Goal: Task Accomplishment & Management: Manage account settings

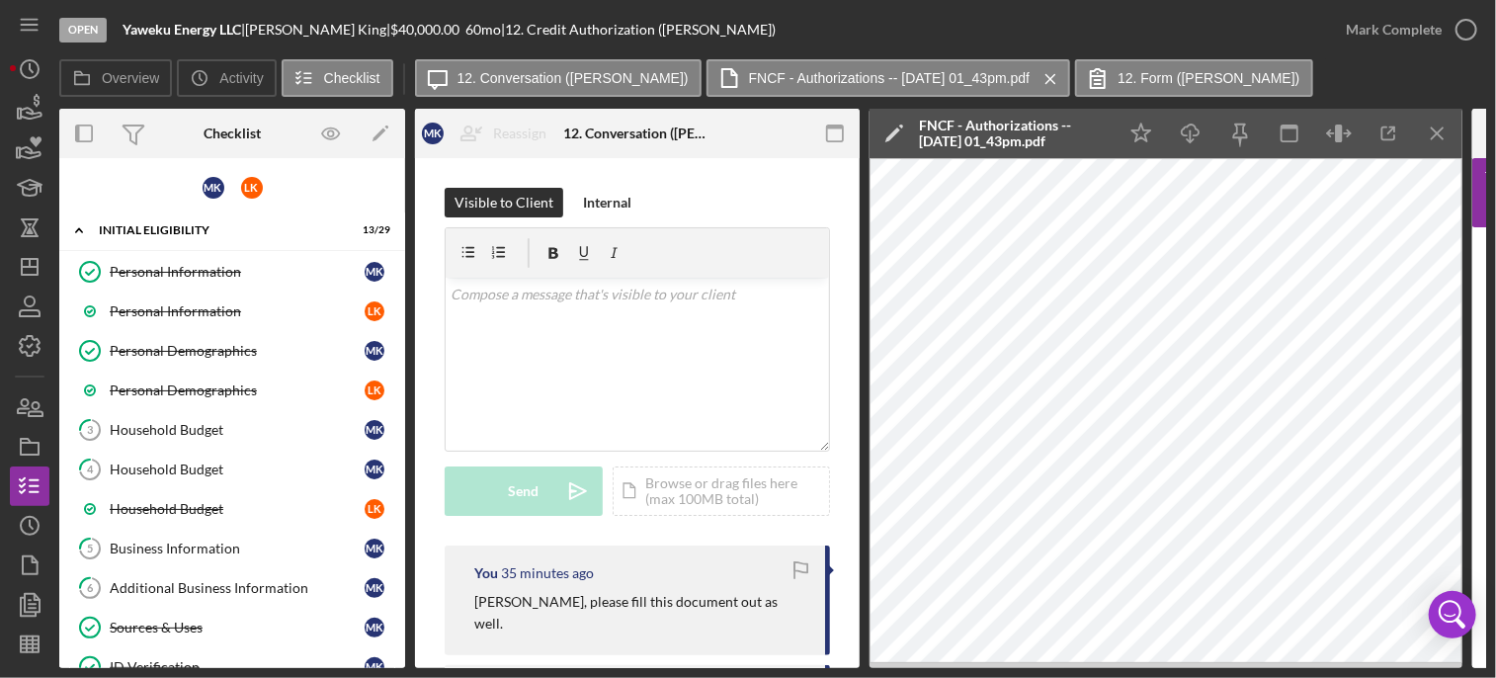
scroll to position [38, 0]
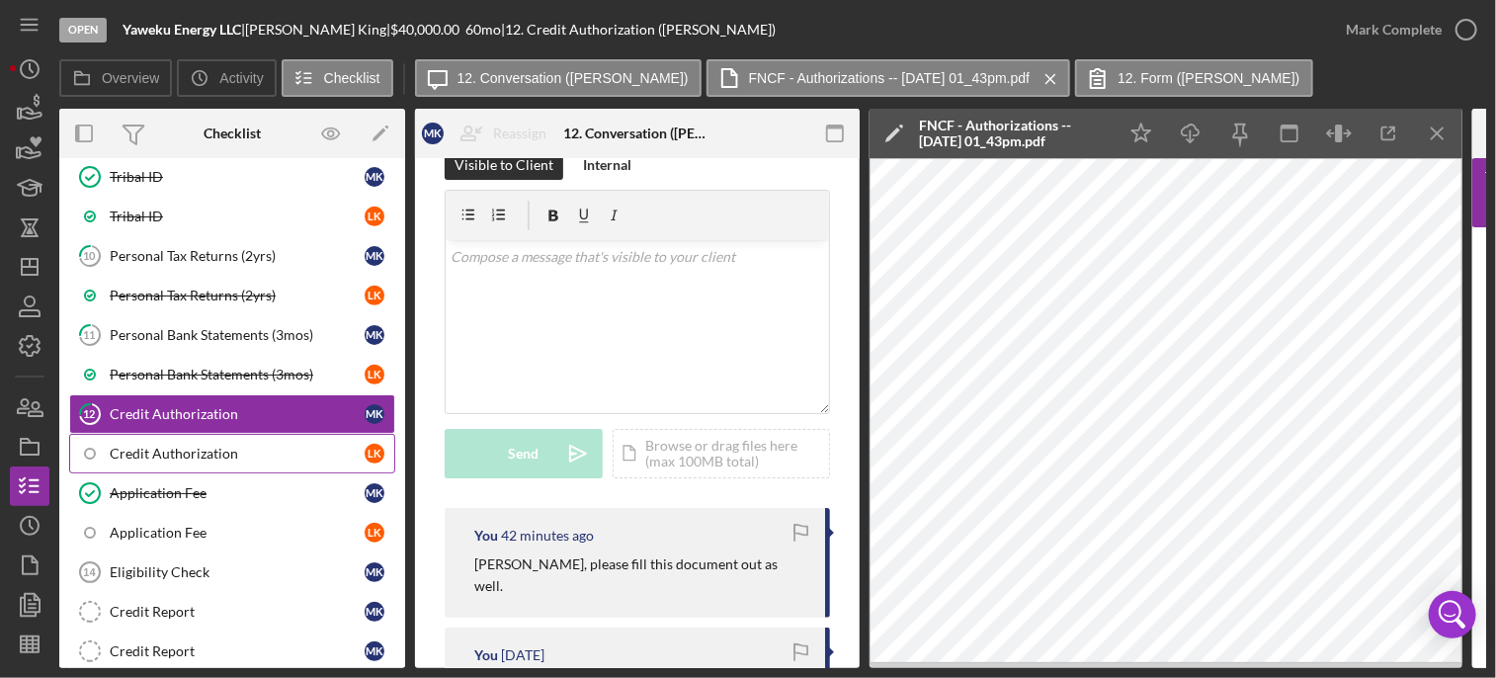
click at [214, 446] on div "Credit Authorization" at bounding box center [237, 454] width 255 height 16
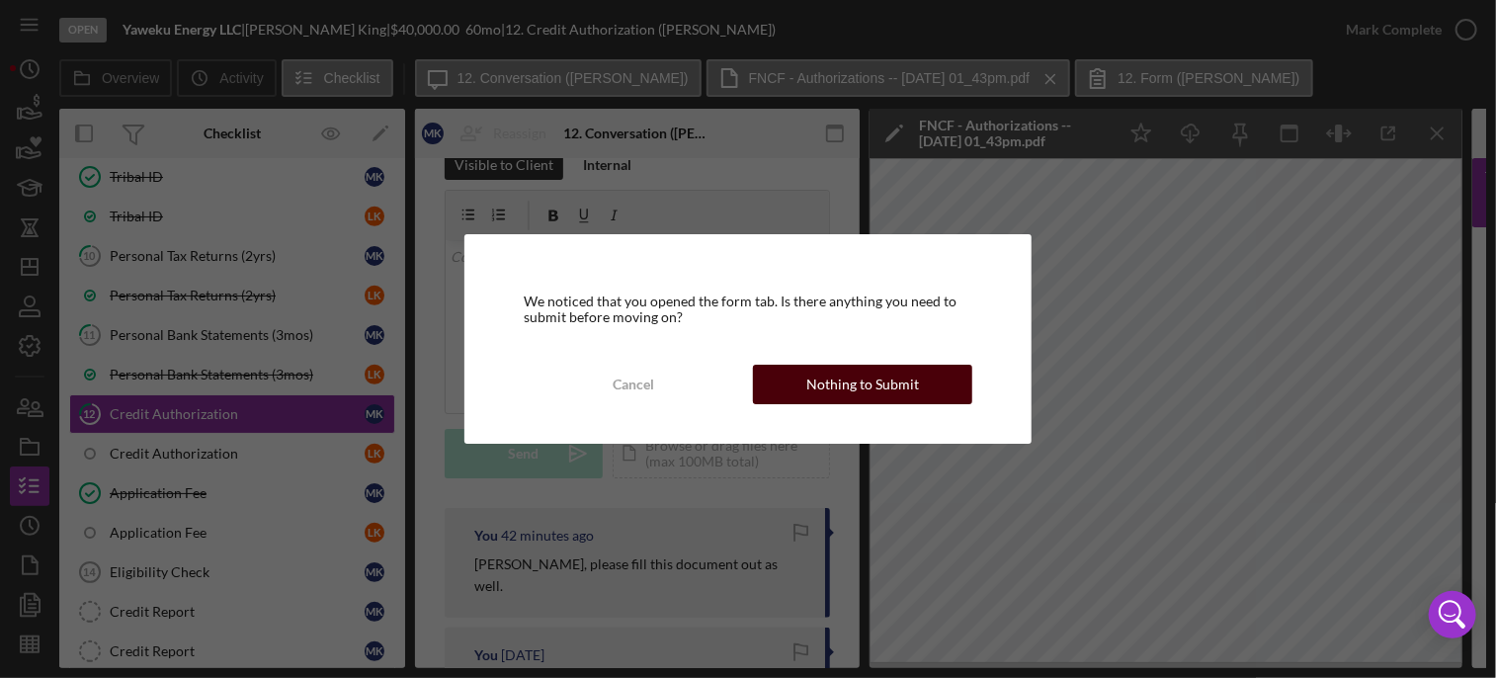
click at [864, 375] on div "Nothing to Submit" at bounding box center [862, 385] width 113 height 40
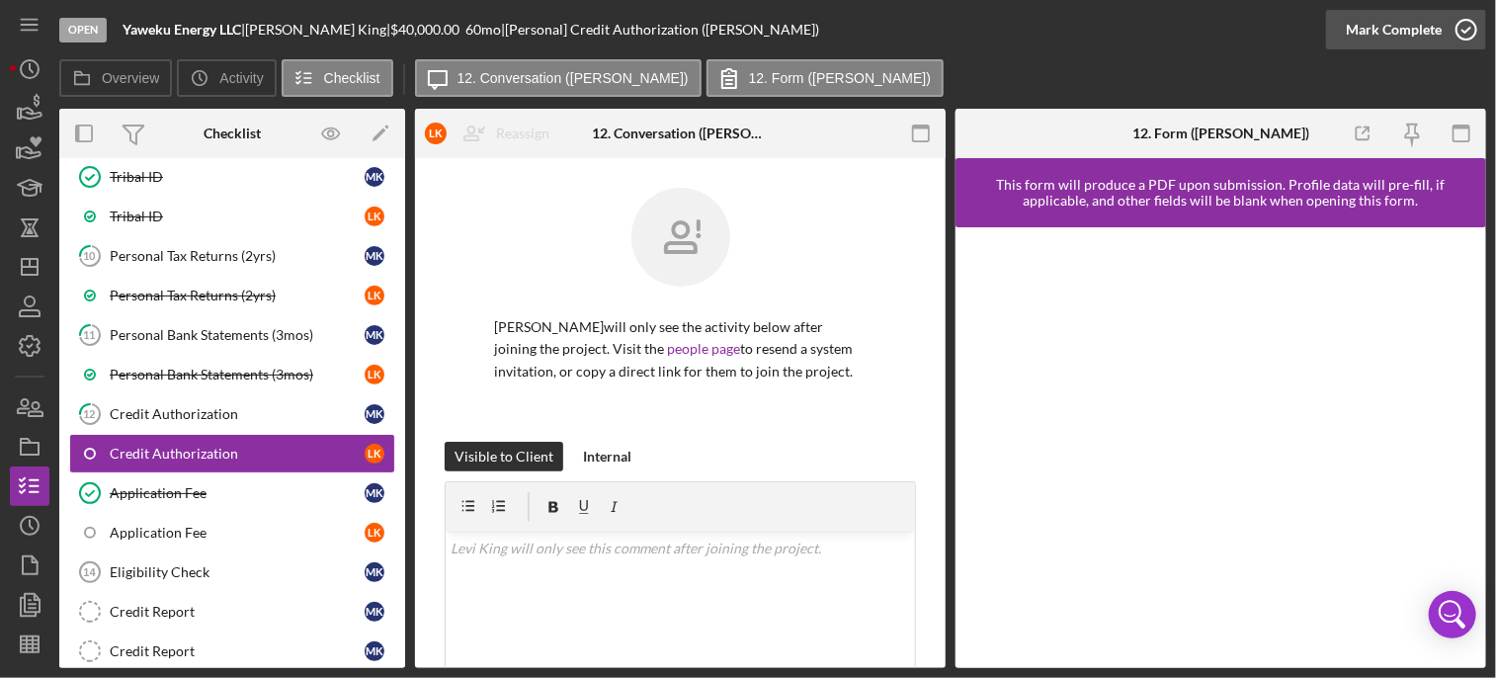
click at [1459, 40] on icon "button" at bounding box center [1466, 29] width 49 height 49
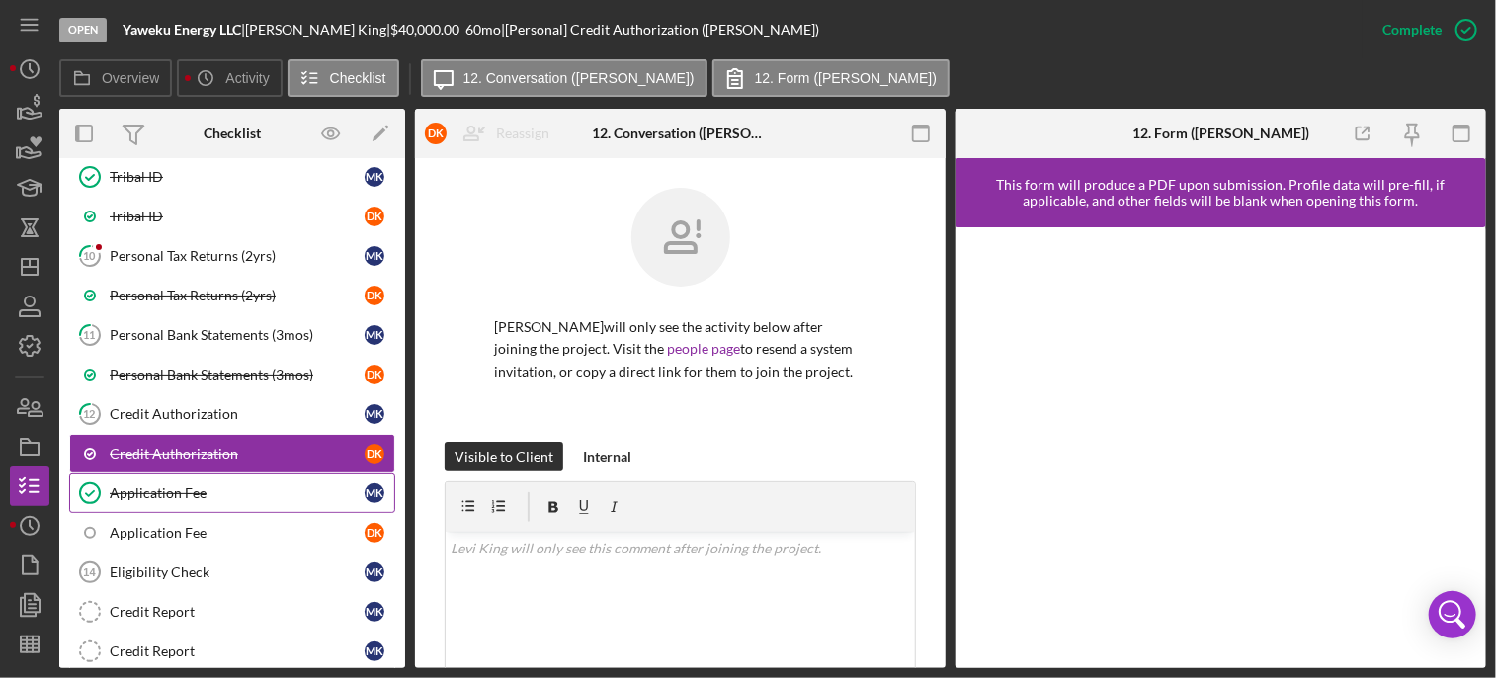
click at [175, 485] on div "Application Fee" at bounding box center [237, 493] width 255 height 16
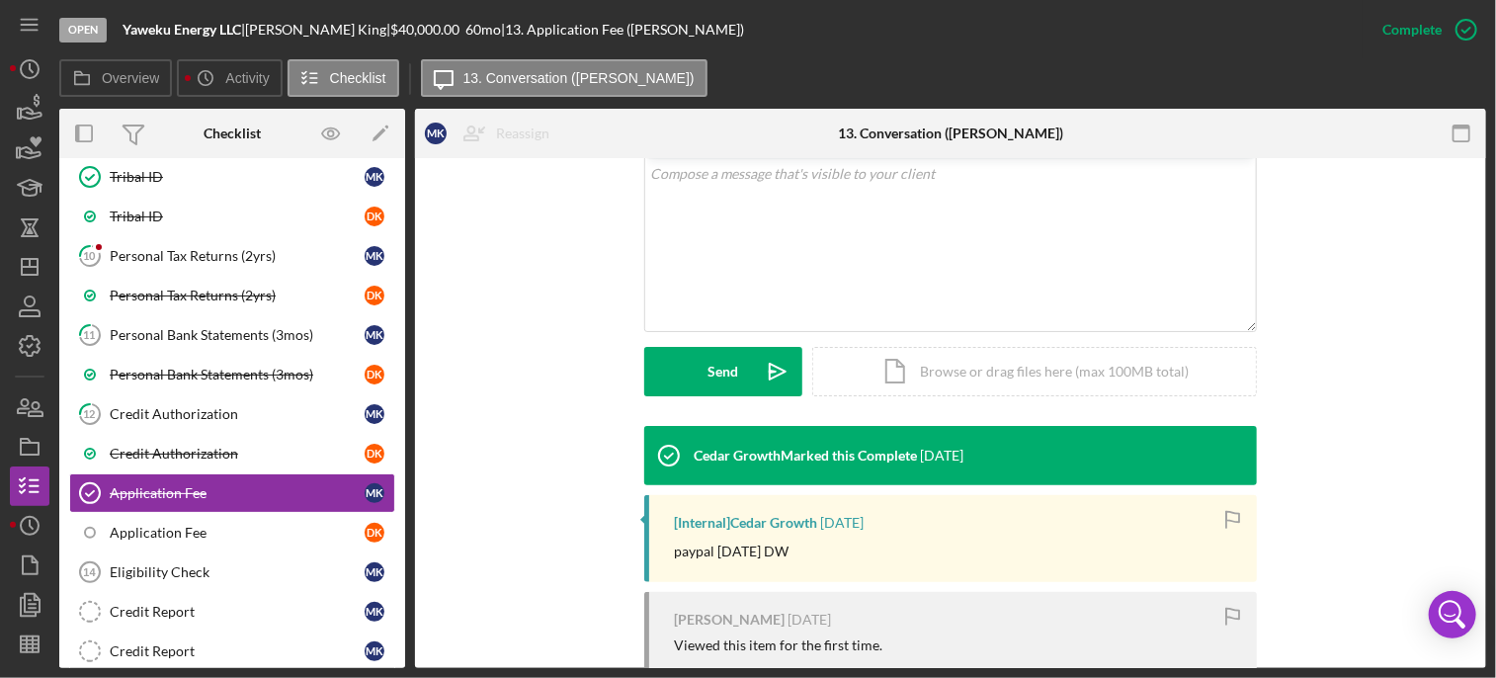
scroll to position [407, 0]
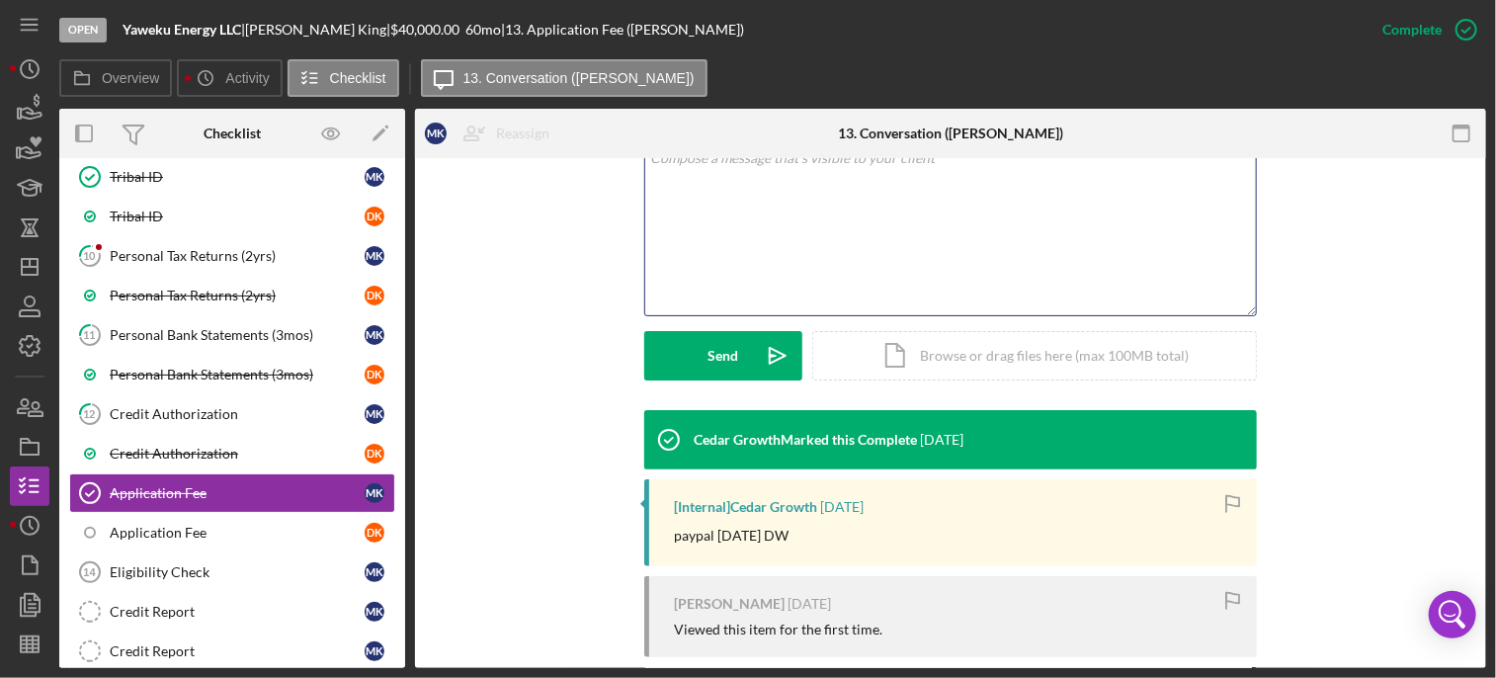
click at [755, 205] on div "v Color teal Color pink Remove color Add row above Add row below Add column bef…" at bounding box center [950, 228] width 611 height 173
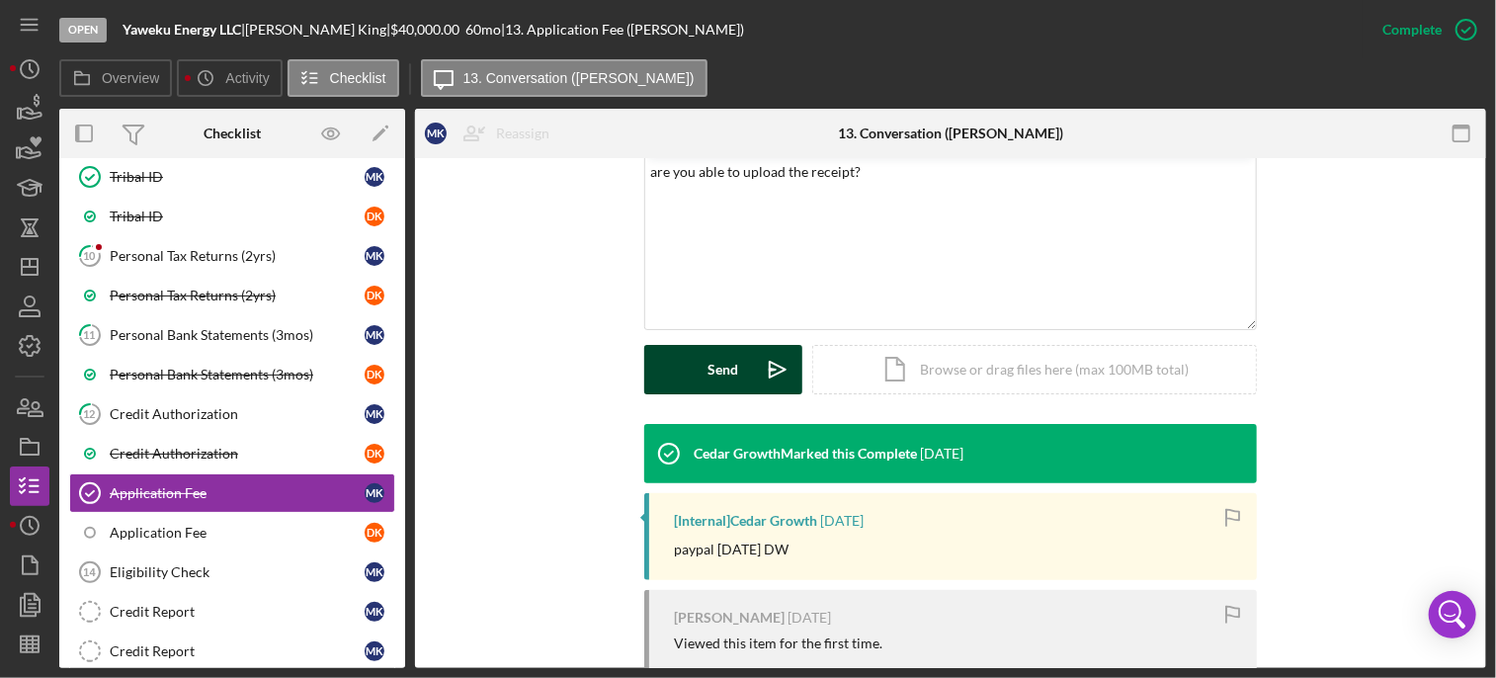
click at [709, 373] on div "Send" at bounding box center [724, 369] width 31 height 49
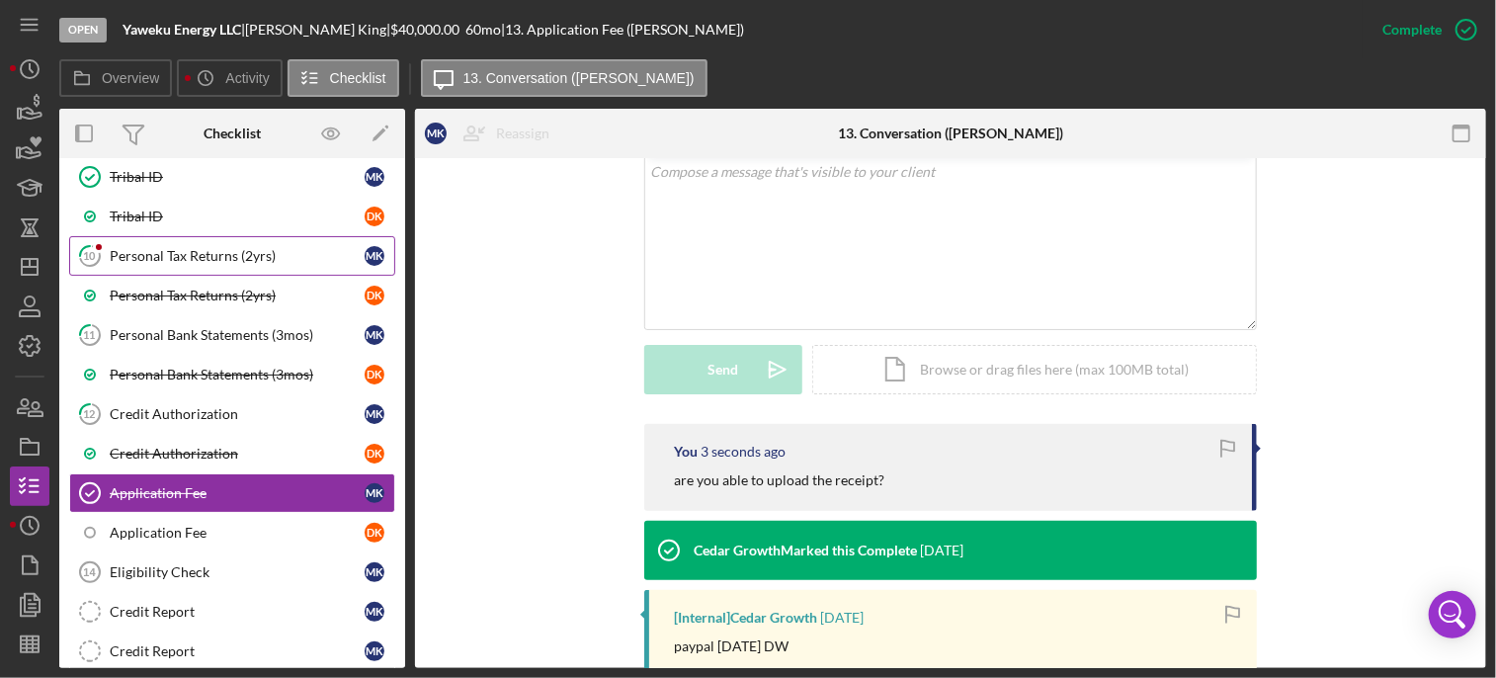
click at [257, 255] on div "Personal Tax Returns (2yrs)" at bounding box center [237, 256] width 255 height 16
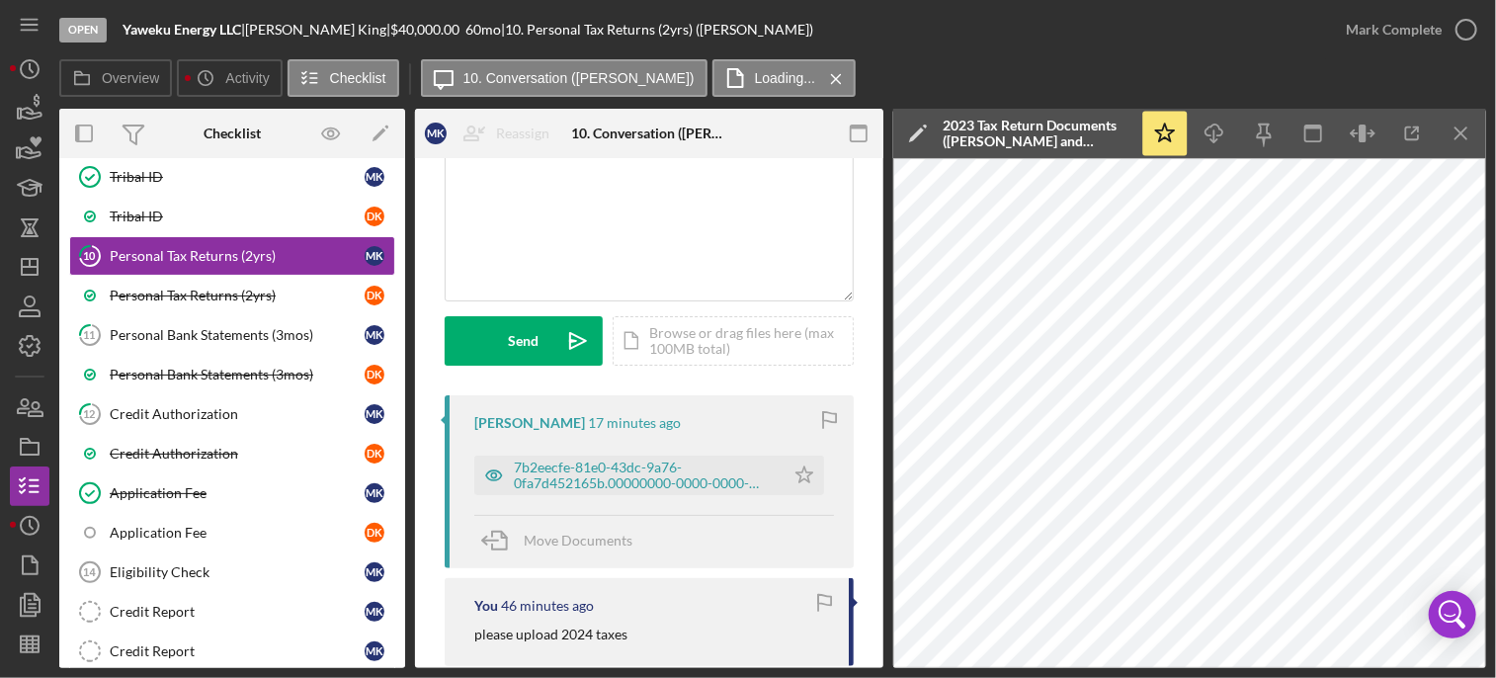
scroll to position [158, 0]
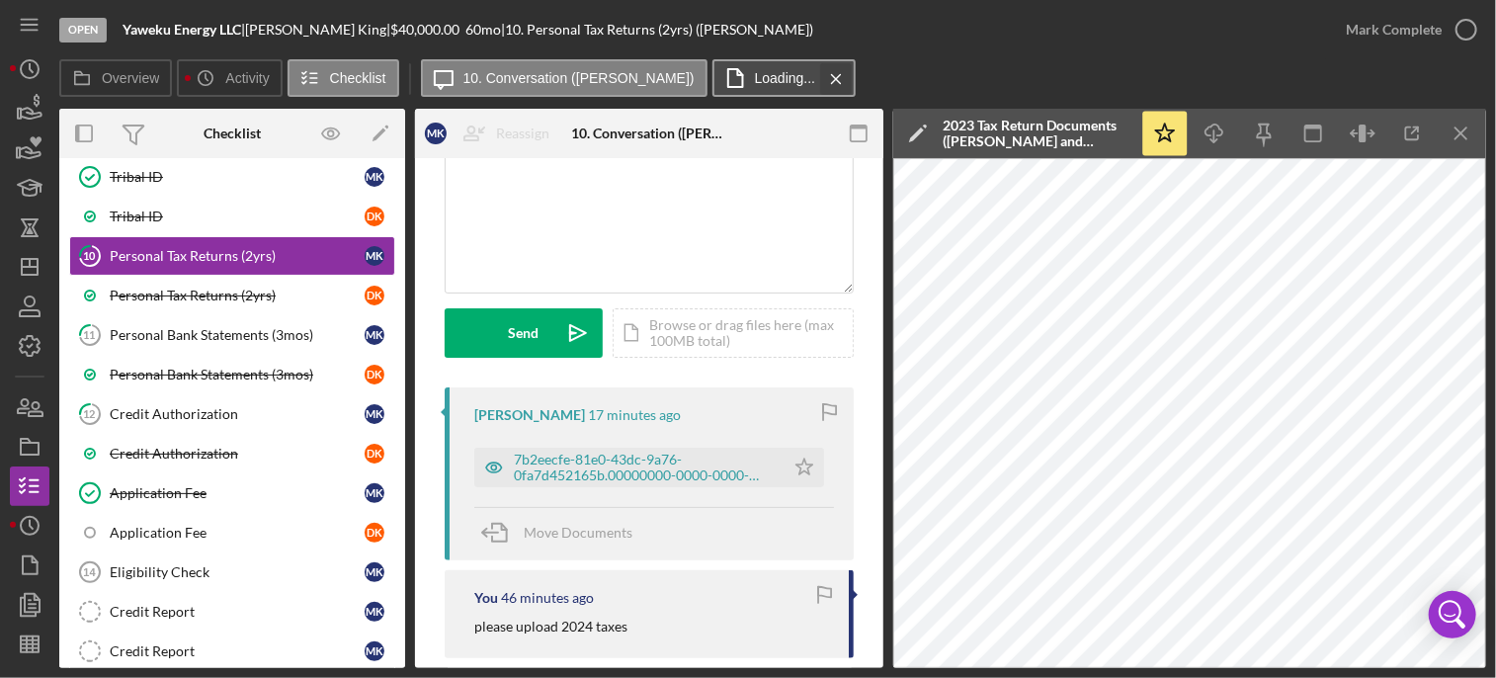
click at [819, 71] on icon "Icon/Menu Close" at bounding box center [836, 78] width 35 height 49
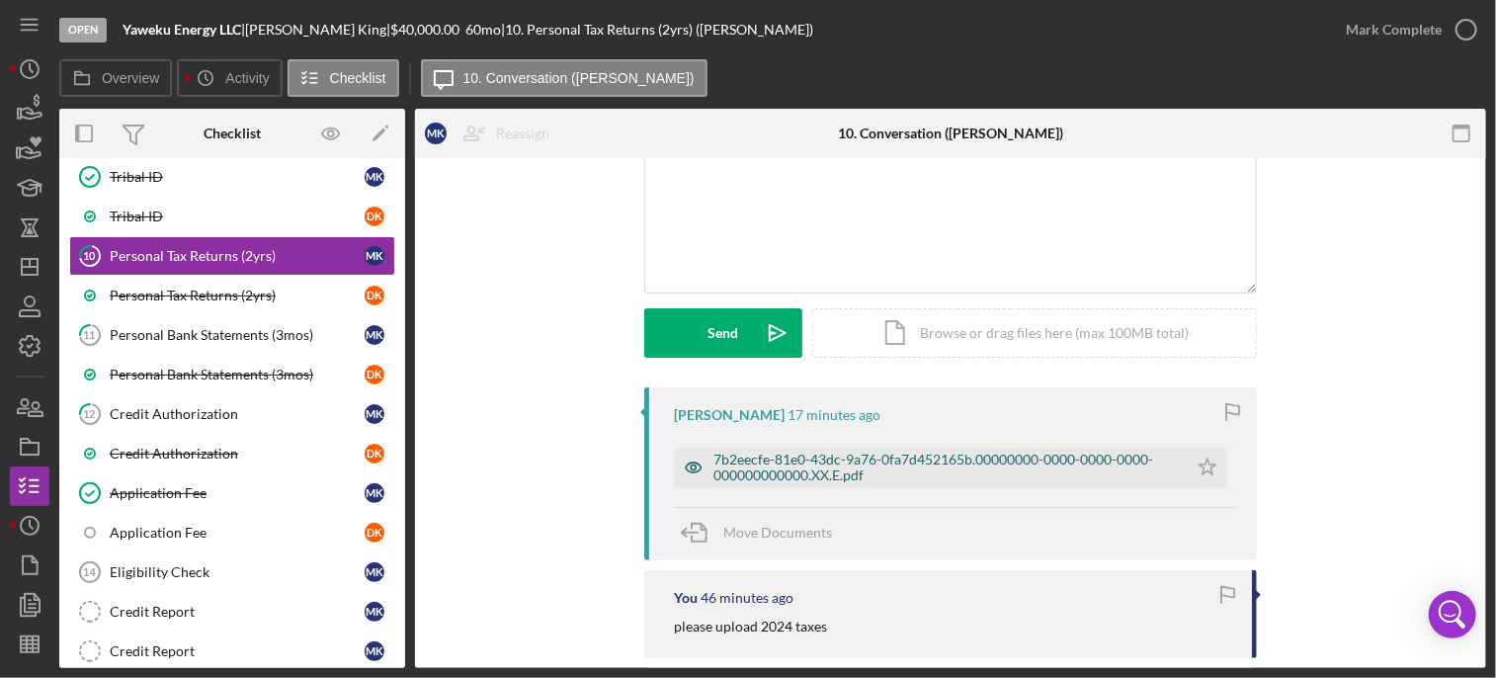
click at [773, 464] on div "7b2eecfe-81e0-43dc-9a76-0fa7d452165b.00000000-0000-0000-0000-000000000000.XX.E.…" at bounding box center [946, 468] width 464 height 32
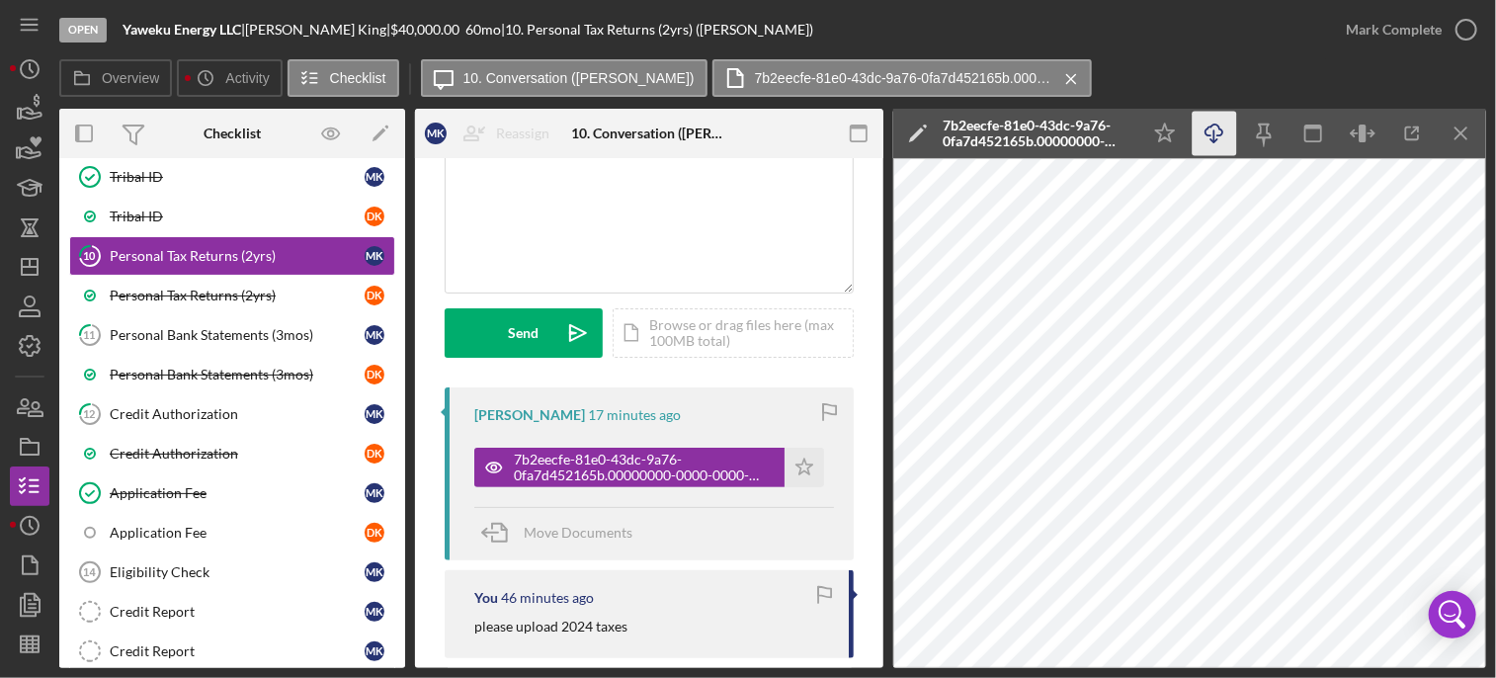
click at [1216, 137] on icon "Icon/Download" at bounding box center [1215, 134] width 44 height 44
click at [799, 465] on icon "Icon/Star" at bounding box center [805, 468] width 40 height 40
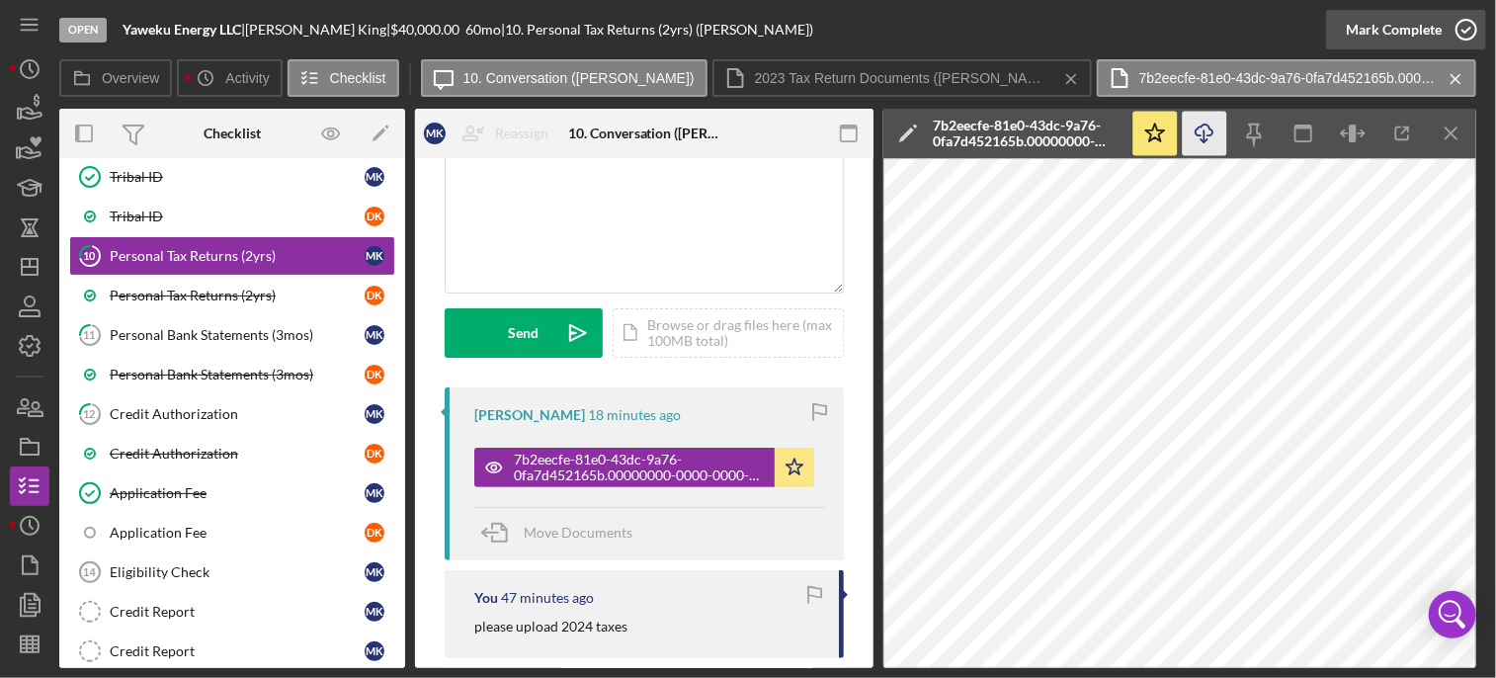
click at [1451, 26] on icon "button" at bounding box center [1466, 29] width 49 height 49
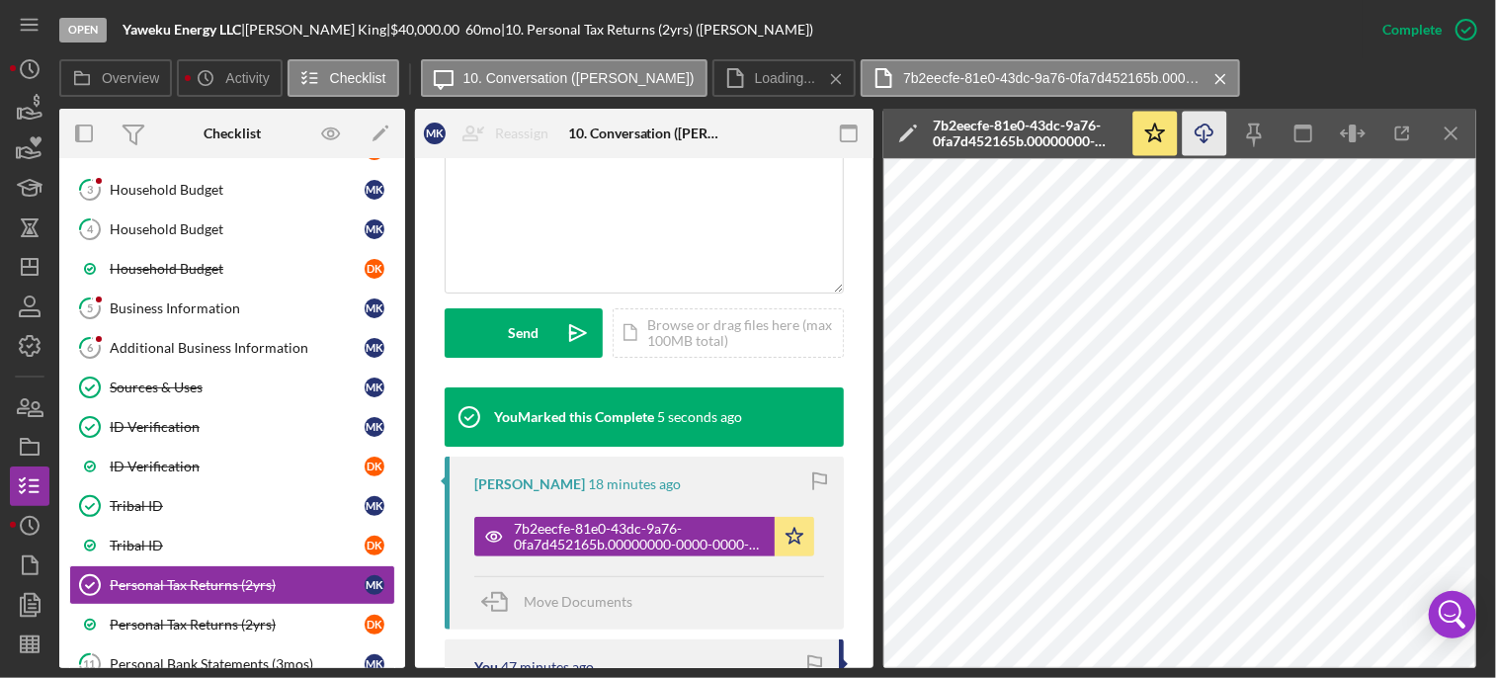
scroll to position [237, 0]
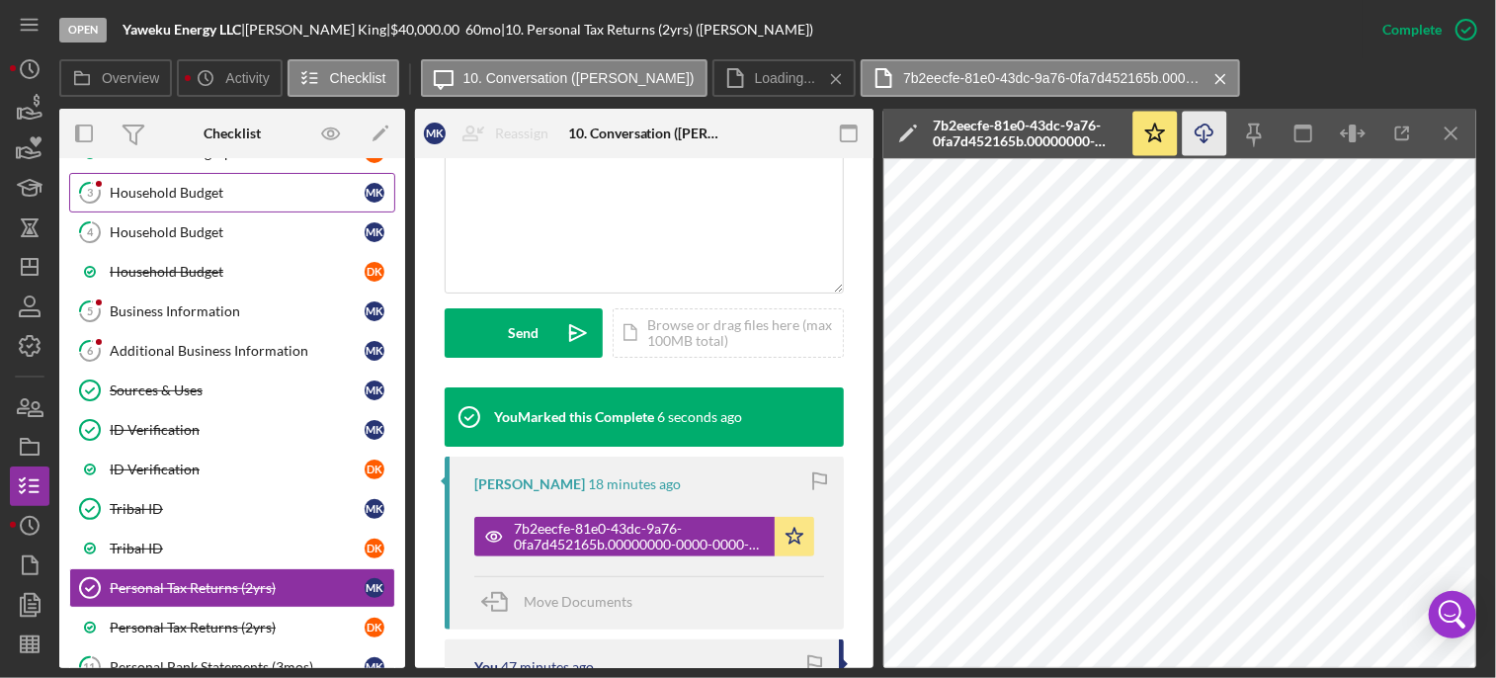
click at [177, 188] on div "Household Budget" at bounding box center [237, 193] width 255 height 16
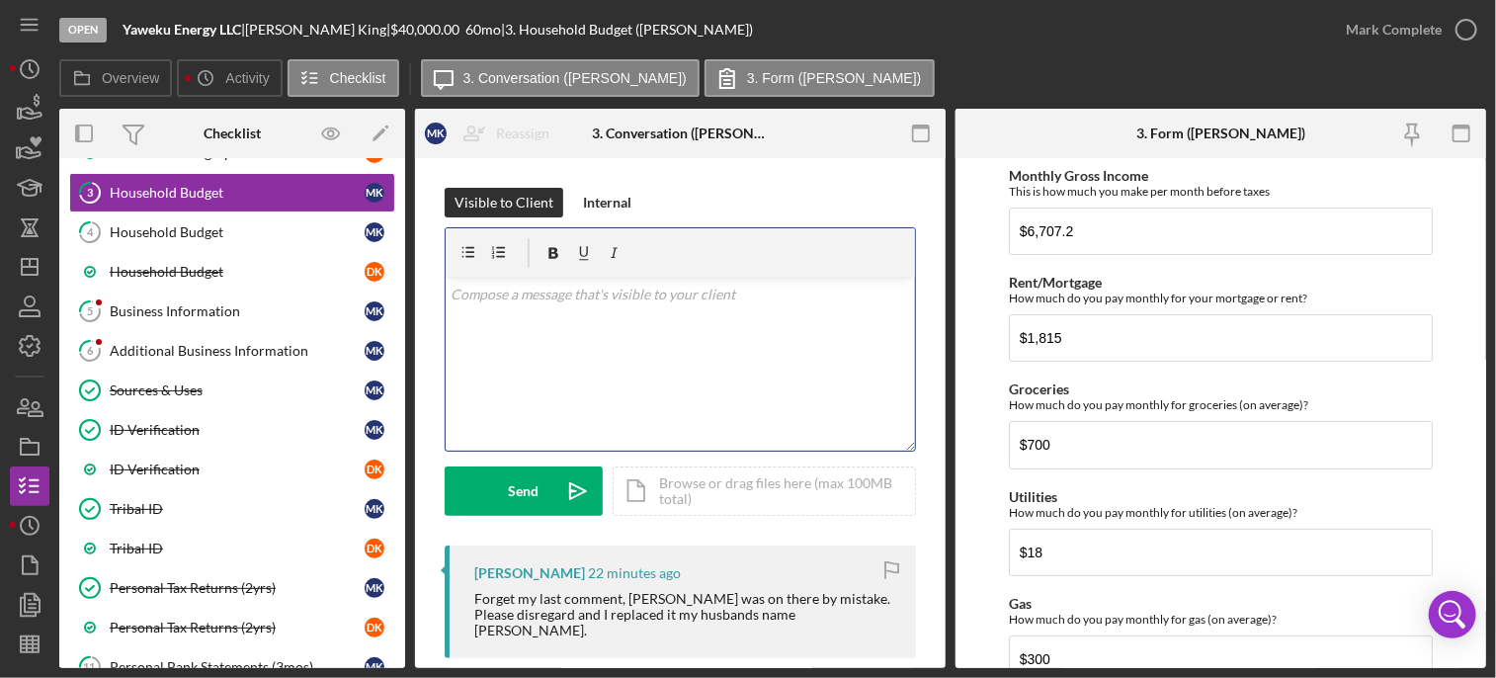
click at [565, 305] on div "v Color teal Color pink Remove color Add row above Add row below Add column bef…" at bounding box center [680, 364] width 469 height 173
click at [640, 314] on div "v Color teal Color pink Remove color Add row above Add row below Add column bef…" at bounding box center [680, 364] width 469 height 173
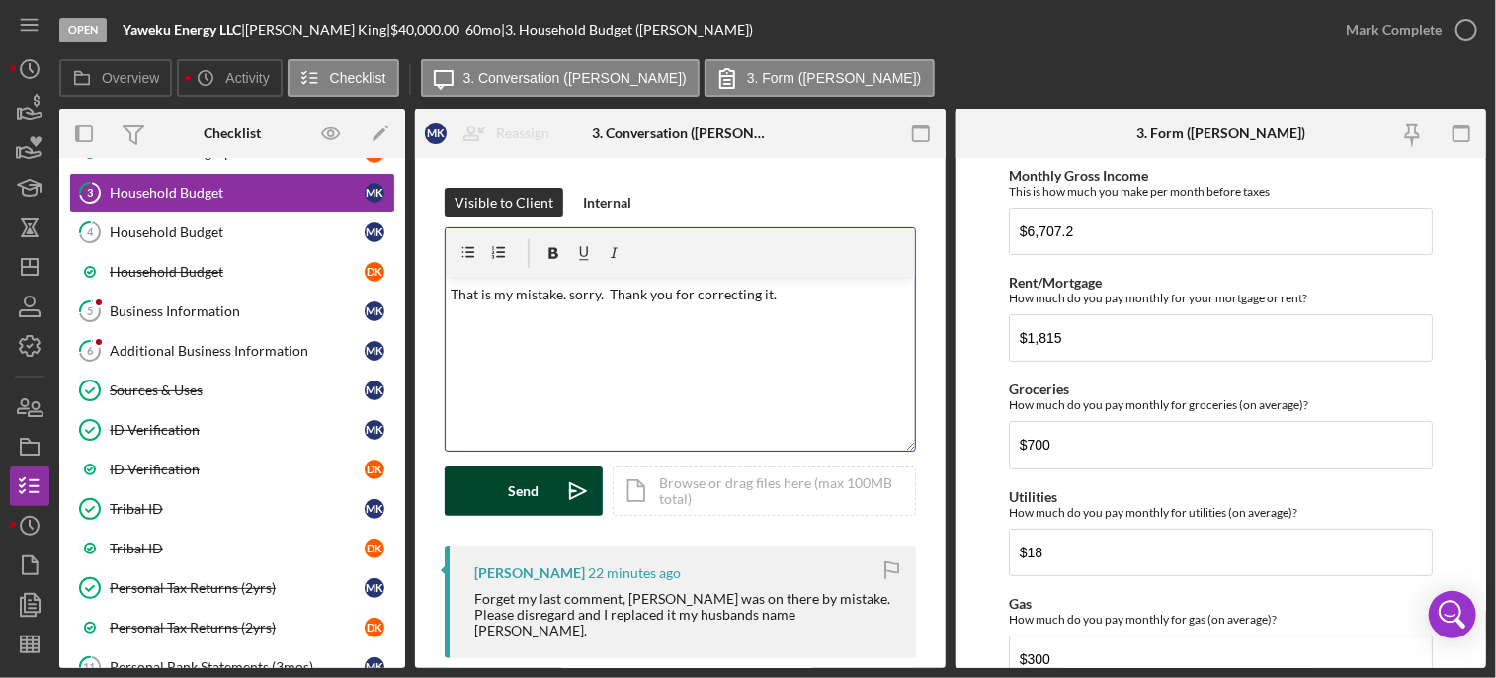
click at [533, 469] on div "Send" at bounding box center [524, 490] width 31 height 49
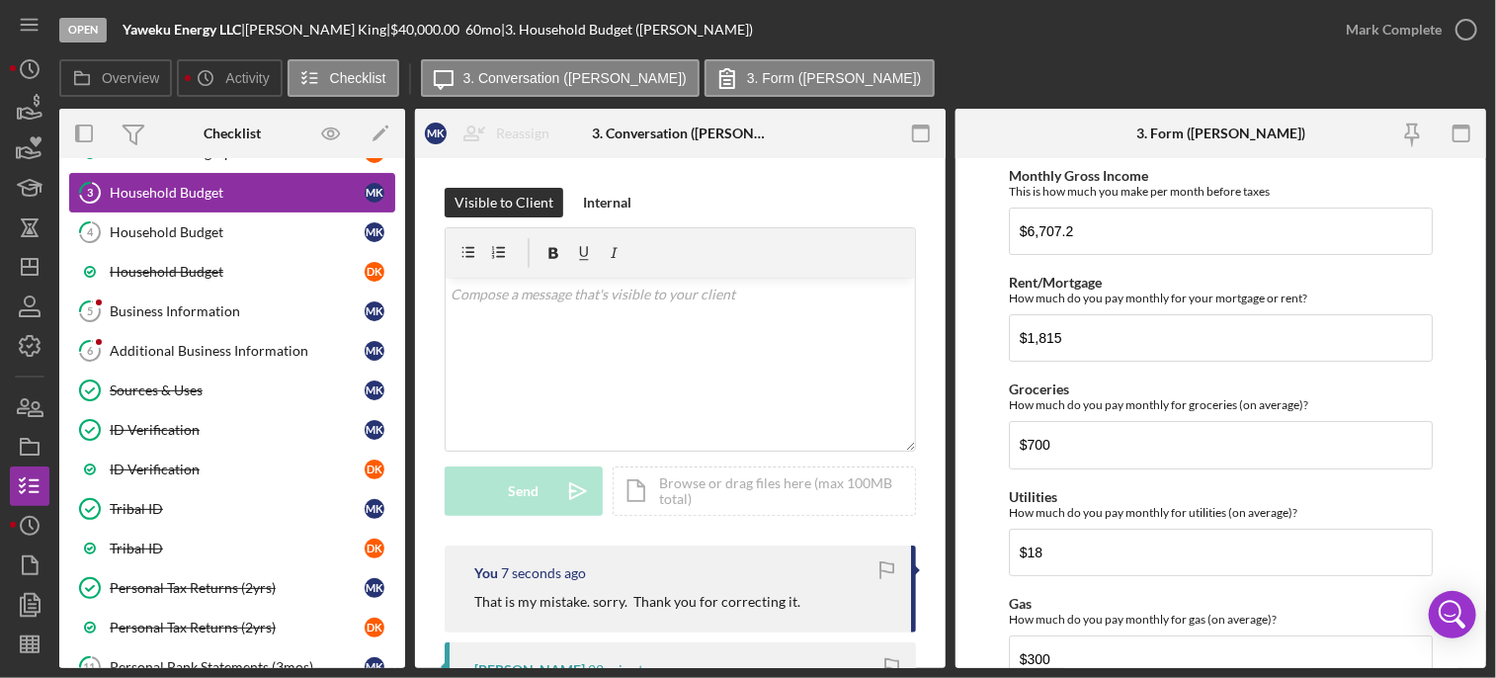
click at [257, 186] on div "Household Budget" at bounding box center [237, 193] width 255 height 16
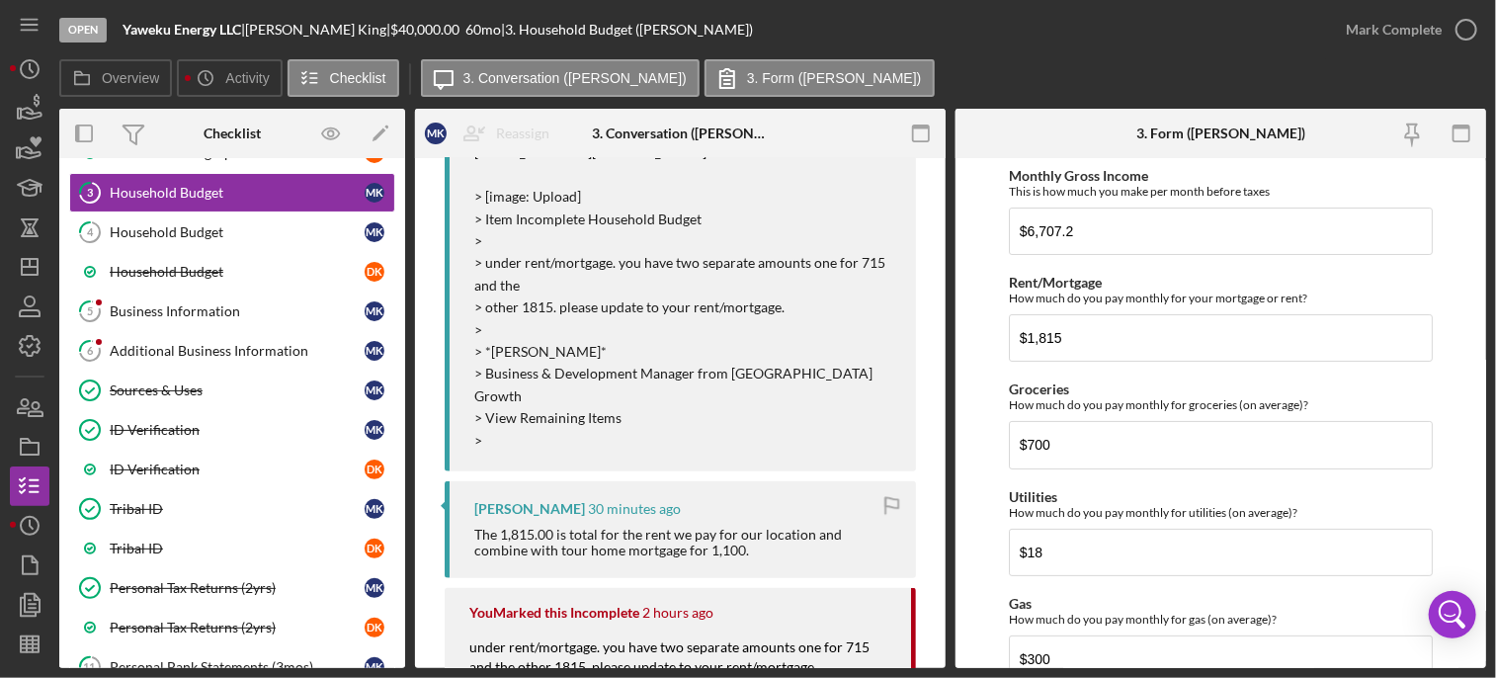
scroll to position [818, 0]
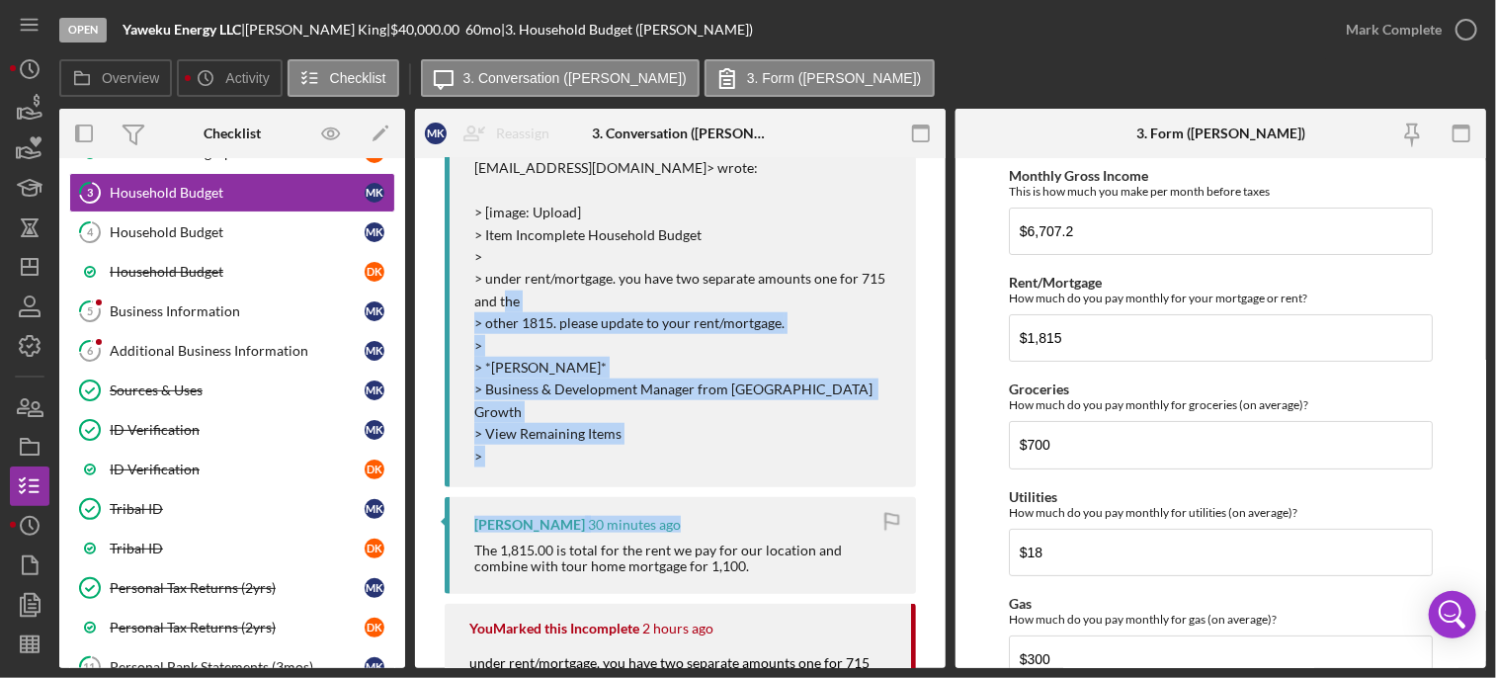
drag, startPoint x: 939, startPoint y: 491, endPoint x: 924, endPoint y: 279, distance: 213.0
click at [924, 279] on div "Visible to Client Internal v Color teal Color pink Remove color Add row above A…" at bounding box center [680, 284] width 531 height 1888
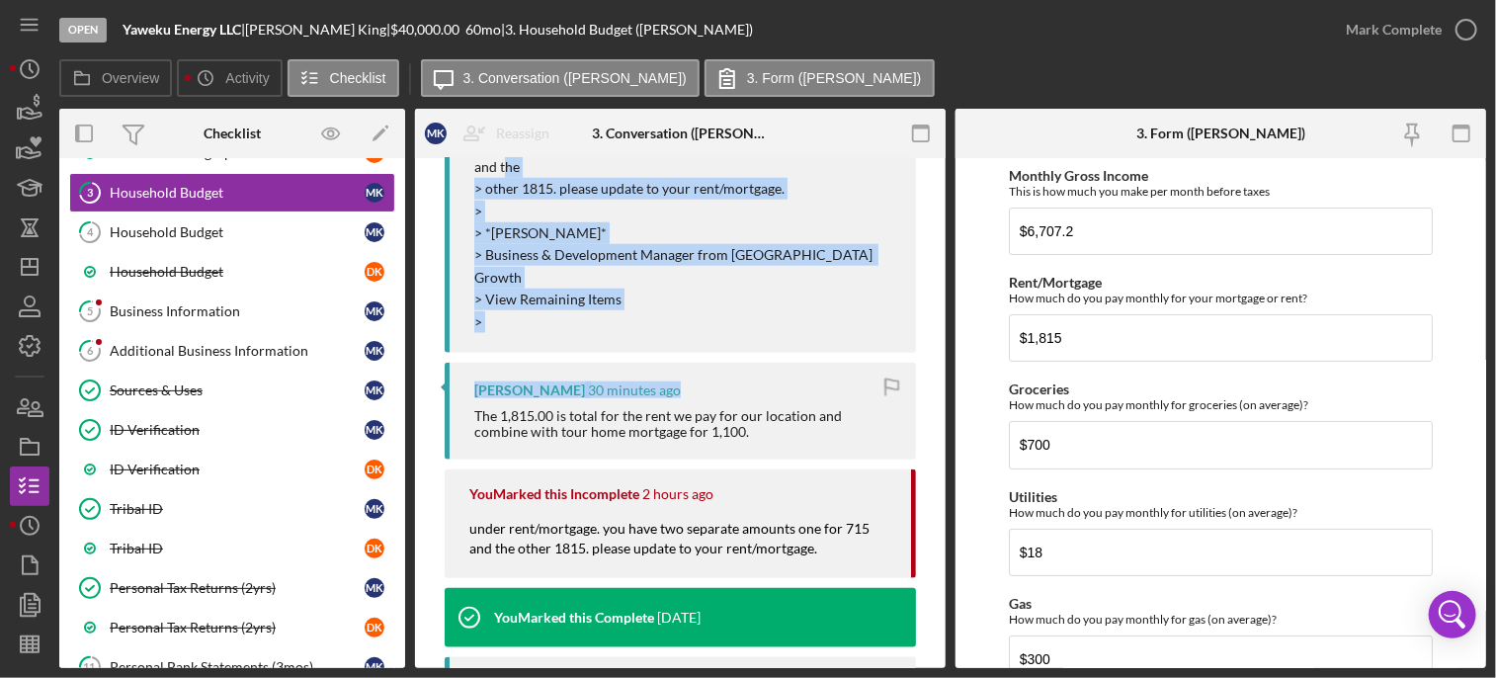
scroll to position [937, 0]
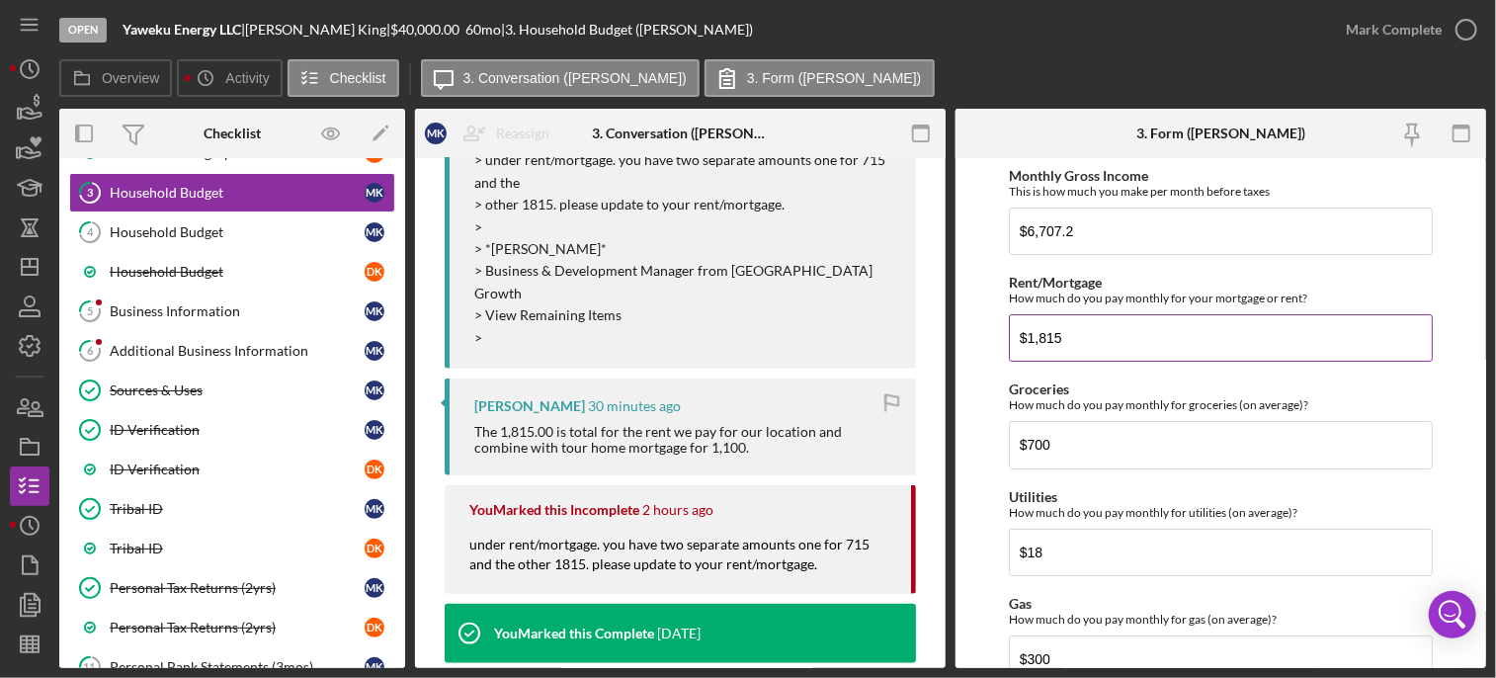
drag, startPoint x: 1091, startPoint y: 337, endPoint x: 1040, endPoint y: 344, distance: 51.9
click at [1040, 344] on input "$1,815" at bounding box center [1221, 337] width 425 height 47
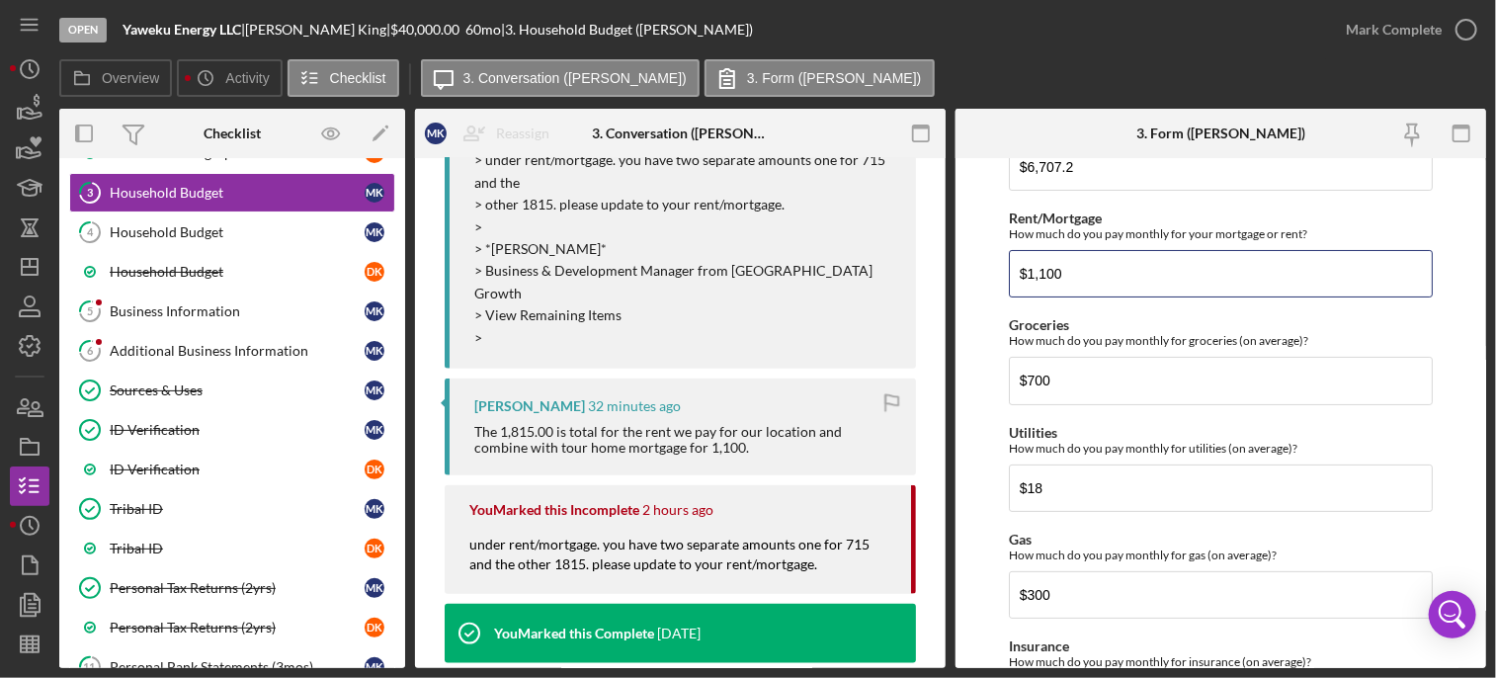
scroll to position [61, 0]
type input "$1,815"
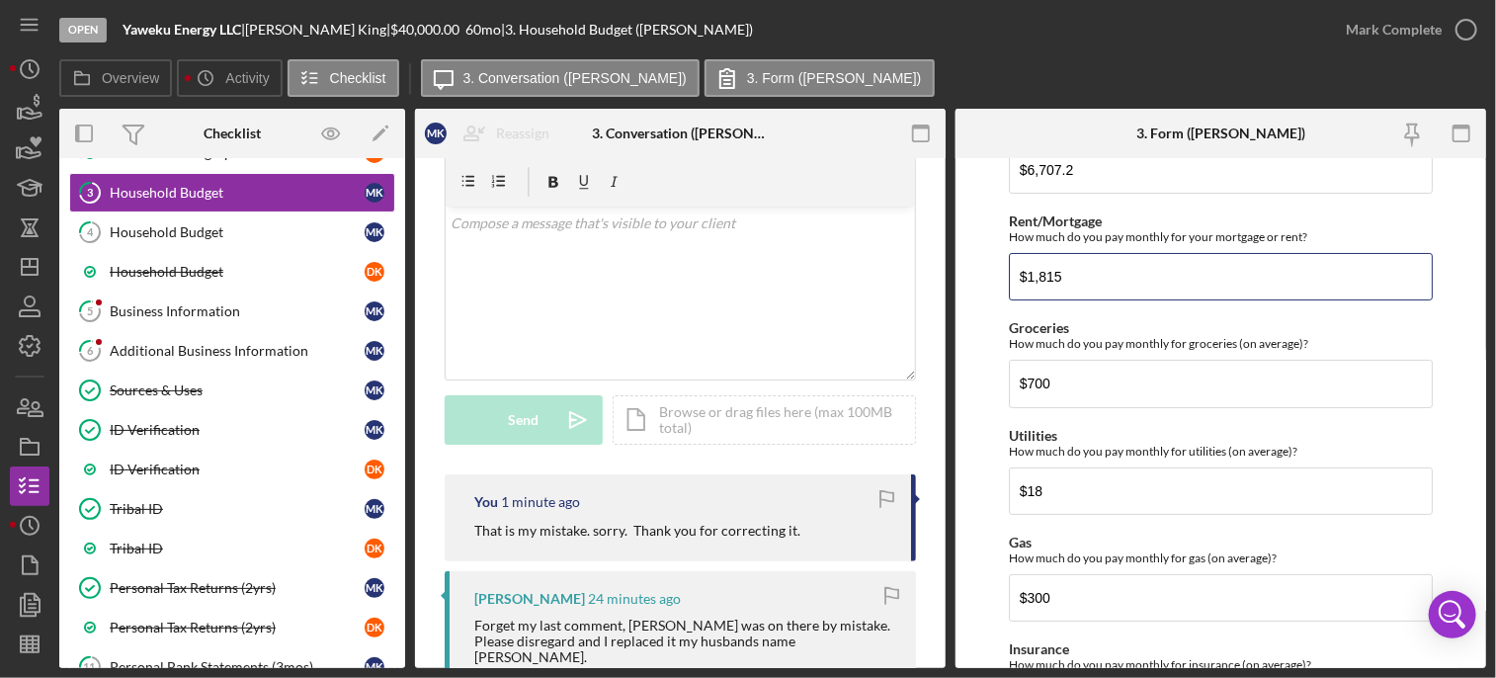
scroll to position [0, 0]
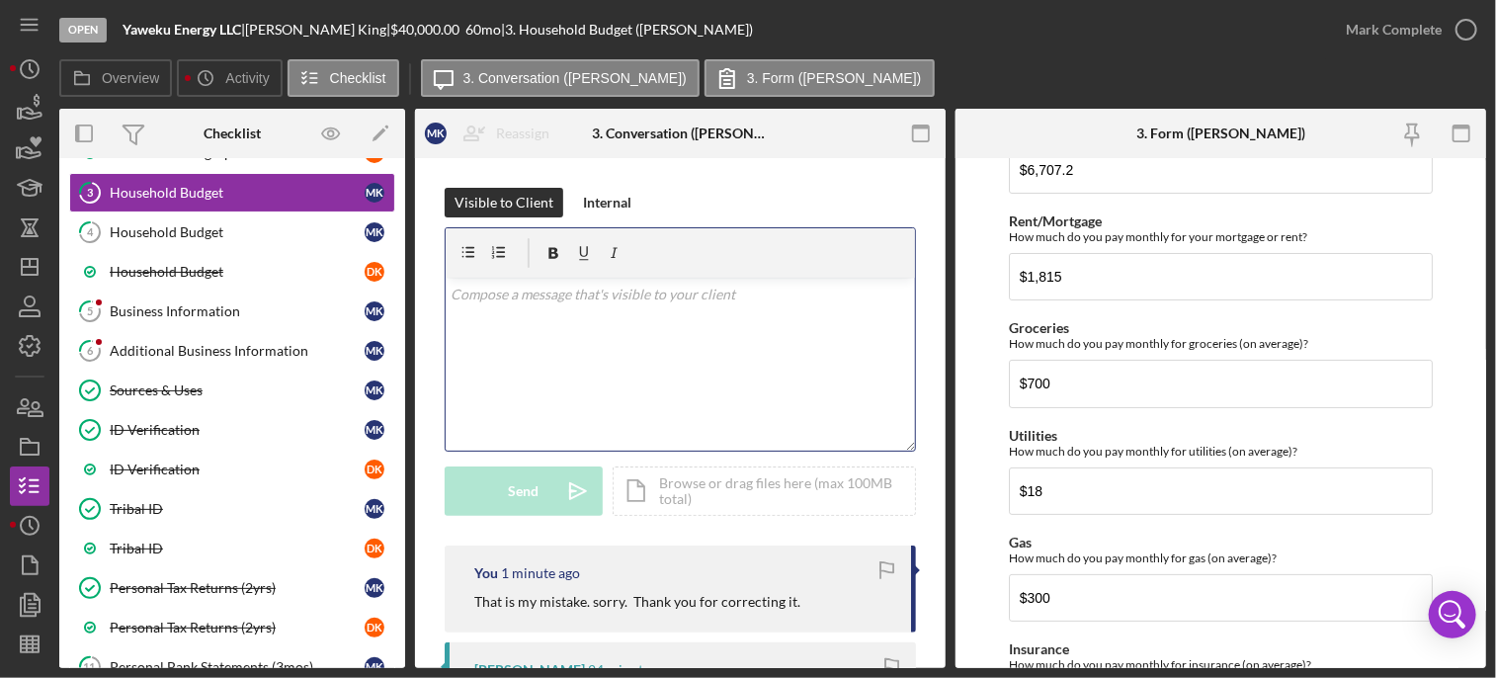
click at [616, 302] on p at bounding box center [681, 295] width 459 height 22
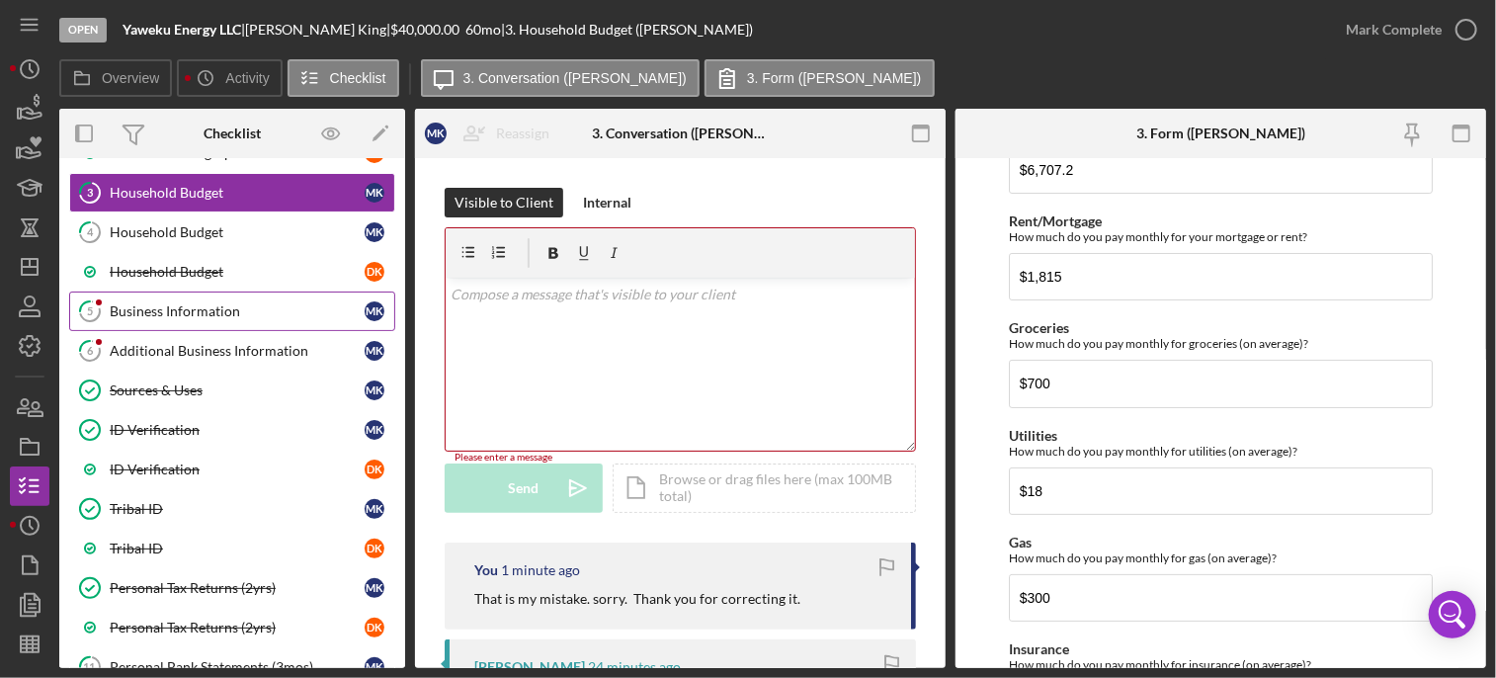
click at [202, 309] on div "Business Information" at bounding box center [237, 311] width 255 height 16
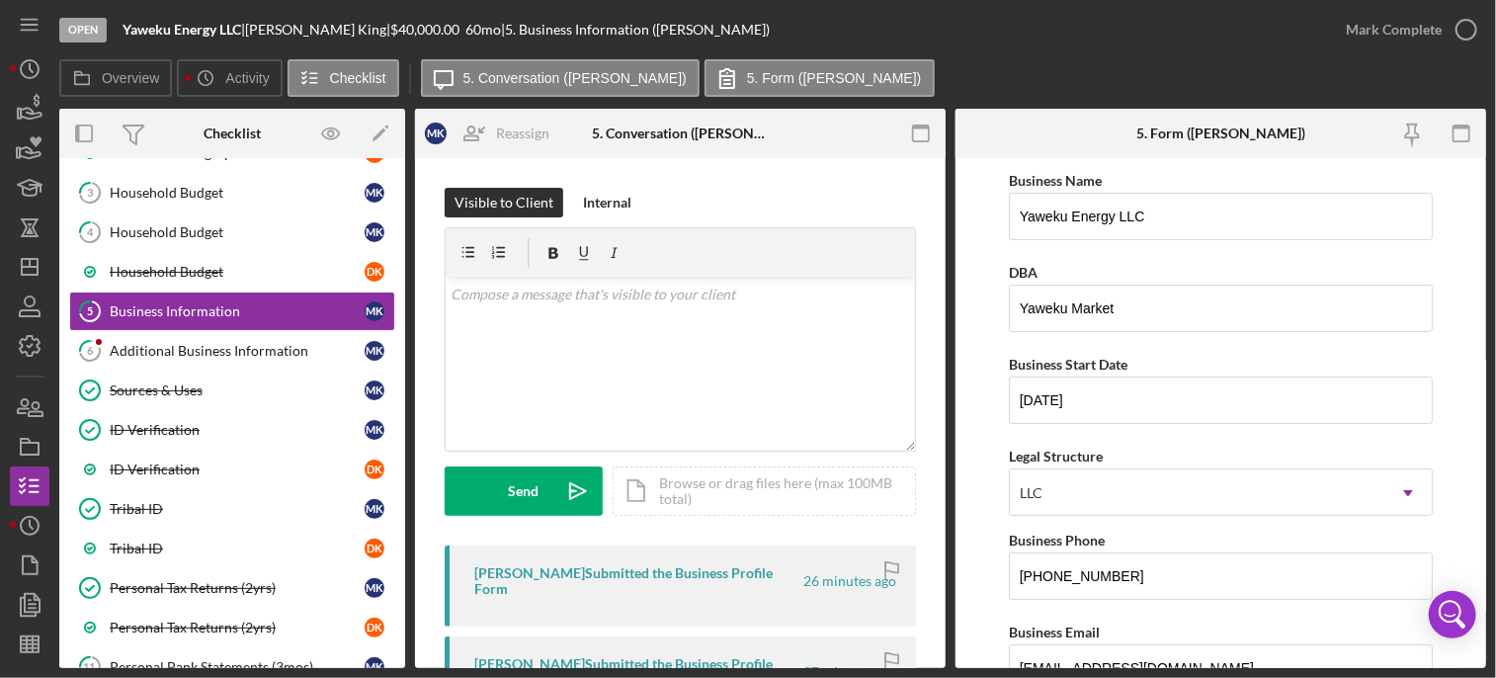
drag, startPoint x: 1479, startPoint y: 245, endPoint x: 1482, endPoint y: 291, distance: 45.6
click at [1482, 291] on form "Business Name Yaweku Energy LLC DBA Yaweku Market Business Start Date [DATE] Le…" at bounding box center [1221, 413] width 531 height 510
drag, startPoint x: 1482, startPoint y: 291, endPoint x: 1482, endPoint y: 215, distance: 75.1
click at [1482, 215] on form "Business Name Yaweku Energy LLC DBA Yaweku Market Business Start Date [DATE] Le…" at bounding box center [1221, 413] width 531 height 510
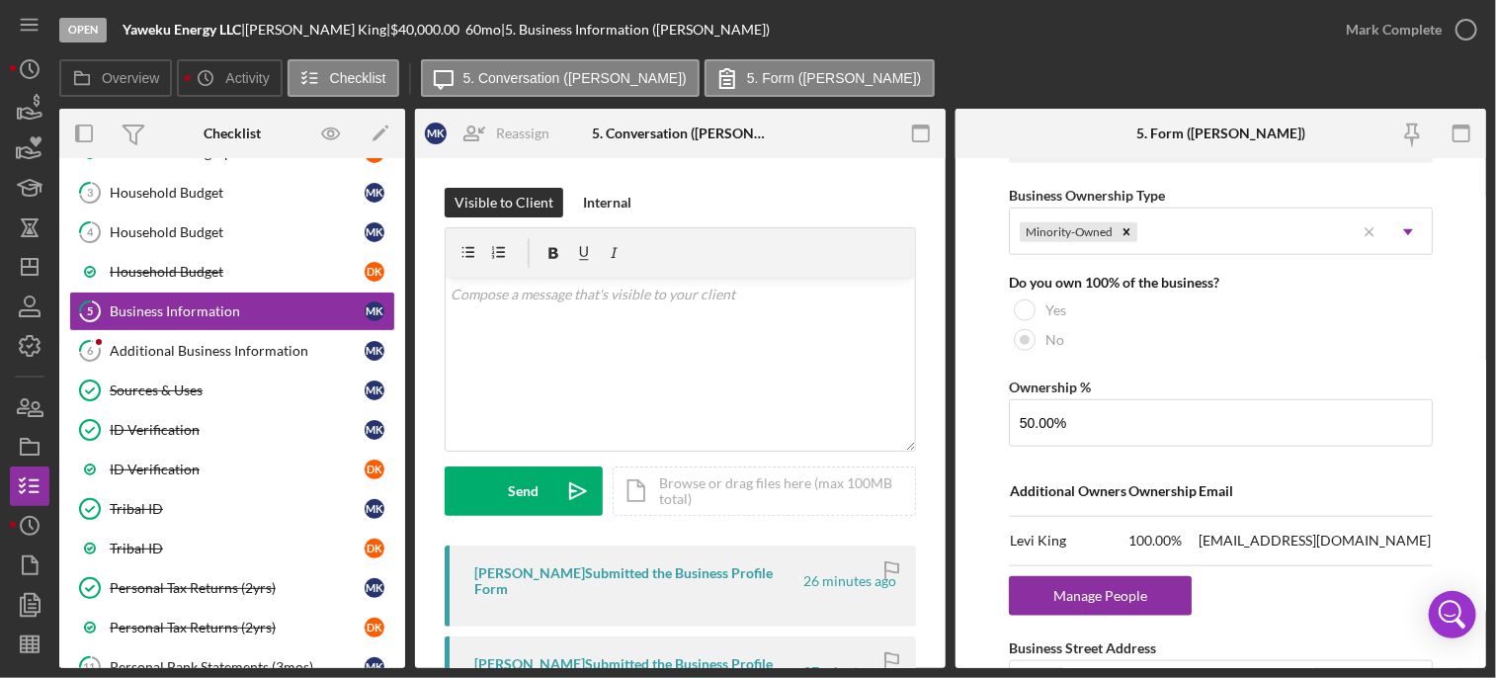
scroll to position [1008, 0]
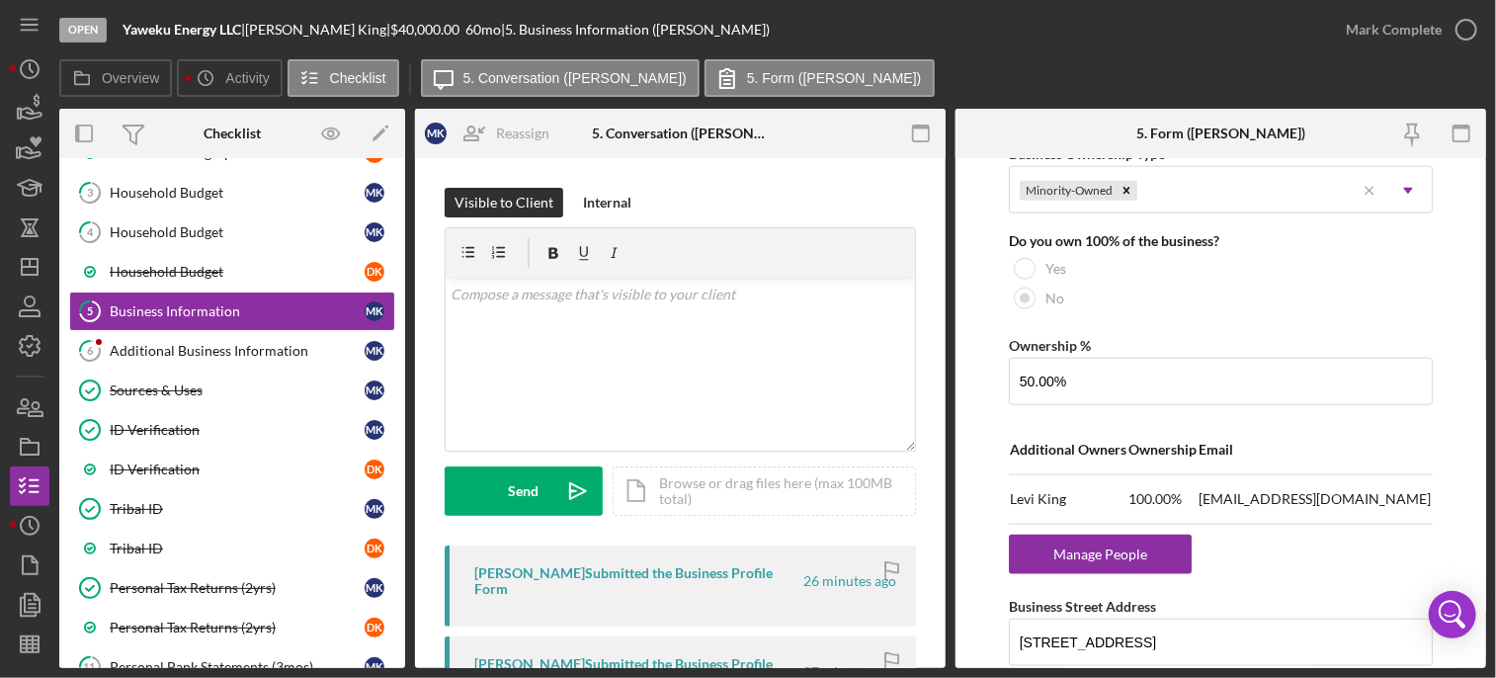
click at [1047, 497] on td "[PERSON_NAME]" at bounding box center [1068, 498] width 119 height 49
click at [1084, 557] on div "Manage People" at bounding box center [1100, 555] width 163 height 40
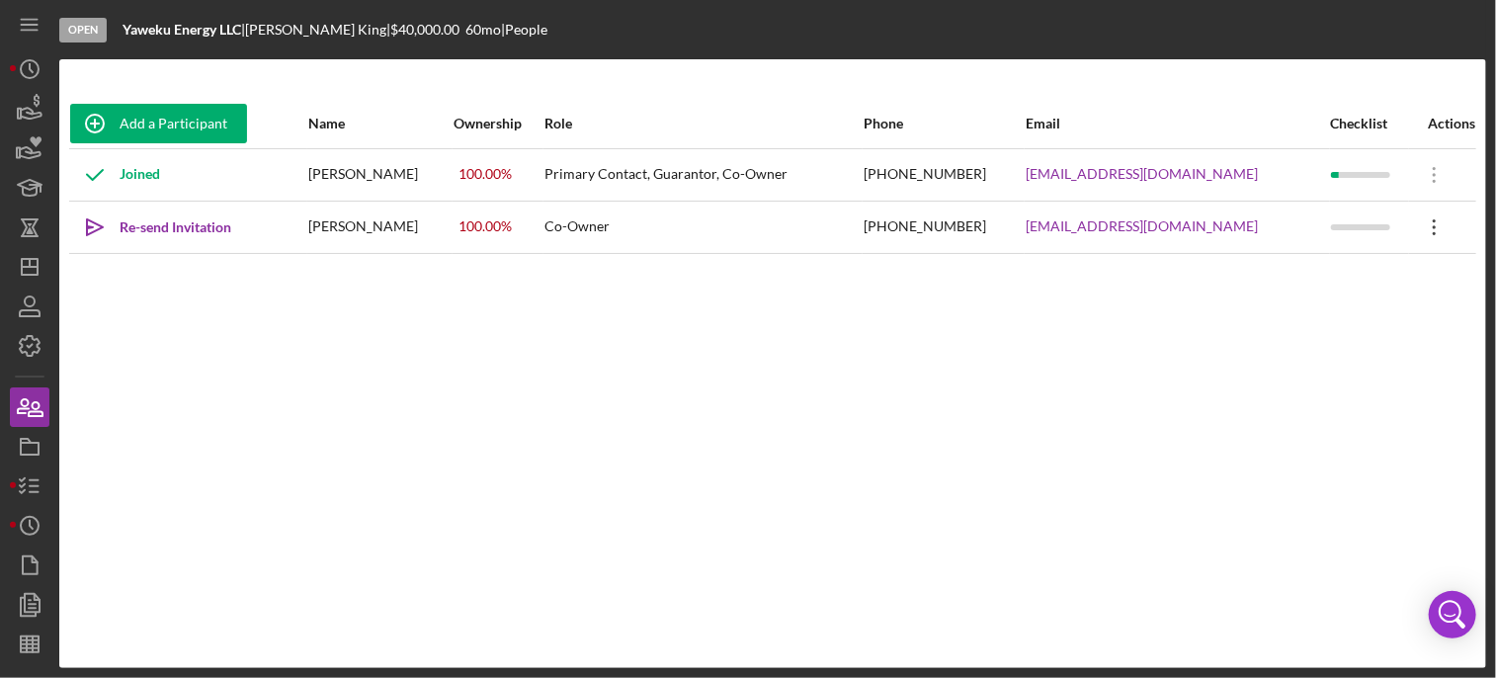
click at [1421, 229] on icon "Icon/Overflow" at bounding box center [1434, 227] width 49 height 49
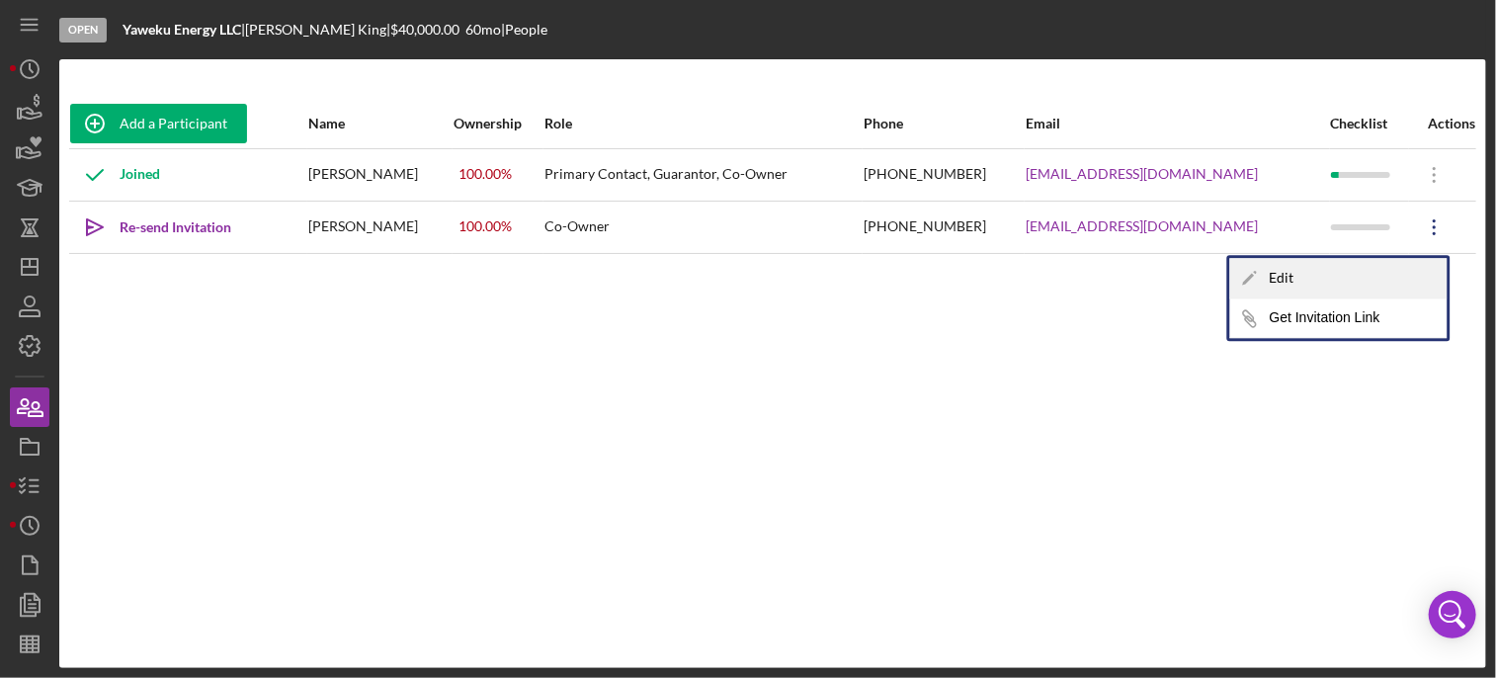
click at [1305, 271] on div "Icon/Edit Edit" at bounding box center [1338, 278] width 217 height 41
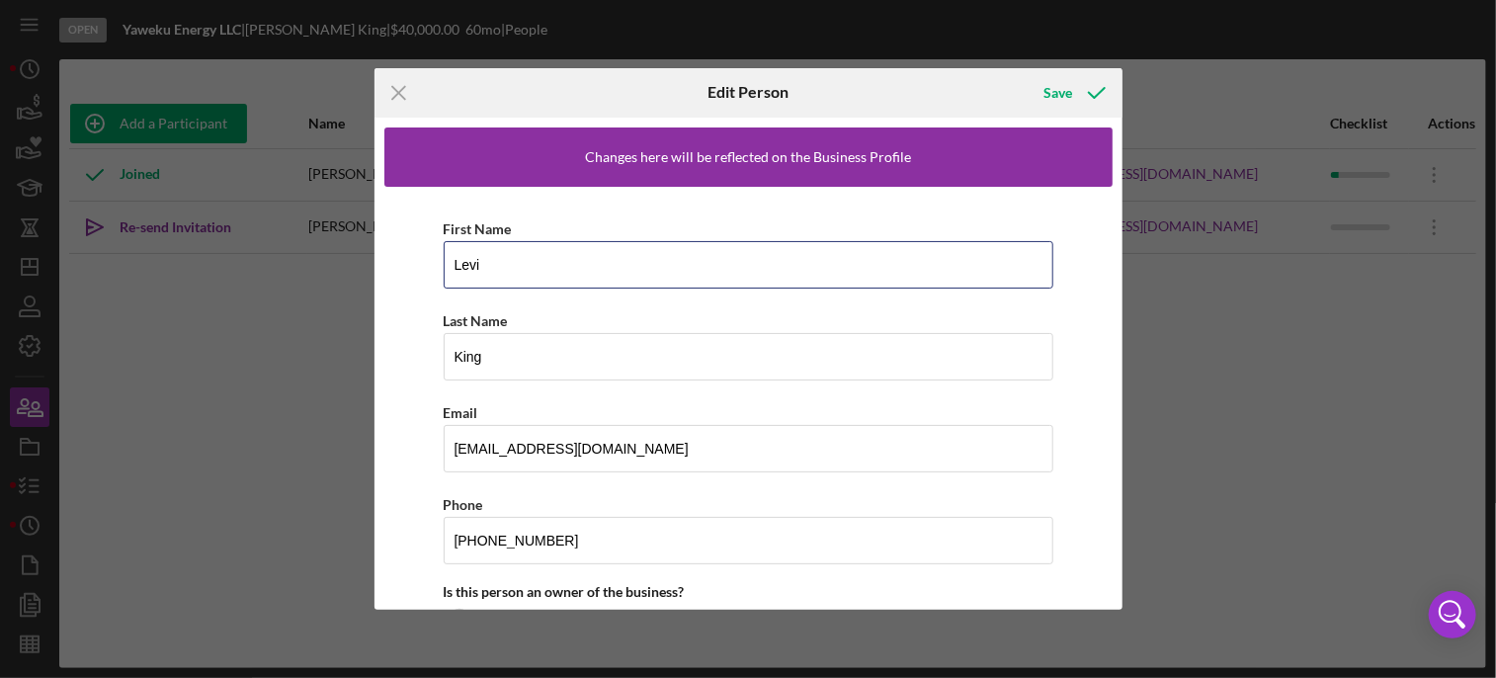
drag, startPoint x: 486, startPoint y: 264, endPoint x: 199, endPoint y: 264, distance: 287.6
click at [199, 264] on div "Icon/Menu Close Edit Person Save Changes here will be reflected on the Business…" at bounding box center [748, 339] width 1496 height 678
type input "[PERSON_NAME]"
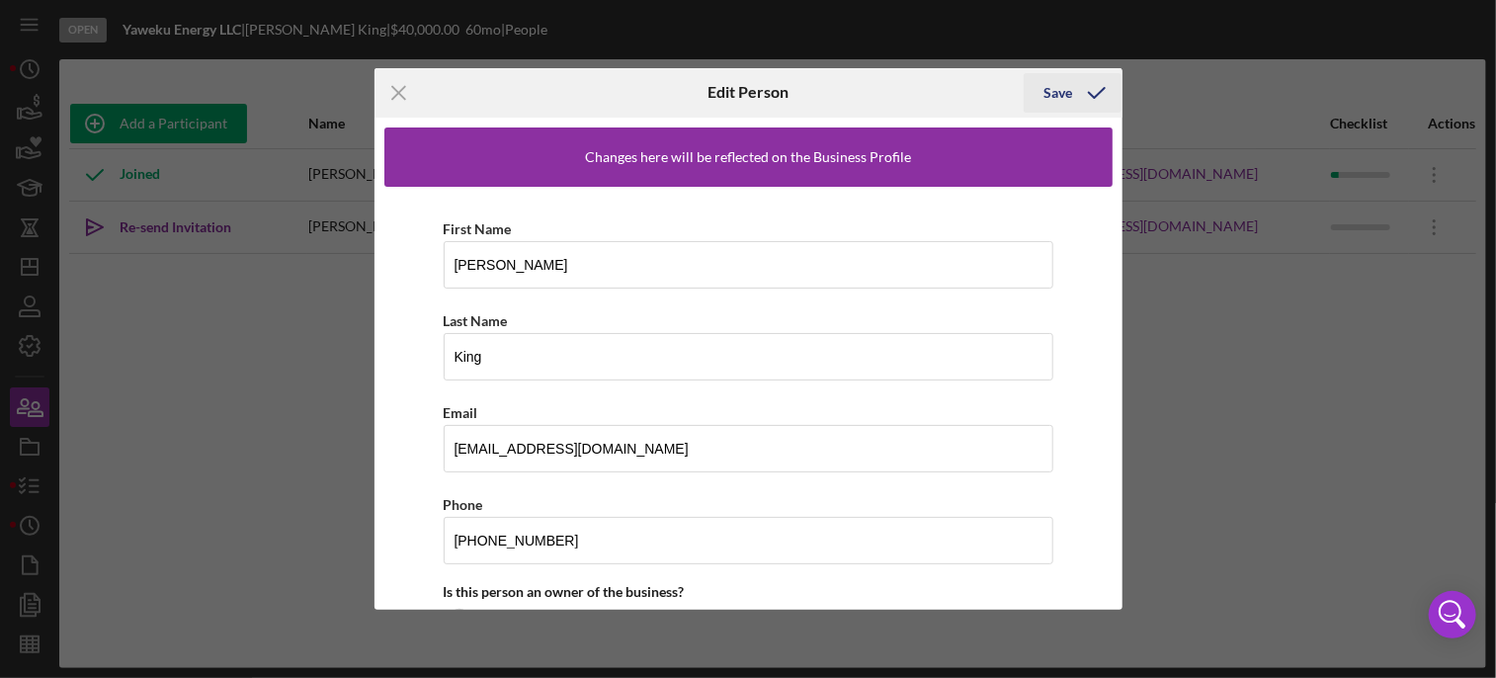
click at [1066, 92] on div "Save" at bounding box center [1058, 93] width 29 height 40
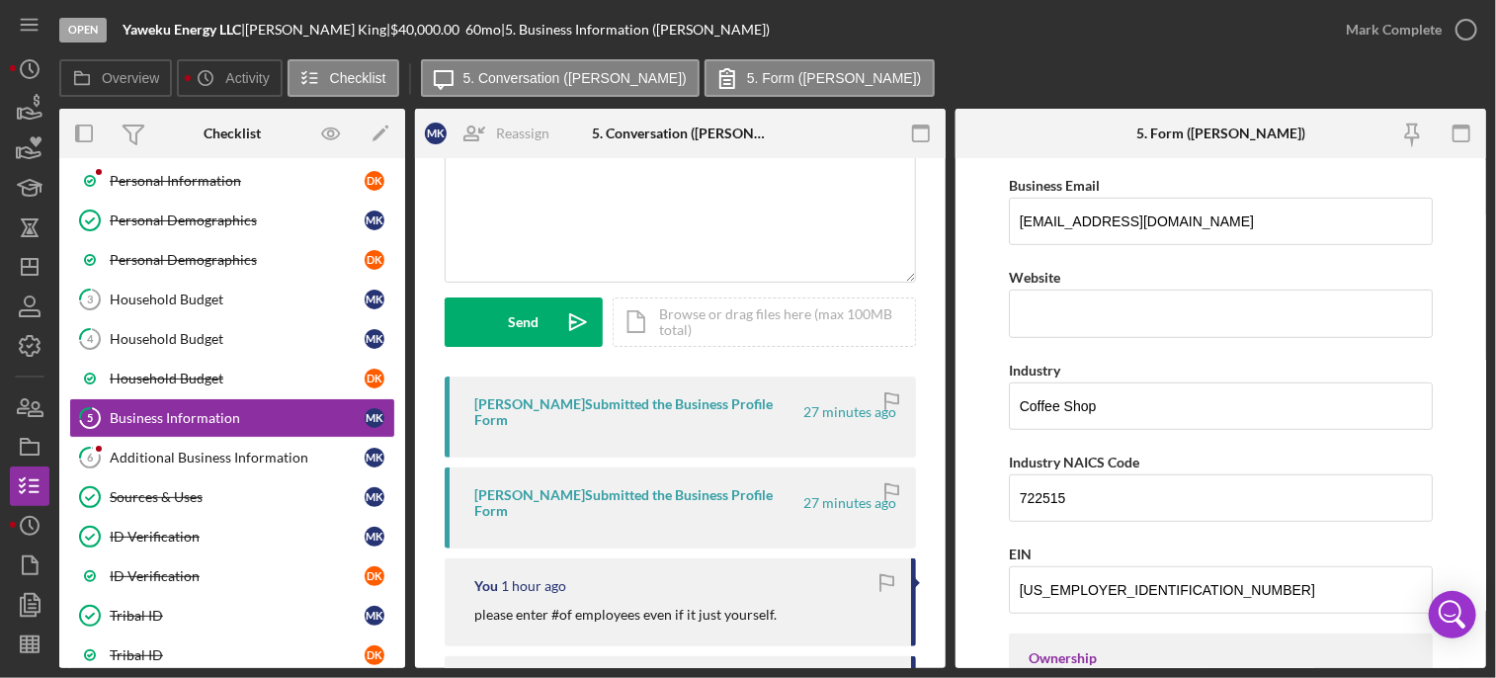
scroll to position [1933, 0]
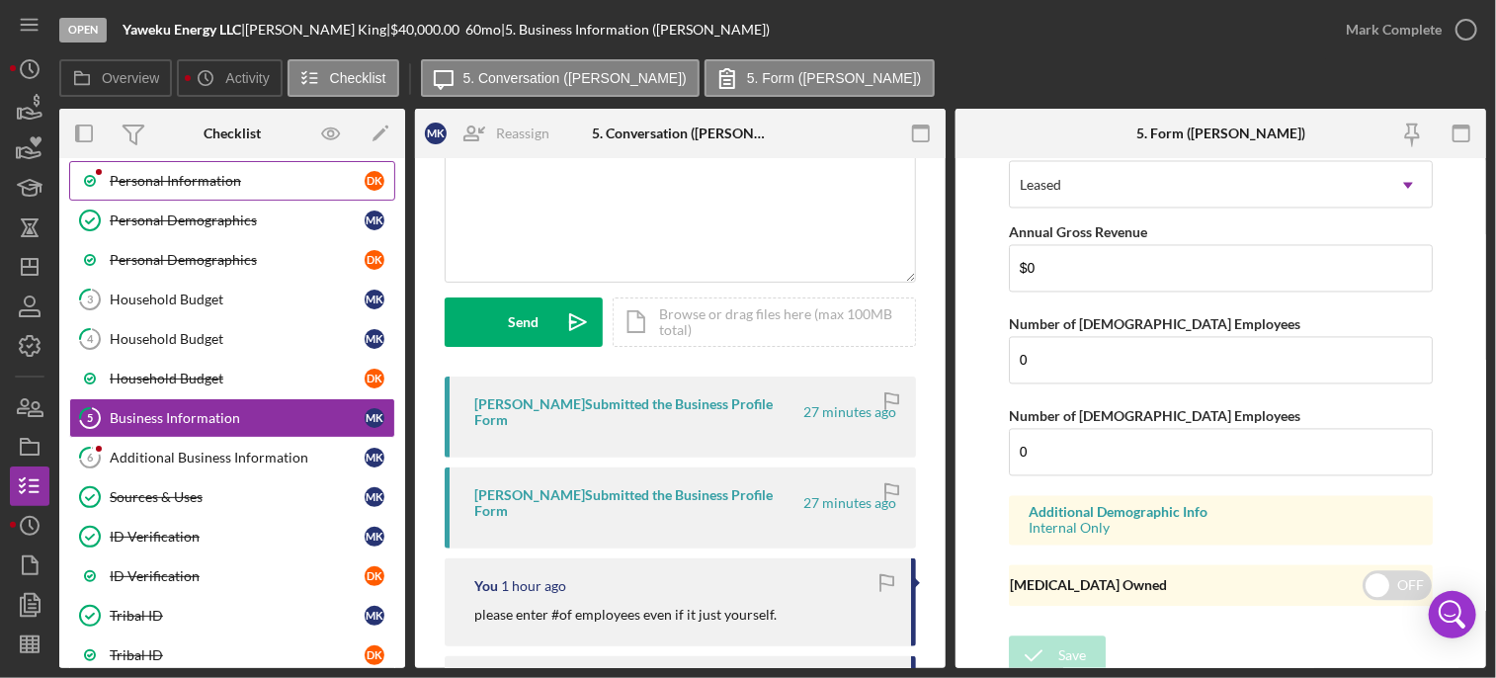
click at [230, 180] on div "Personal Information" at bounding box center [237, 181] width 255 height 16
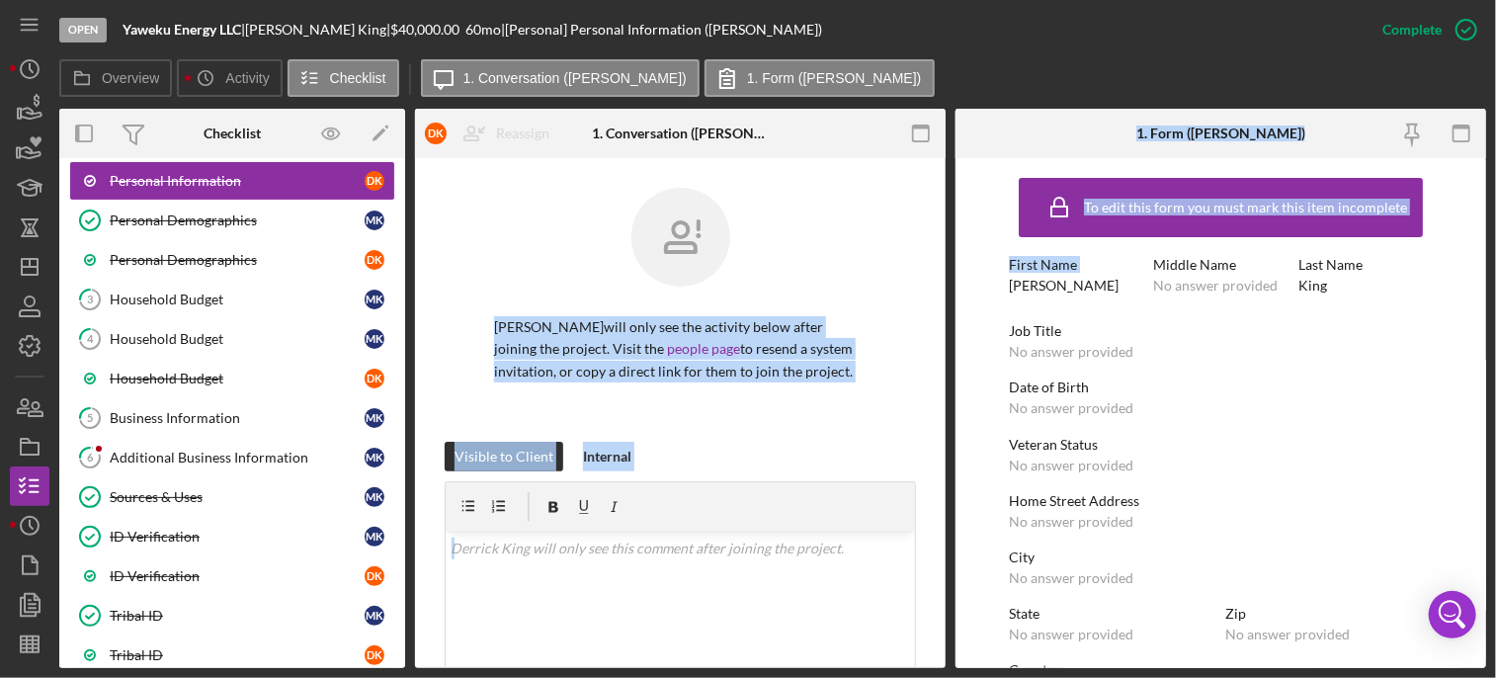
drag, startPoint x: 940, startPoint y: 239, endPoint x: 951, endPoint y: 300, distance: 62.2
click at [951, 300] on div "Overview Internal Workflow Stage Open Icon/Dropdown Arrow Archive (can unarchiv…" at bounding box center [772, 388] width 1427 height 559
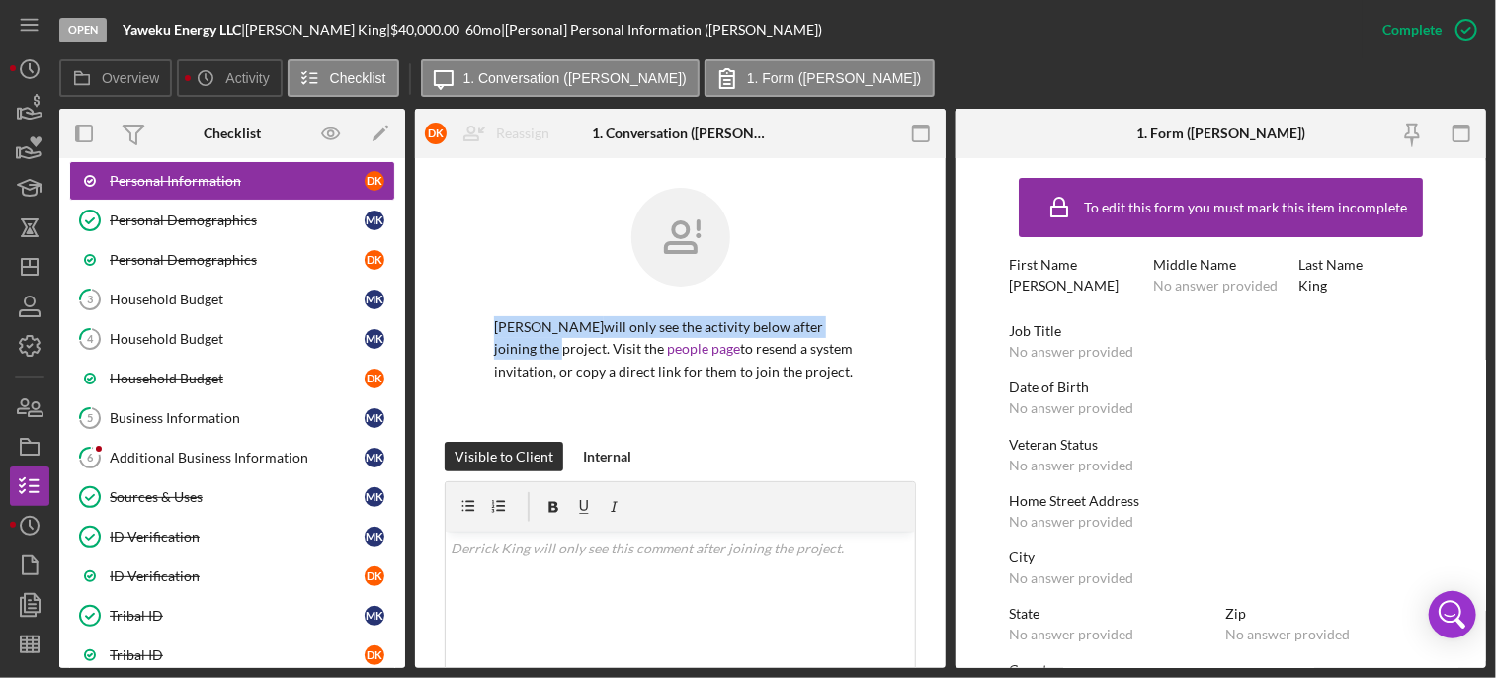
drag, startPoint x: 951, startPoint y: 300, endPoint x: 935, endPoint y: 332, distance: 35.4
drag, startPoint x: 935, startPoint y: 332, endPoint x: 941, endPoint y: 236, distance: 96.0
click at [943, 238] on div "Personal Information D K Reassign [PERSON_NAME] [PERSON_NAME] [PERSON_NAME] Ico…" at bounding box center [680, 413] width 531 height 510
drag, startPoint x: 940, startPoint y: 180, endPoint x: 941, endPoint y: 210, distance: 29.7
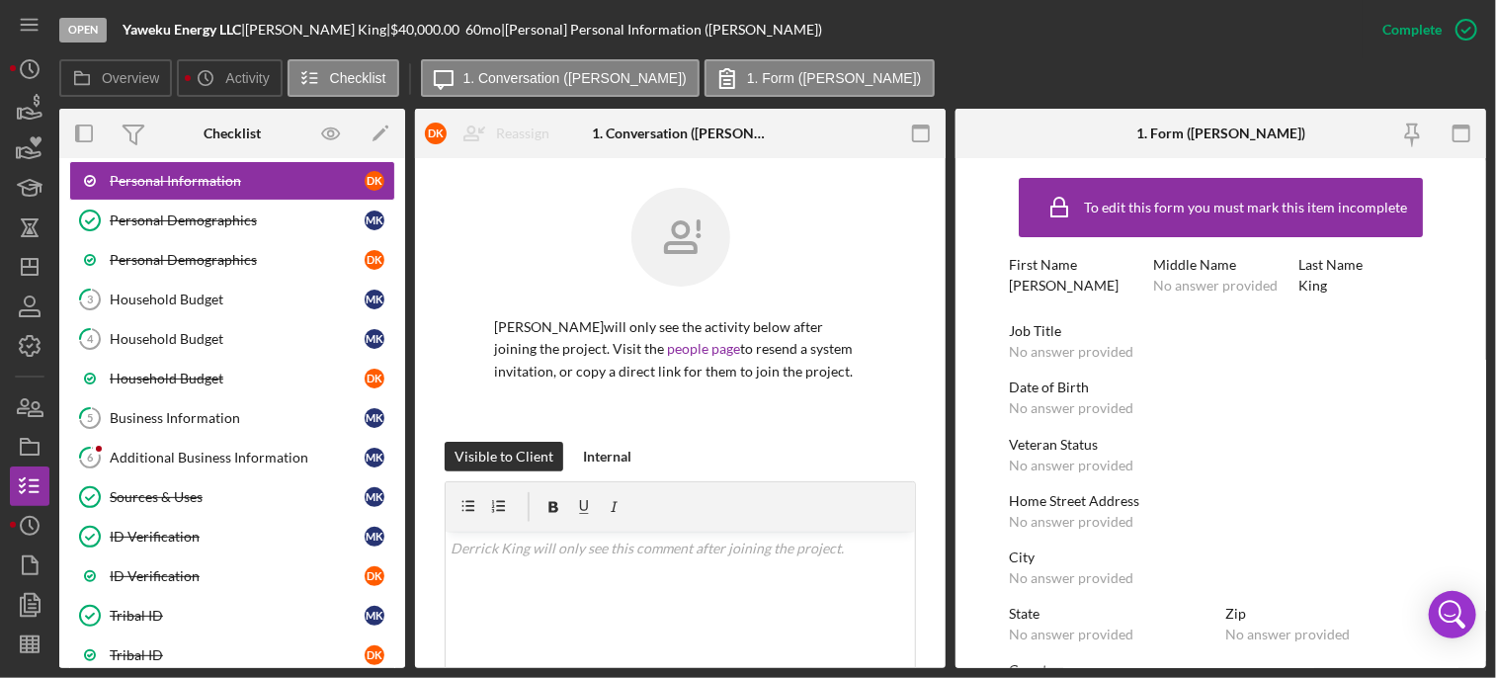
click at [941, 210] on div "Personal Information D K Reassign [PERSON_NAME] [PERSON_NAME] [PERSON_NAME] Ico…" at bounding box center [680, 413] width 531 height 510
click at [186, 206] on link "Personal Demographics Personal Demographics M K" at bounding box center [232, 221] width 326 height 40
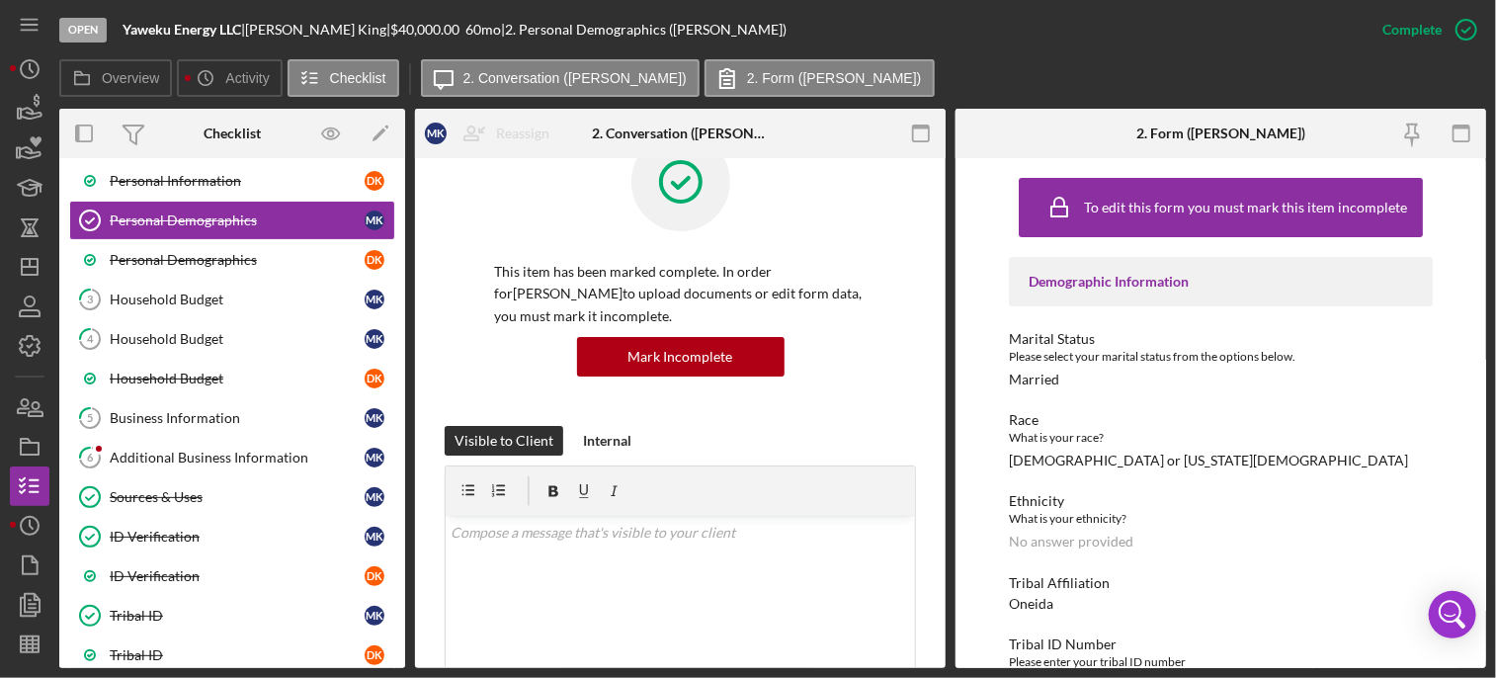
scroll to position [25, 0]
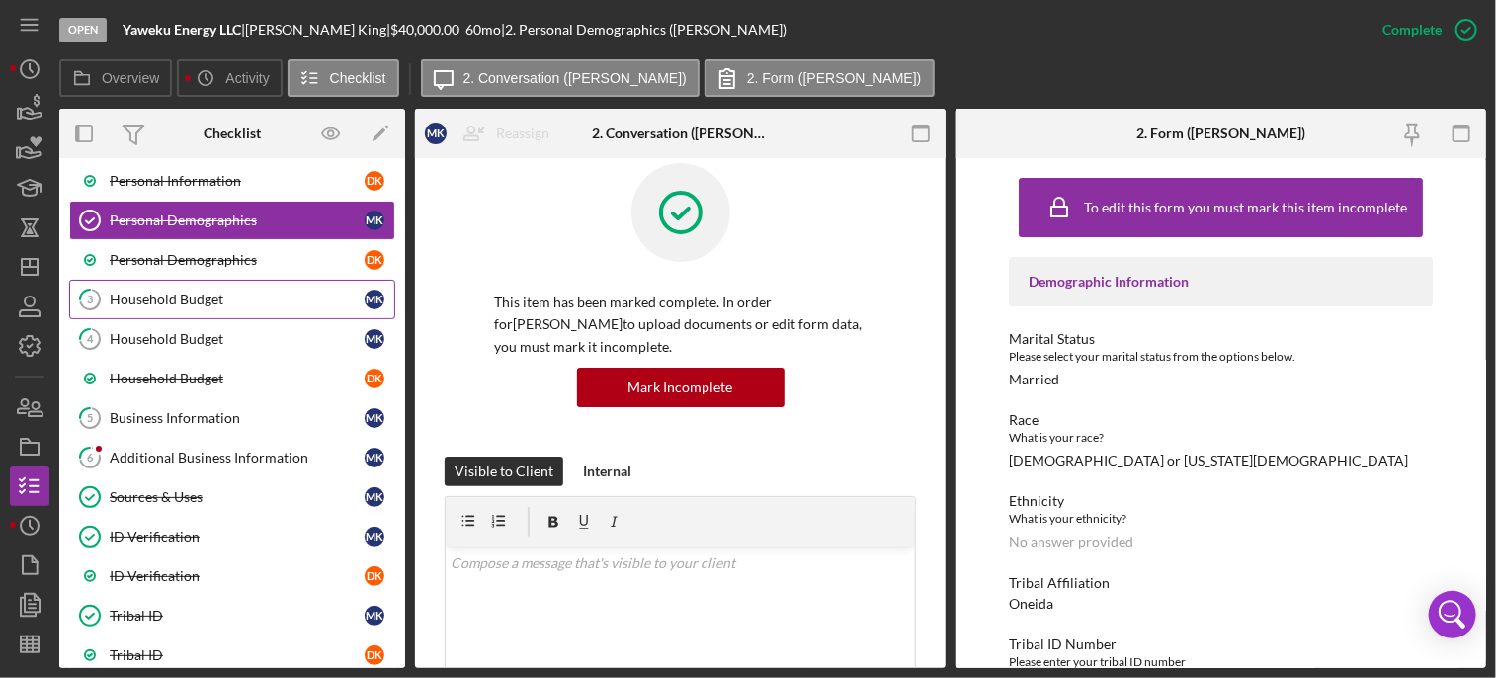
click at [150, 302] on div "Household Budget" at bounding box center [237, 300] width 255 height 16
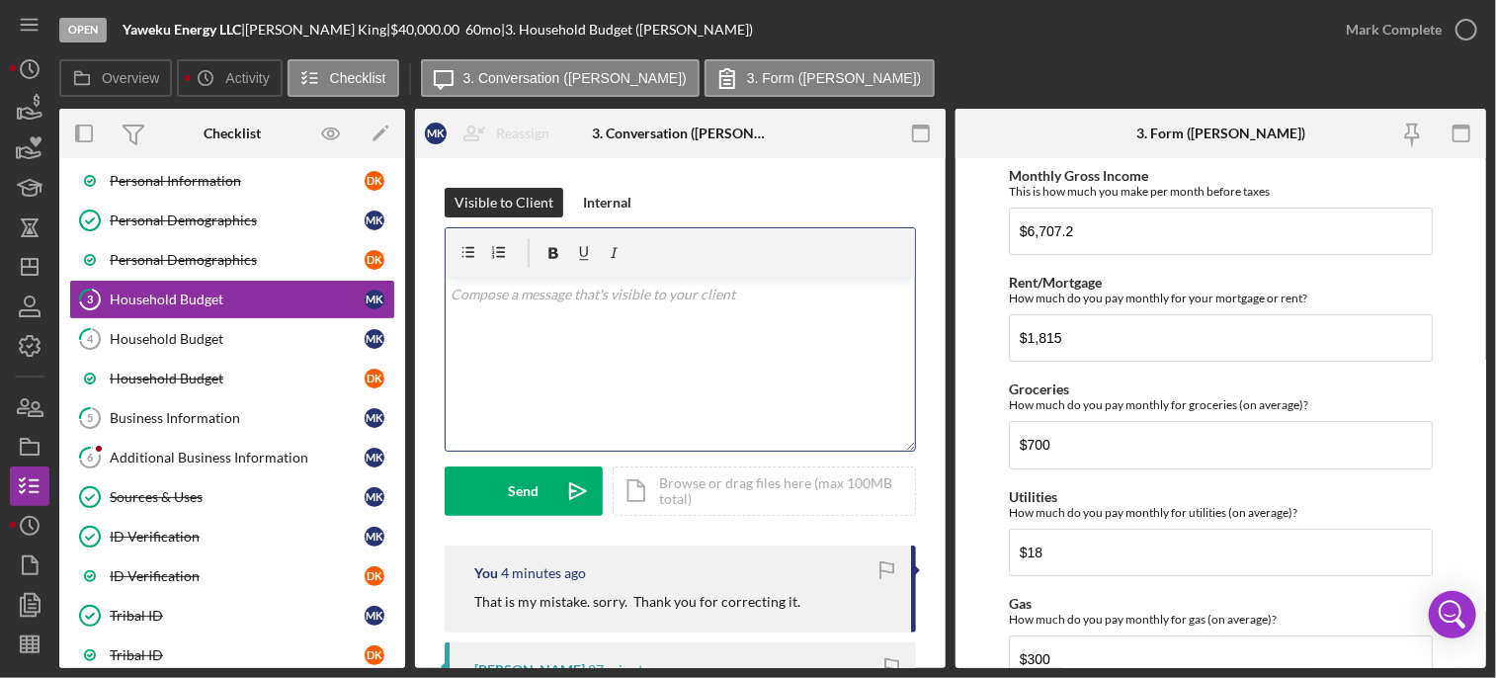
click at [605, 302] on p at bounding box center [681, 295] width 459 height 22
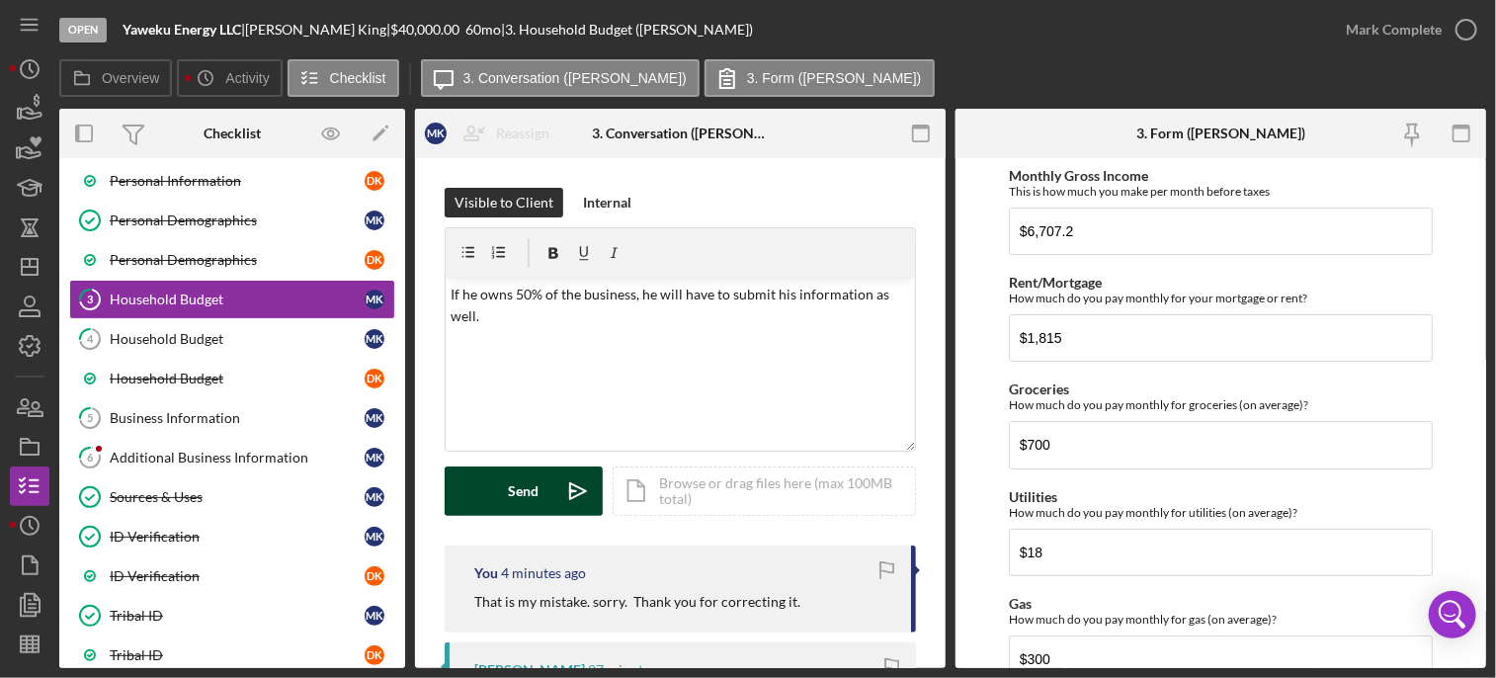
click at [525, 492] on div "Send" at bounding box center [524, 490] width 31 height 49
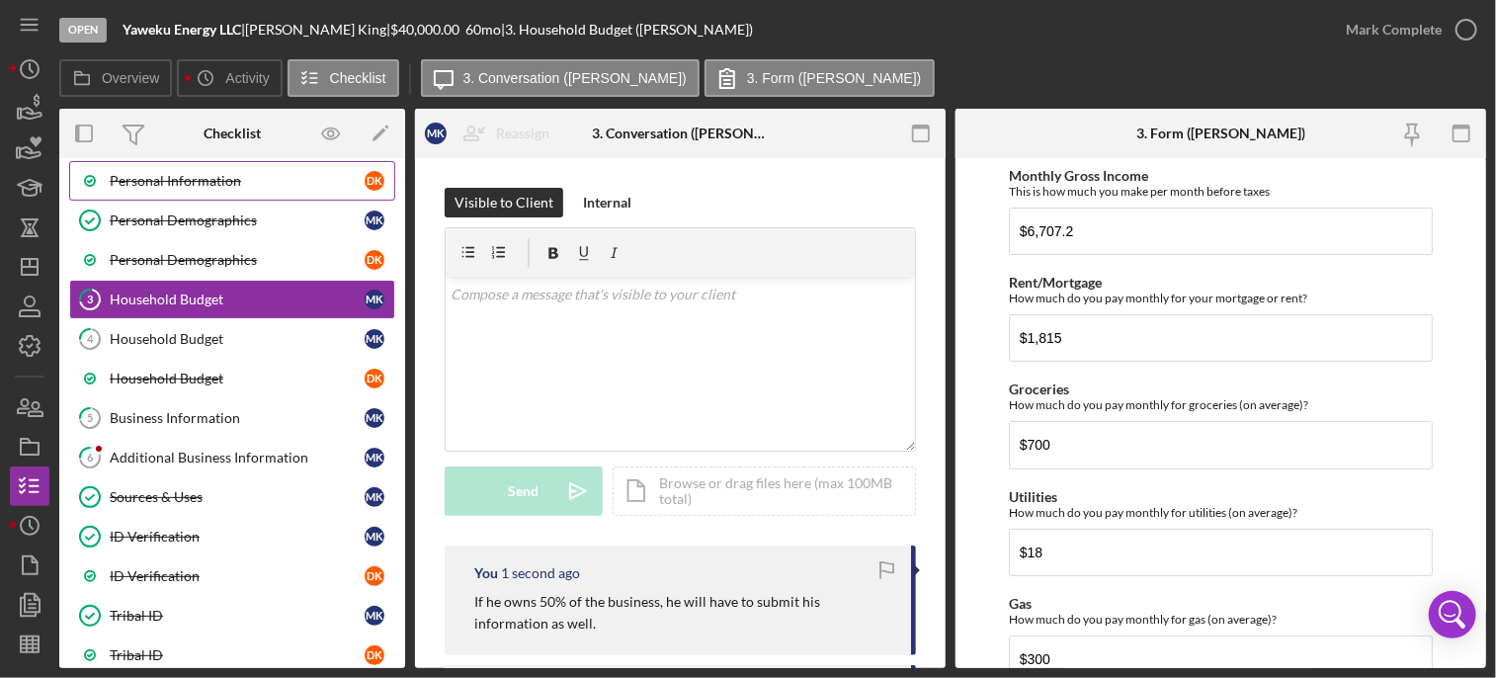
click at [207, 176] on div "Personal Information" at bounding box center [237, 181] width 255 height 16
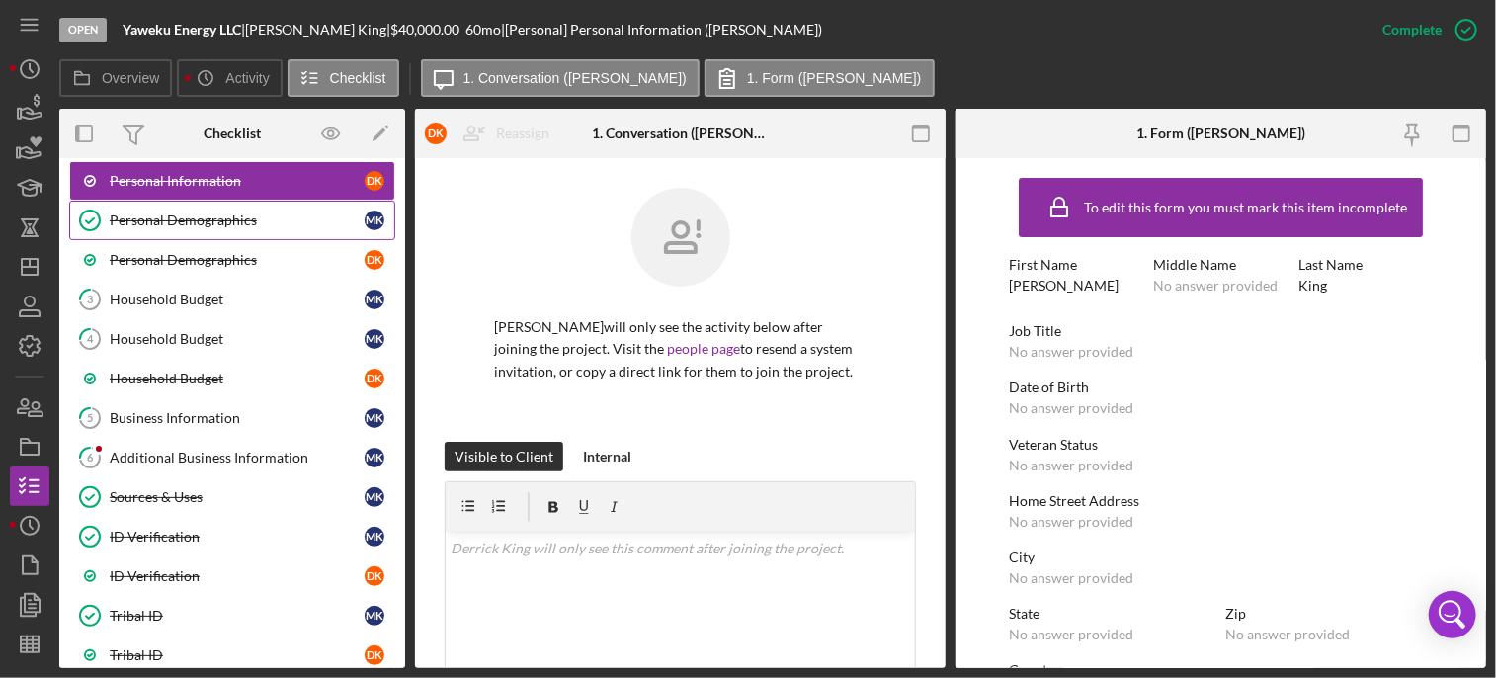
click at [165, 213] on div "Personal Demographics" at bounding box center [237, 220] width 255 height 16
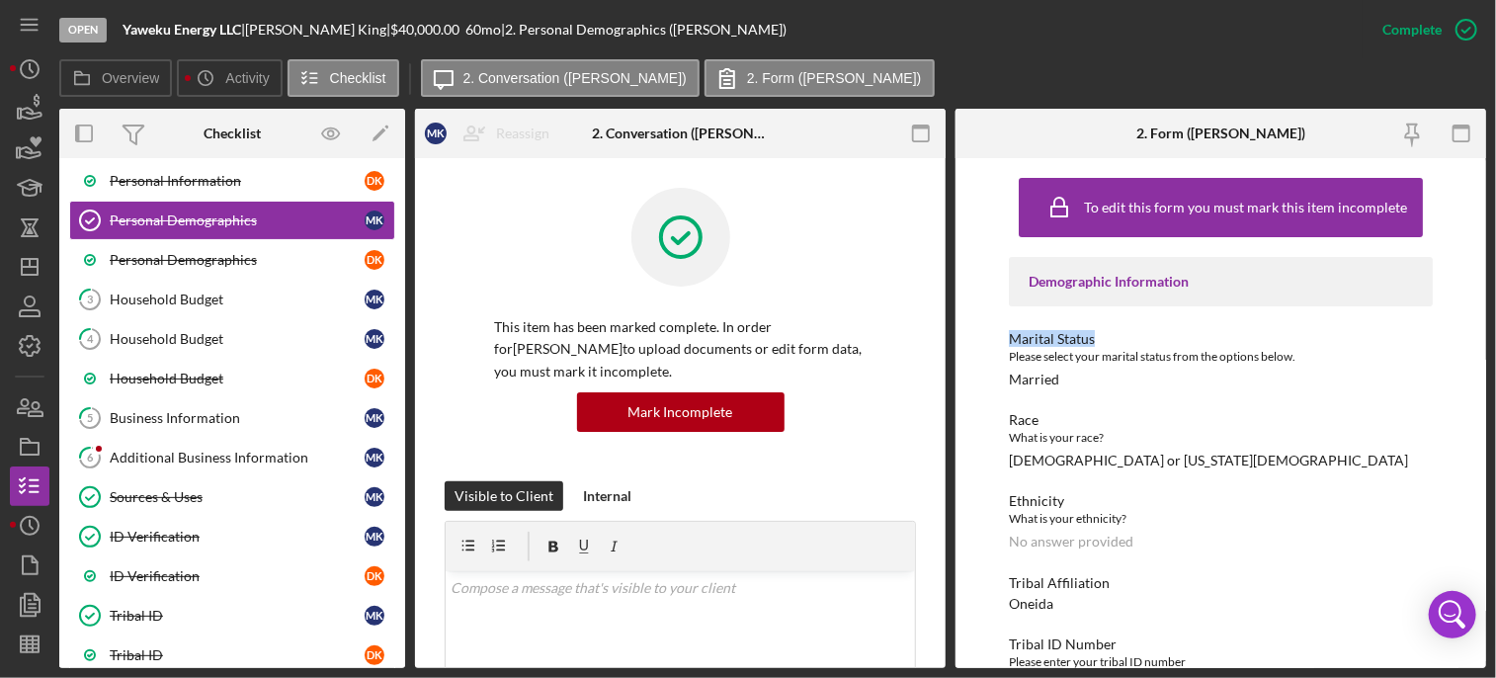
drag, startPoint x: 1480, startPoint y: 296, endPoint x: 1487, endPoint y: 342, distance: 46.0
click at [1487, 342] on div "Open Yaweku Energy LLC | [PERSON_NAME] | $40,000.00 60 mo | 2. Personal Demogra…" at bounding box center [748, 339] width 1496 height 678
click at [189, 184] on div "Personal Information" at bounding box center [237, 181] width 255 height 16
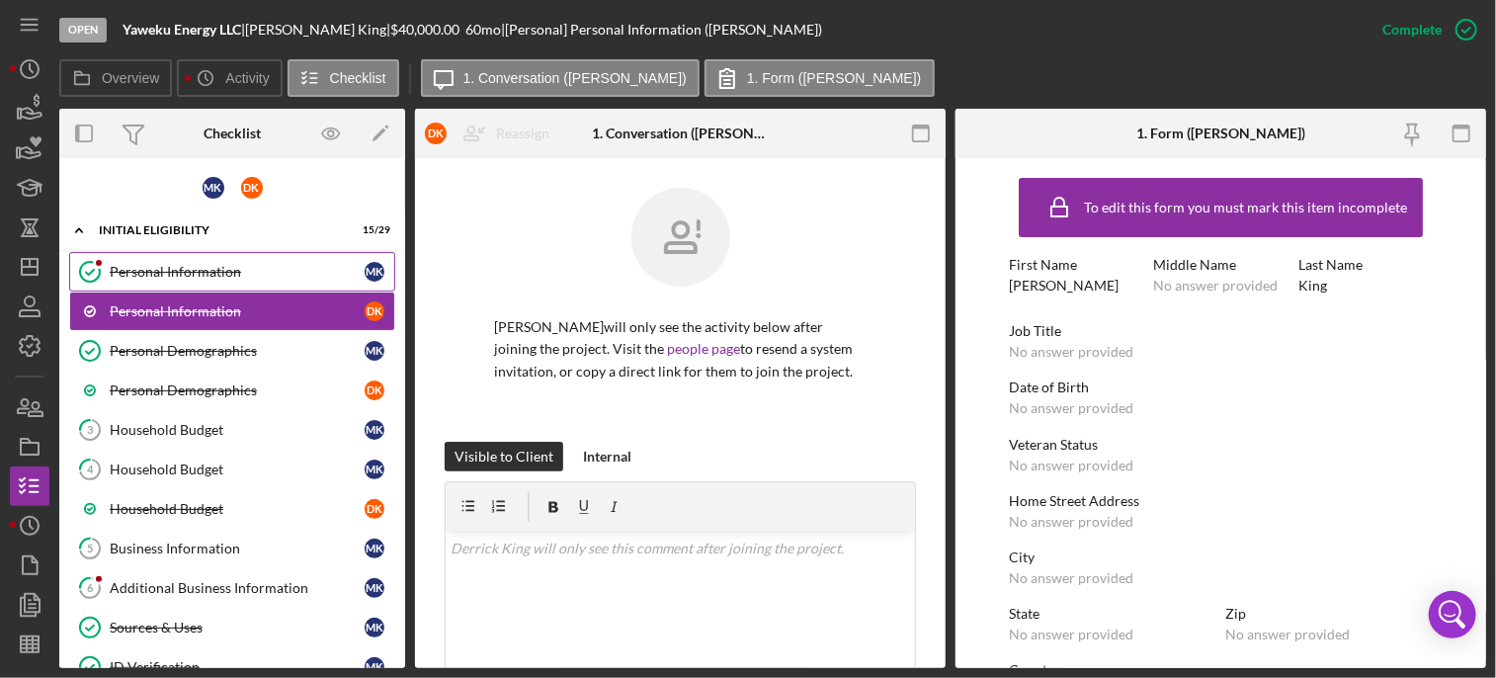
click at [193, 256] on link "Personal Information Personal Information M K" at bounding box center [232, 272] width 326 height 40
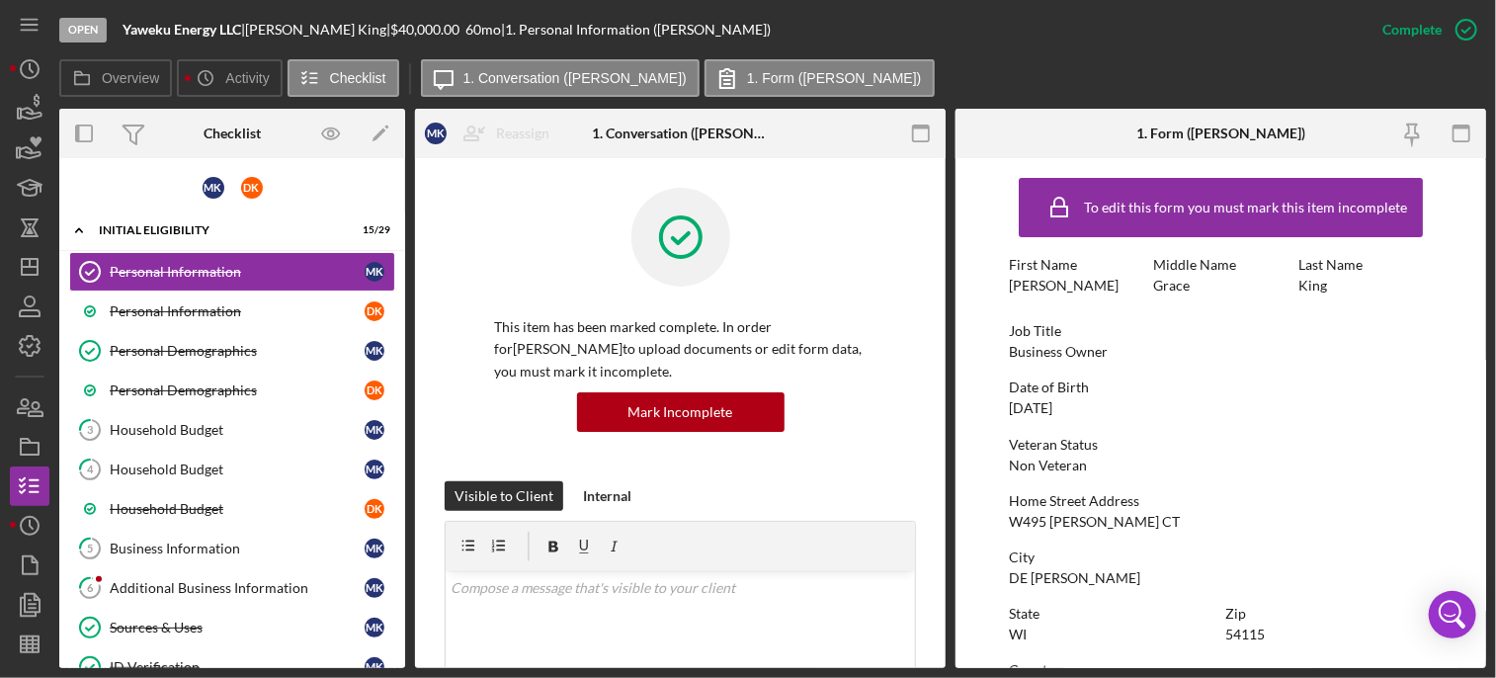
drag, startPoint x: 946, startPoint y: 271, endPoint x: 948, endPoint y: 295, distance: 23.8
click at [948, 295] on div "Overview Internal Workflow Stage Open Icon/Dropdown Arrow Archive (can unarchiv…" at bounding box center [772, 388] width 1427 height 559
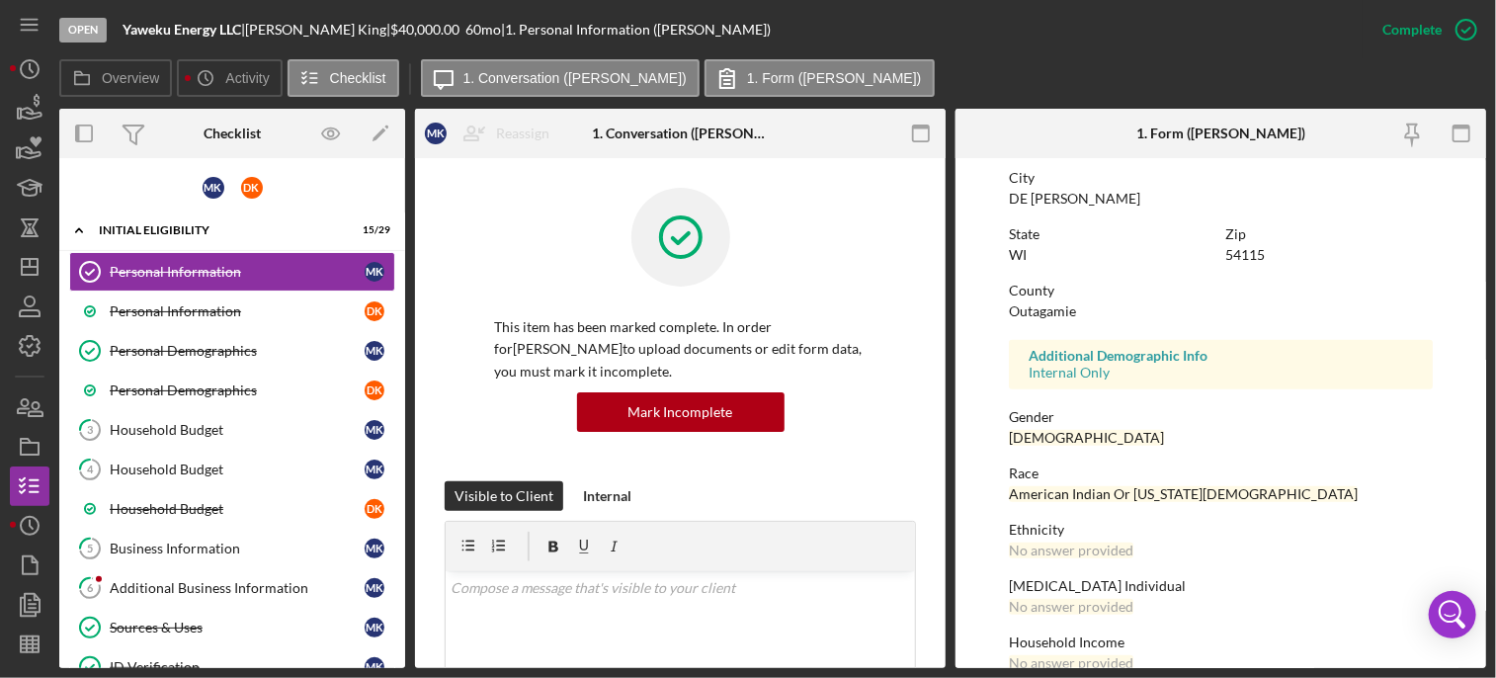
scroll to position [411, 0]
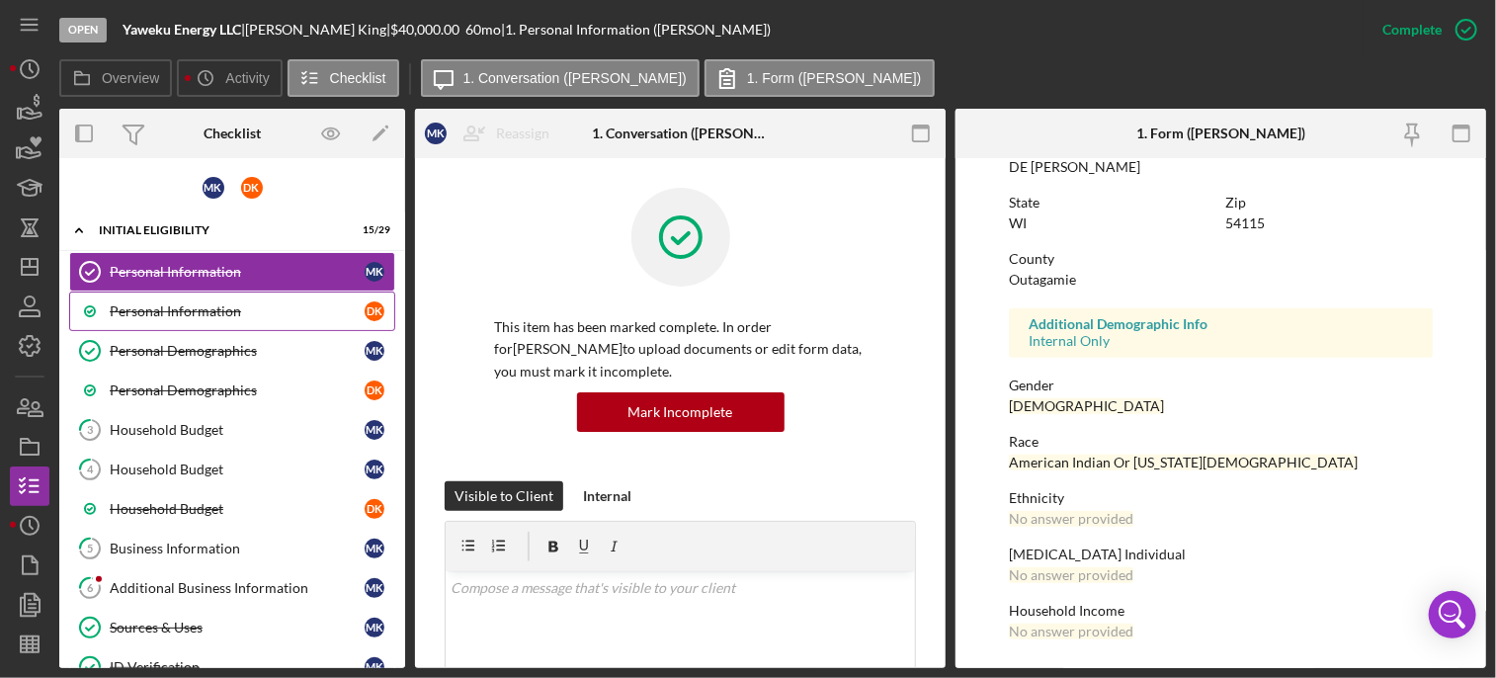
click at [264, 312] on div "Personal Information" at bounding box center [237, 311] width 255 height 16
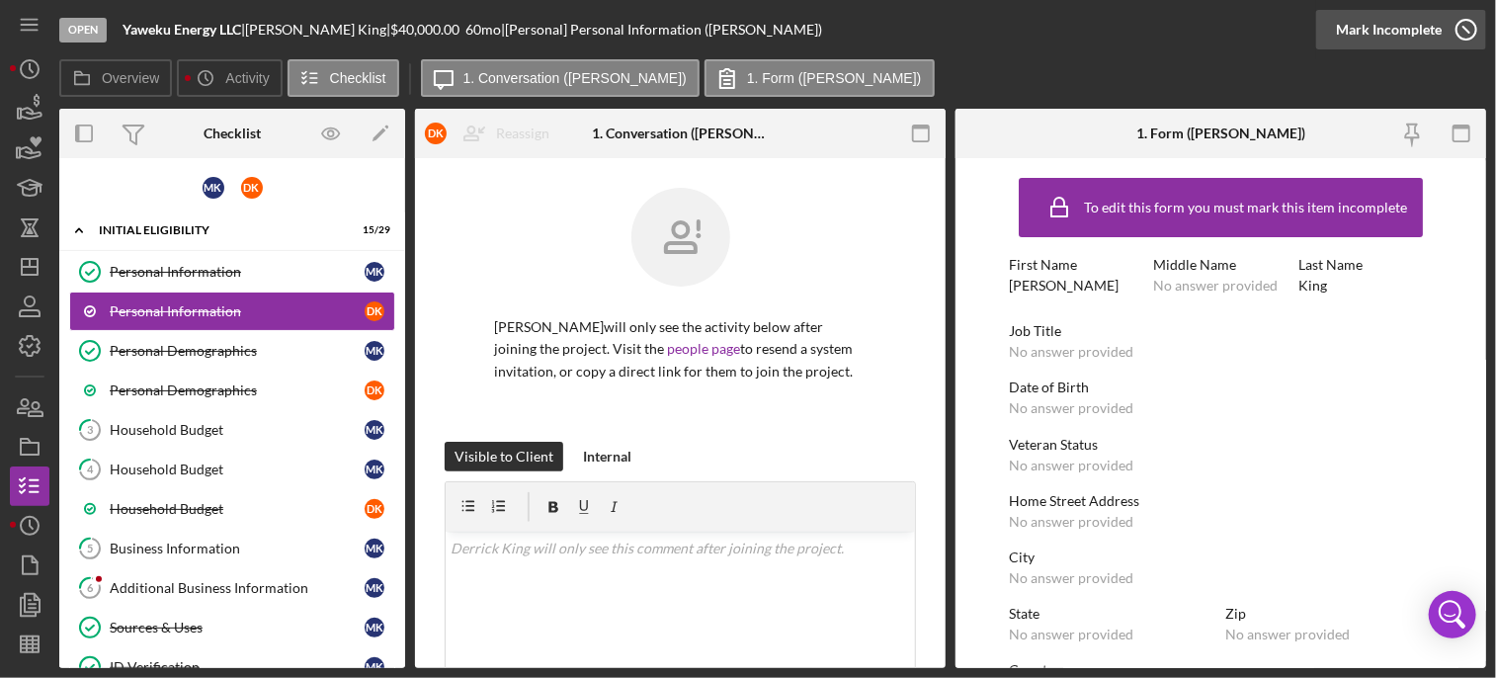
click at [1463, 30] on icon "button" at bounding box center [1466, 29] width 49 height 49
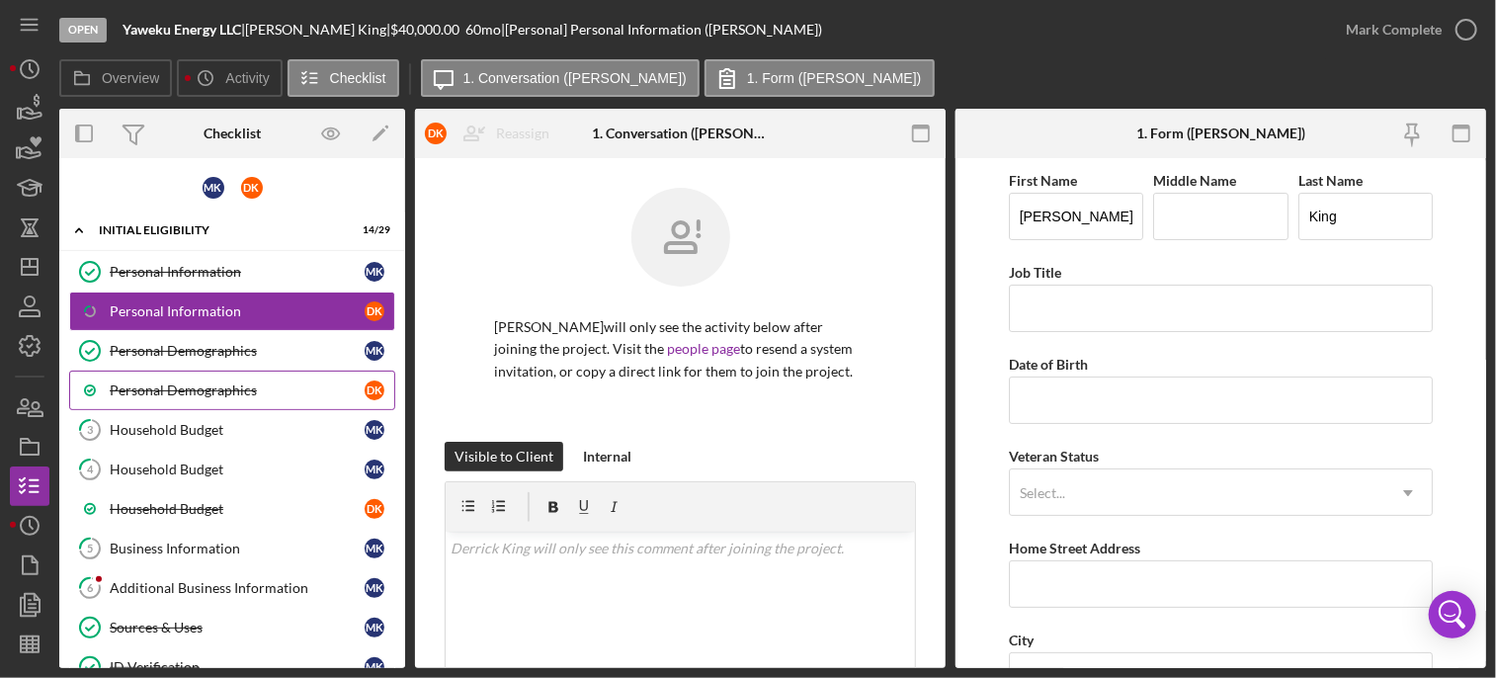
click at [236, 385] on div "Personal Demographics" at bounding box center [237, 390] width 255 height 16
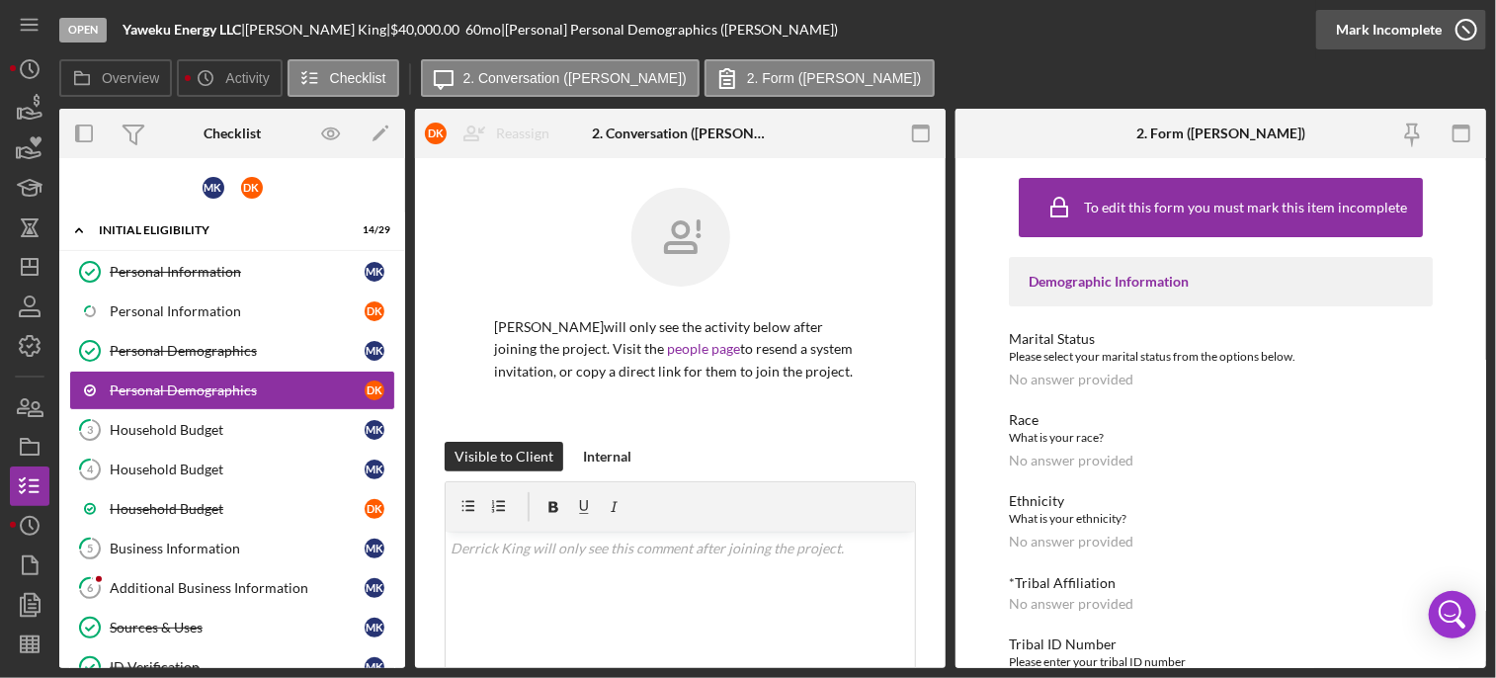
click at [1471, 26] on icon "button" at bounding box center [1466, 29] width 49 height 49
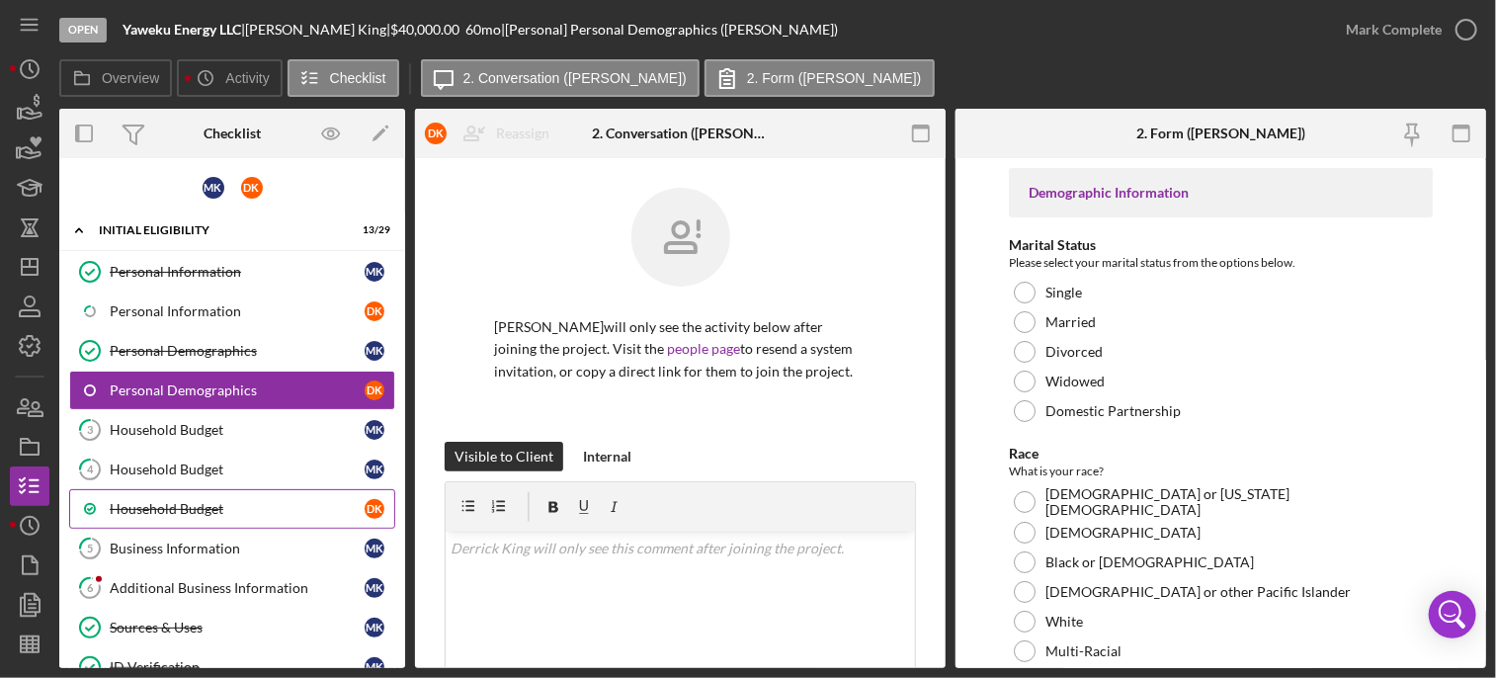
click at [187, 501] on div "Household Budget" at bounding box center [237, 509] width 255 height 16
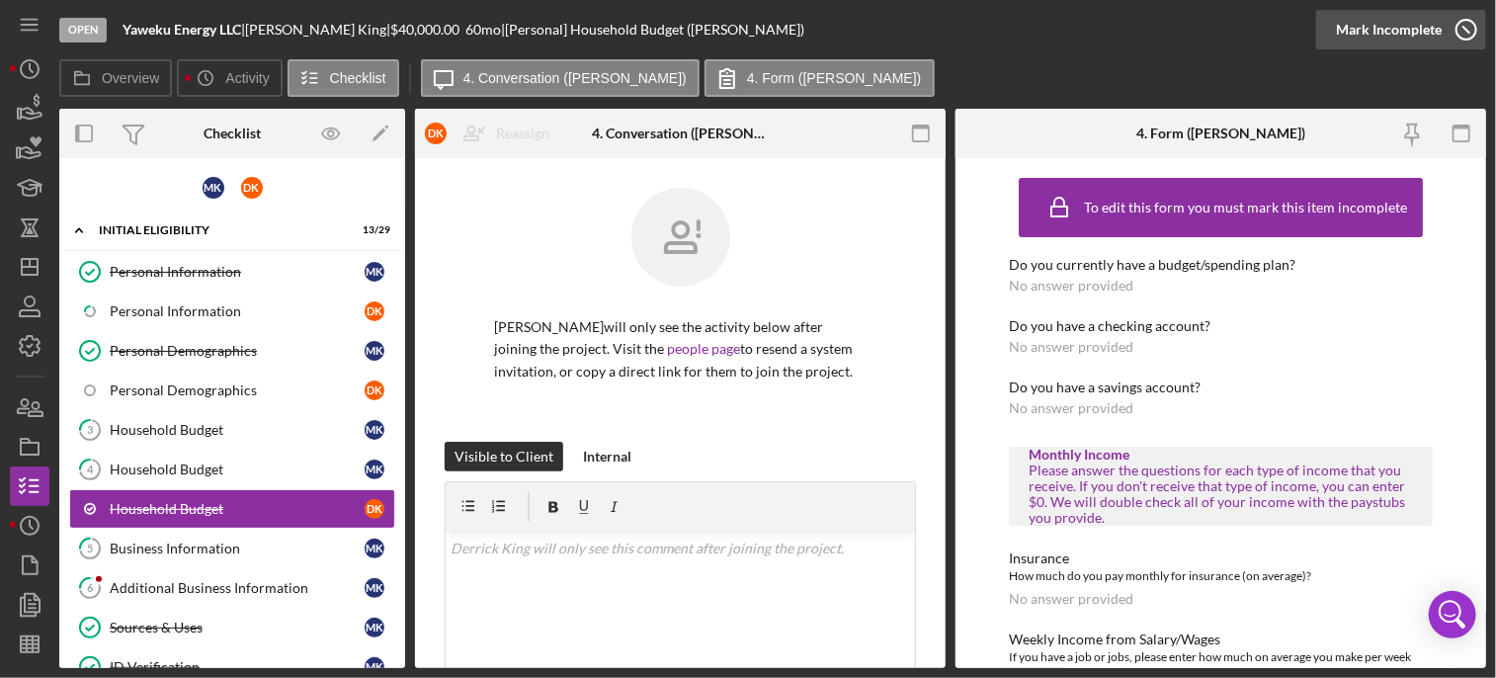
click at [1459, 30] on icon "button" at bounding box center [1466, 29] width 49 height 49
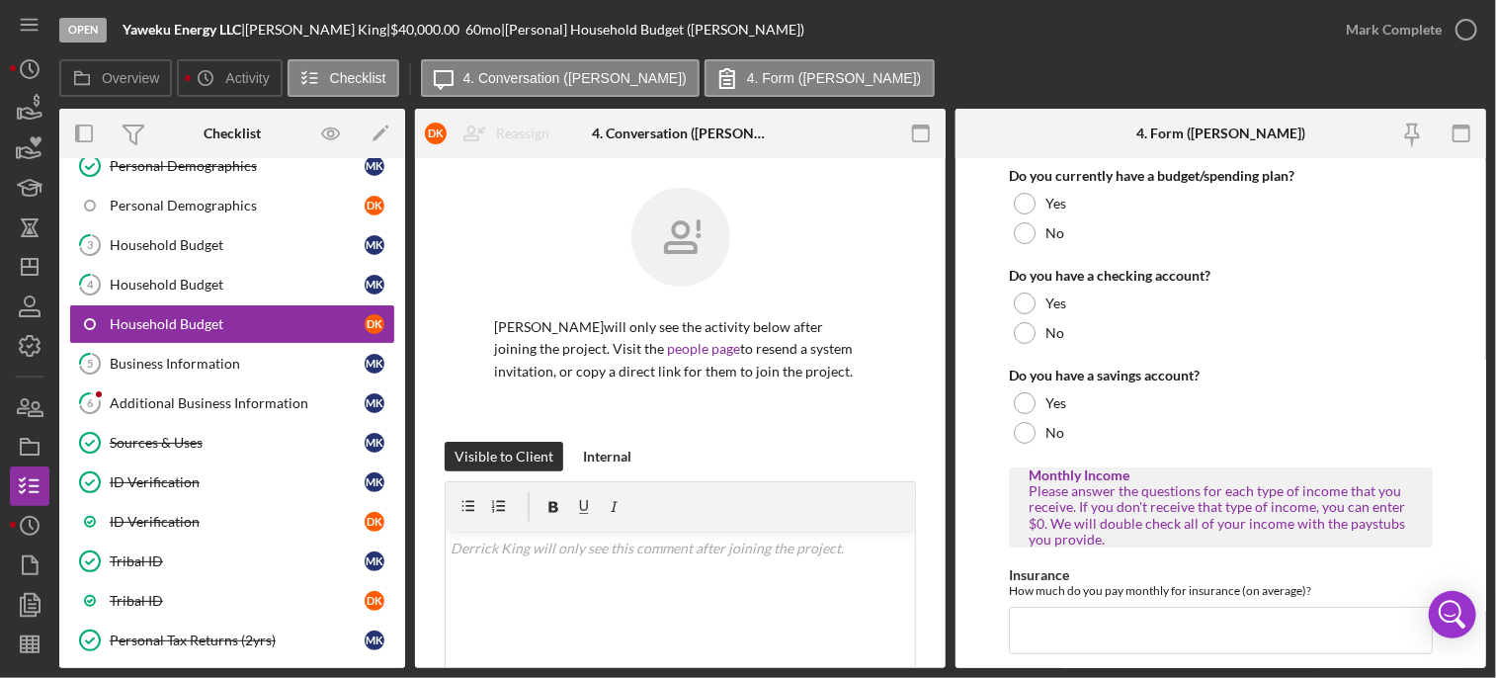
scroll to position [267, 0]
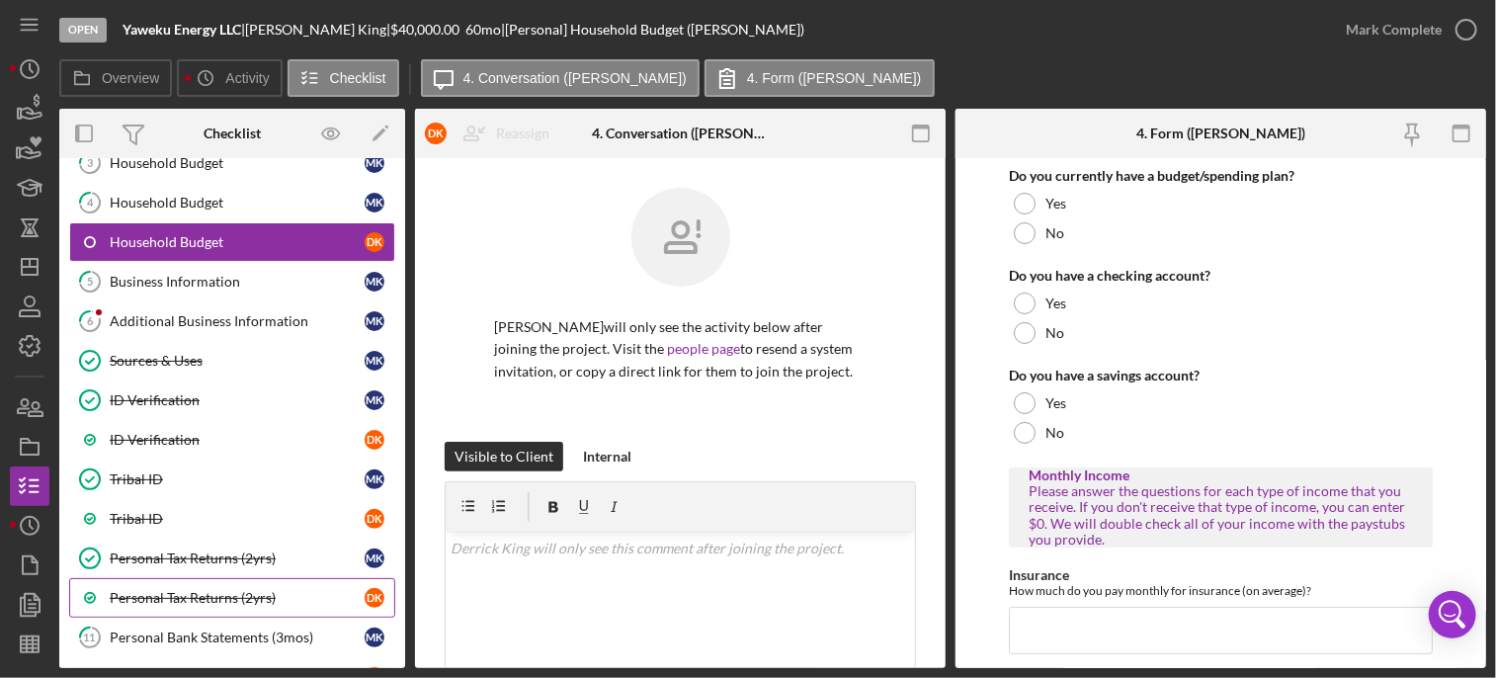
click at [202, 590] on div "Personal Tax Returns (2yrs)" at bounding box center [237, 598] width 255 height 16
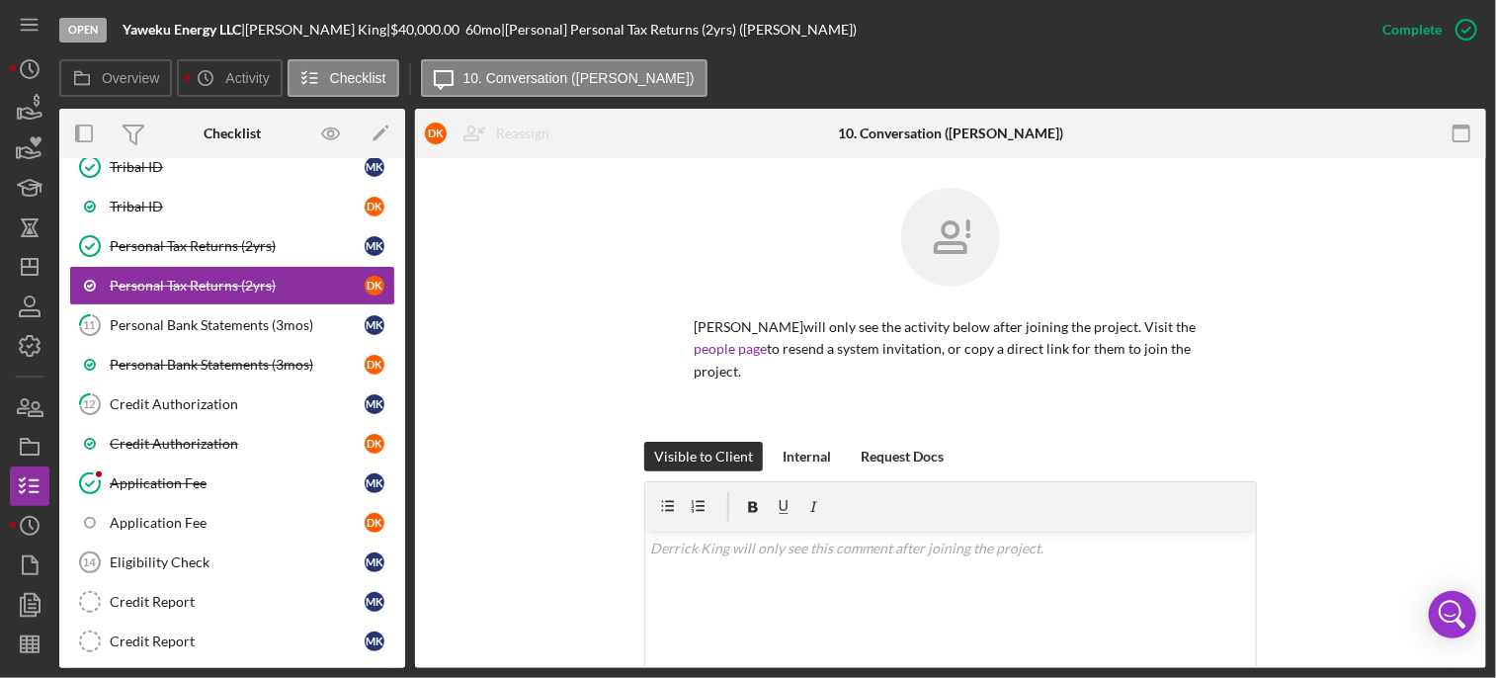
scroll to position [581, 0]
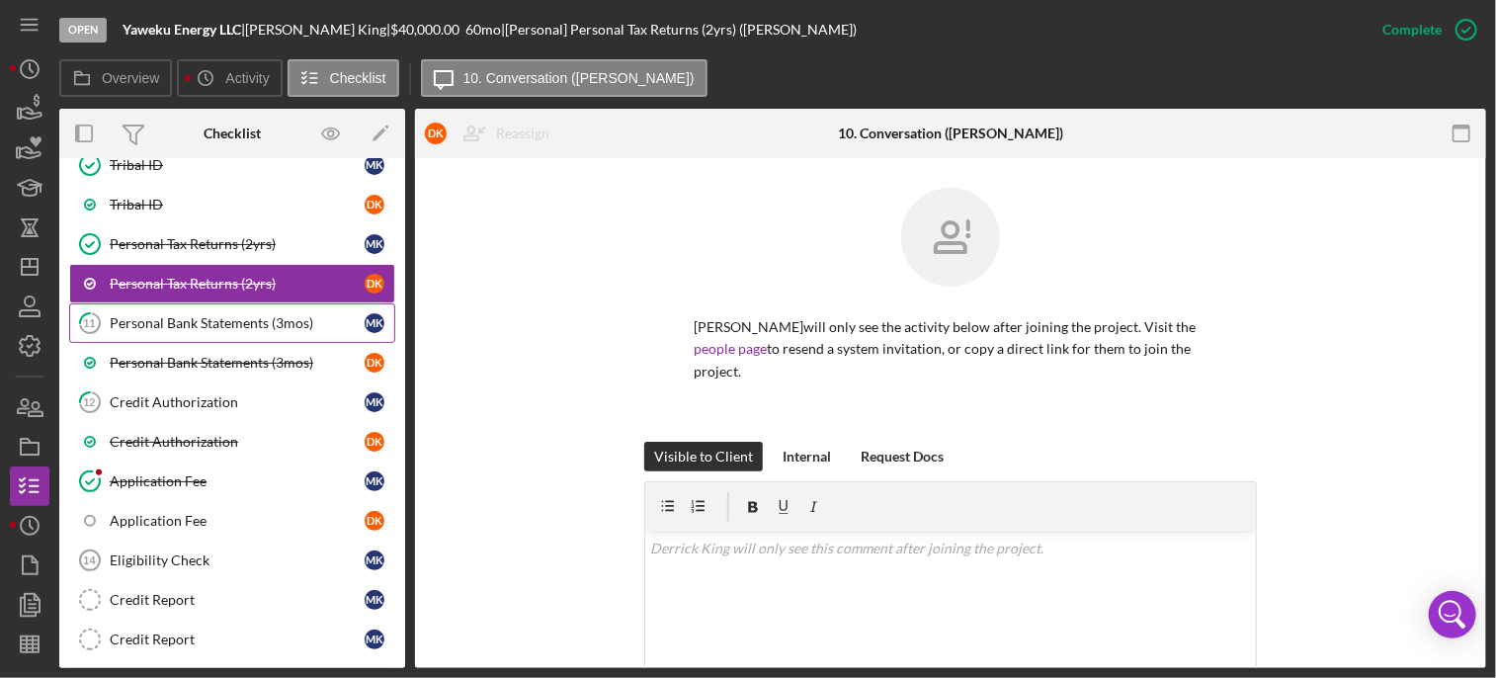
click at [253, 315] on div "Personal Bank Statements (3mos)" at bounding box center [237, 323] width 255 height 16
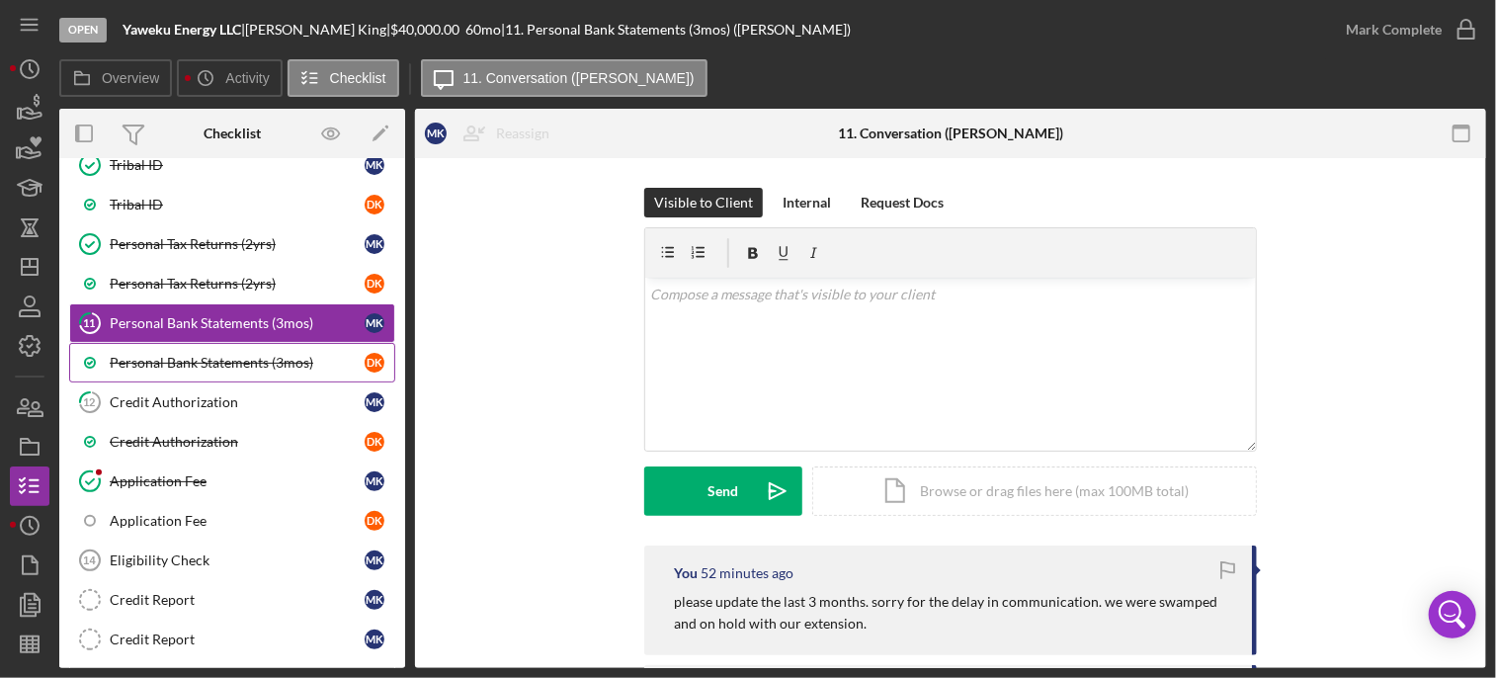
click at [269, 355] on div "Personal Bank Statements (3mos)" at bounding box center [237, 363] width 255 height 16
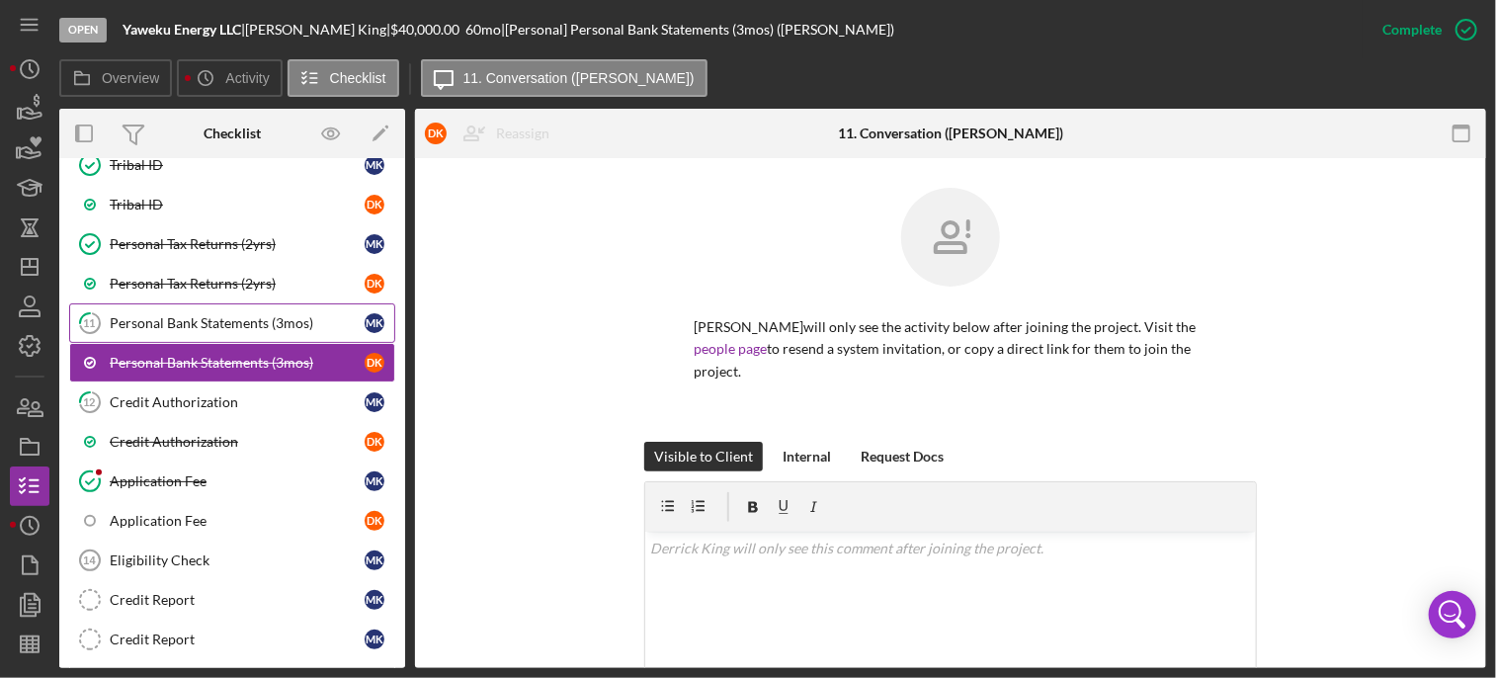
click at [233, 320] on div "Personal Bank Statements (3mos)" at bounding box center [237, 323] width 255 height 16
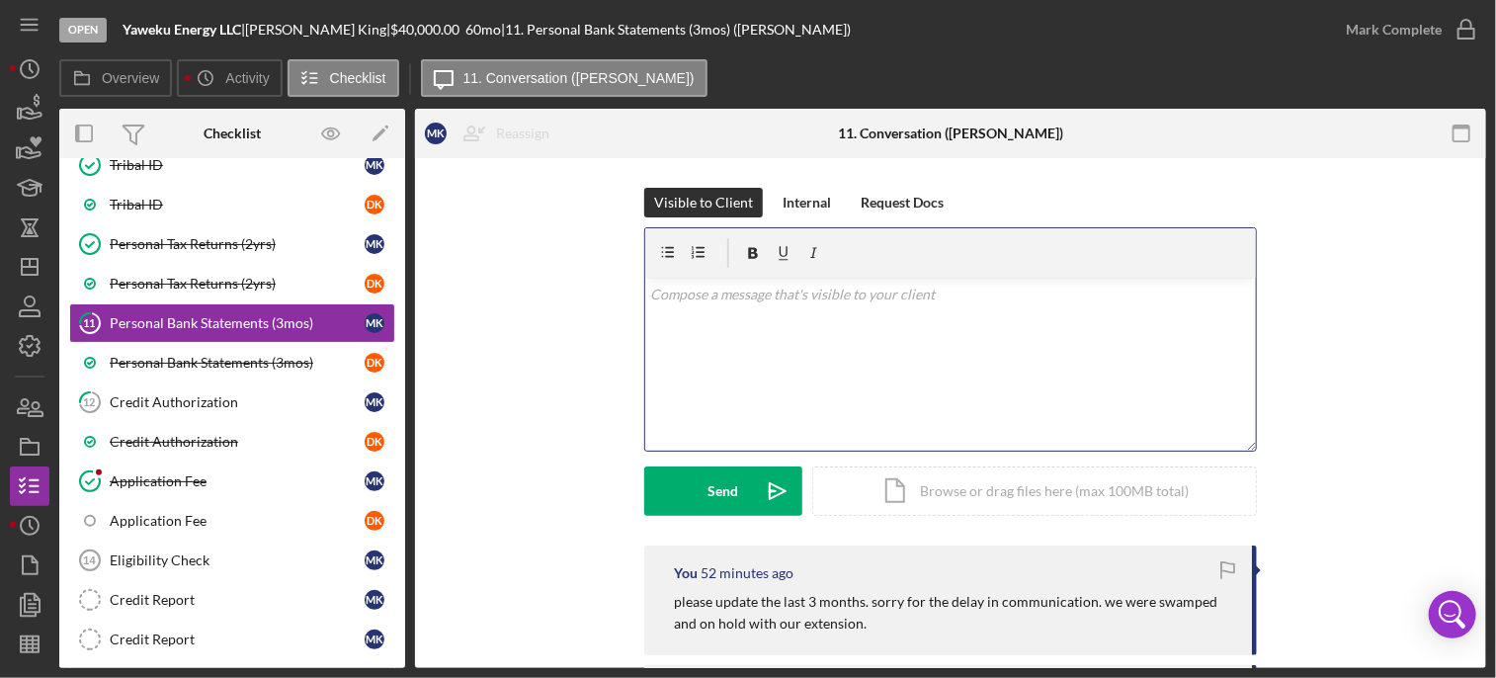
click at [708, 321] on div "v Color teal Color pink Remove color Add row above Add row below Add column bef…" at bounding box center [950, 364] width 611 height 173
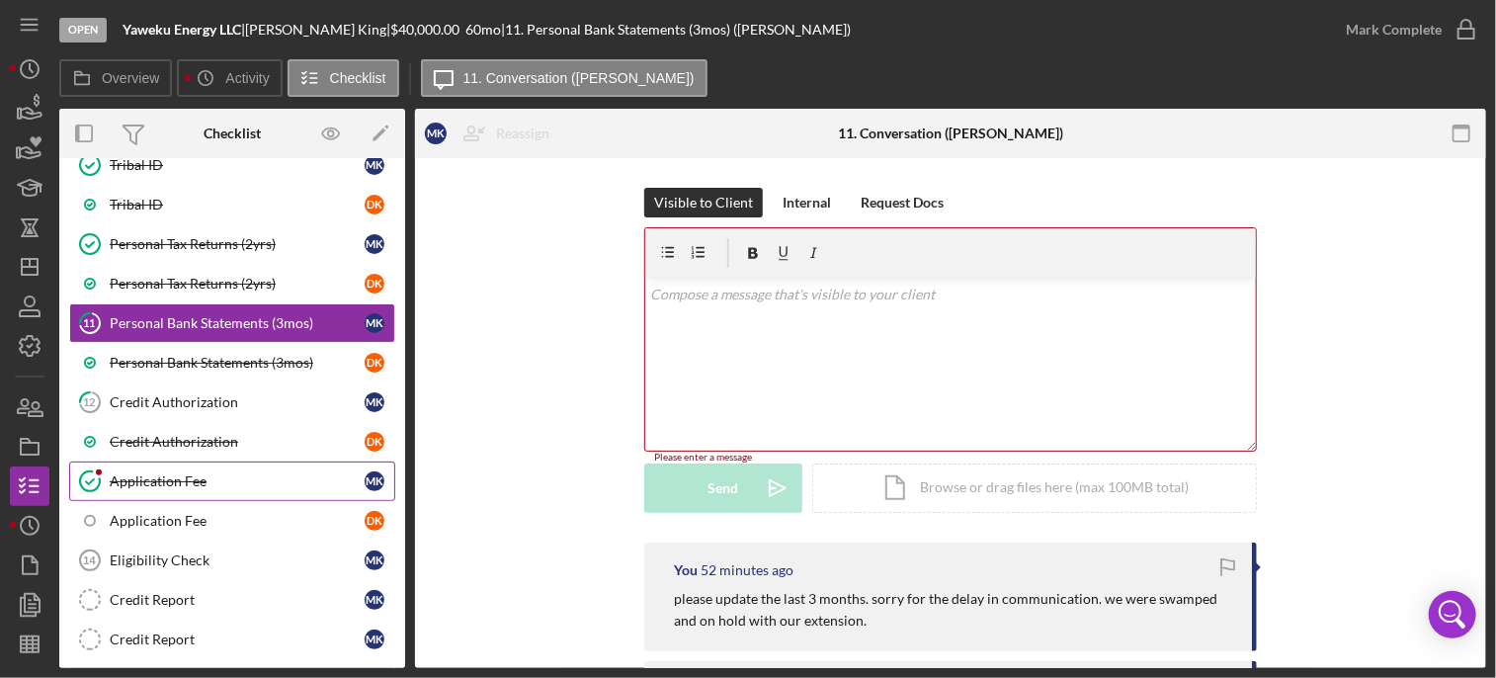
click at [152, 473] on div "Application Fee" at bounding box center [237, 481] width 255 height 16
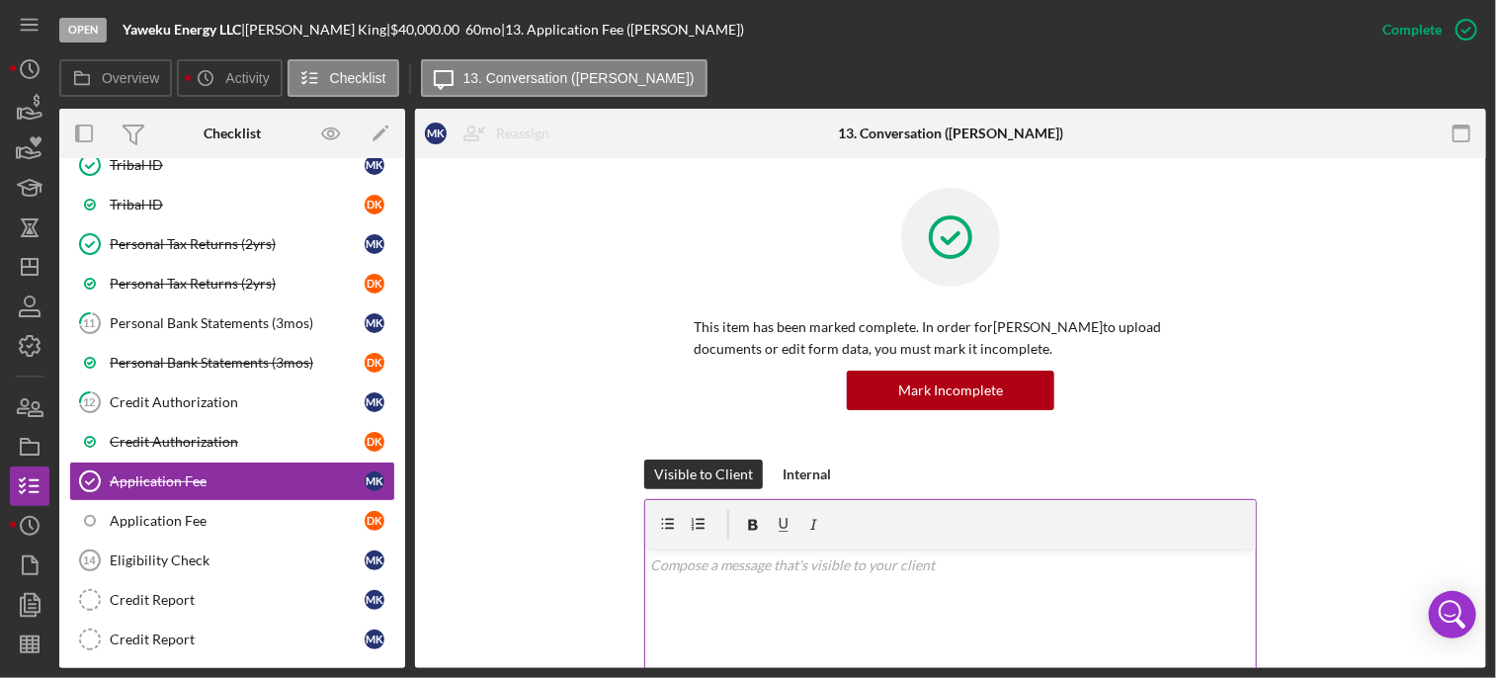
click at [1194, 531] on div at bounding box center [950, 524] width 611 height 49
drag, startPoint x: 1479, startPoint y: 209, endPoint x: 1489, endPoint y: 251, distance: 43.6
click at [1489, 251] on div "Open Yaweku Energy LLC | [PERSON_NAME] | $40,000.00 60 mo | 13. Application Fee…" at bounding box center [748, 339] width 1496 height 678
drag, startPoint x: 1487, startPoint y: 251, endPoint x: 1490, endPoint y: 361, distance: 109.7
click at [1490, 361] on div "Open Yaweku Energy LLC | [PERSON_NAME] | $40,000.00 60 mo | 13. Application Fee…" at bounding box center [748, 339] width 1496 height 678
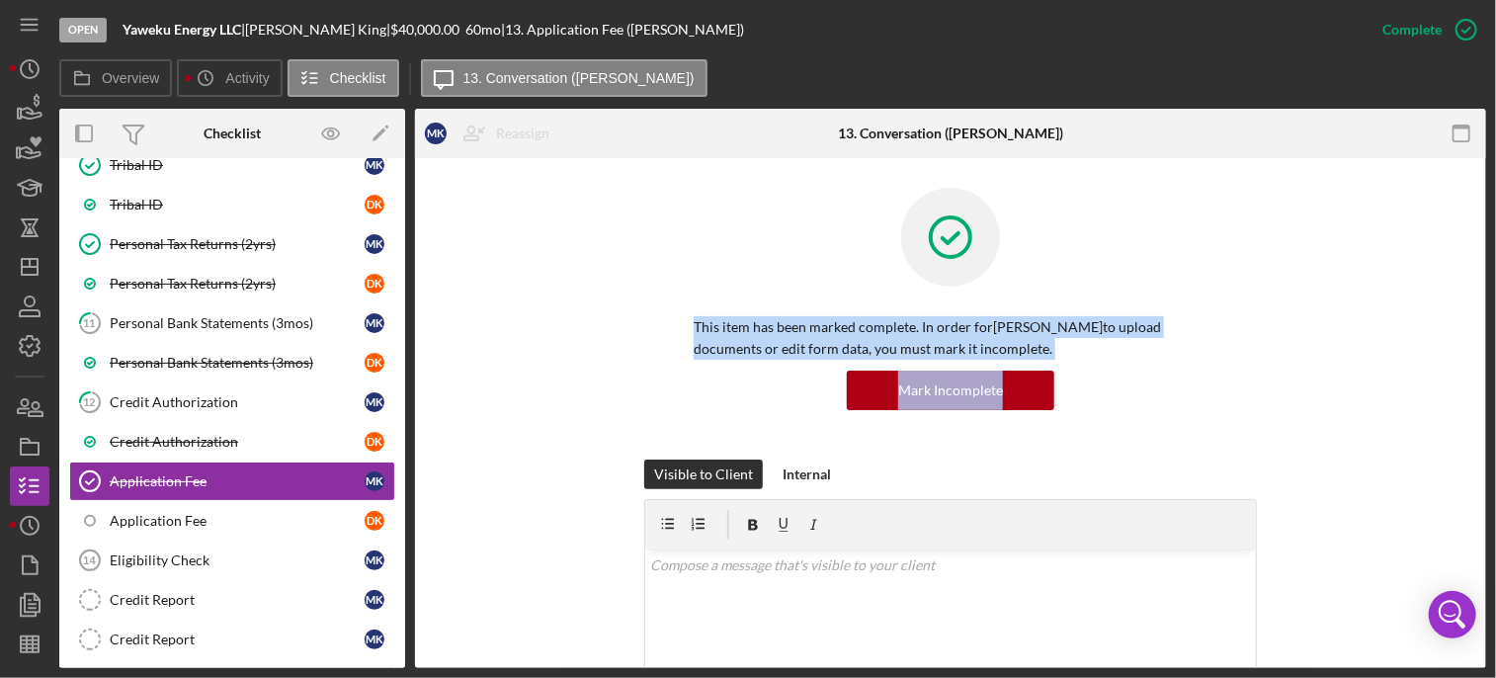
drag, startPoint x: 1490, startPoint y: 361, endPoint x: 1469, endPoint y: 382, distance: 30.7
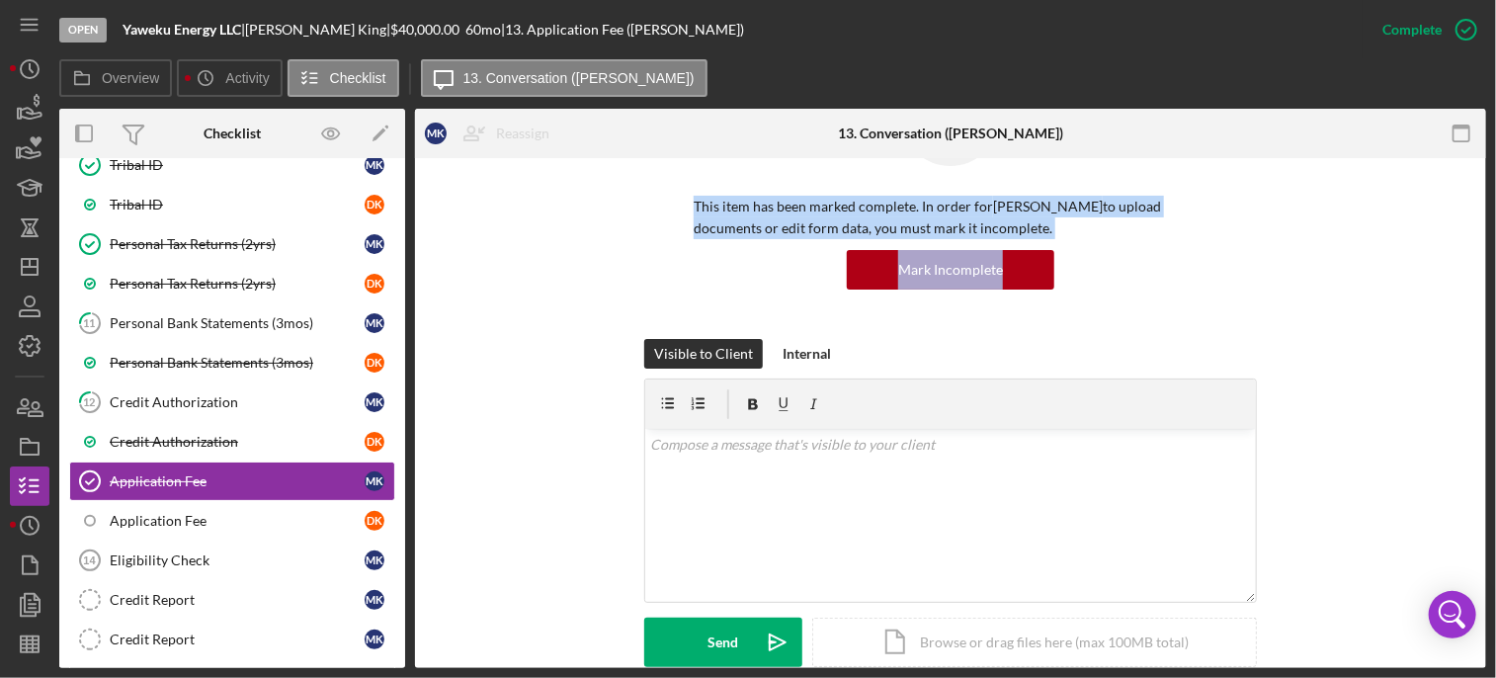
scroll to position [138, 0]
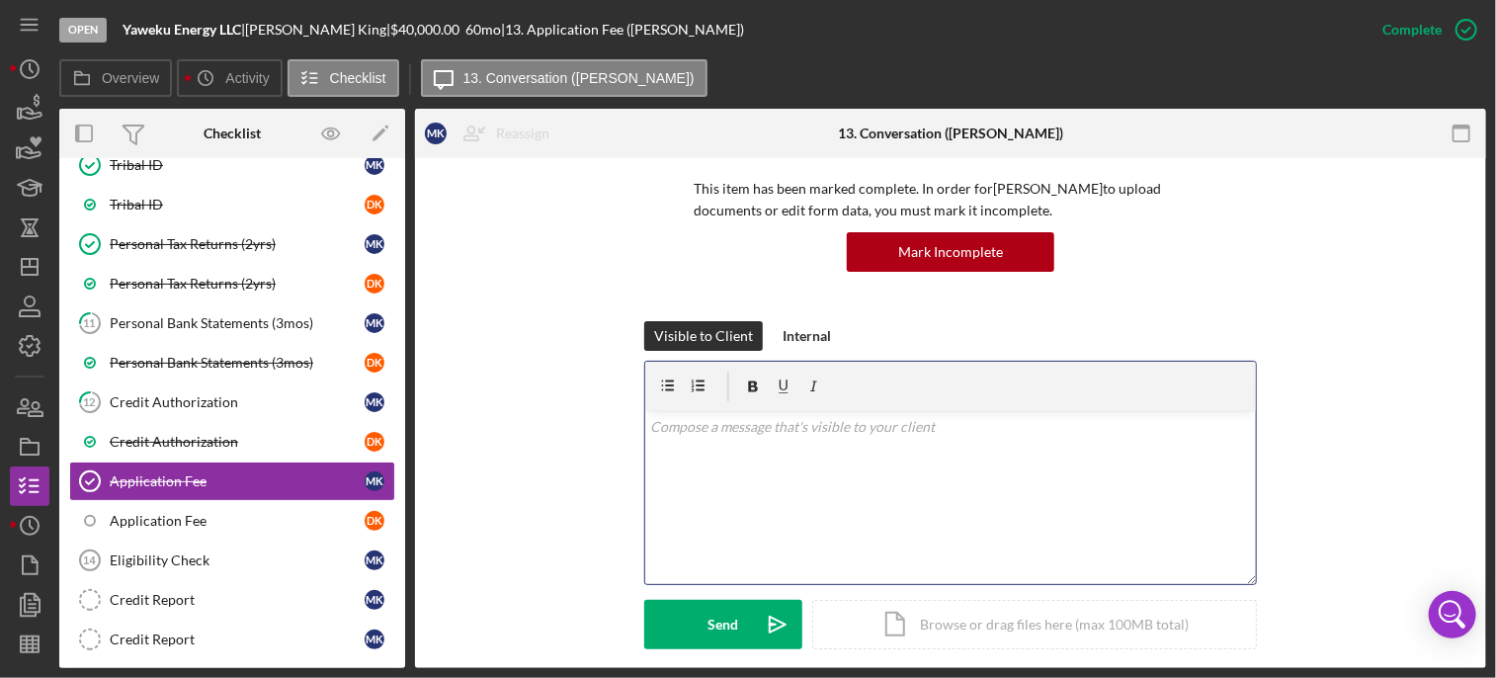
click at [882, 428] on p at bounding box center [951, 427] width 600 height 22
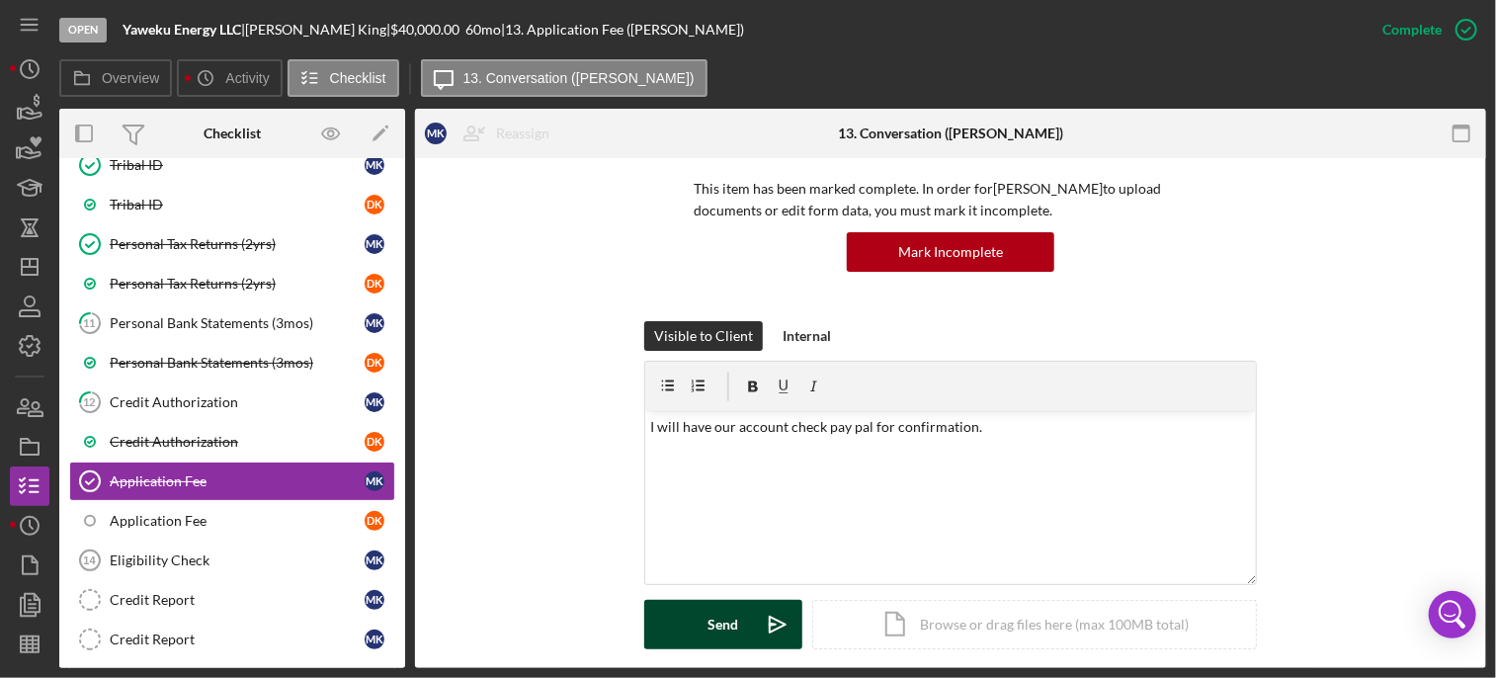
click at [698, 627] on button "Send Icon/icon-invite-send" at bounding box center [723, 624] width 158 height 49
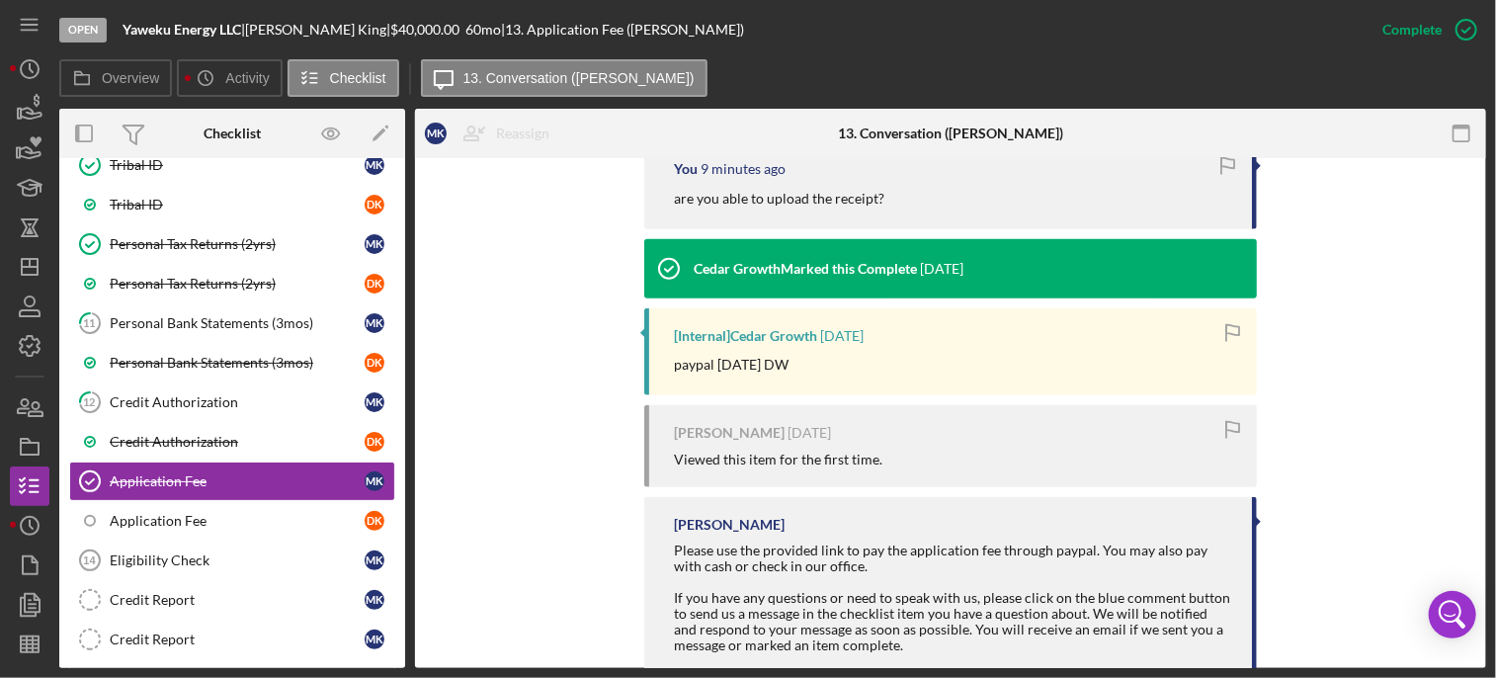
scroll to position [866, 0]
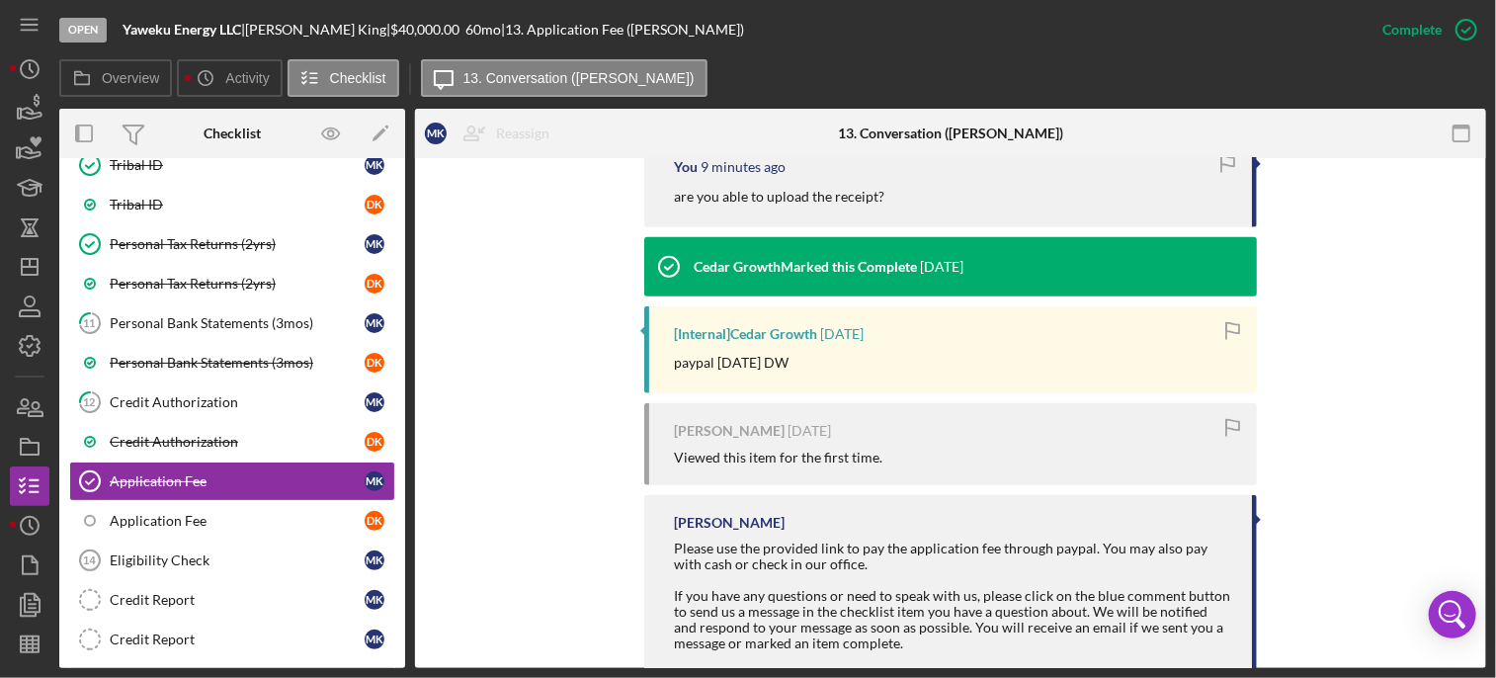
drag, startPoint x: 822, startPoint y: 350, endPoint x: 628, endPoint y: 357, distance: 194.8
click at [628, 357] on div "You 5 seconds ago I will have our account check pay pal for confirmation. [PERS…" at bounding box center [951, 344] width 1012 height 785
drag, startPoint x: 628, startPoint y: 357, endPoint x: 698, endPoint y: 362, distance: 70.3
copy p "paypal [DATE] DW"
drag, startPoint x: 405, startPoint y: 524, endPoint x: 400, endPoint y: 557, distance: 34.0
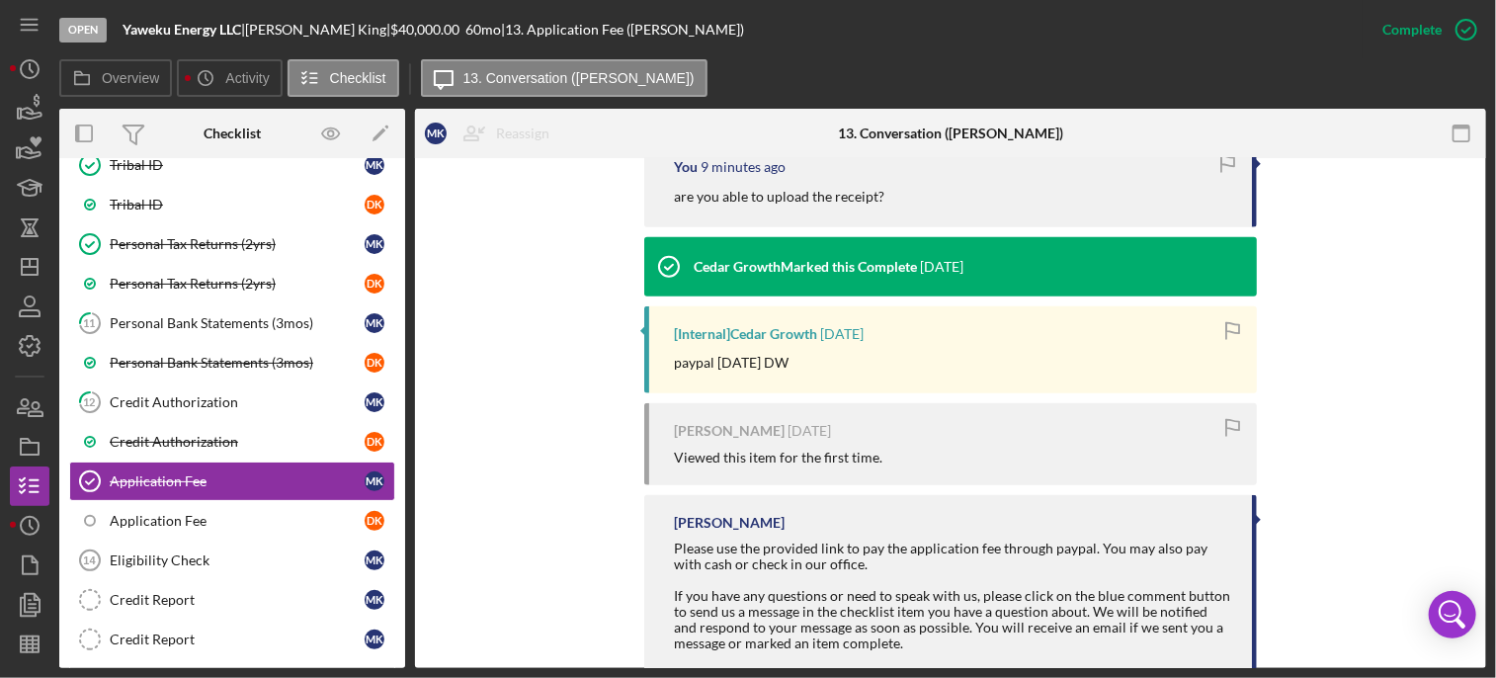
click at [400, 557] on div "Overview Internal Workflow Stage Open Icon/Dropdown Arrow Archive (can unarchiv…" at bounding box center [772, 388] width 1427 height 559
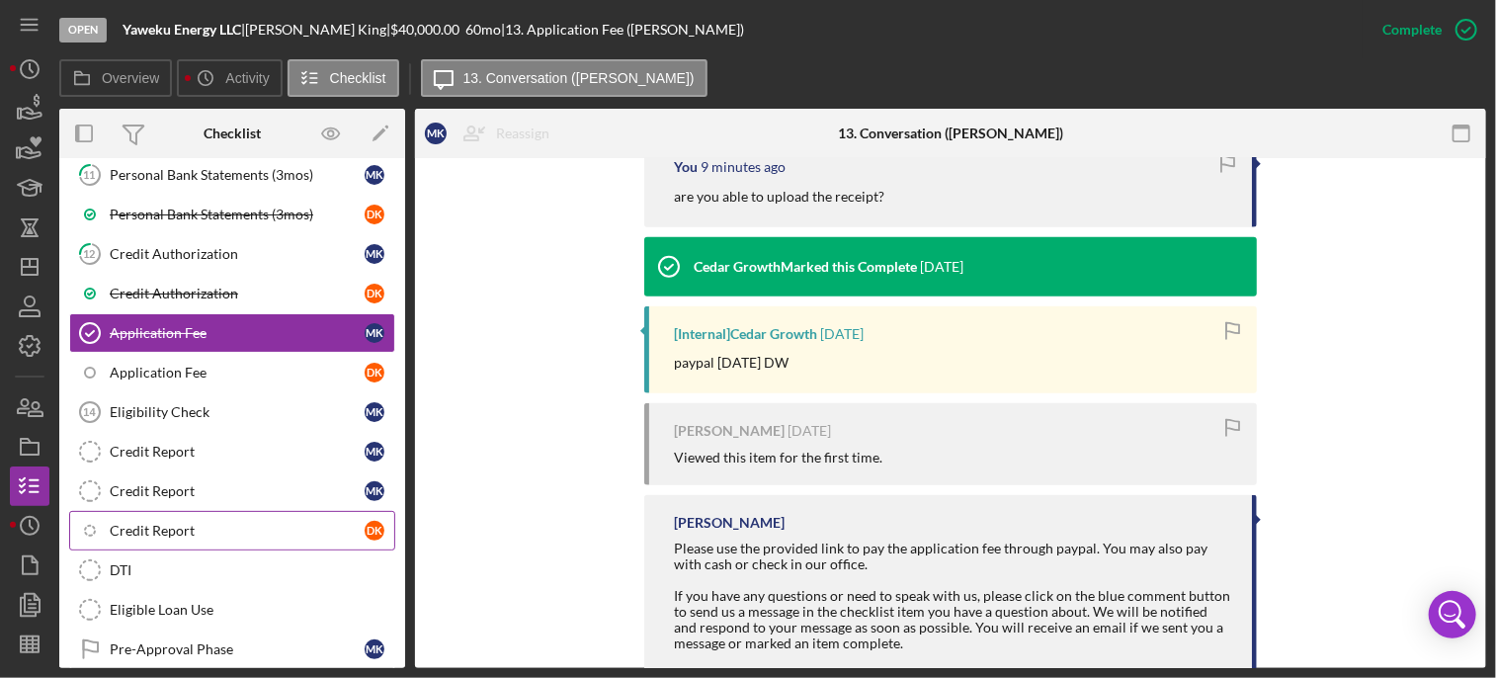
scroll to position [685, 0]
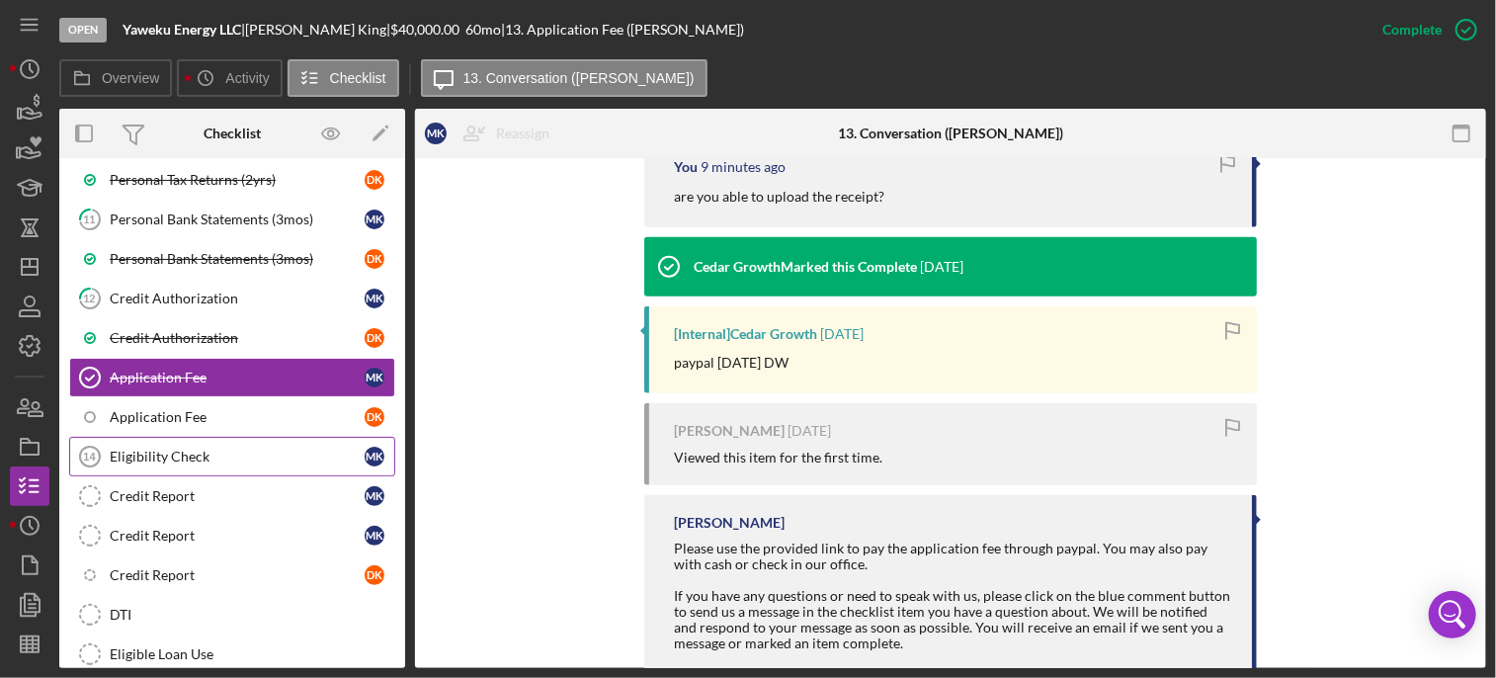
click at [184, 449] on div "Eligibility Check" at bounding box center [237, 457] width 255 height 16
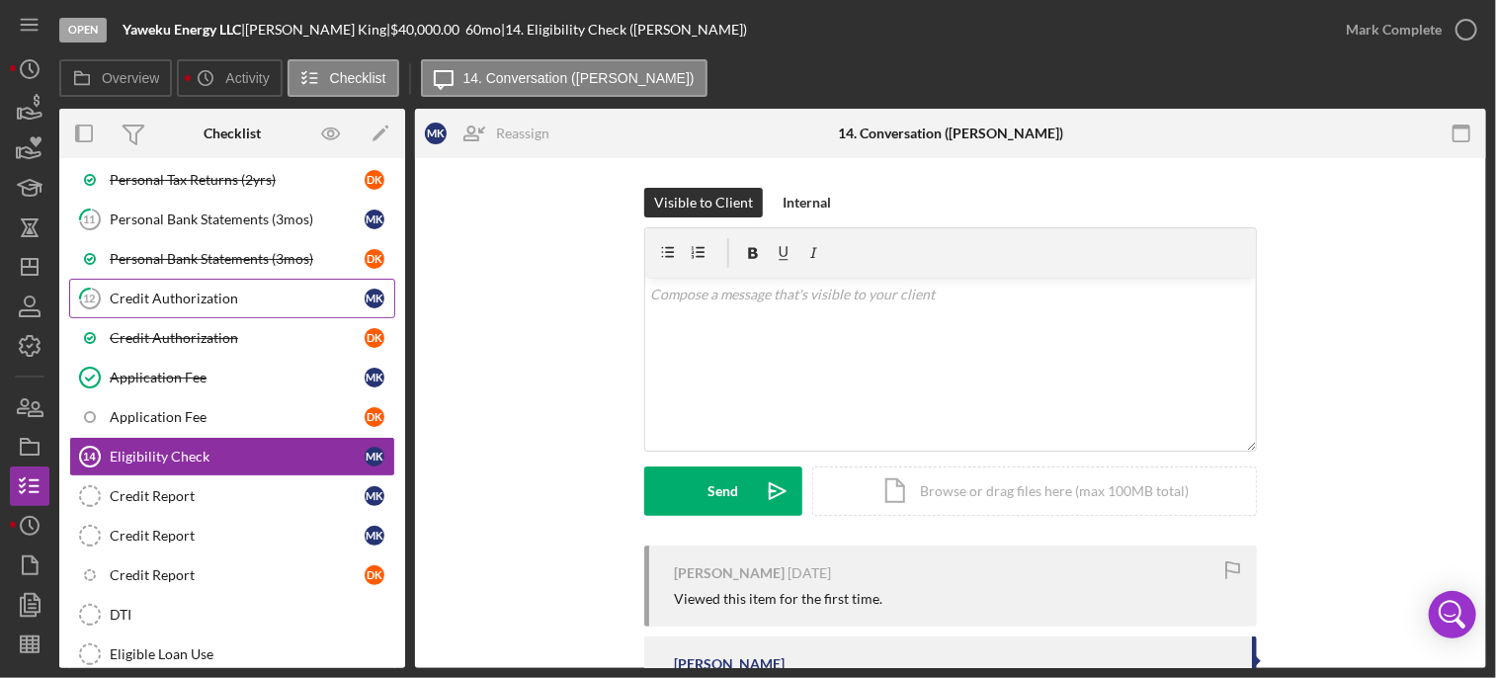
click at [231, 295] on div "Credit Authorization" at bounding box center [237, 299] width 255 height 16
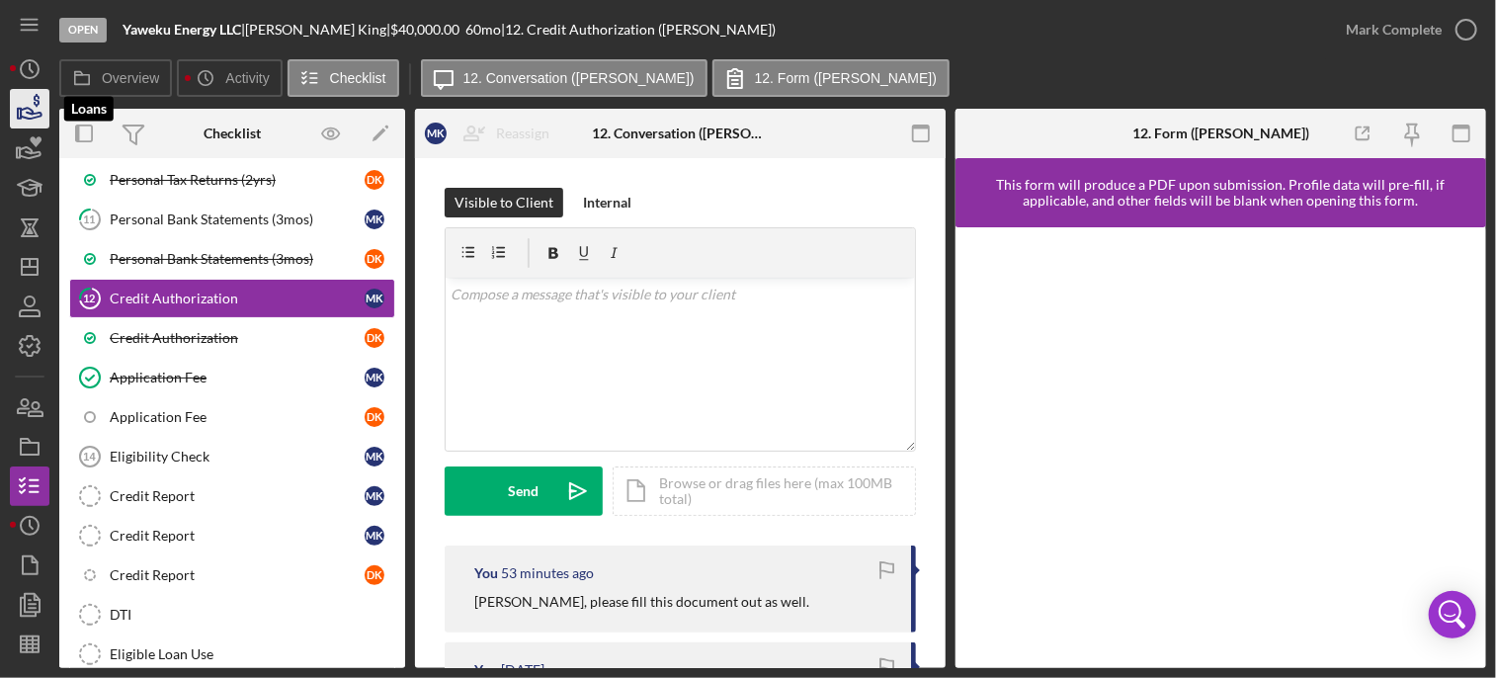
click at [33, 115] on icon "button" at bounding box center [29, 108] width 49 height 49
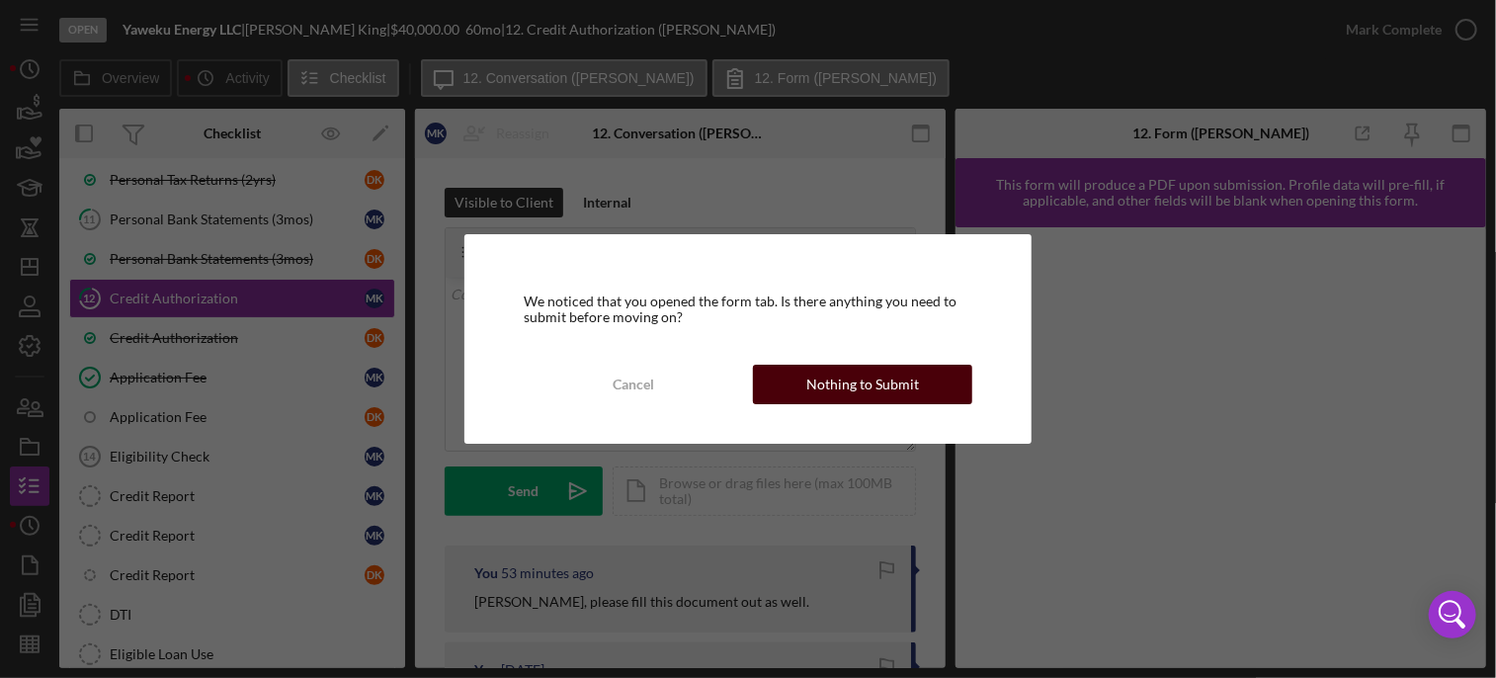
click at [846, 389] on div "Nothing to Submit" at bounding box center [862, 385] width 113 height 40
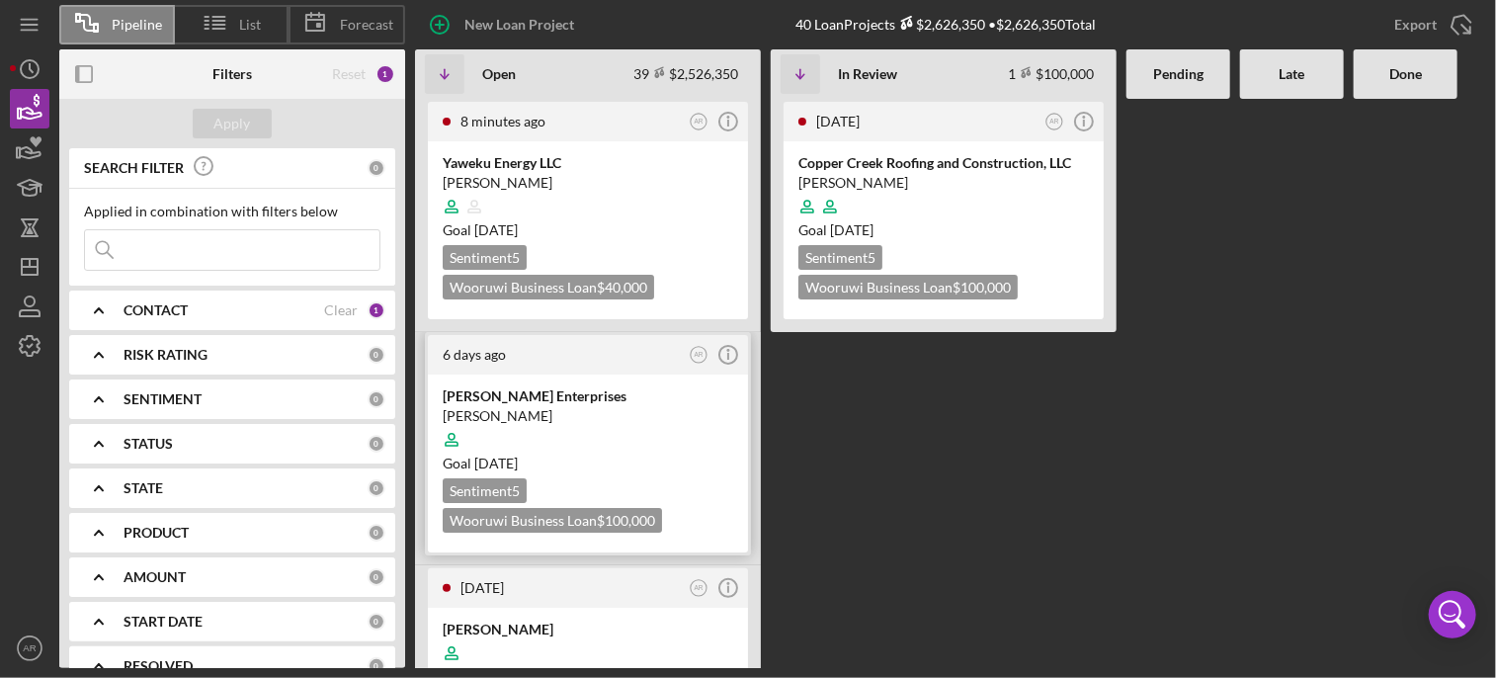
click at [691, 468] on div "Goal [DATE]" at bounding box center [588, 464] width 291 height 20
click at [898, 474] on Review "[DATE] AR Icon/Info Copper Creek Roofing and Construction, LLC [PERSON_NAME] Go…" at bounding box center [944, 383] width 346 height 569
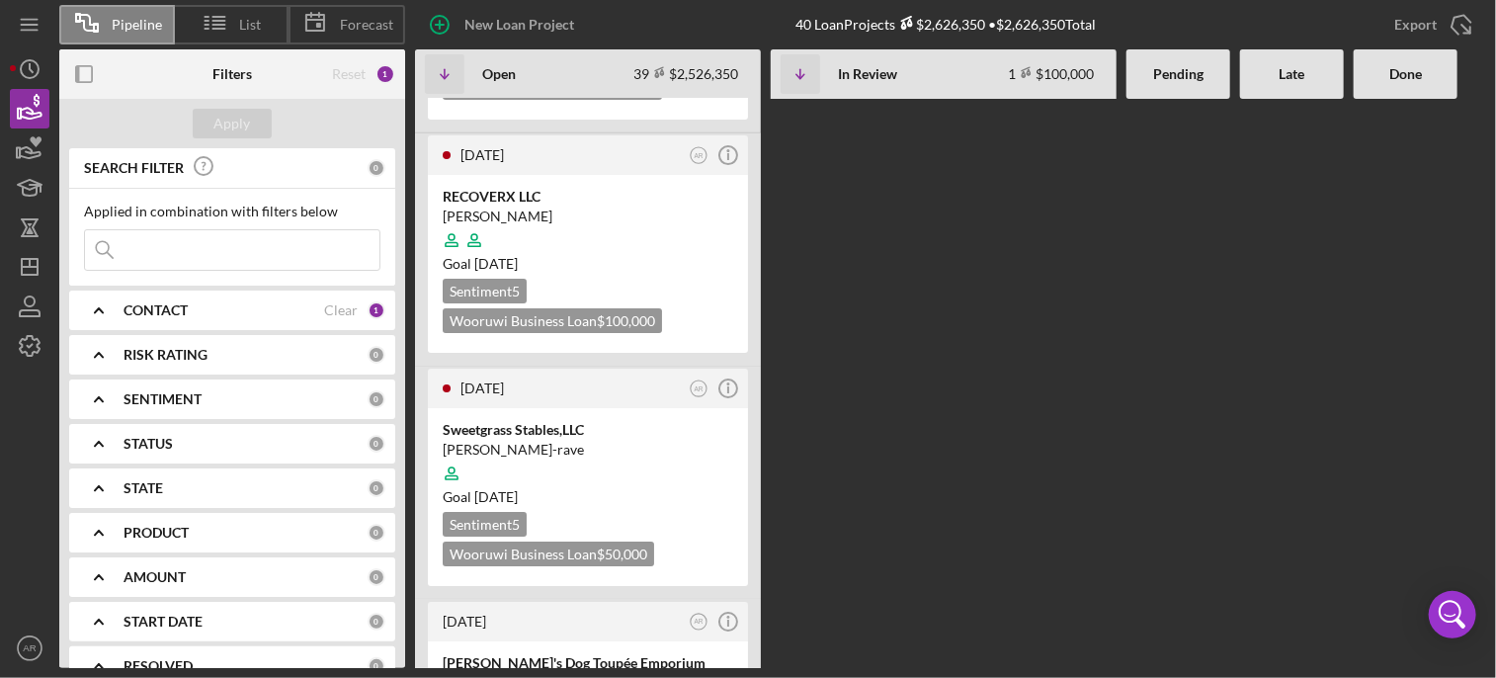
scroll to position [3400, 0]
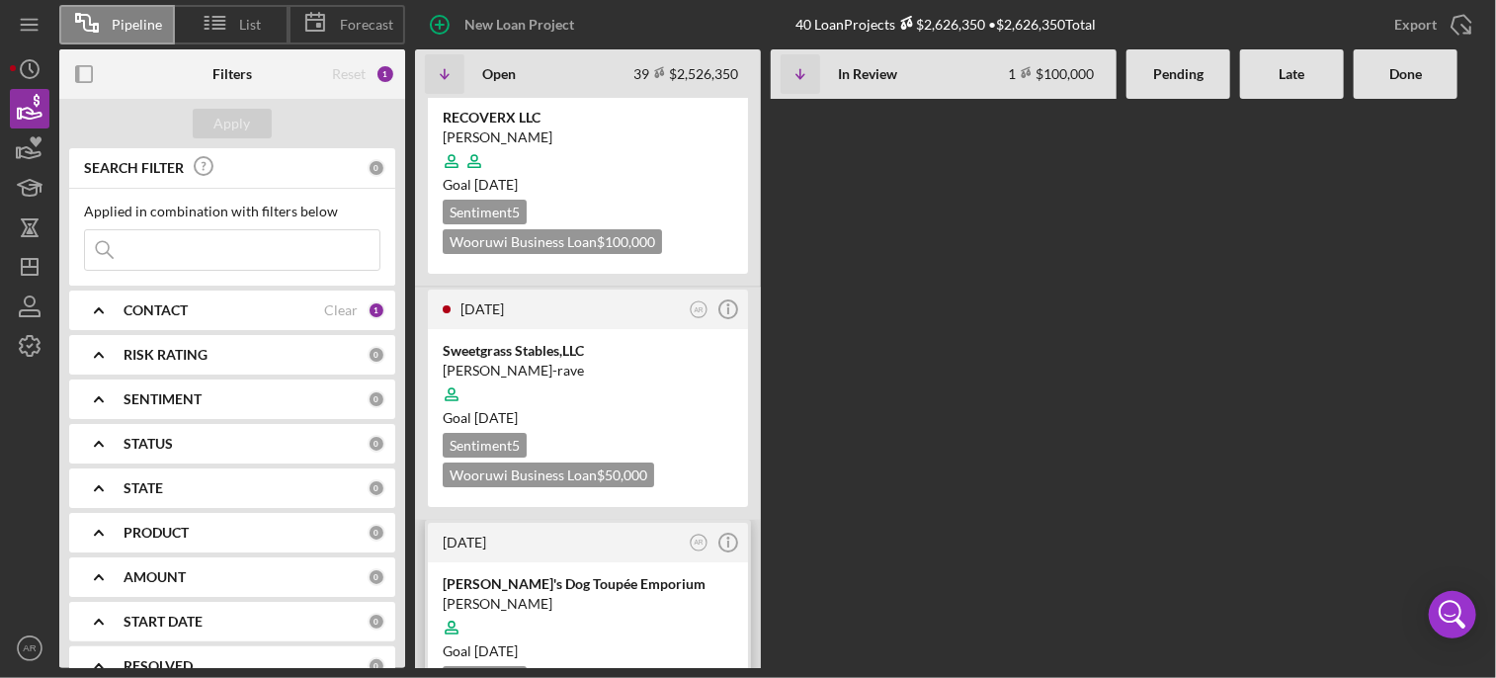
click at [485, 534] on time "[DATE]" at bounding box center [464, 542] width 43 height 17
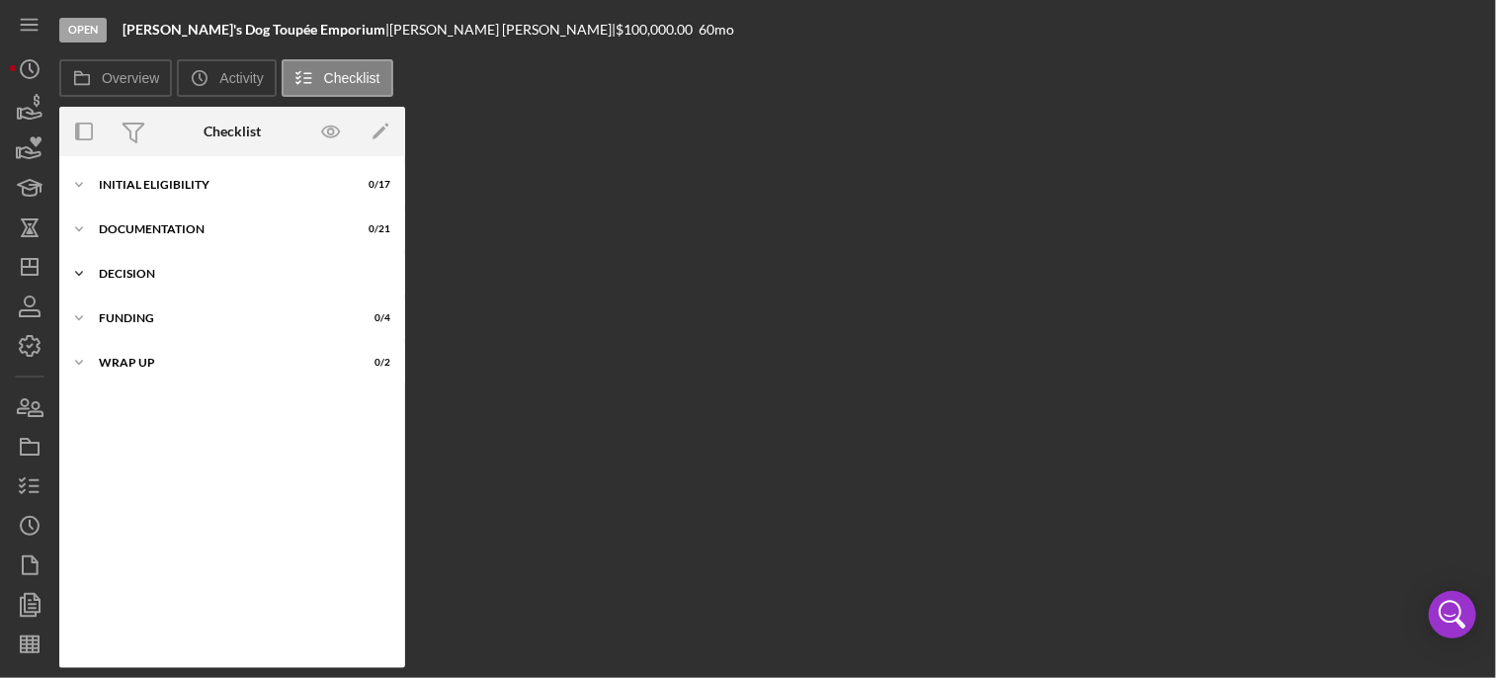
click at [83, 273] on icon "Icon/Expander" at bounding box center [79, 274] width 40 height 40
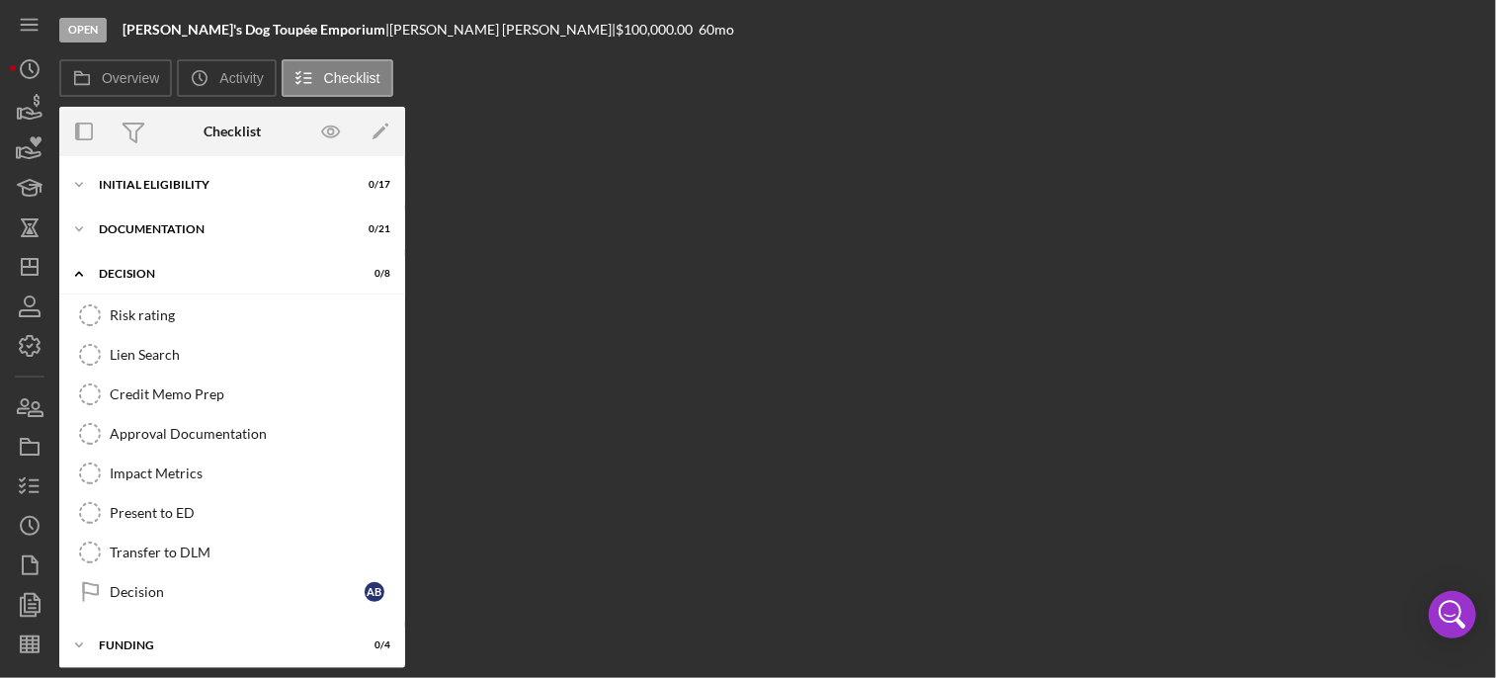
scroll to position [47, 0]
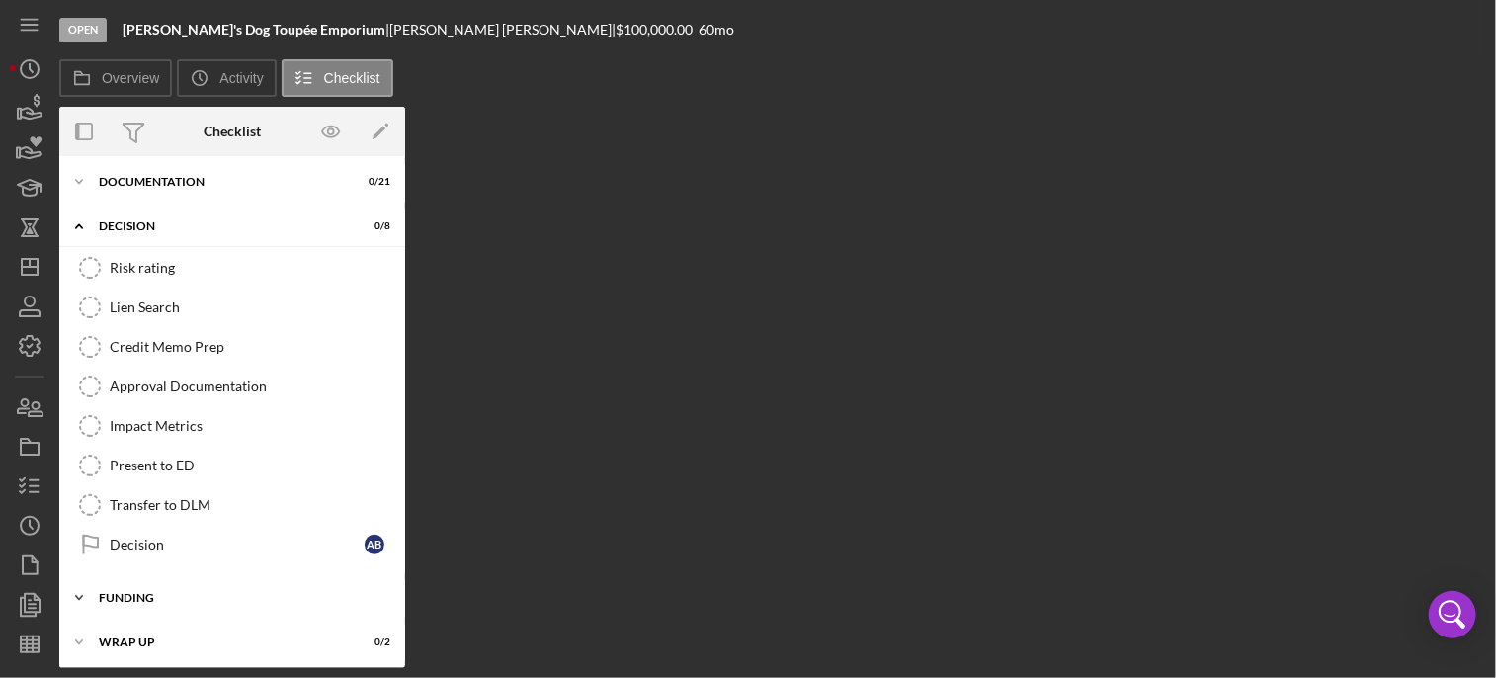
click at [122, 592] on div "Funding" at bounding box center [240, 598] width 282 height 12
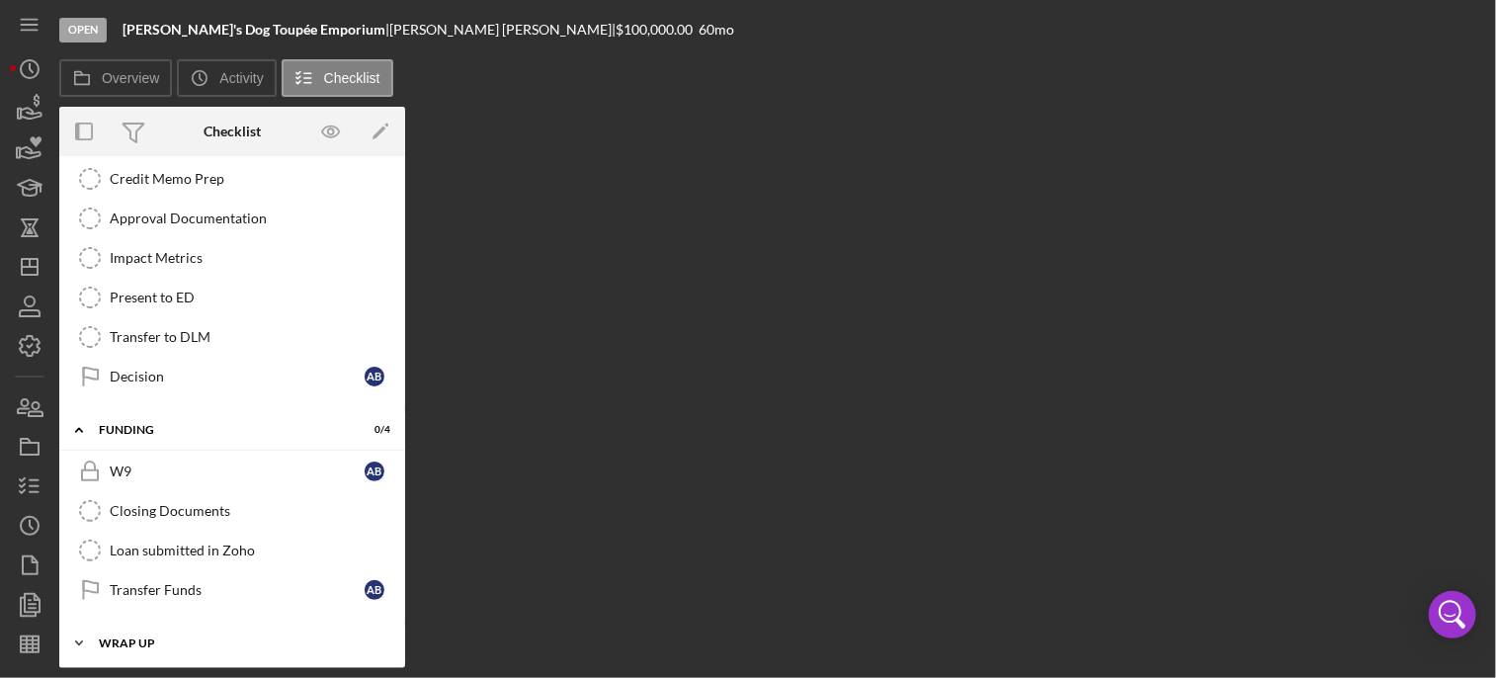
click at [109, 637] on div "Wrap up" at bounding box center [240, 643] width 282 height 12
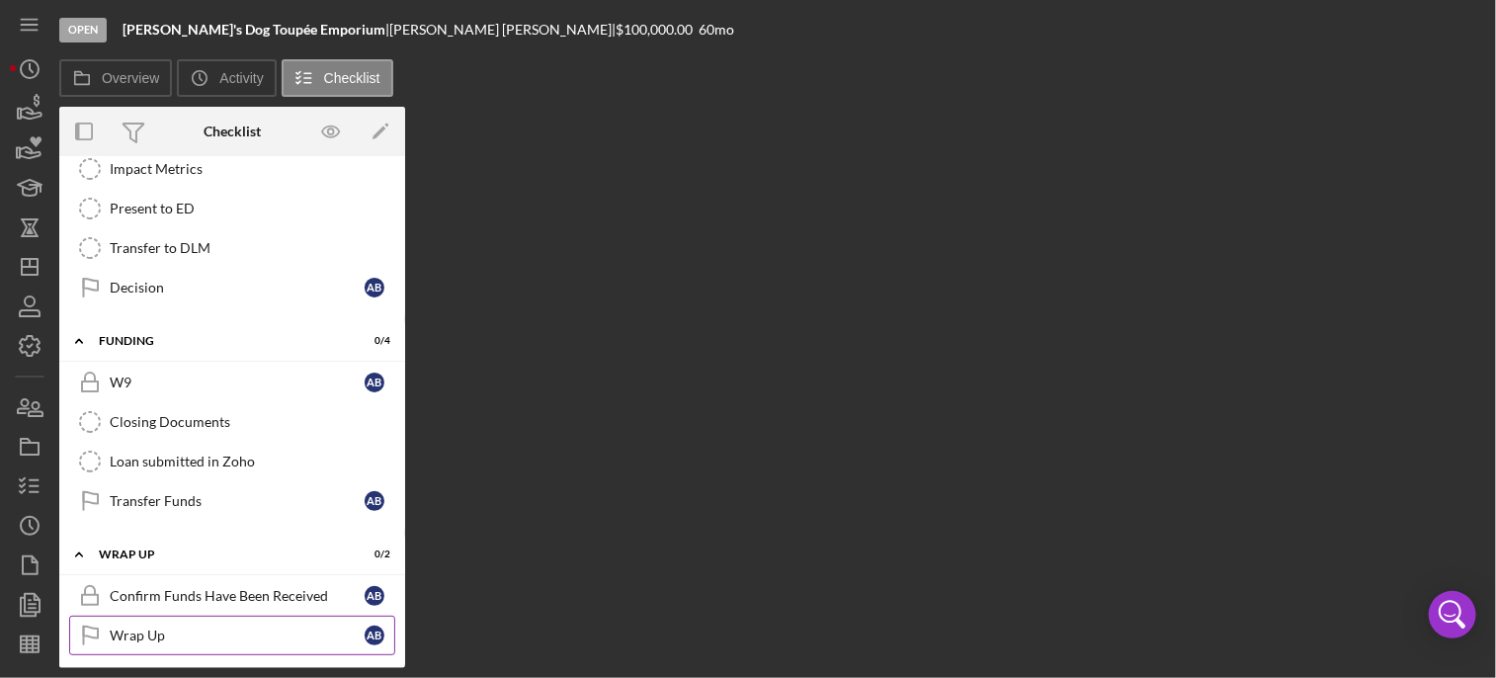
click at [135, 633] on div "Wrap Up" at bounding box center [237, 636] width 255 height 16
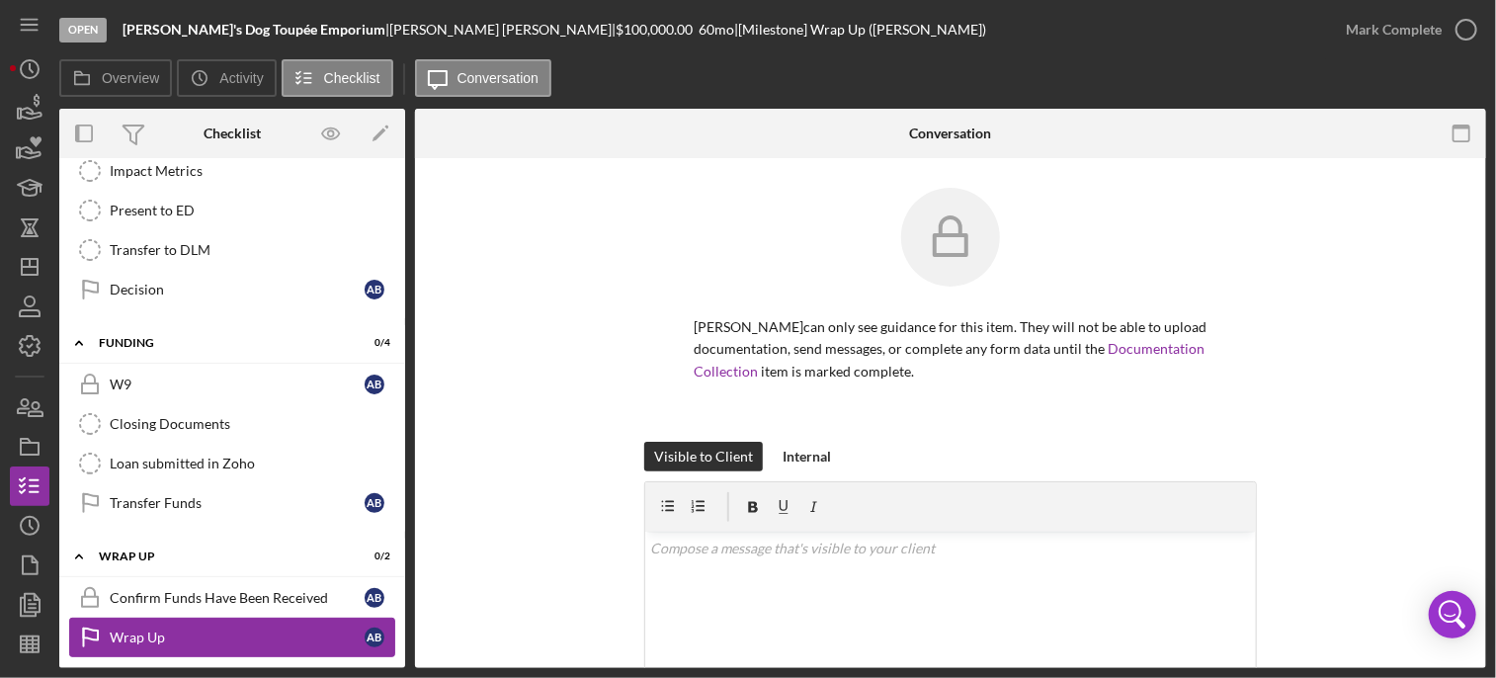
click at [135, 633] on div "Wrap Up" at bounding box center [237, 638] width 255 height 16
click at [381, 132] on polygon "button" at bounding box center [380, 135] width 14 height 14
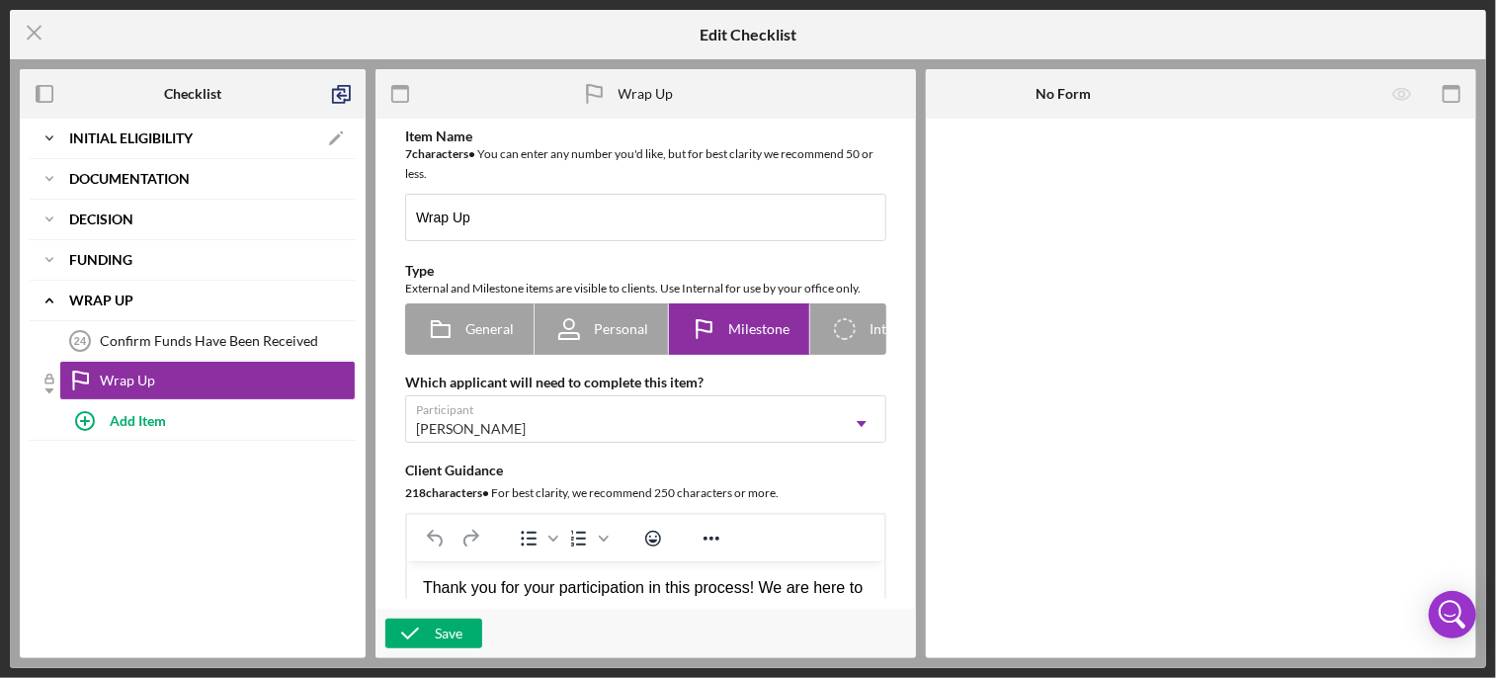
click at [163, 148] on div "Icon/Expander Initial Eligibility Icon/Edit" at bounding box center [193, 139] width 326 height 40
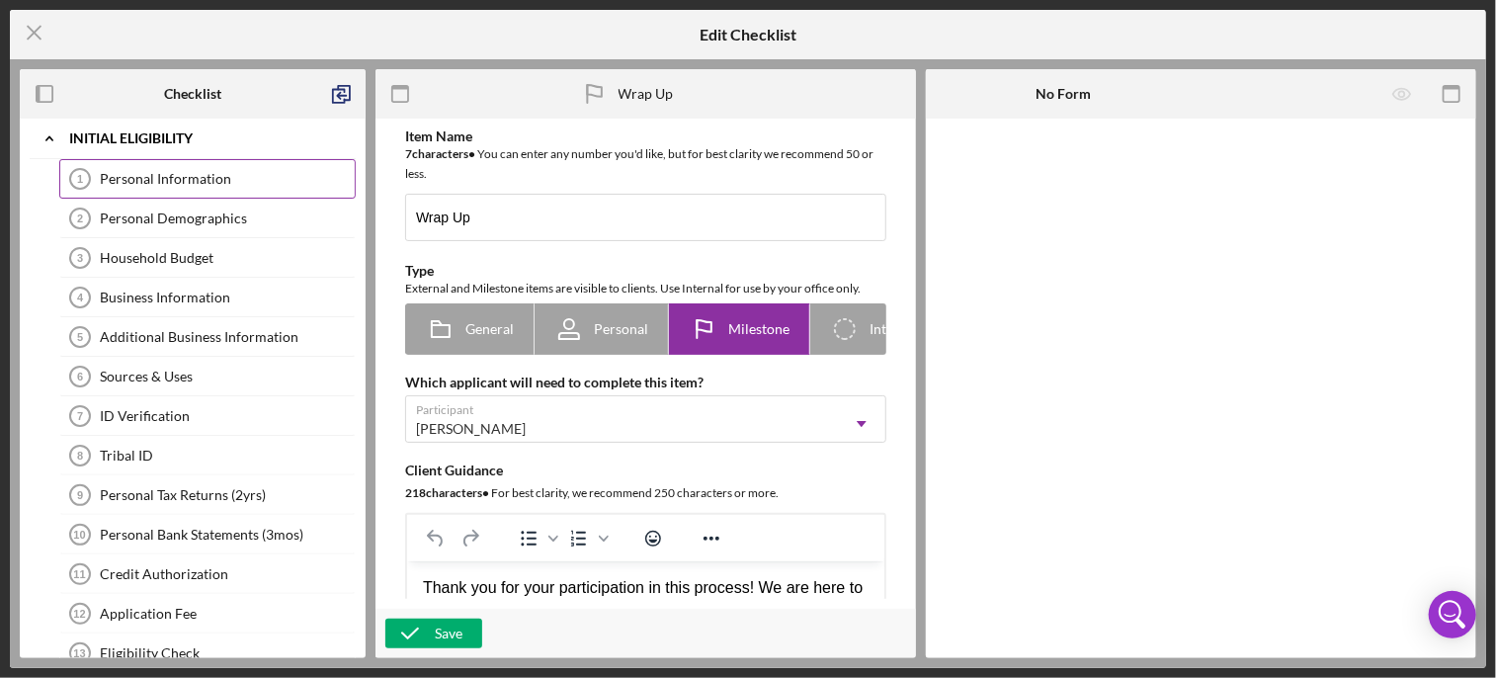
click at [190, 172] on div "Personal Information" at bounding box center [227, 179] width 255 height 16
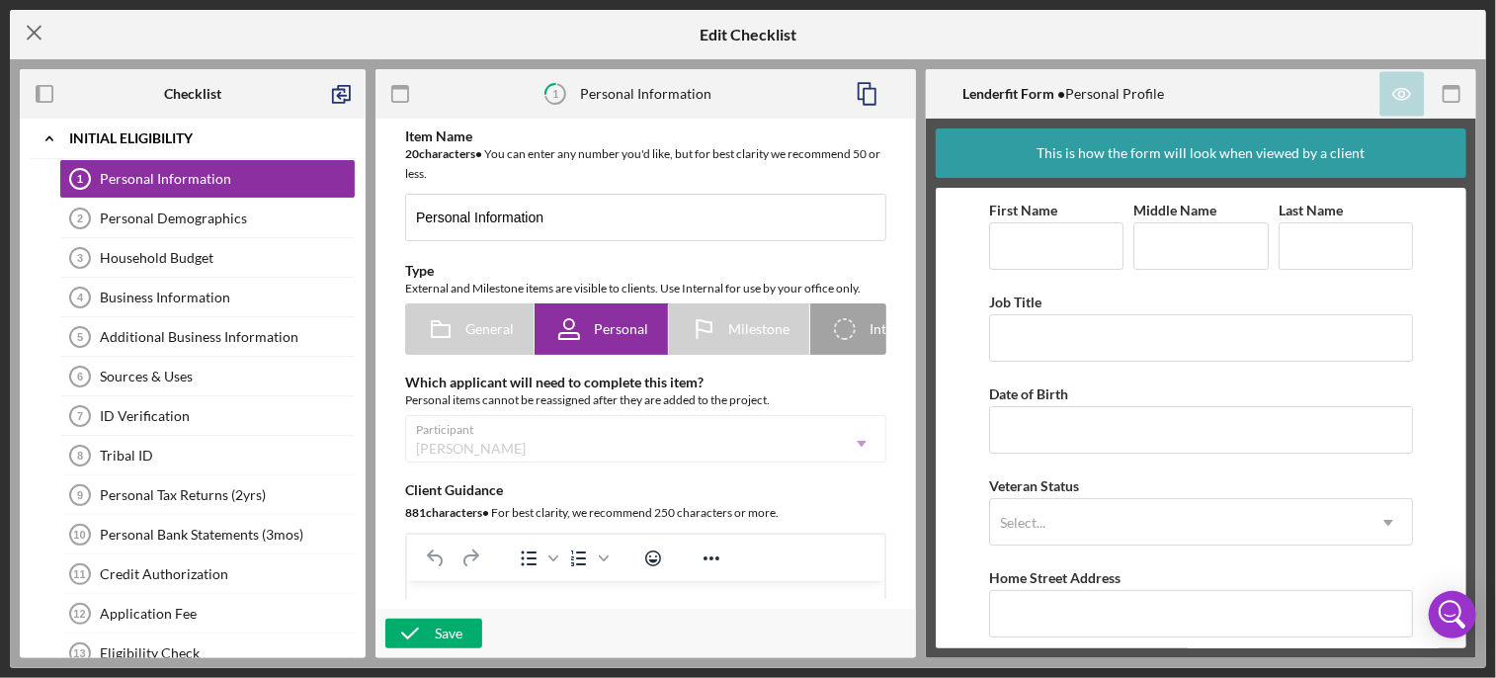
click at [29, 31] on icon "Icon/Menu Close" at bounding box center [34, 32] width 49 height 49
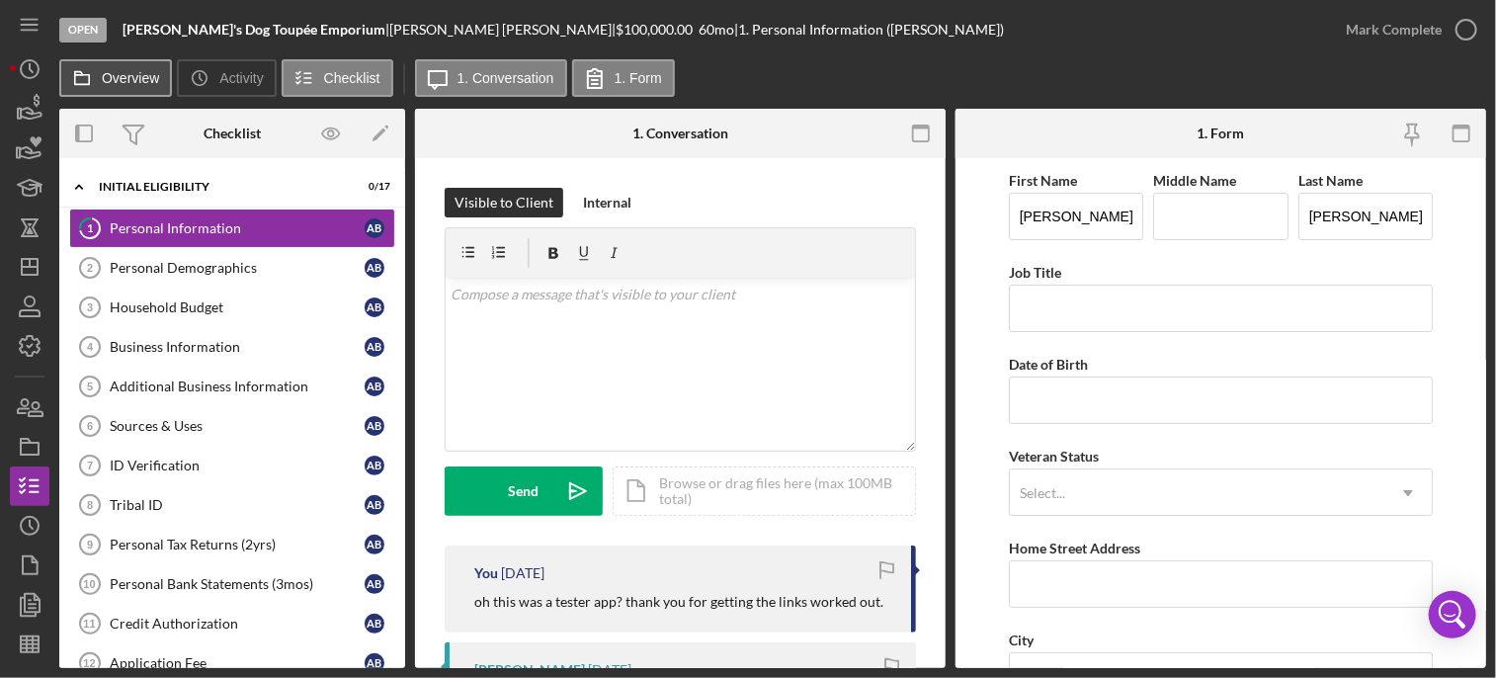
click at [135, 90] on button "Overview" at bounding box center [115, 78] width 113 height 38
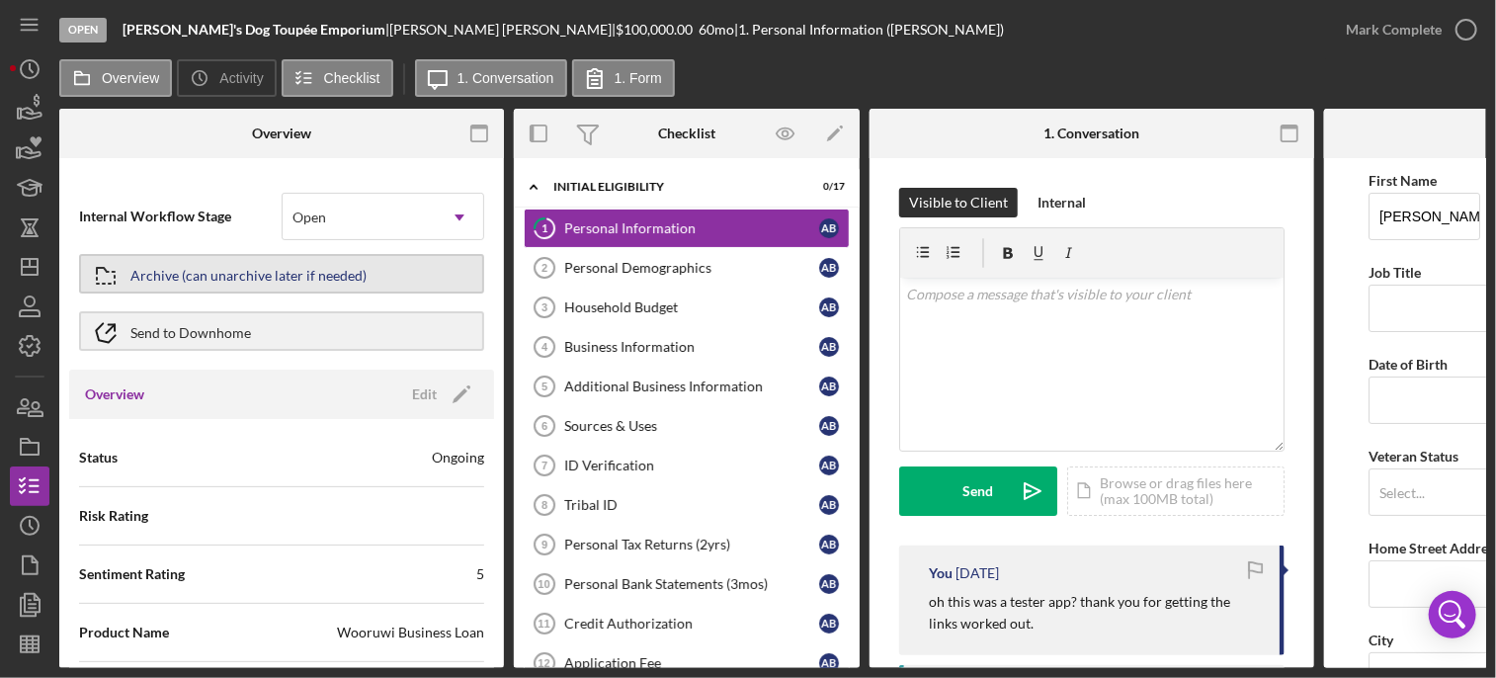
click at [277, 271] on div "Archive (can unarchive later if needed)" at bounding box center [248, 274] width 236 height 36
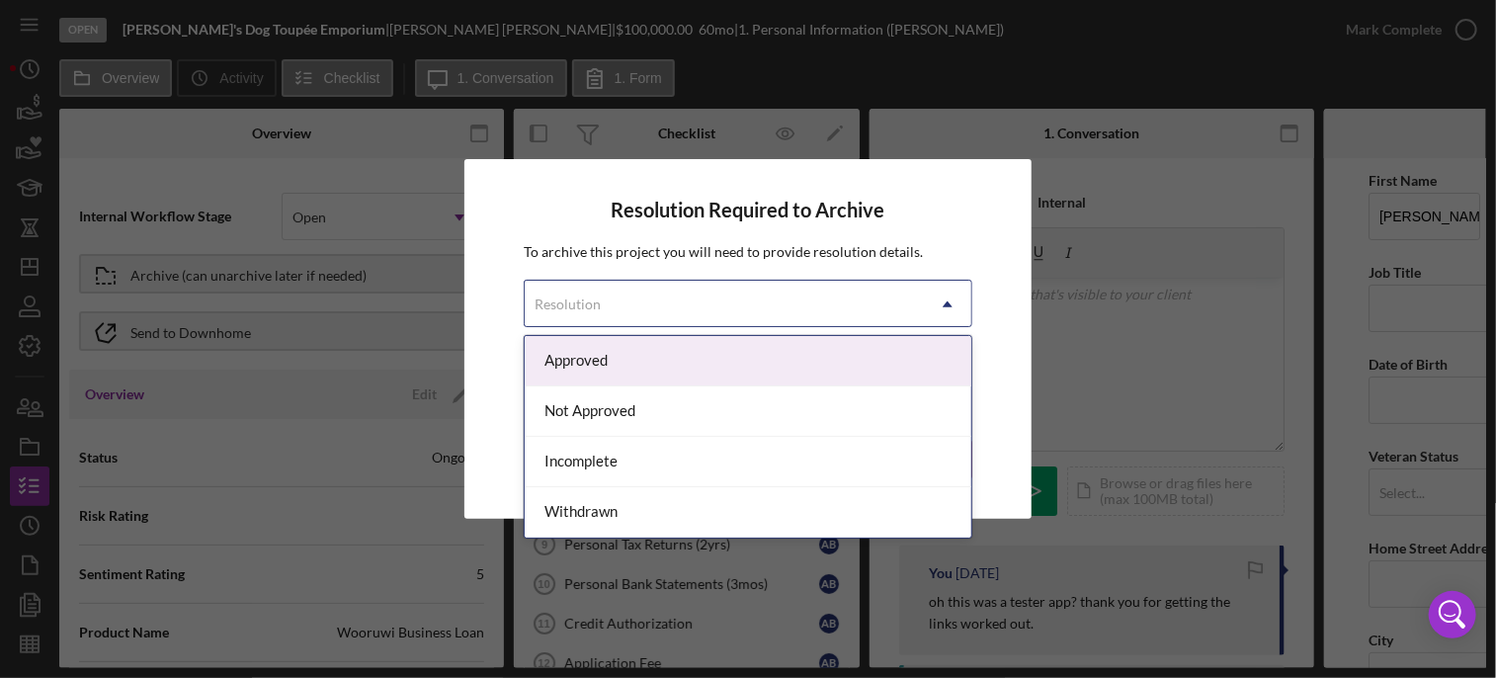
click at [949, 302] on use at bounding box center [948, 304] width 10 height 6
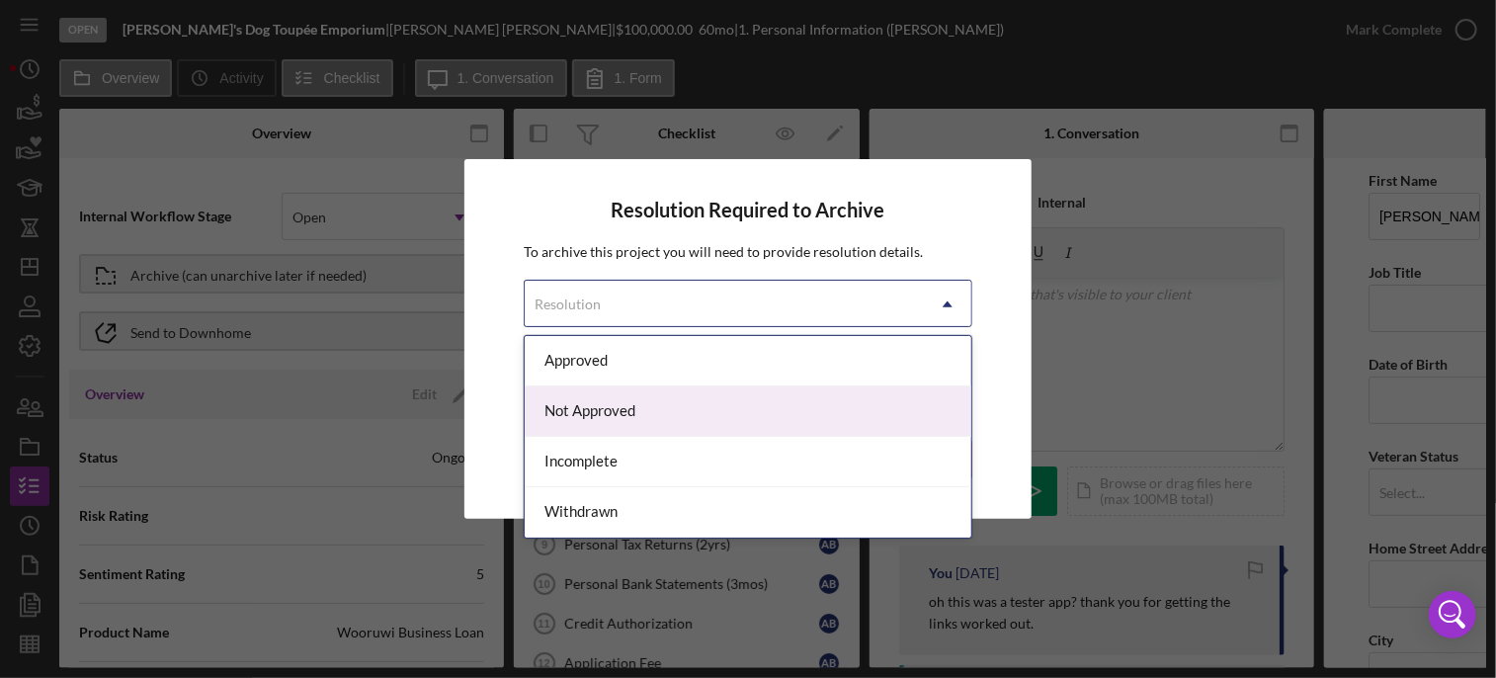
click at [593, 409] on div "Not Approved" at bounding box center [748, 411] width 447 height 50
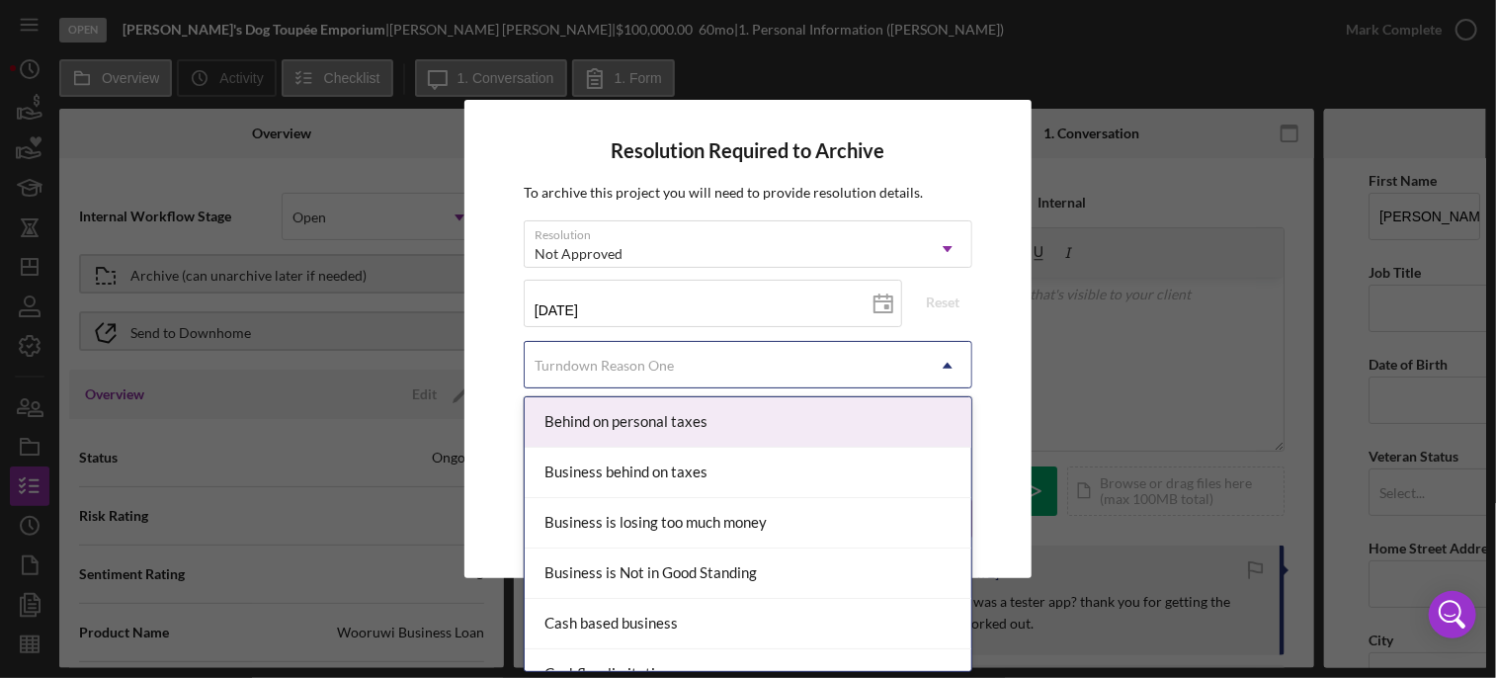
click at [635, 366] on div "Turndown Reason One" at bounding box center [604, 366] width 139 height 16
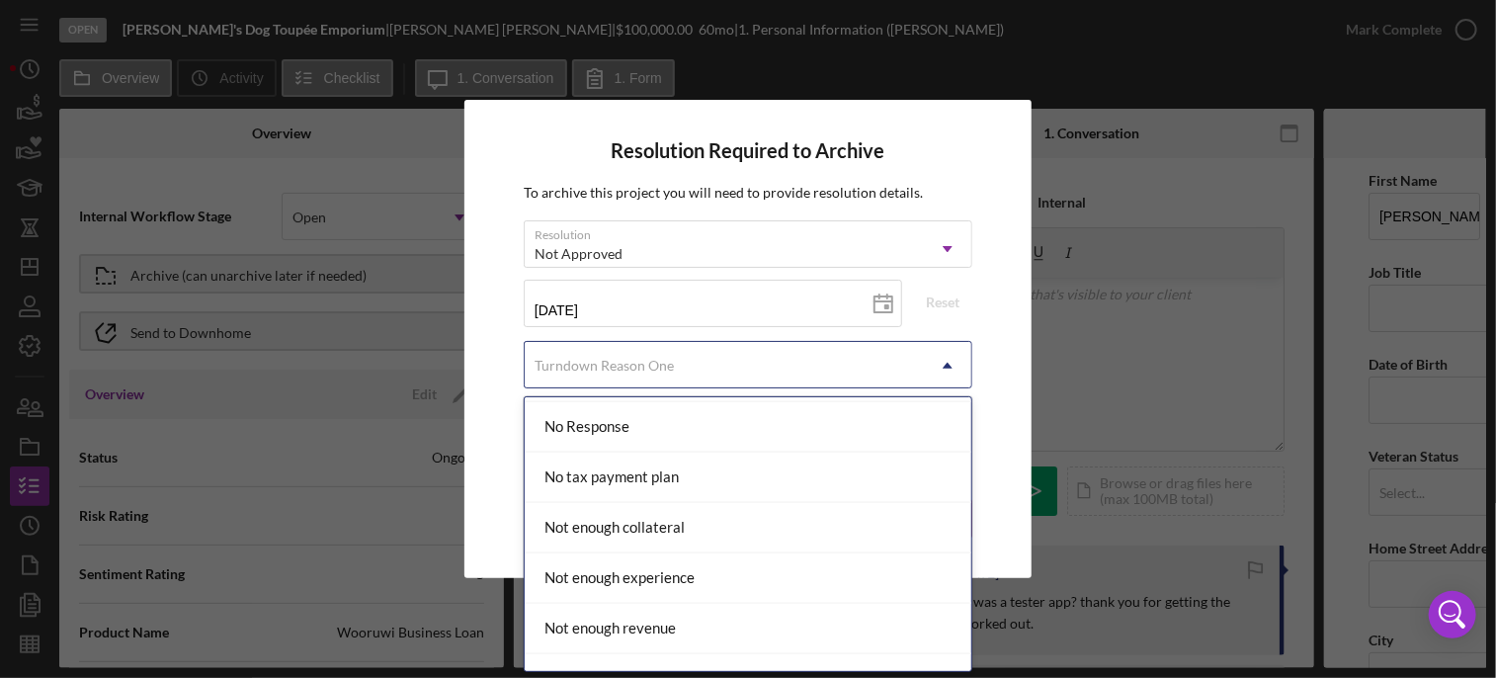
scroll to position [1475, 0]
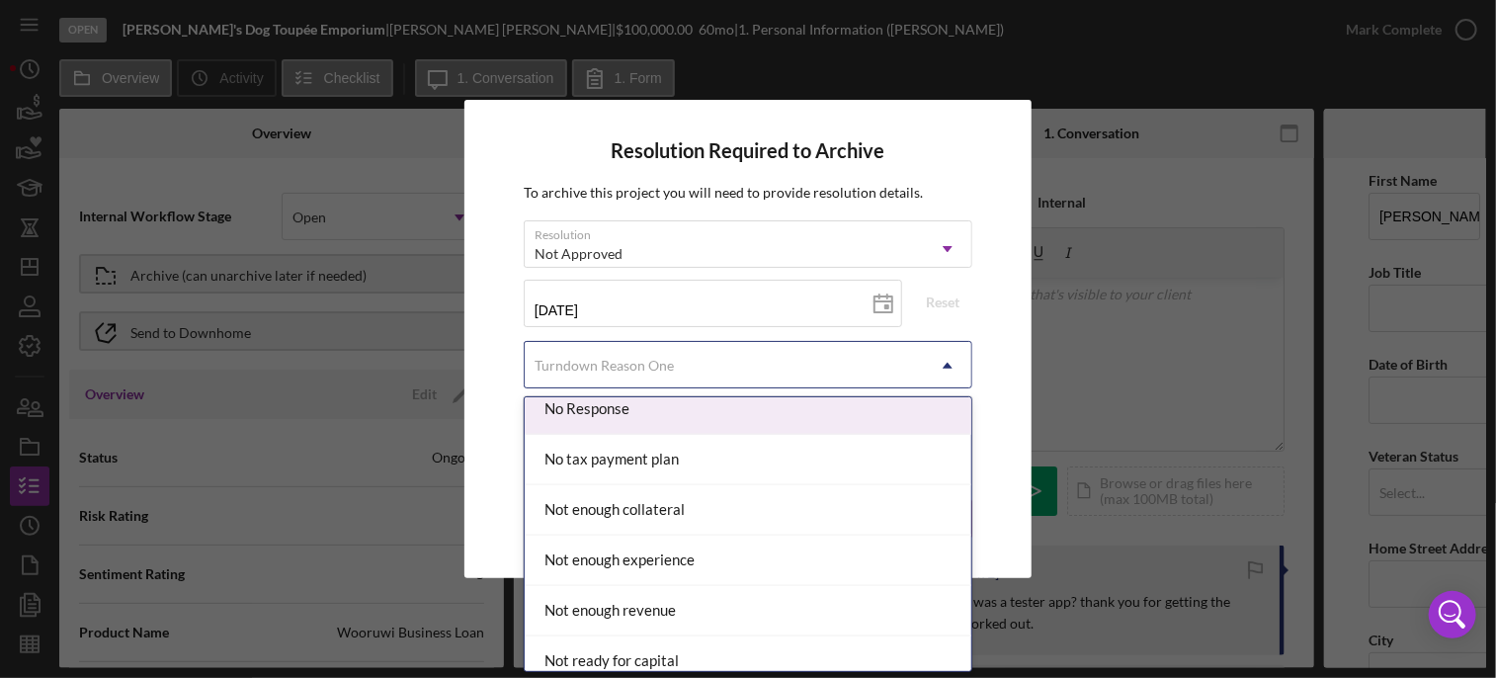
click at [661, 407] on div "No Response" at bounding box center [748, 409] width 447 height 50
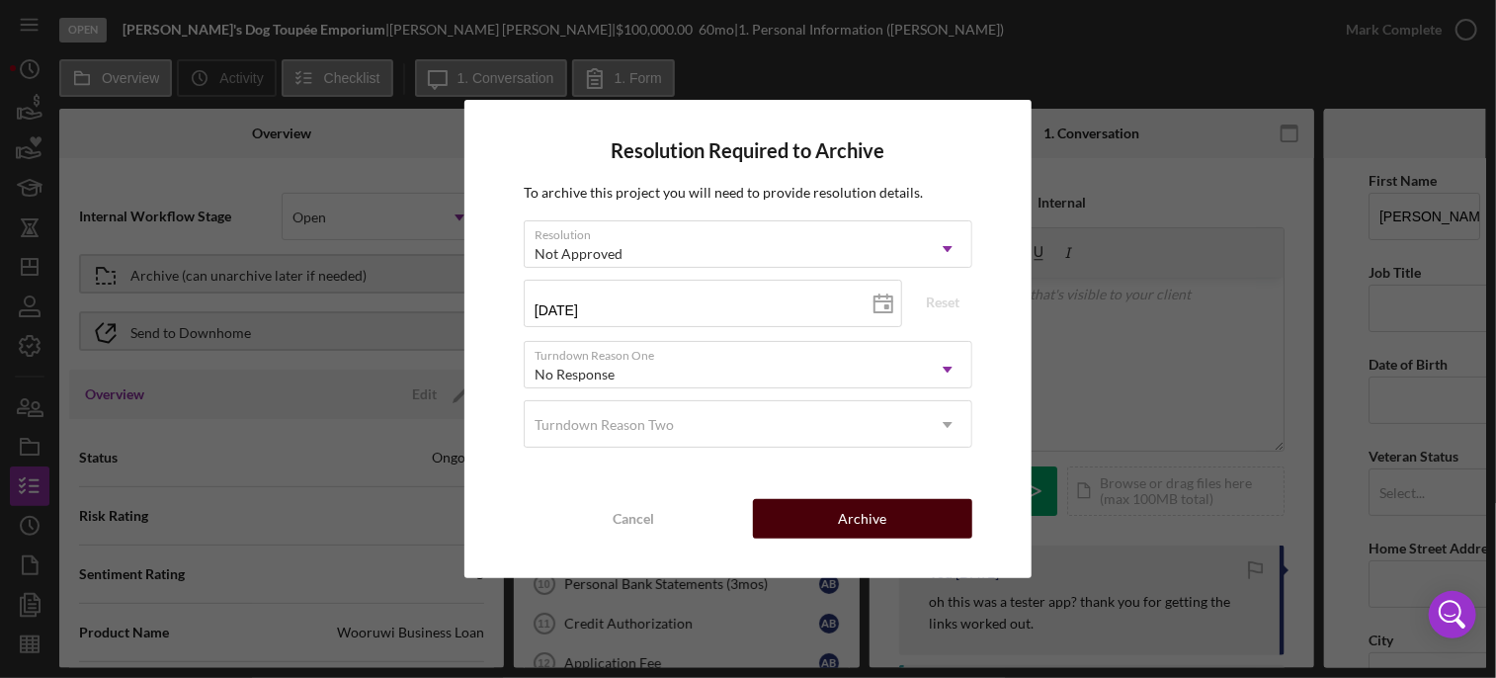
click at [874, 503] on div "Archive" at bounding box center [863, 519] width 48 height 40
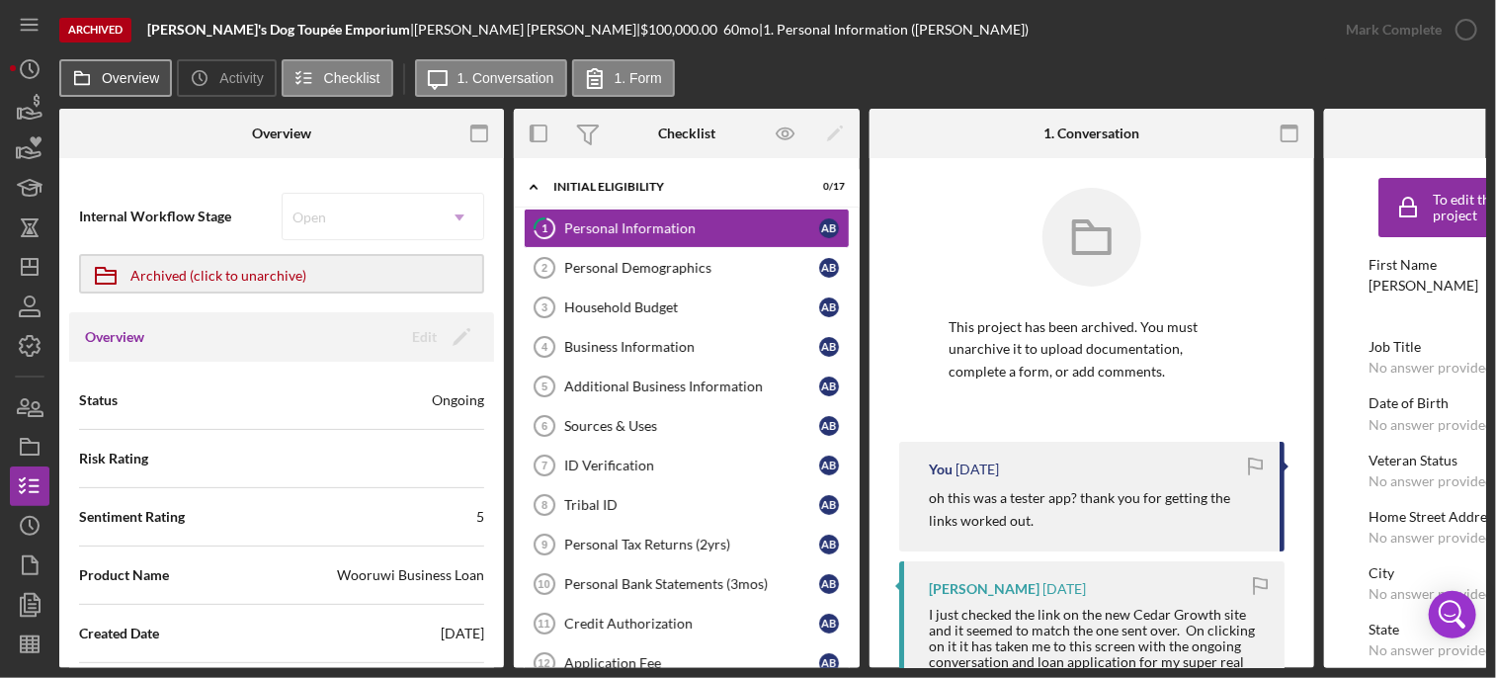
click at [103, 72] on label "Overview" at bounding box center [130, 78] width 57 height 16
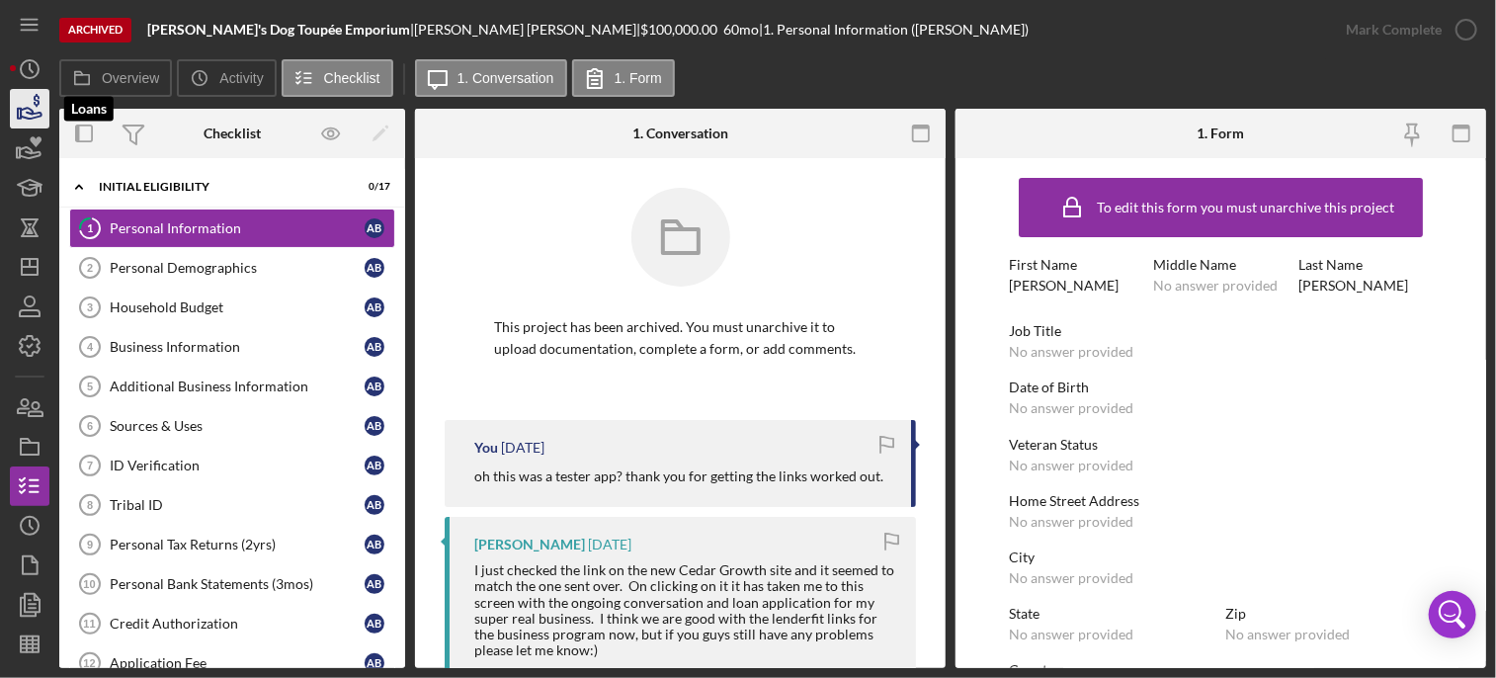
click at [32, 114] on icon "button" at bounding box center [31, 113] width 21 height 11
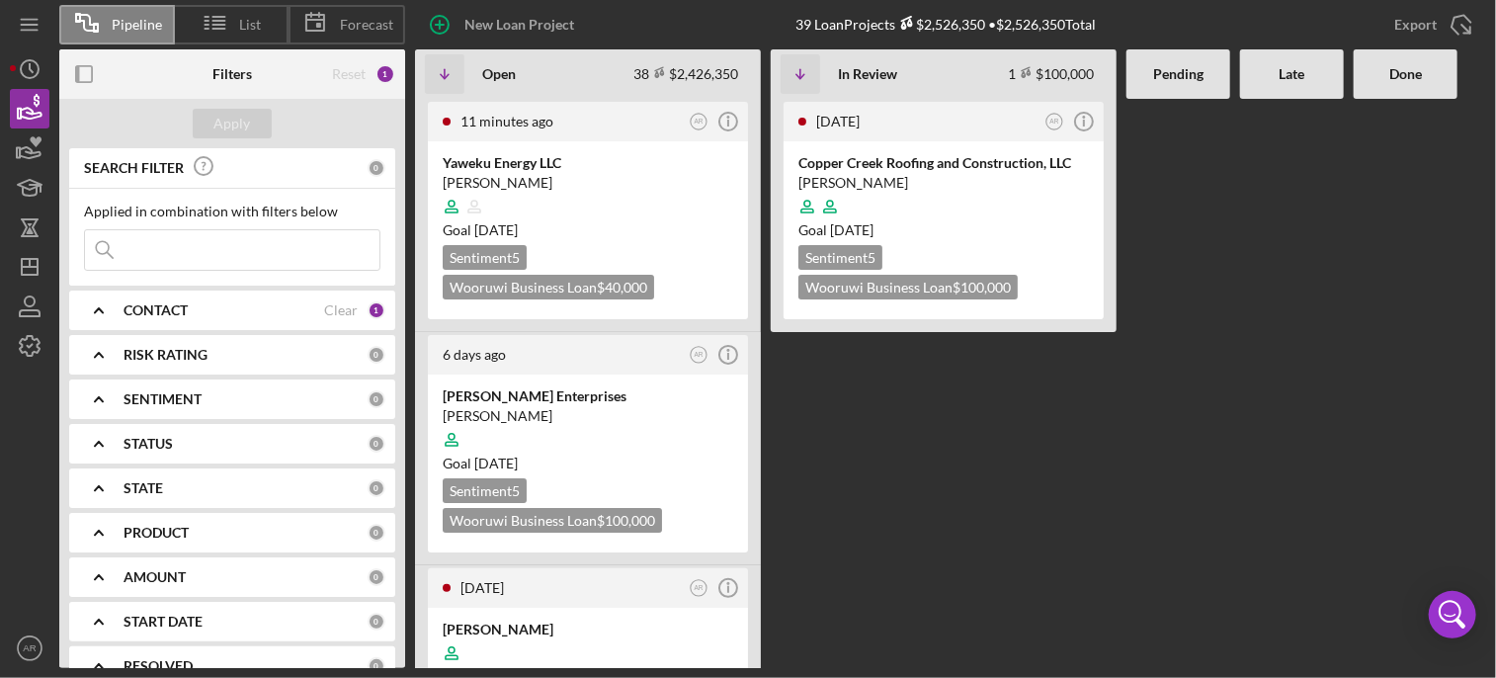
click at [907, 470] on Review "[DATE] AR Icon/Info Copper Creek Roofing and Construction, LLC [PERSON_NAME] Go…" at bounding box center [944, 383] width 346 height 569
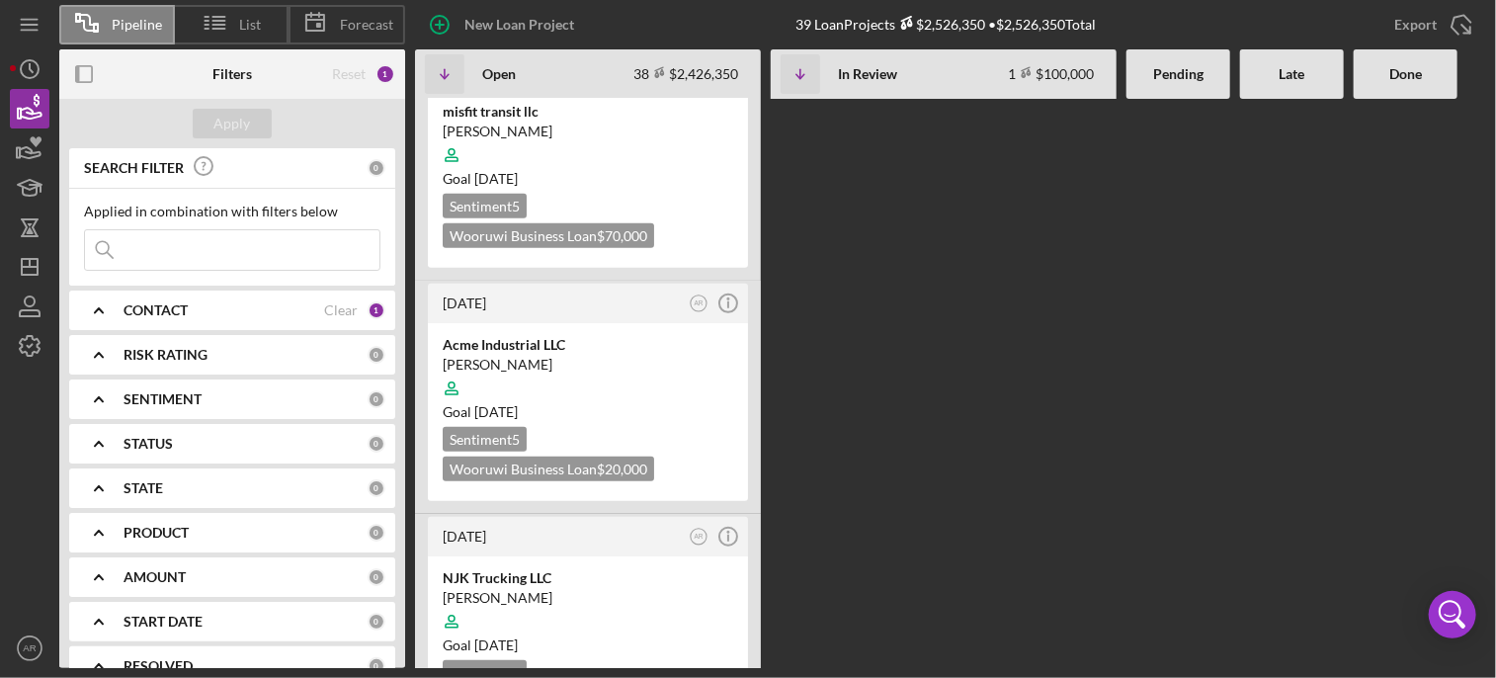
scroll to position [8100, 0]
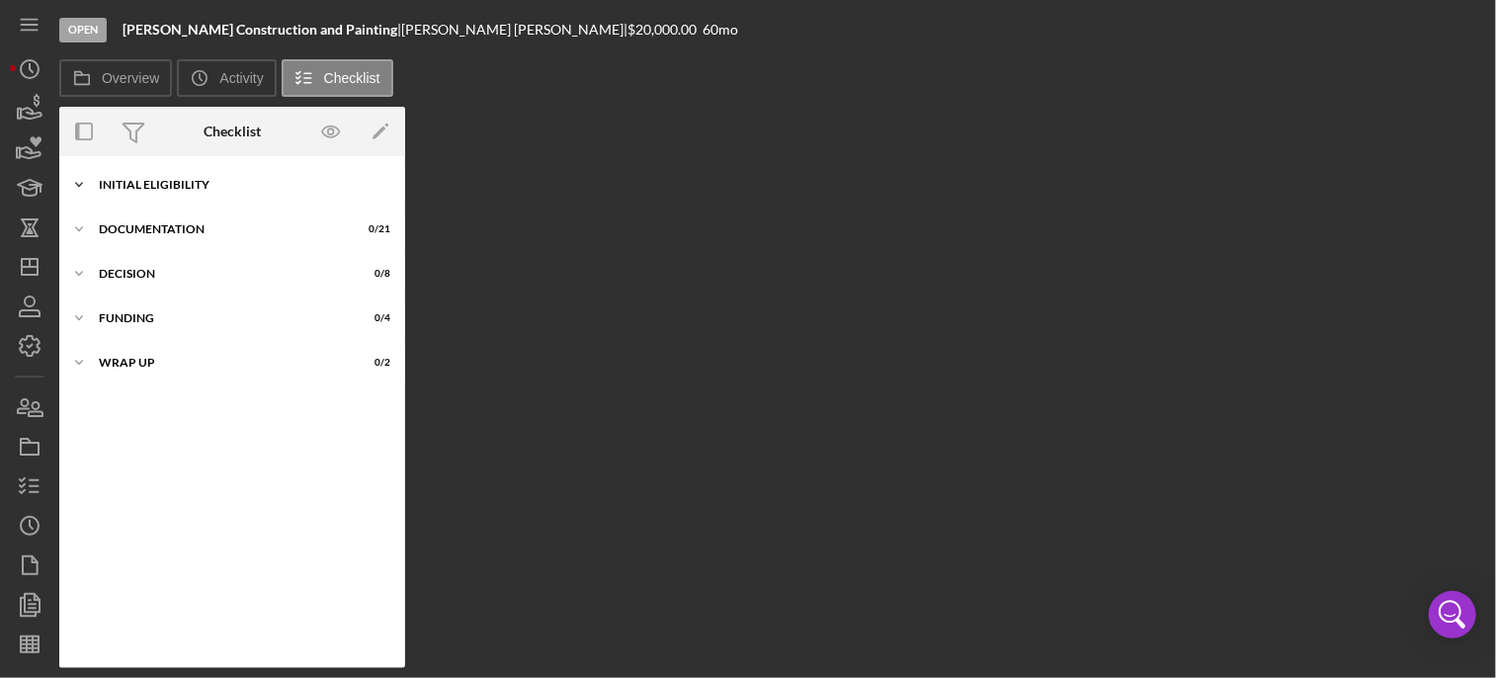
click at [147, 175] on div "Icon/Expander Initial Eligibility 4 / 17" at bounding box center [232, 185] width 346 height 40
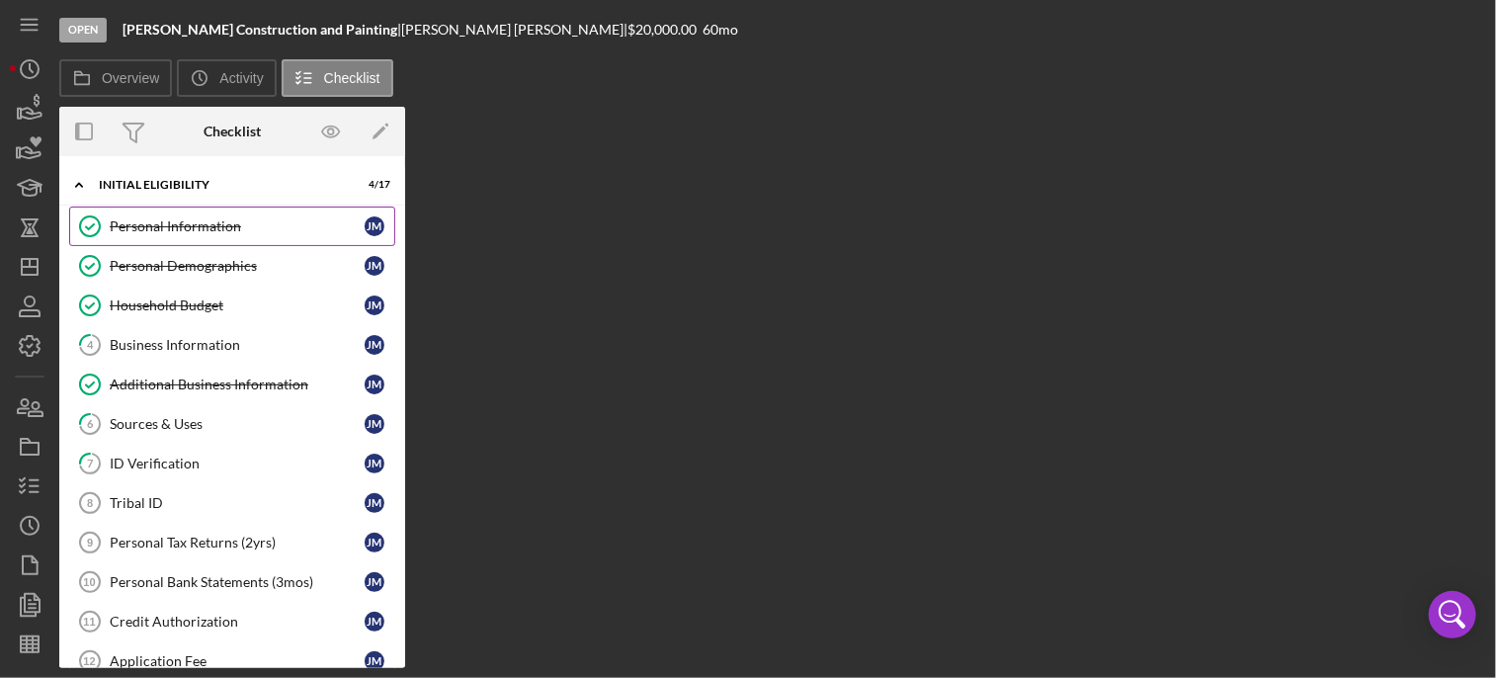
click at [184, 227] on div "Personal Information" at bounding box center [237, 226] width 255 height 16
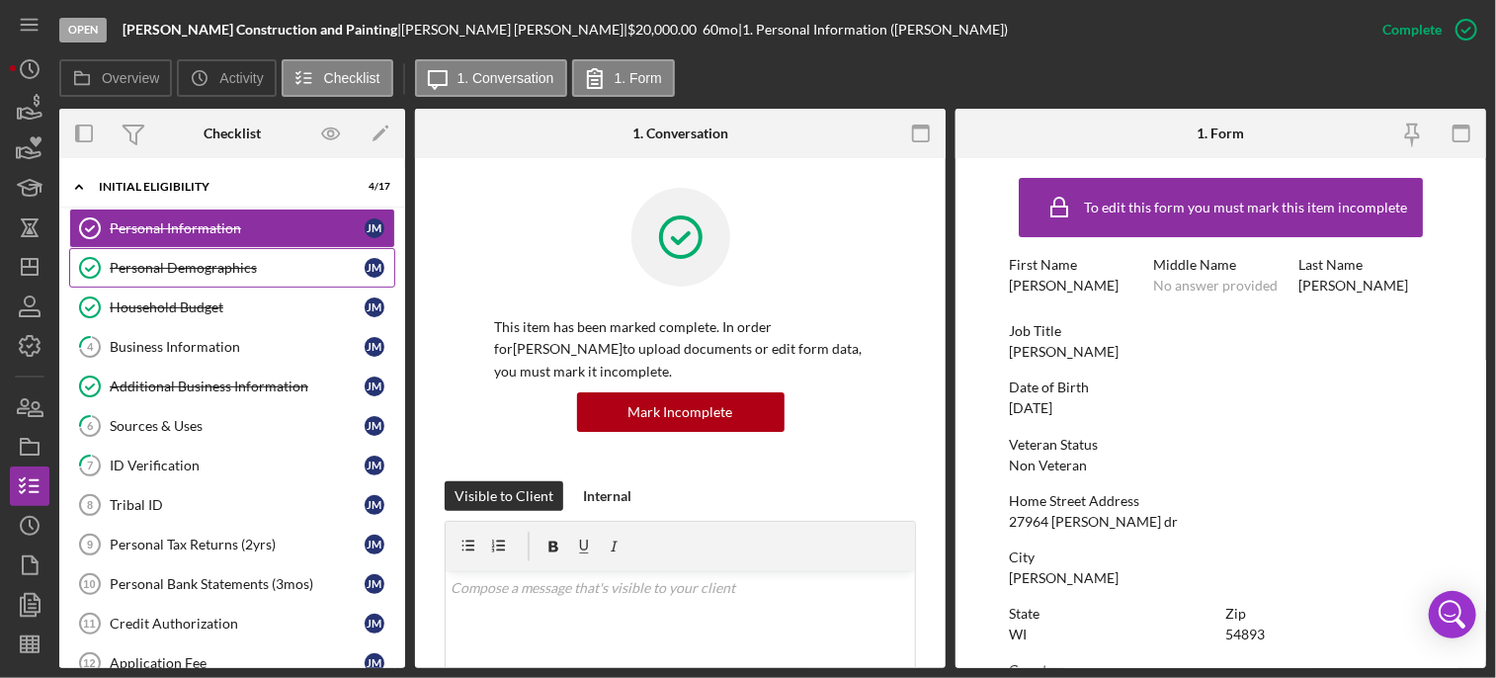
click at [184, 270] on div "Personal Demographics" at bounding box center [237, 268] width 255 height 16
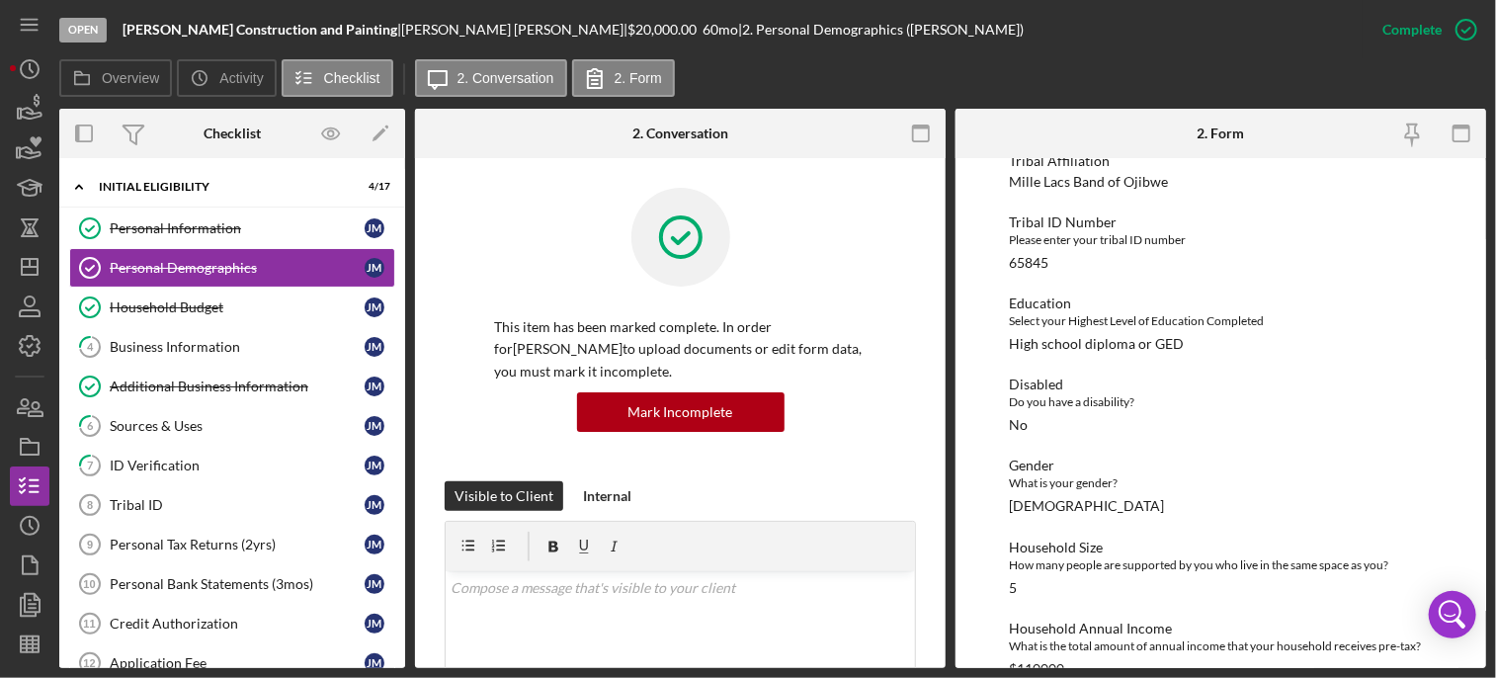
scroll to position [460, 0]
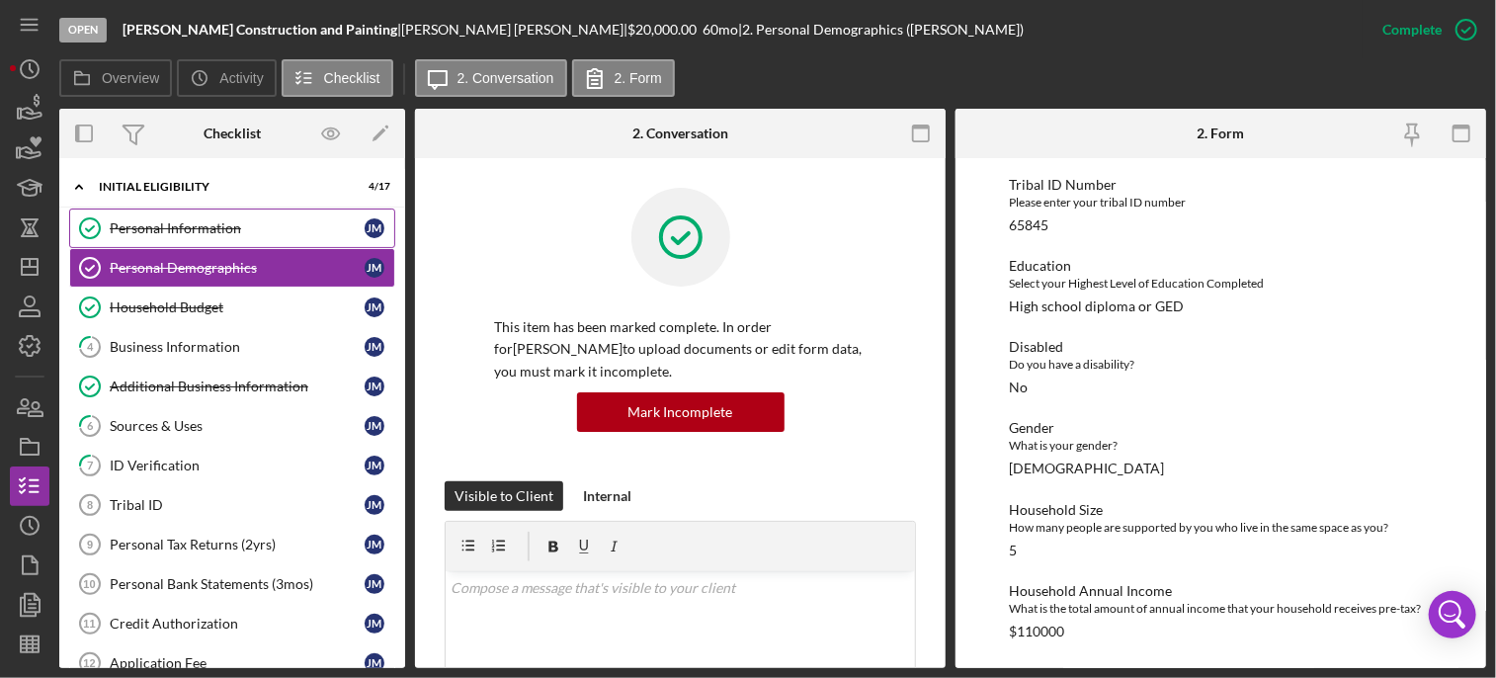
click at [191, 225] on div "Personal Information" at bounding box center [237, 228] width 255 height 16
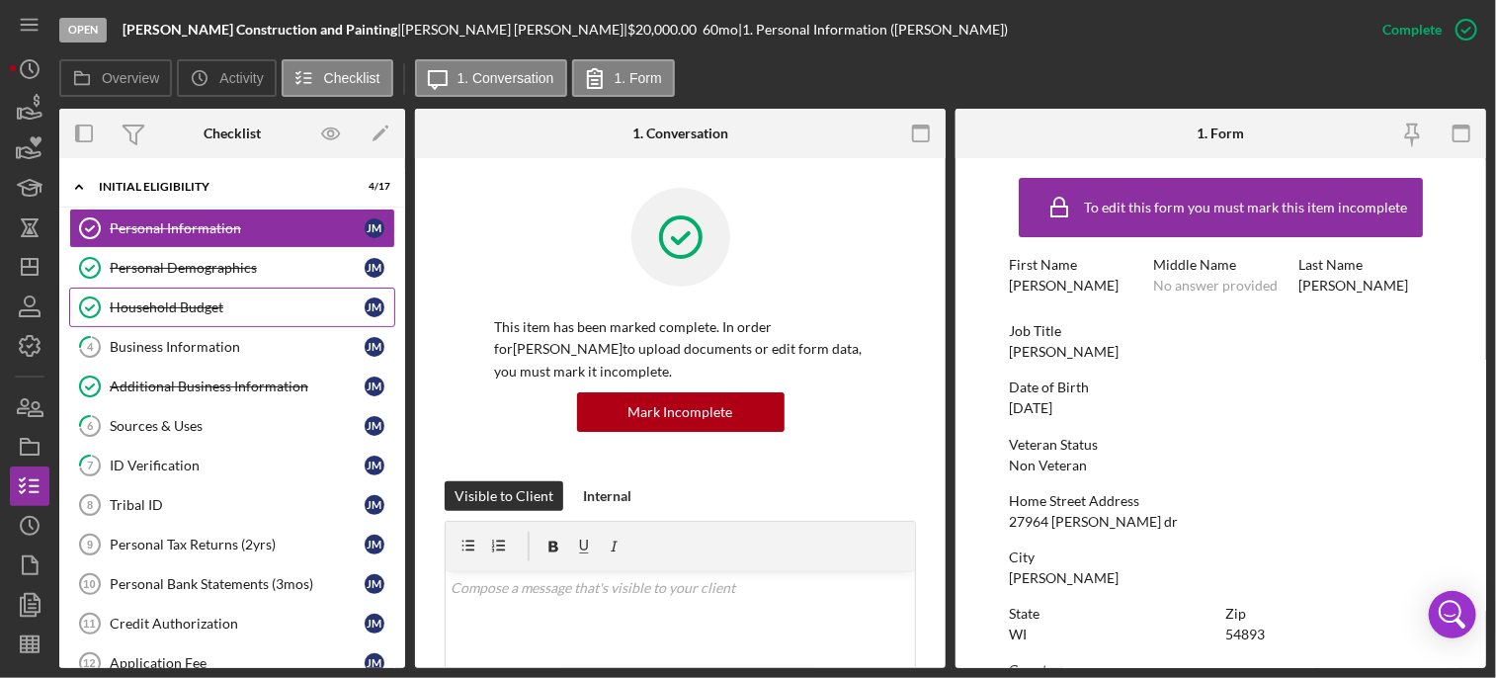
click at [166, 306] on div "Household Budget" at bounding box center [237, 307] width 255 height 16
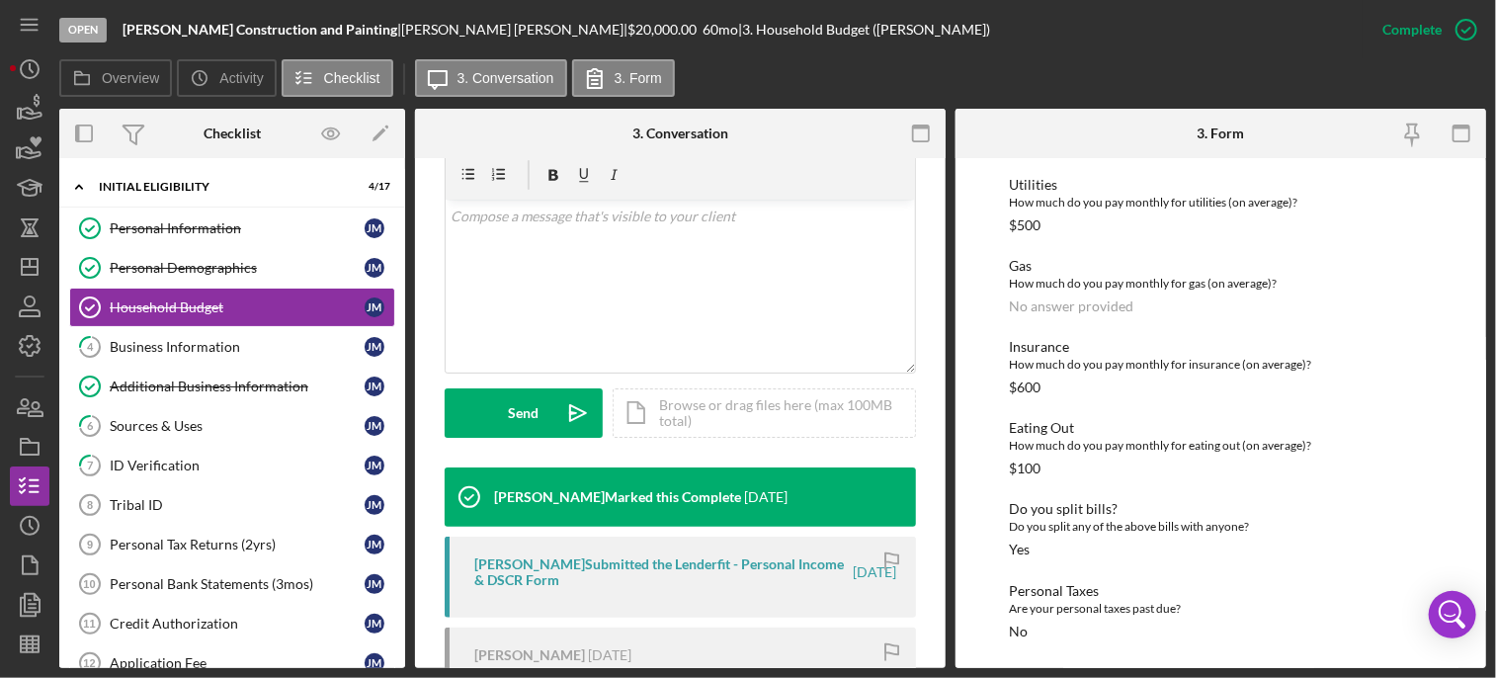
scroll to position [374, 0]
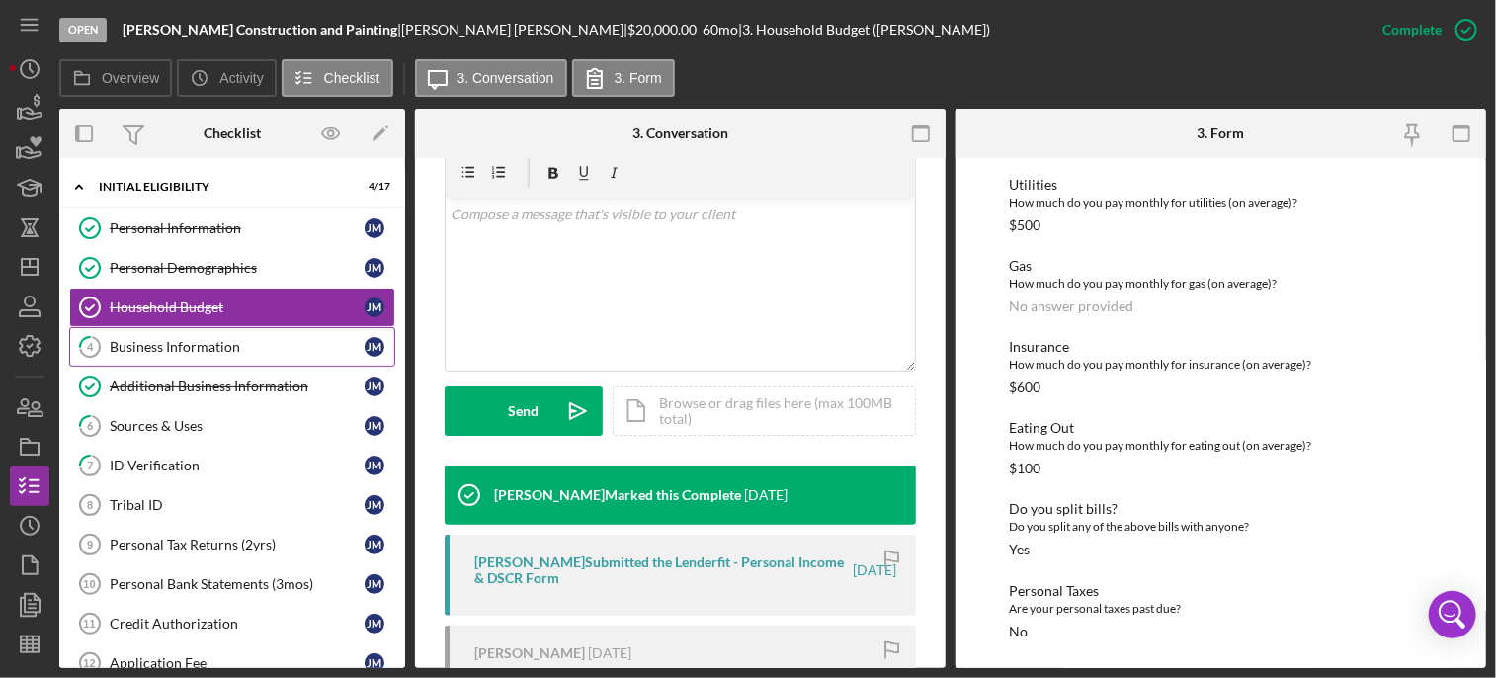
click at [178, 354] on link "4 Business Information [PERSON_NAME]" at bounding box center [232, 347] width 326 height 40
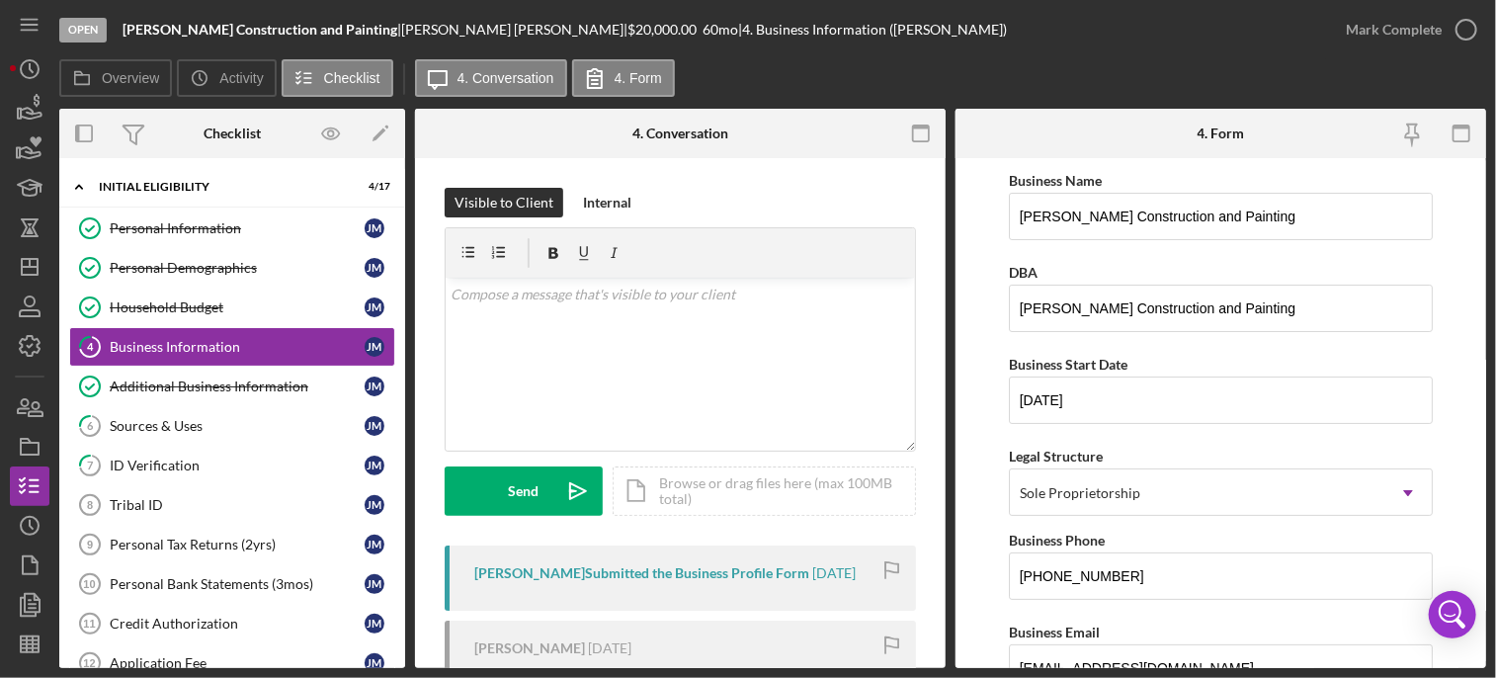
drag, startPoint x: 1488, startPoint y: 246, endPoint x: 1488, endPoint y: 288, distance: 41.5
click at [1488, 288] on div "Open [PERSON_NAME] Construction and Painting | [PERSON_NAME] | $20,000.00 60 mo…" at bounding box center [748, 339] width 1496 height 678
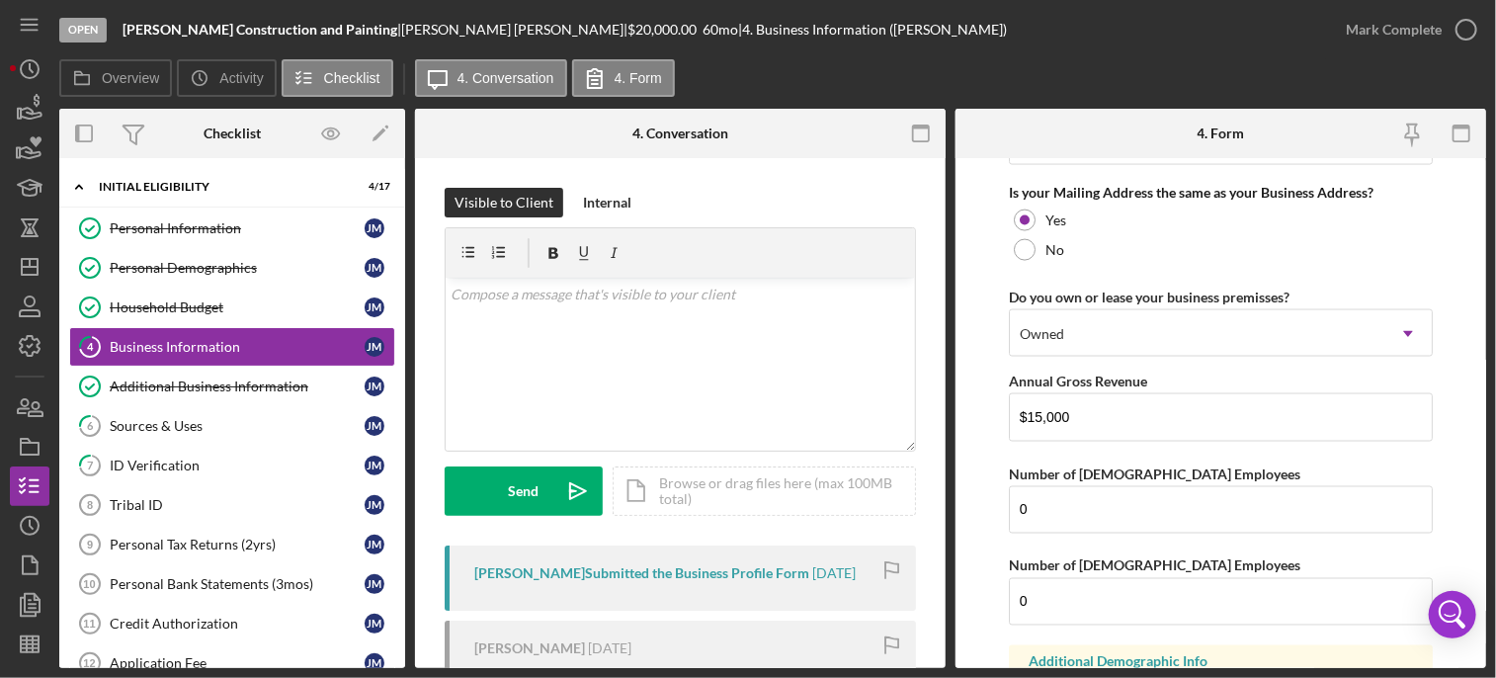
scroll to position [1676, 0]
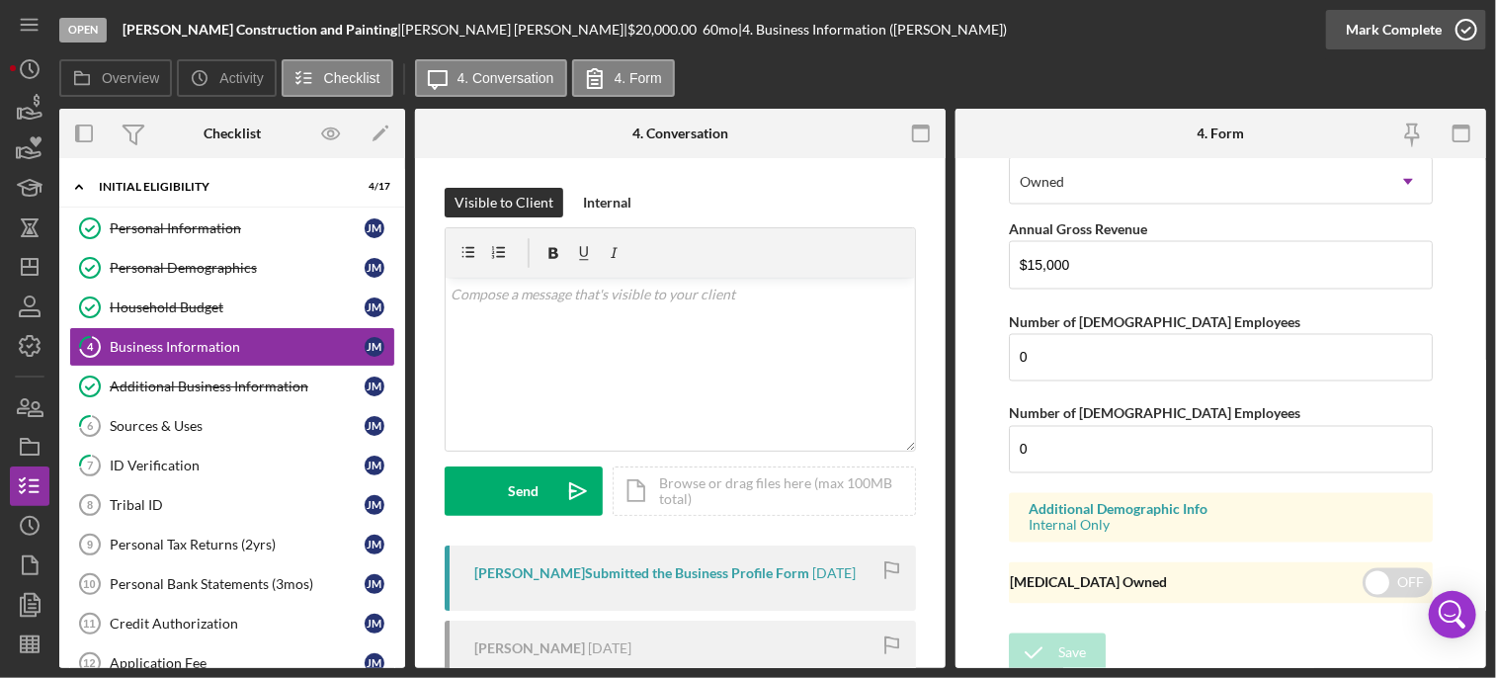
click at [1467, 38] on icon "button" at bounding box center [1466, 29] width 49 height 49
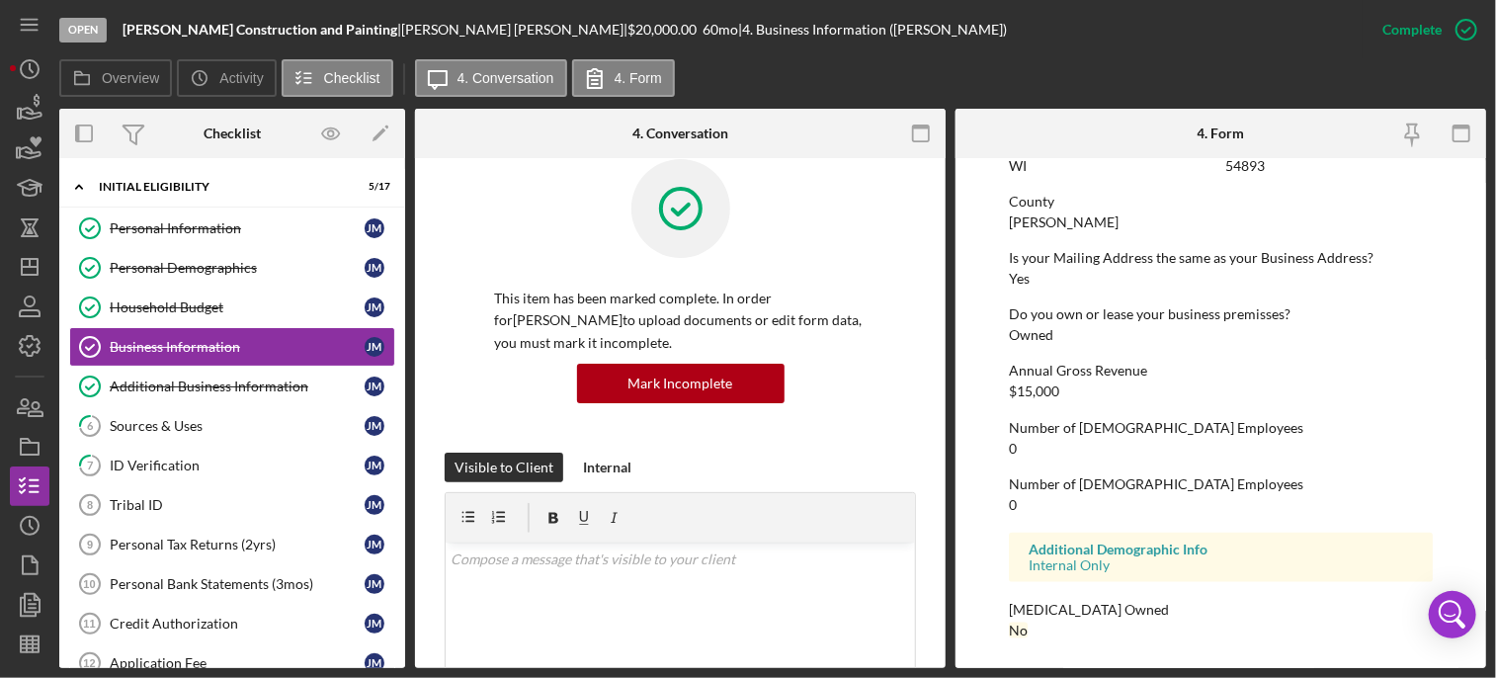
scroll to position [0, 0]
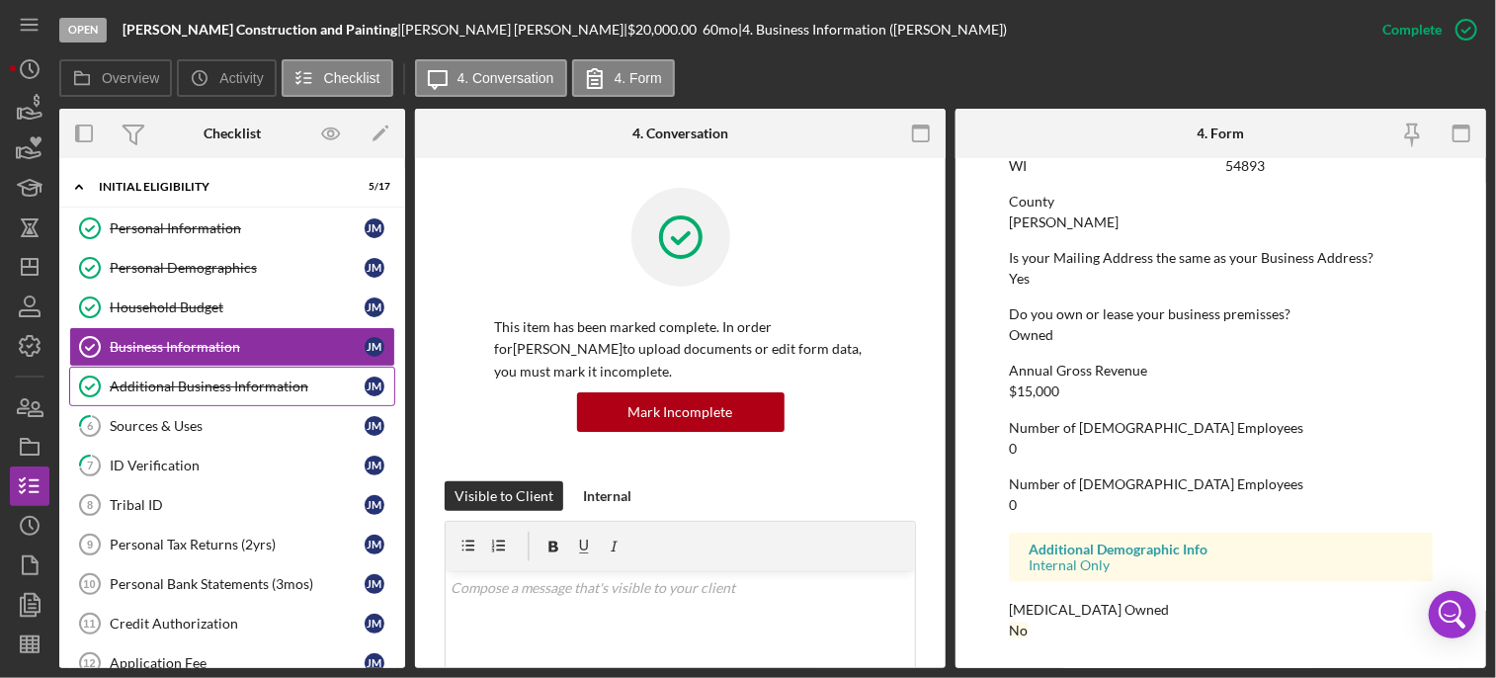
click at [166, 395] on link "Additional Business Information Additional Business Information [PERSON_NAME]" at bounding box center [232, 387] width 326 height 40
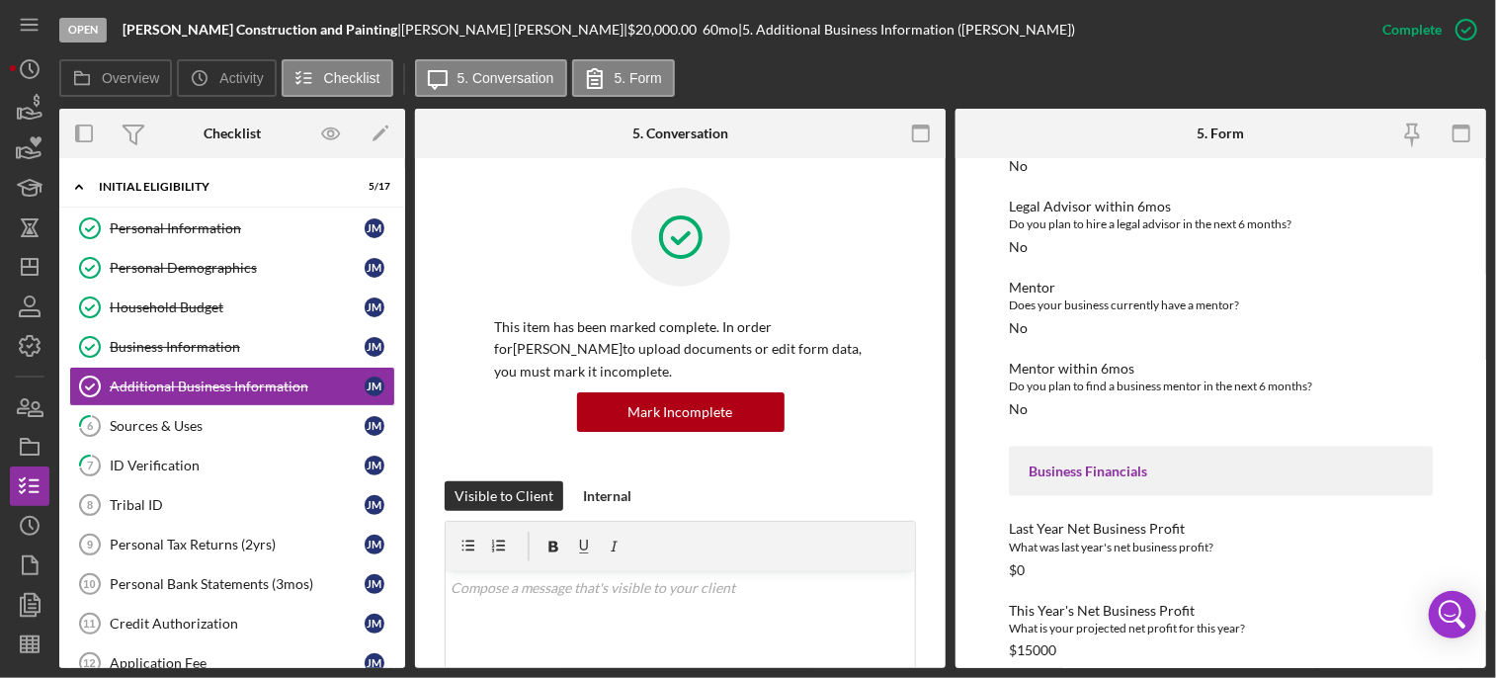
scroll to position [1458, 0]
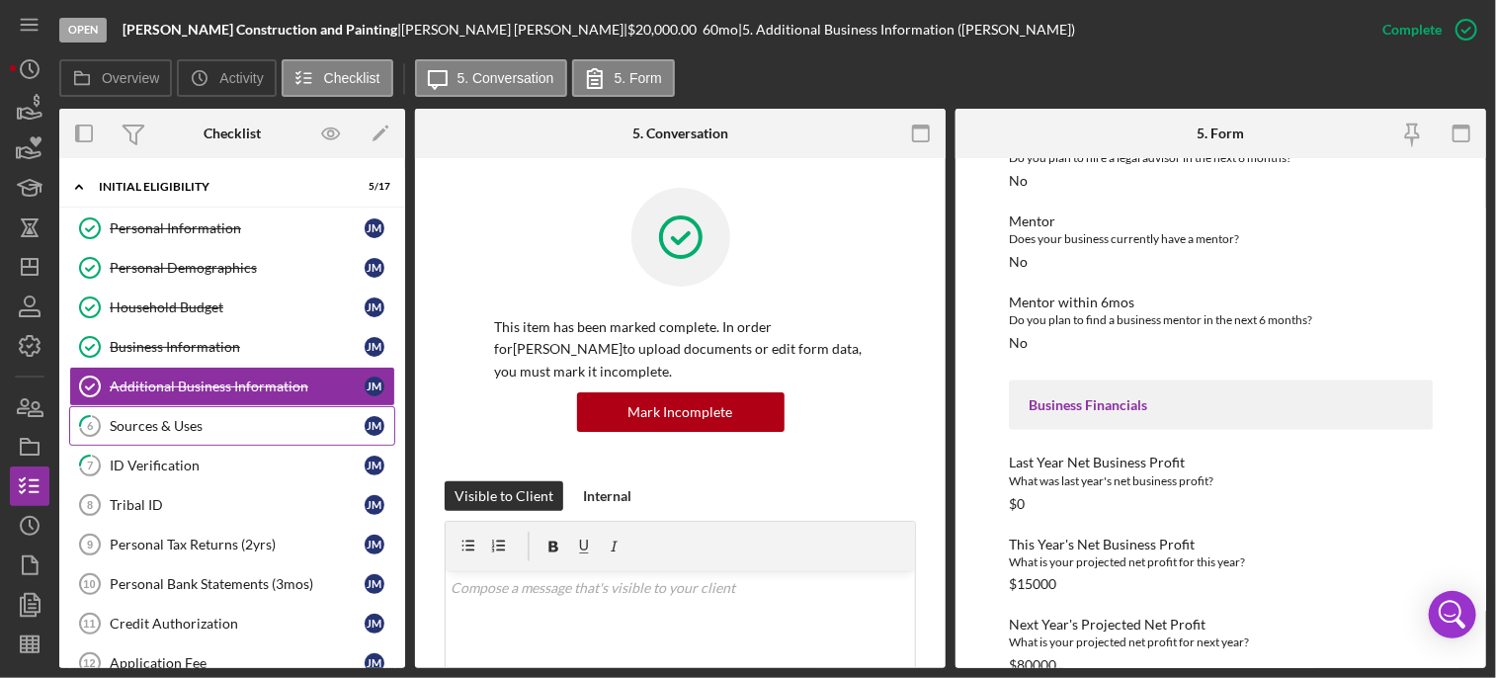
click at [175, 419] on div "Sources & Uses" at bounding box center [237, 426] width 255 height 16
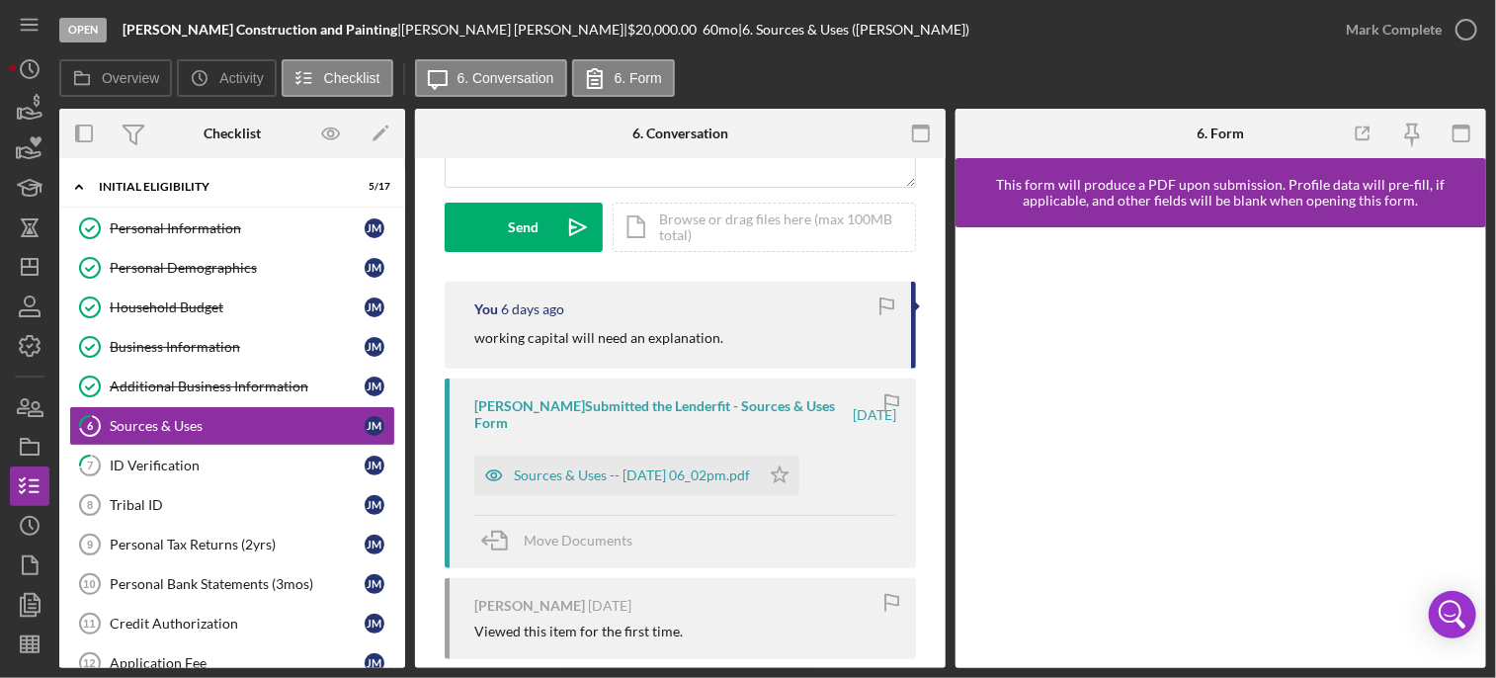
scroll to position [269, 0]
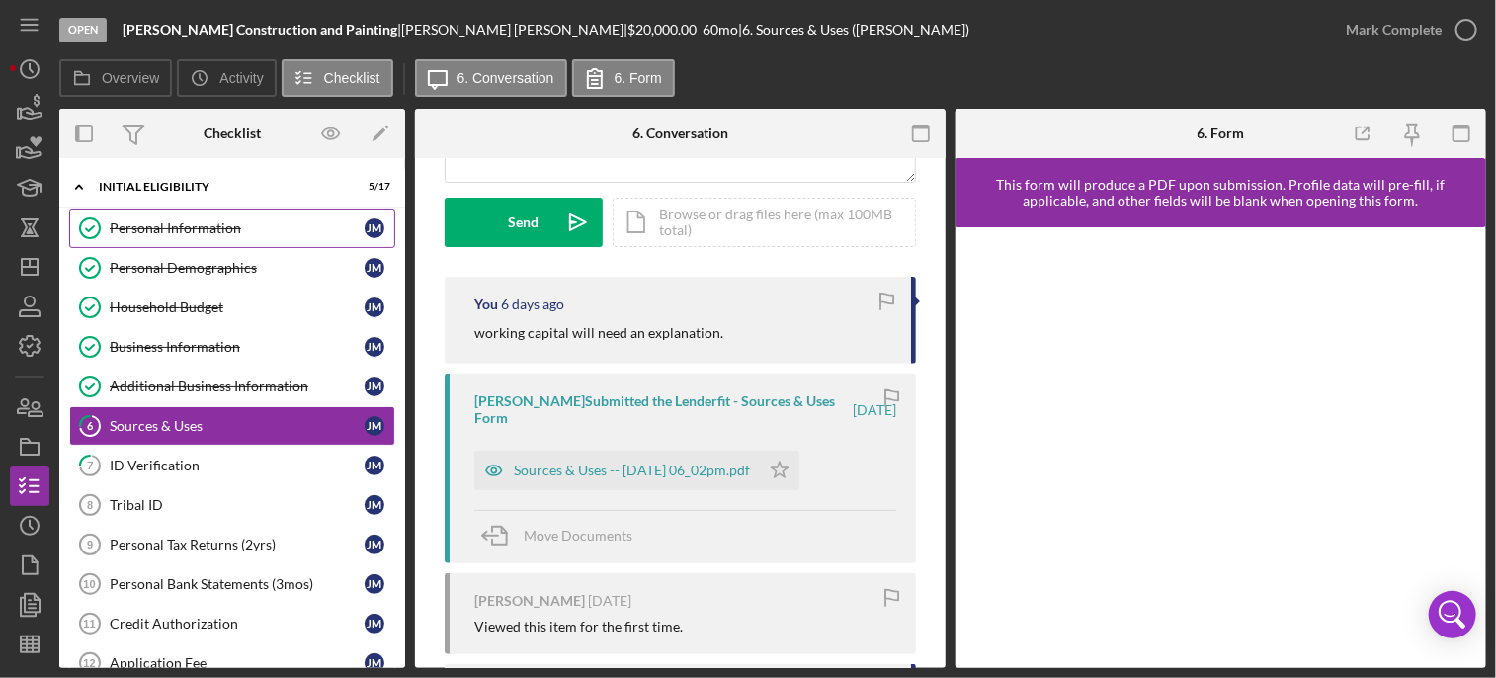
click at [168, 213] on link "Personal Information Personal Information [PERSON_NAME]" at bounding box center [232, 229] width 326 height 40
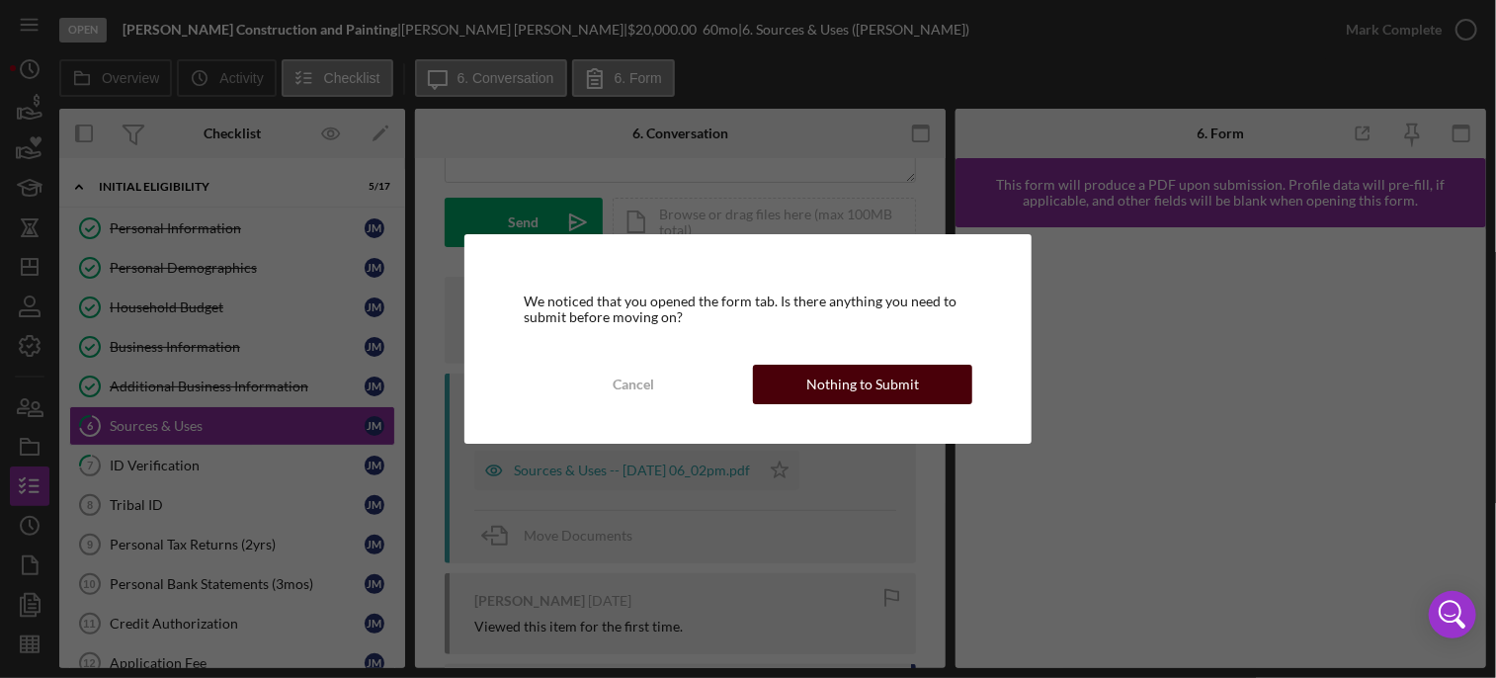
click at [830, 373] on div "Nothing to Submit" at bounding box center [862, 385] width 113 height 40
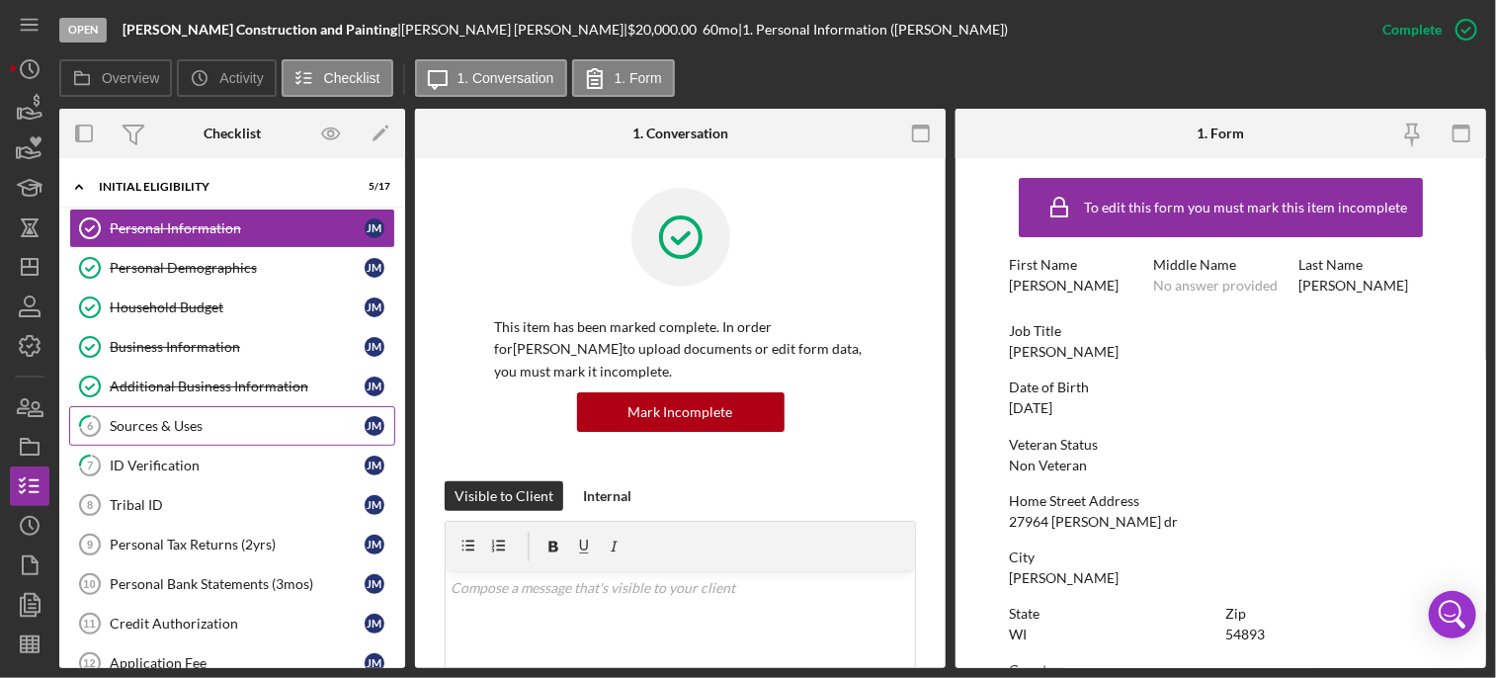
click at [149, 425] on div "Sources & Uses" at bounding box center [237, 426] width 255 height 16
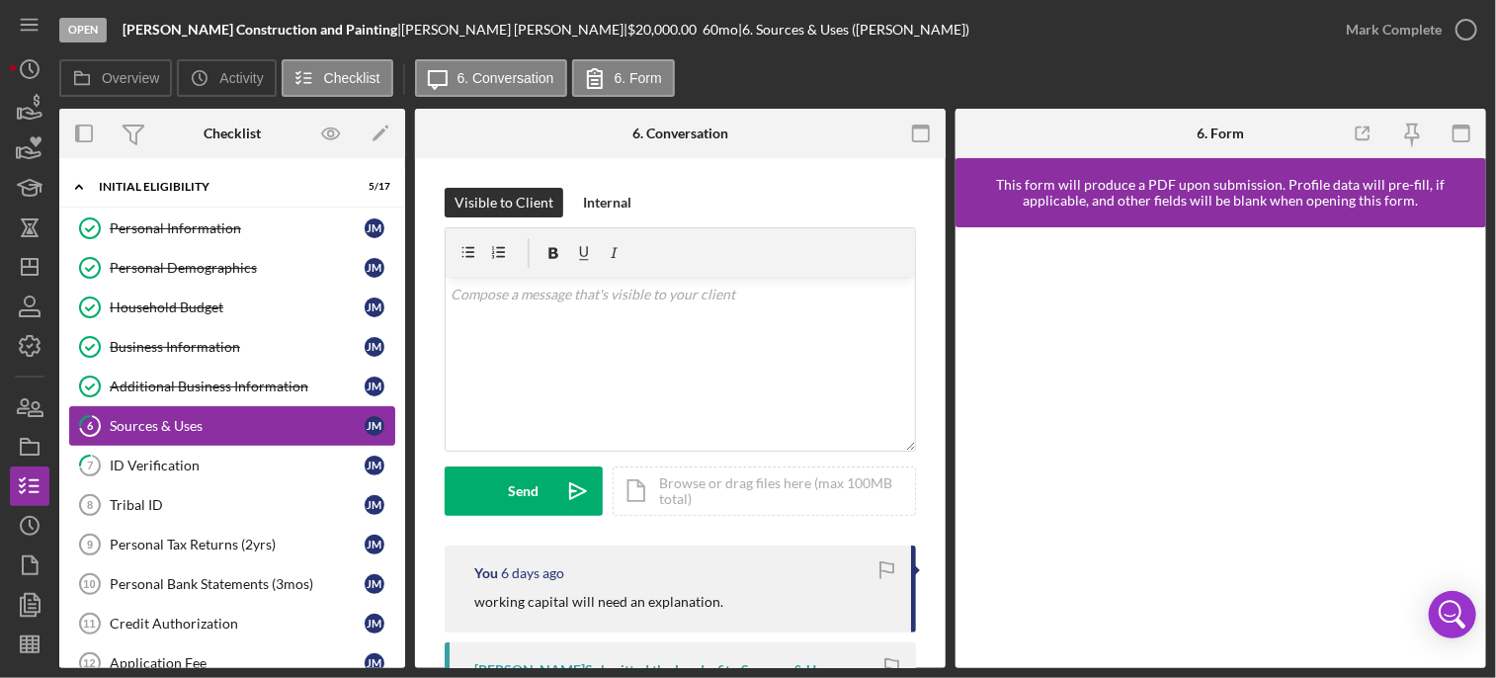
click at [202, 412] on link "6 Sources & Uses [PERSON_NAME]" at bounding box center [232, 426] width 326 height 40
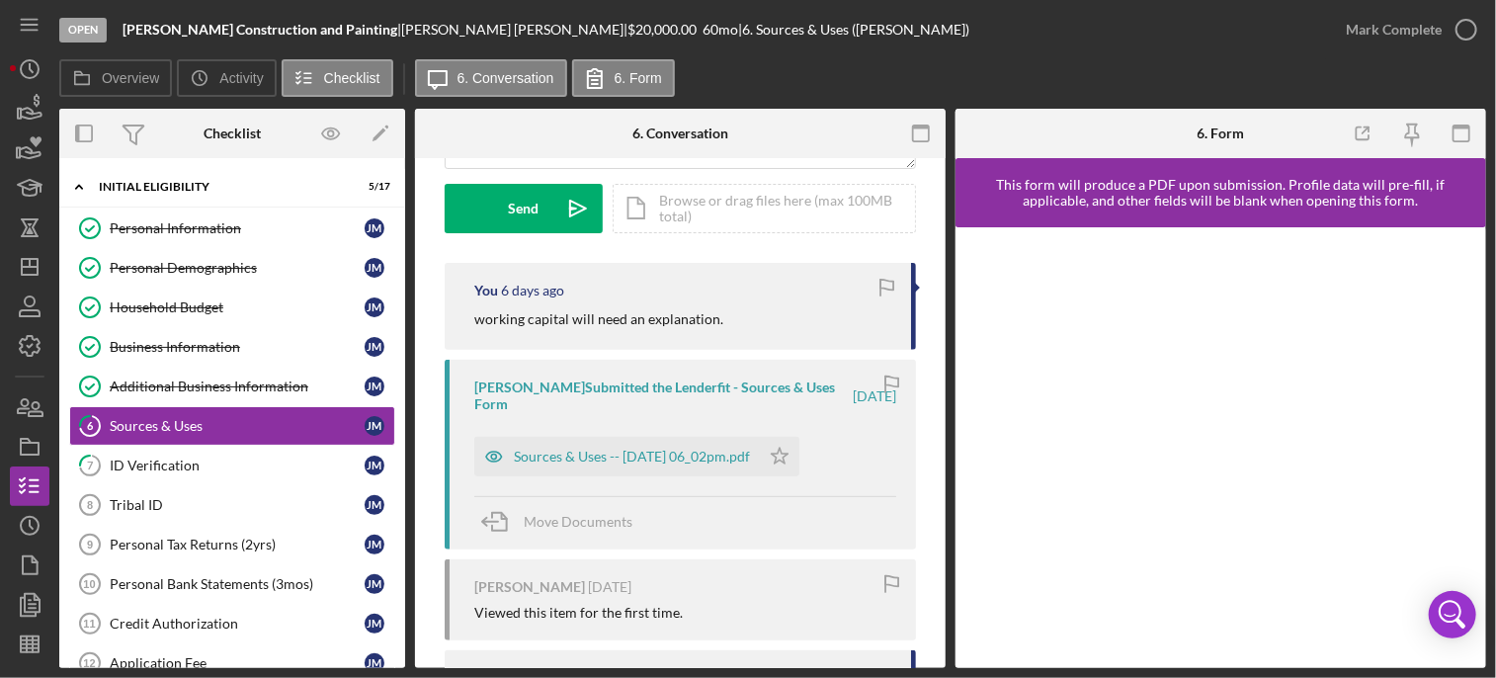
scroll to position [288, 0]
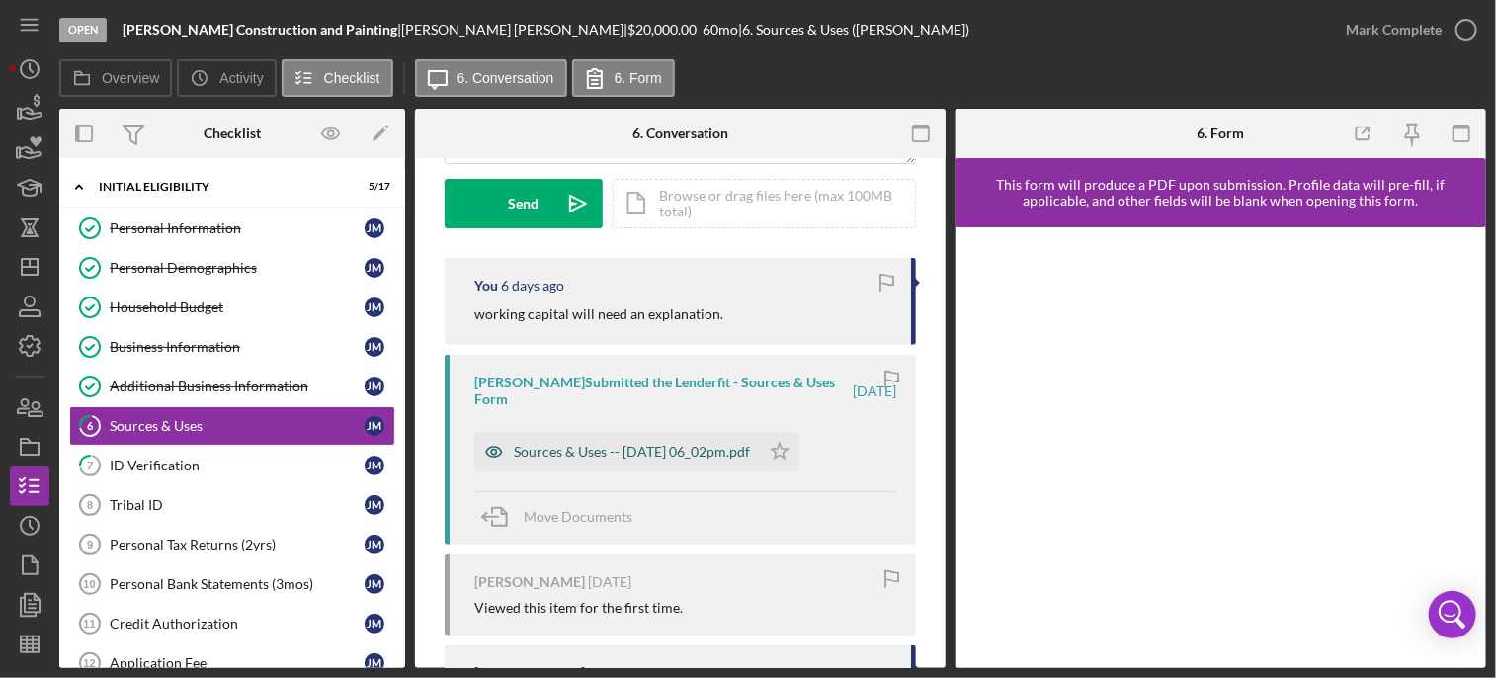
click at [652, 452] on div "Sources & Uses -- [DATE] 06_02pm.pdf" at bounding box center [632, 452] width 236 height 16
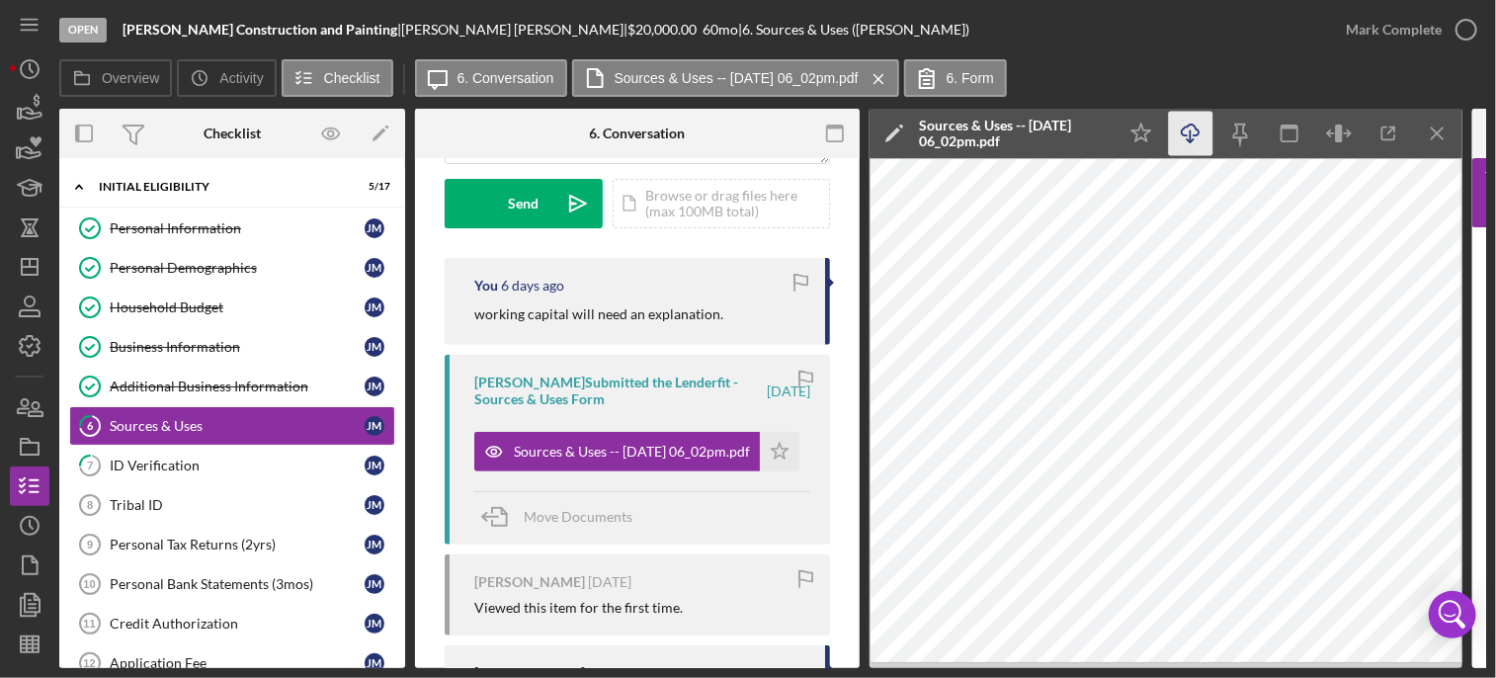
click at [1193, 134] on icon "Icon/Download" at bounding box center [1191, 134] width 44 height 44
click at [1470, 29] on icon "button" at bounding box center [1466, 29] width 49 height 49
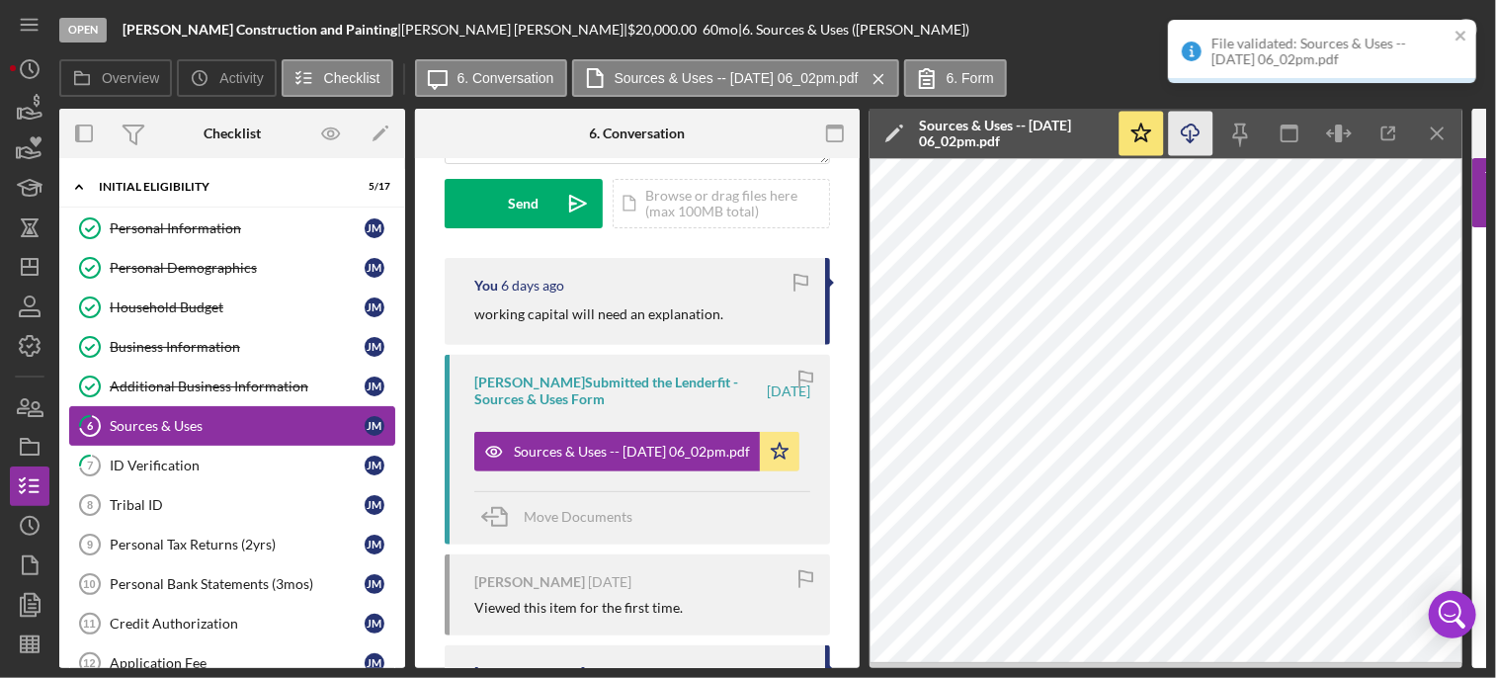
scroll to position [581, 0]
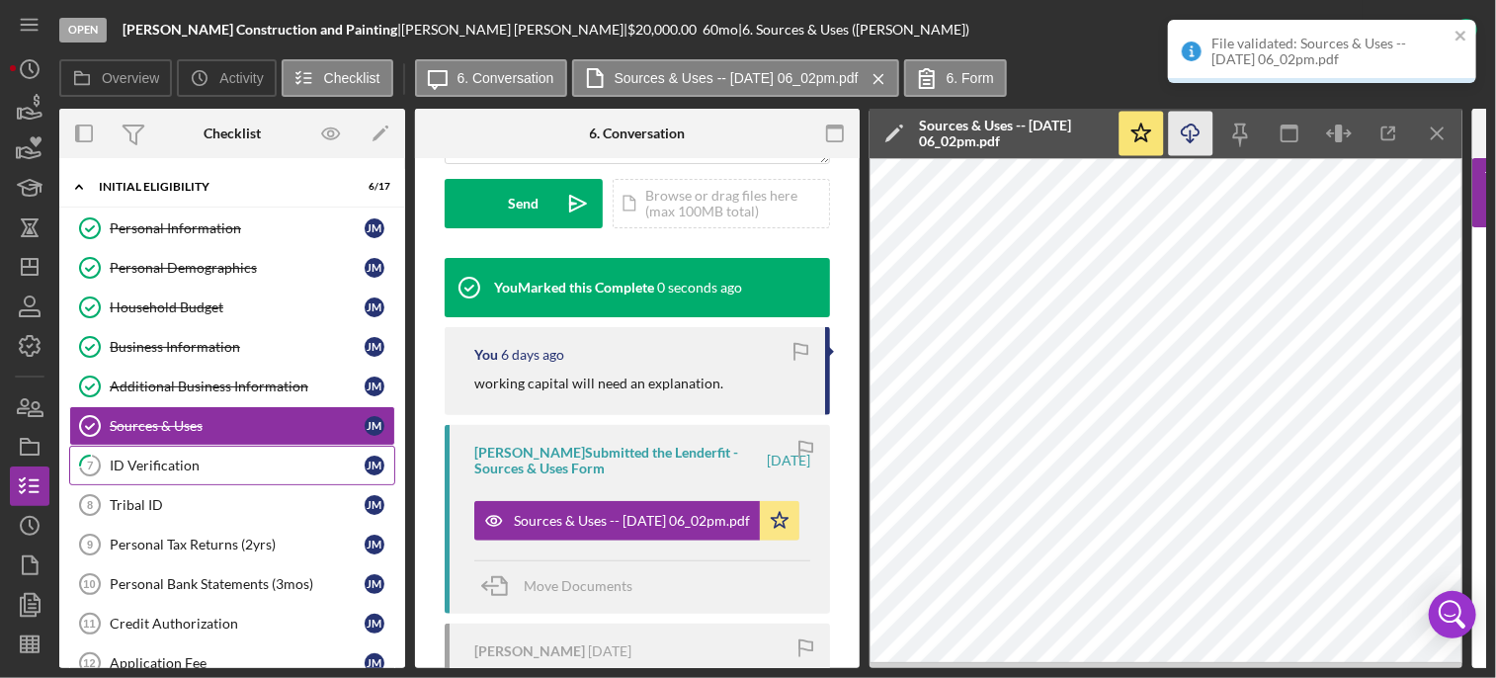
click at [198, 461] on div "ID Verification" at bounding box center [237, 466] width 255 height 16
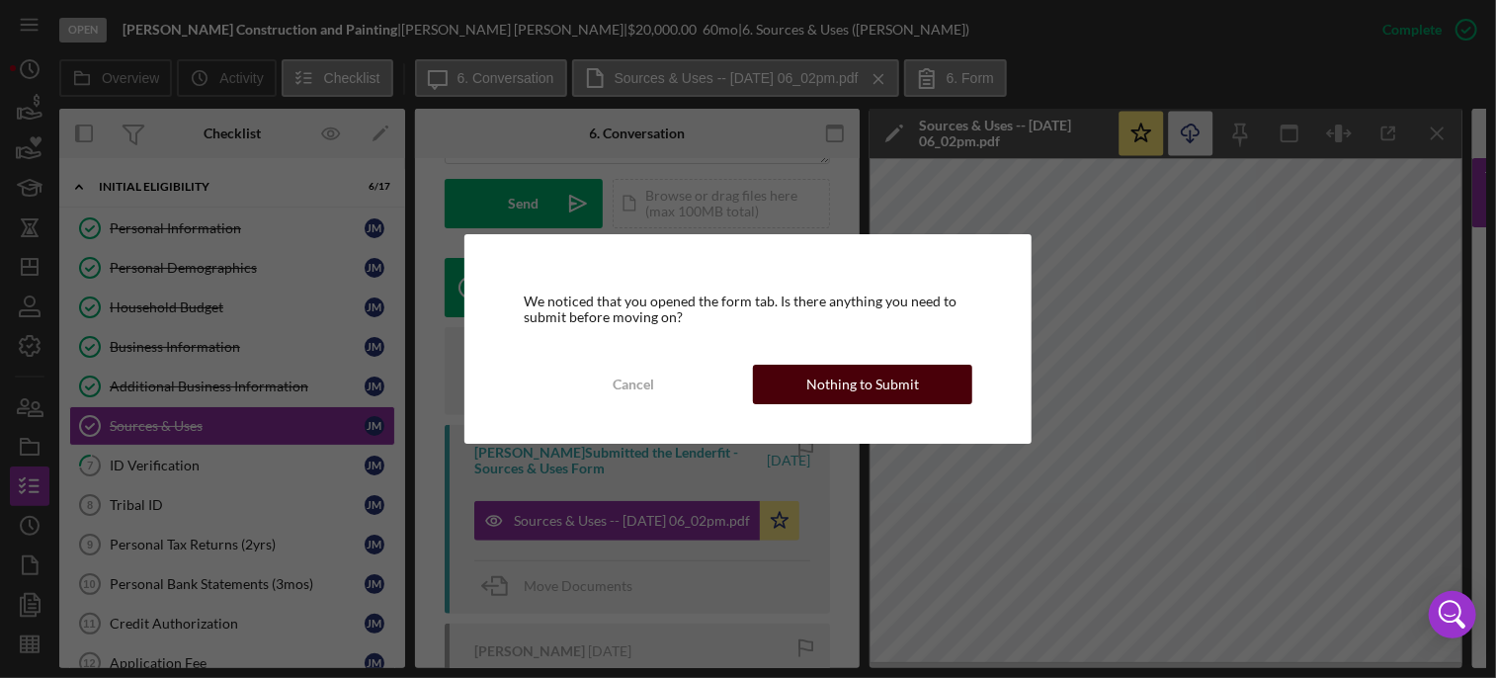
click at [842, 380] on div "Nothing to Submit" at bounding box center [862, 385] width 113 height 40
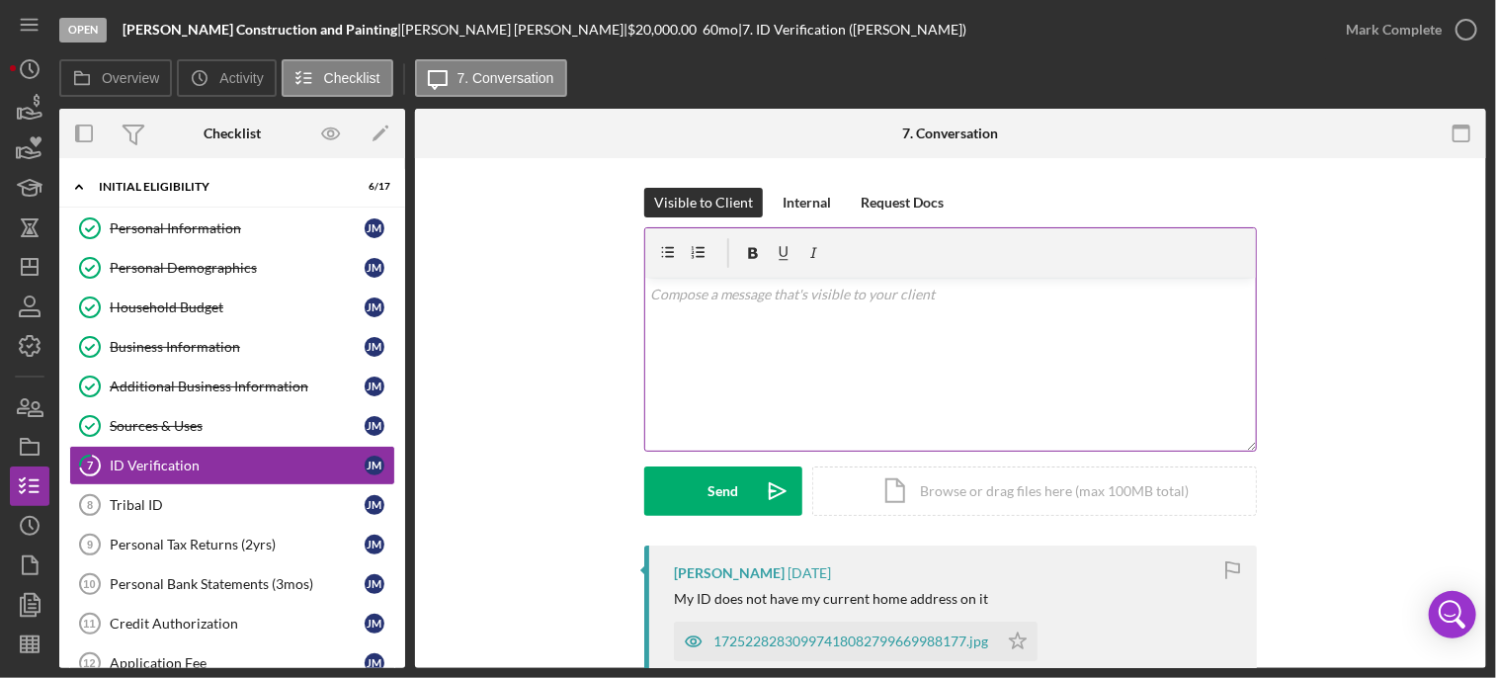
click at [846, 306] on div "v Color teal Color pink Remove color Add row above Add row below Add column bef…" at bounding box center [950, 364] width 611 height 173
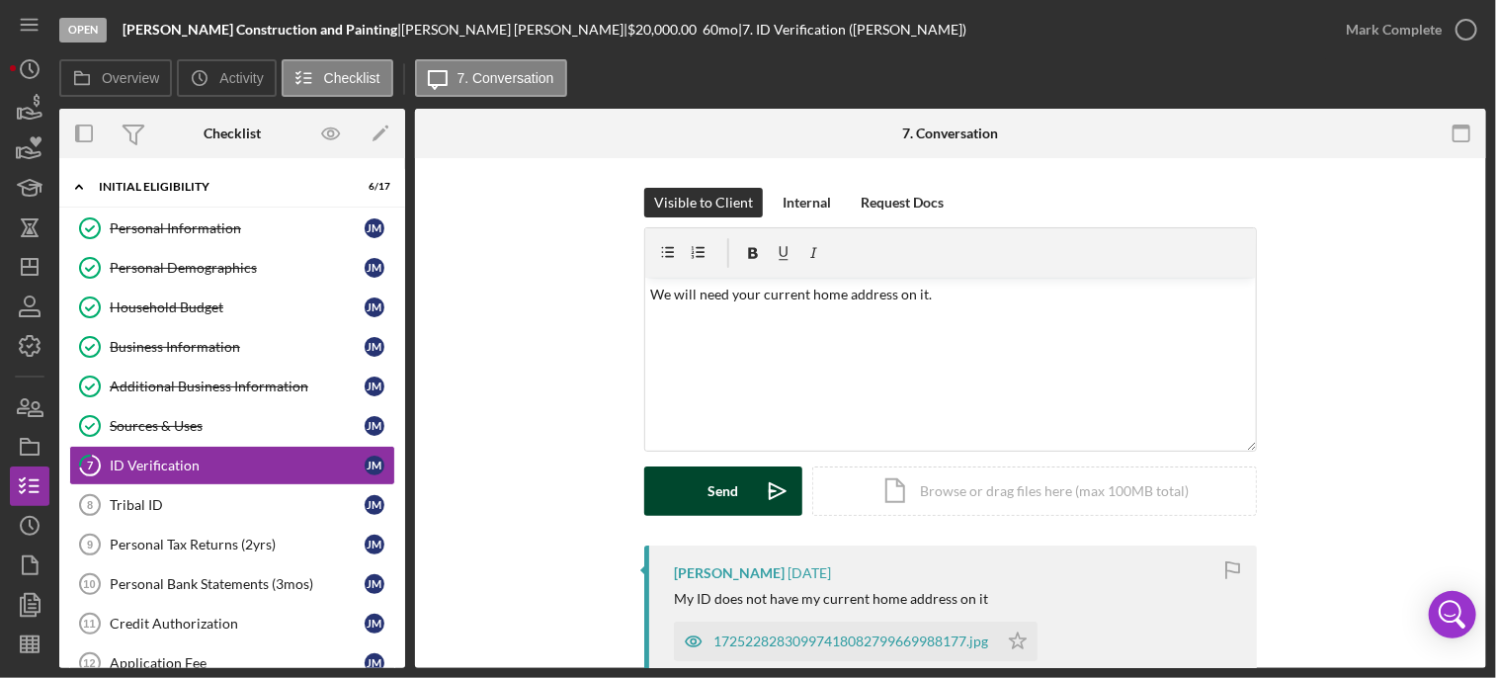
click at [715, 494] on div "Send" at bounding box center [724, 490] width 31 height 49
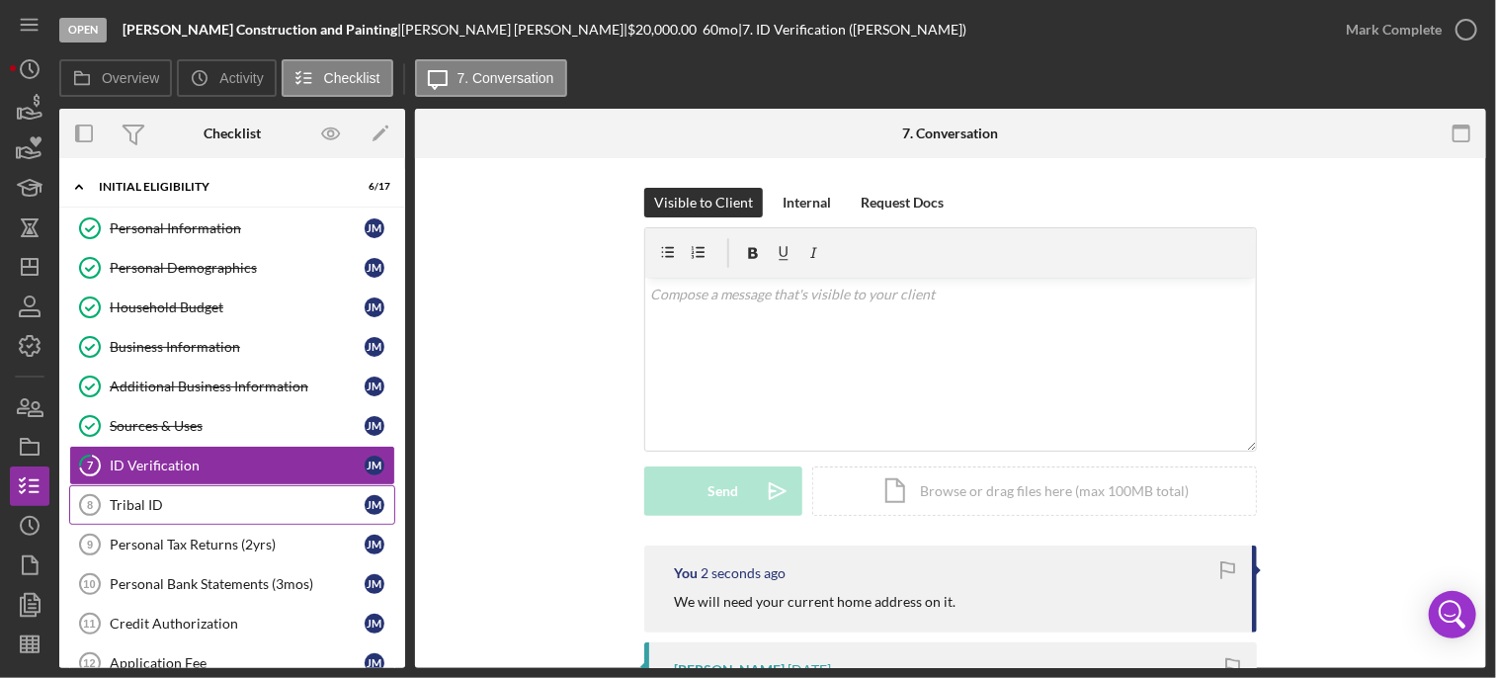
click at [185, 497] on div "Tribal ID" at bounding box center [237, 505] width 255 height 16
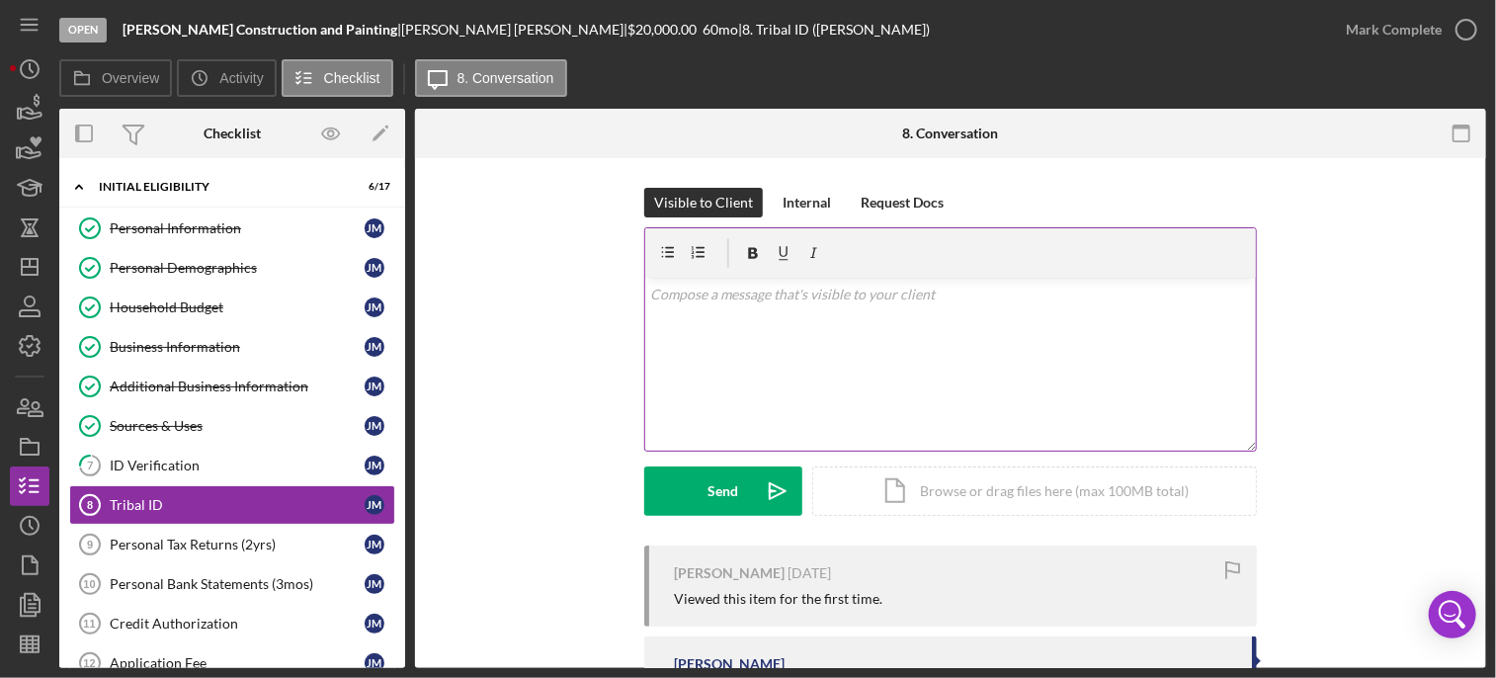
click at [848, 297] on p at bounding box center [951, 295] width 600 height 22
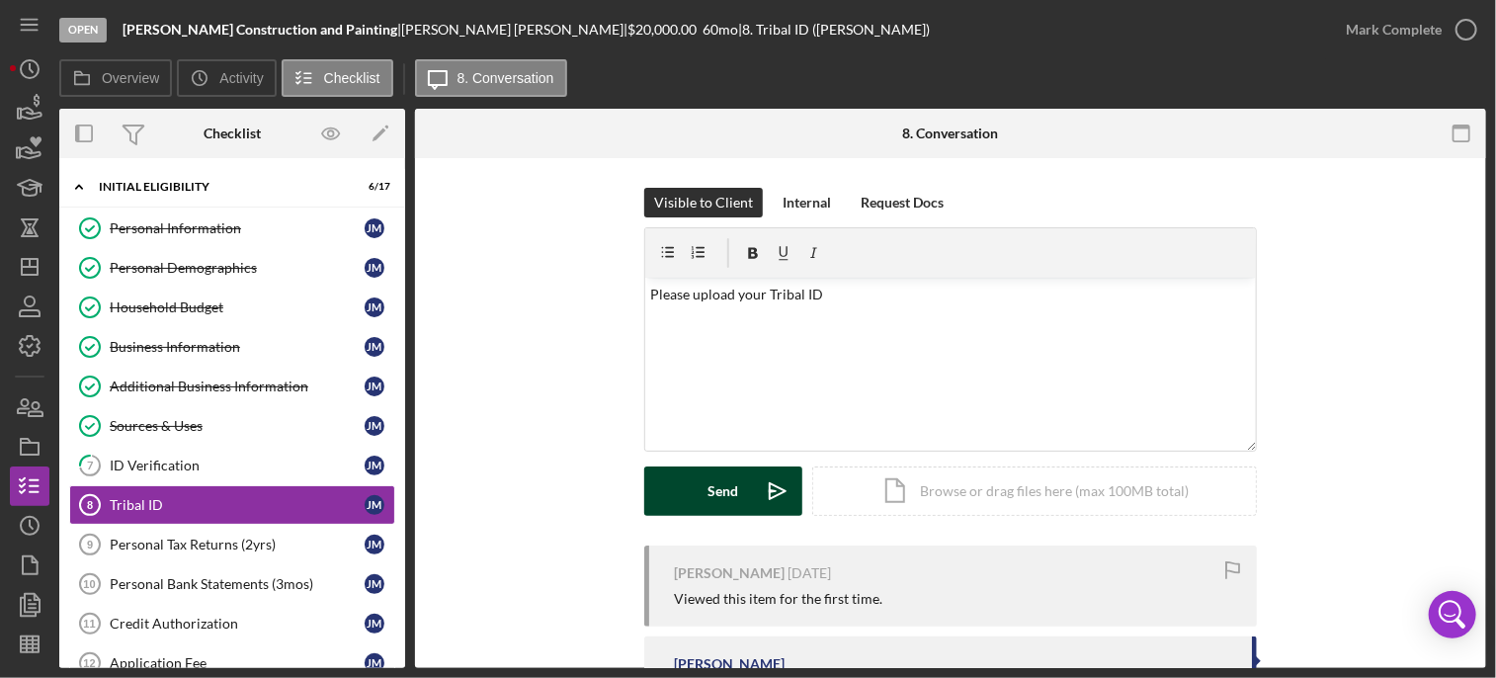
click at [736, 484] on button "Send Icon/icon-invite-send" at bounding box center [723, 490] width 158 height 49
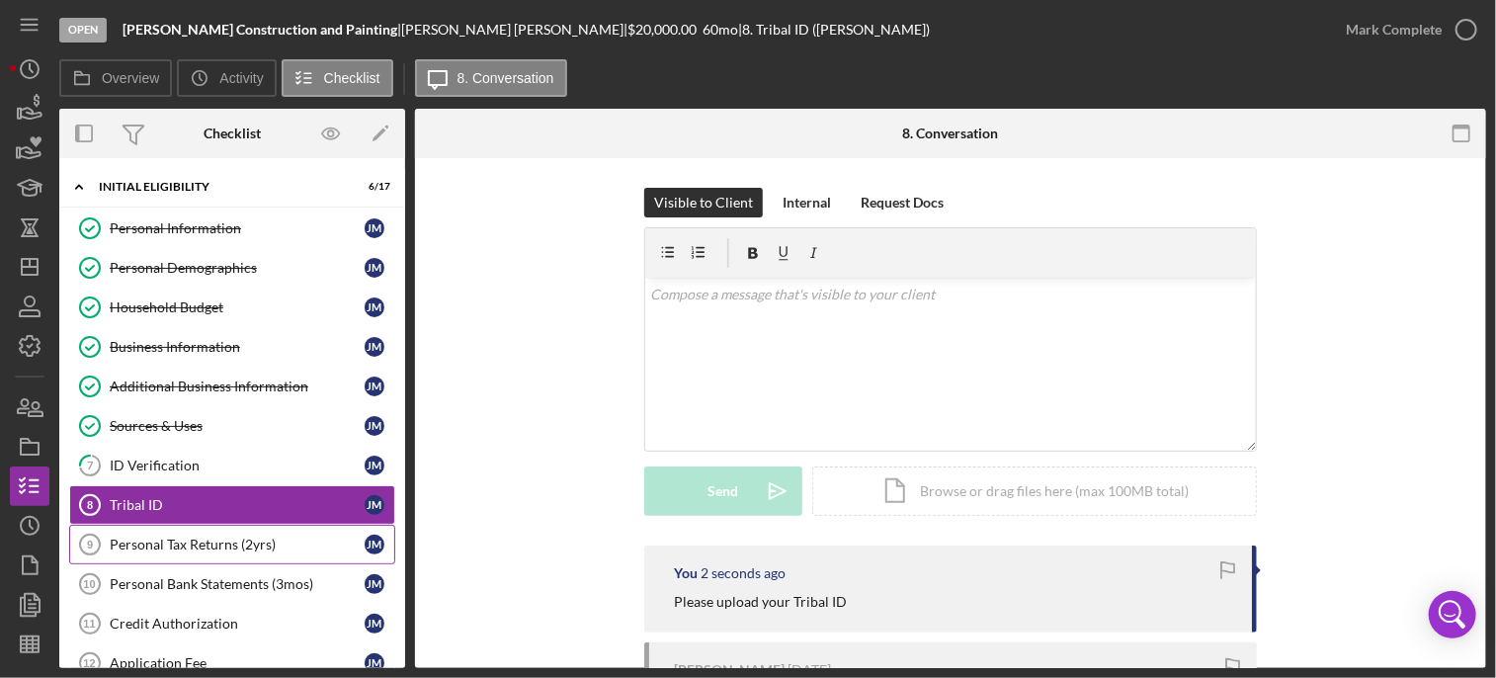
click at [184, 540] on div "Personal Tax Returns (2yrs)" at bounding box center [237, 545] width 255 height 16
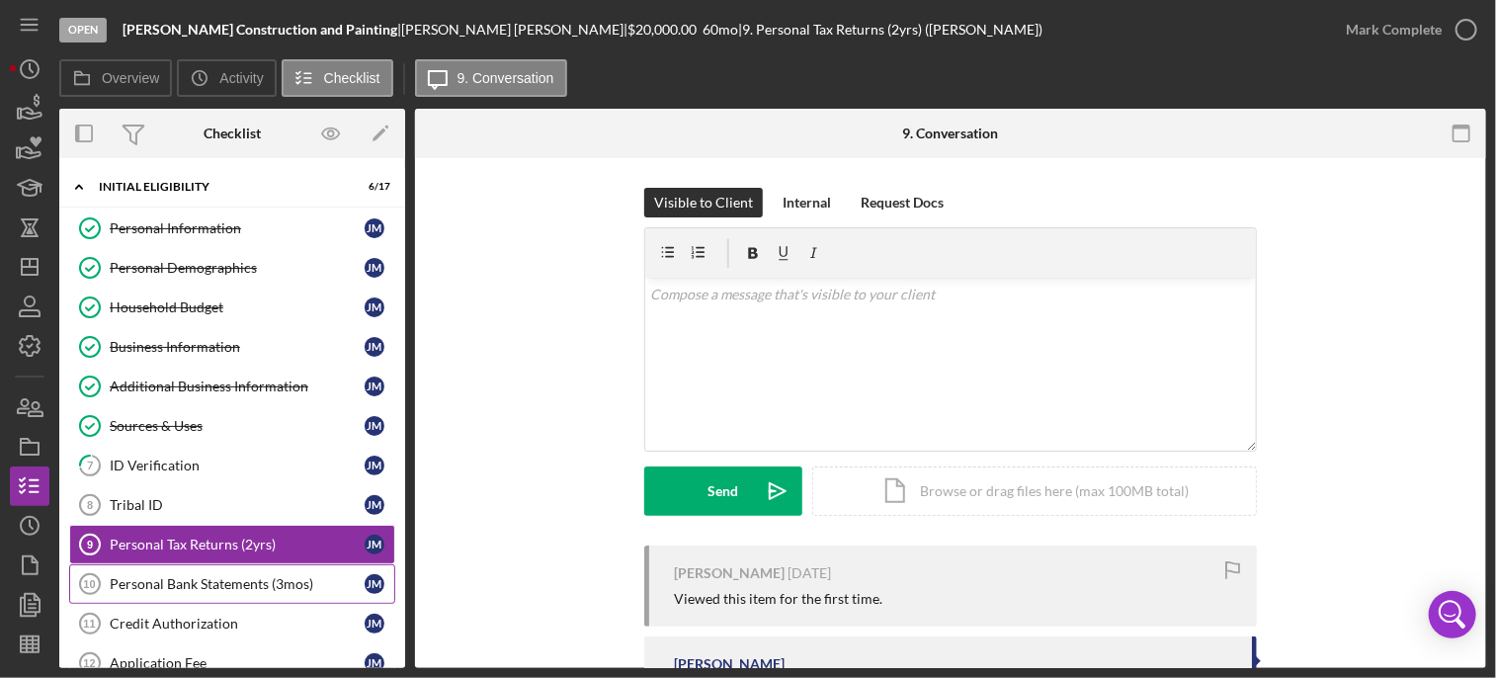
click at [202, 587] on div "Personal Bank Statements (3mos)" at bounding box center [237, 584] width 255 height 16
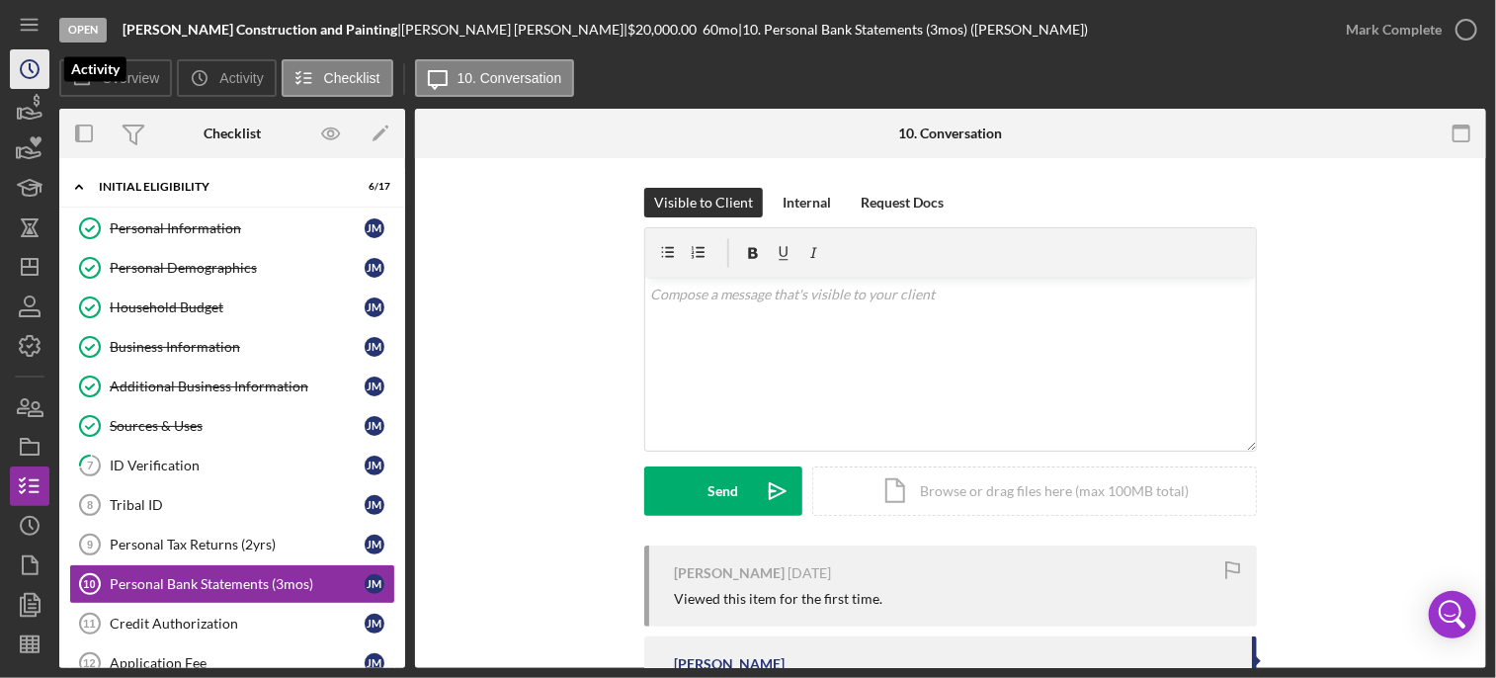
click at [36, 69] on icon "Icon/History" at bounding box center [29, 68] width 49 height 49
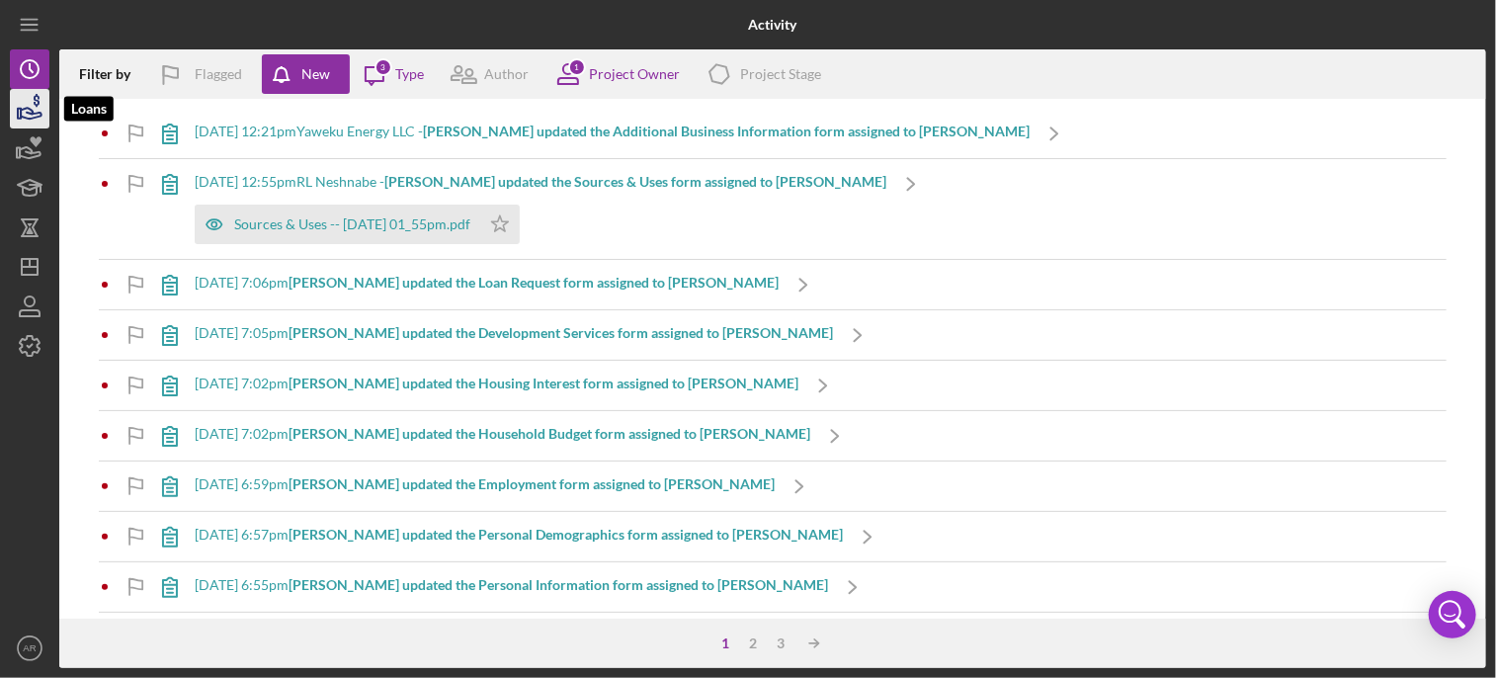
click at [36, 117] on icon "button" at bounding box center [31, 113] width 21 height 11
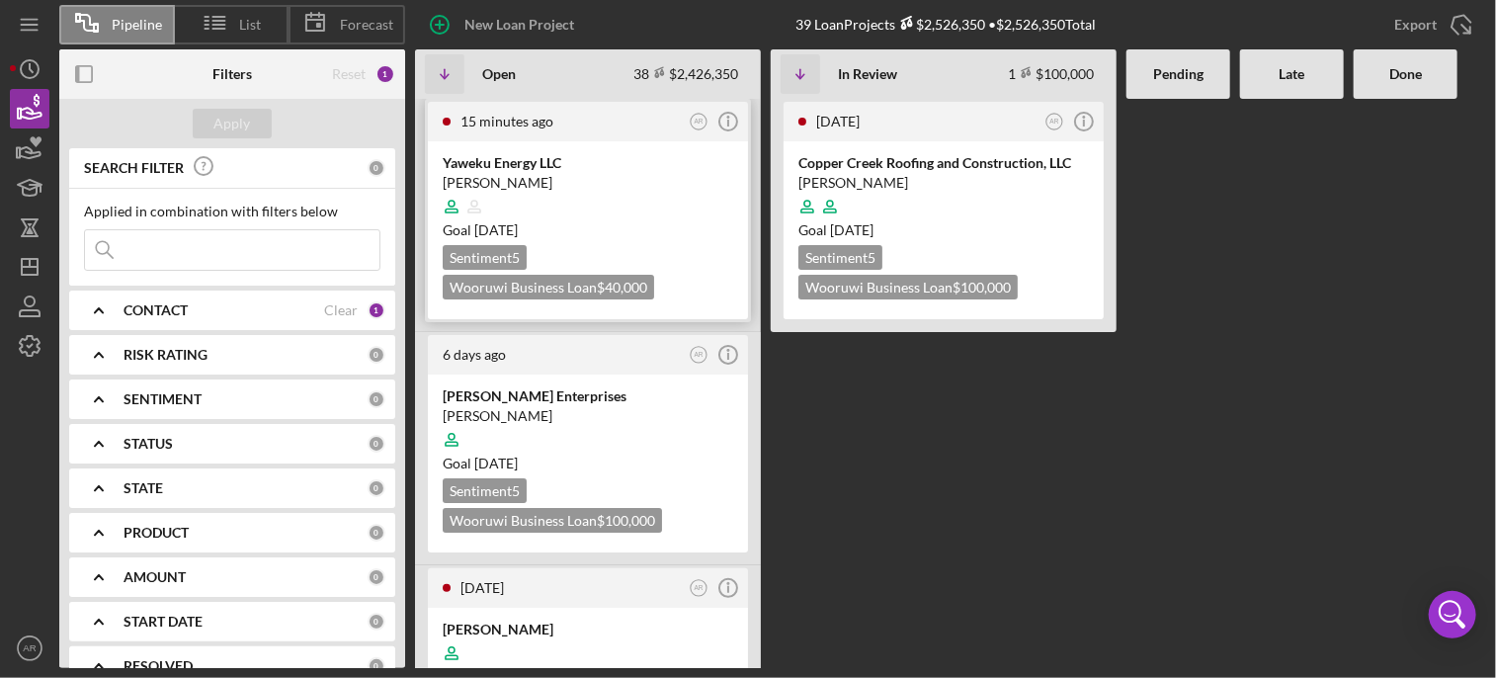
click at [513, 220] on div "Goal [DATE]" at bounding box center [588, 230] width 291 height 20
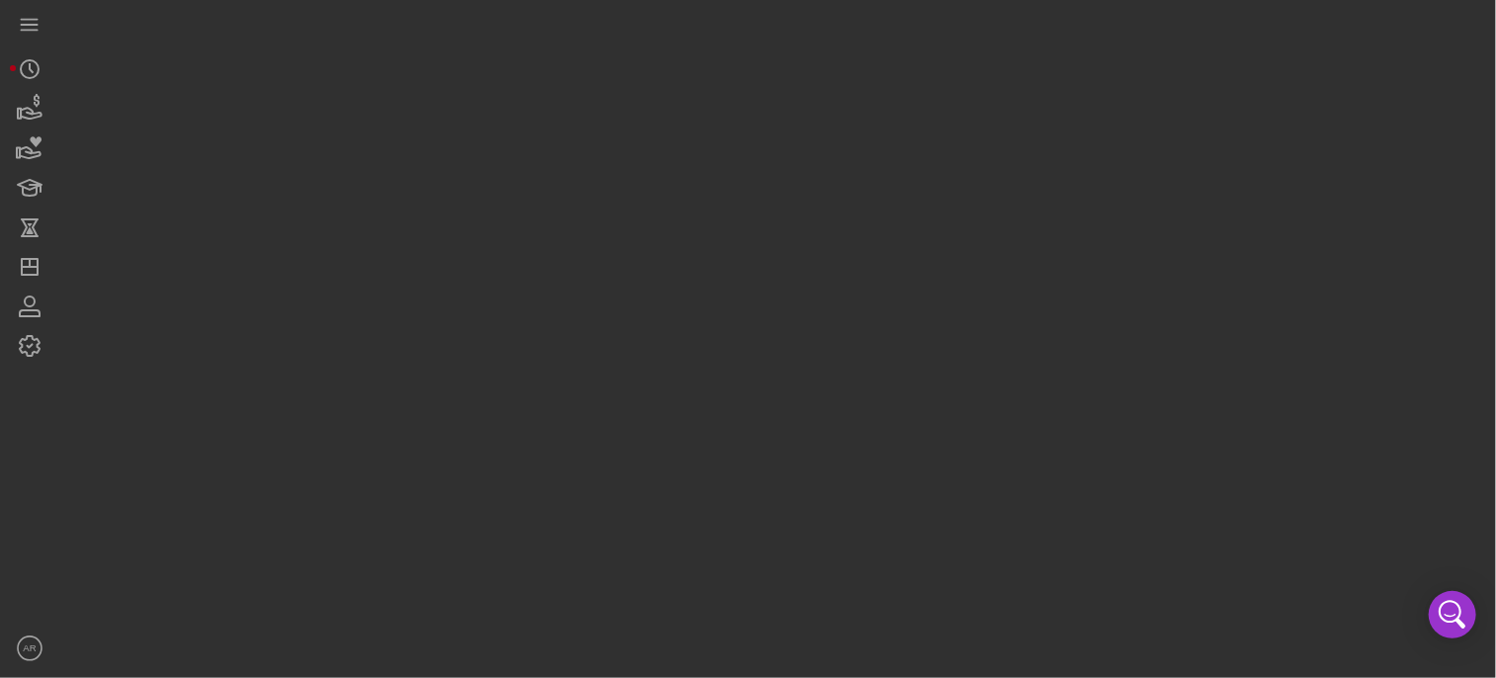
click at [513, 219] on div at bounding box center [772, 334] width 1427 height 668
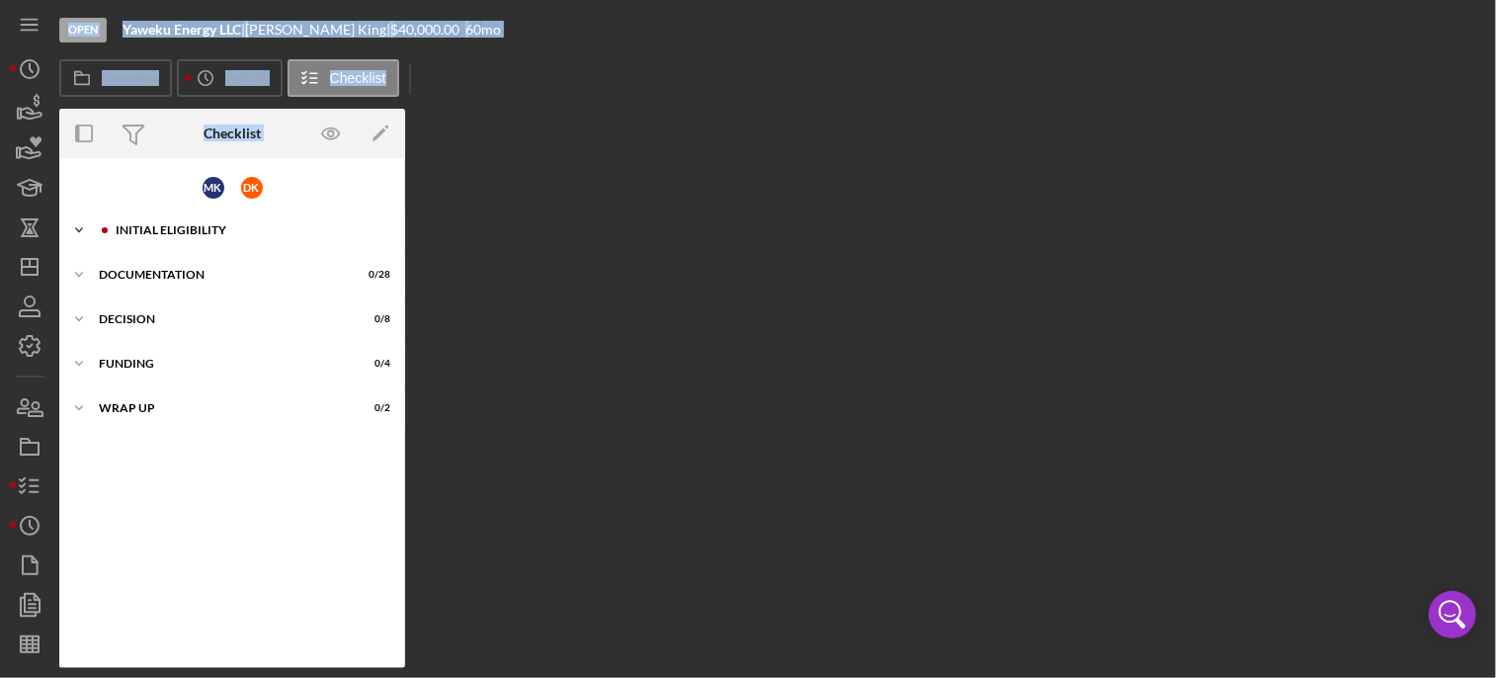
click at [171, 237] on div "Icon/Expander Initial Eligibility 12 / 29" at bounding box center [232, 231] width 346 height 40
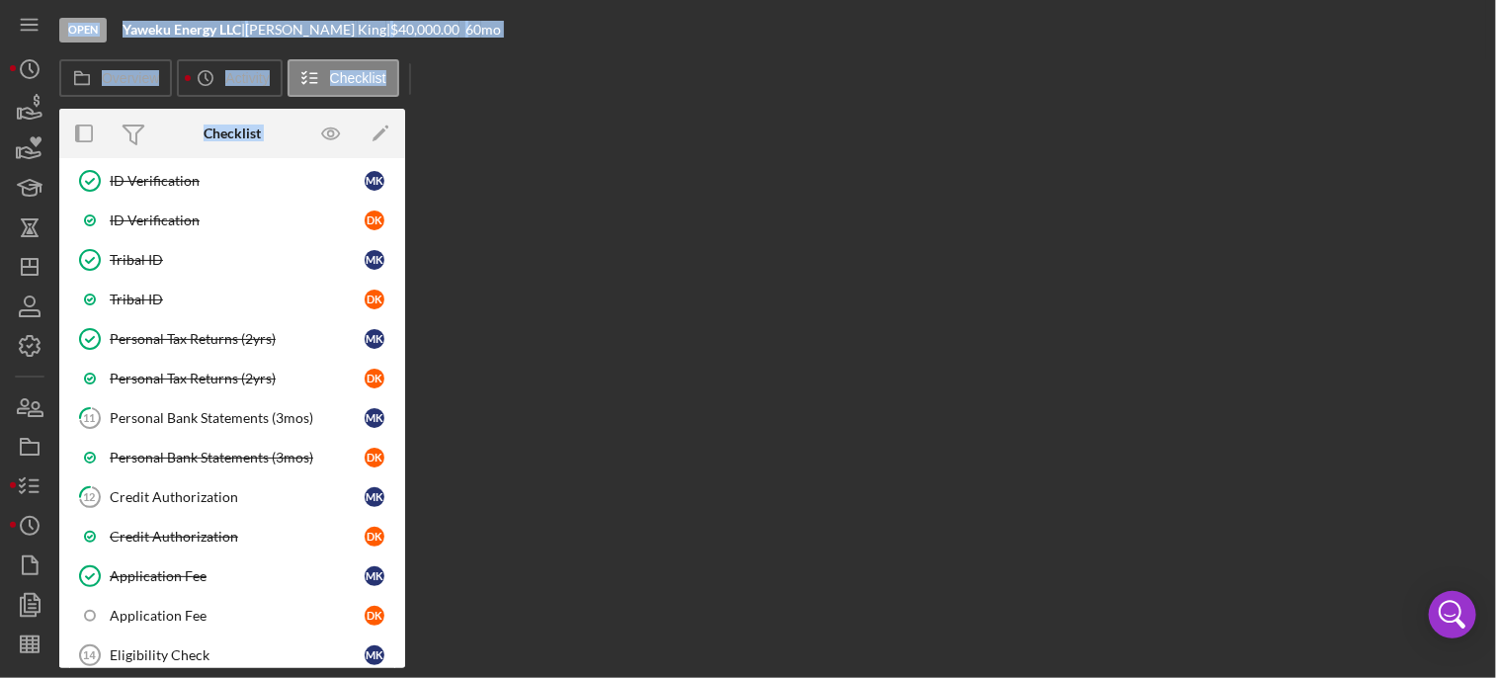
scroll to position [498, 0]
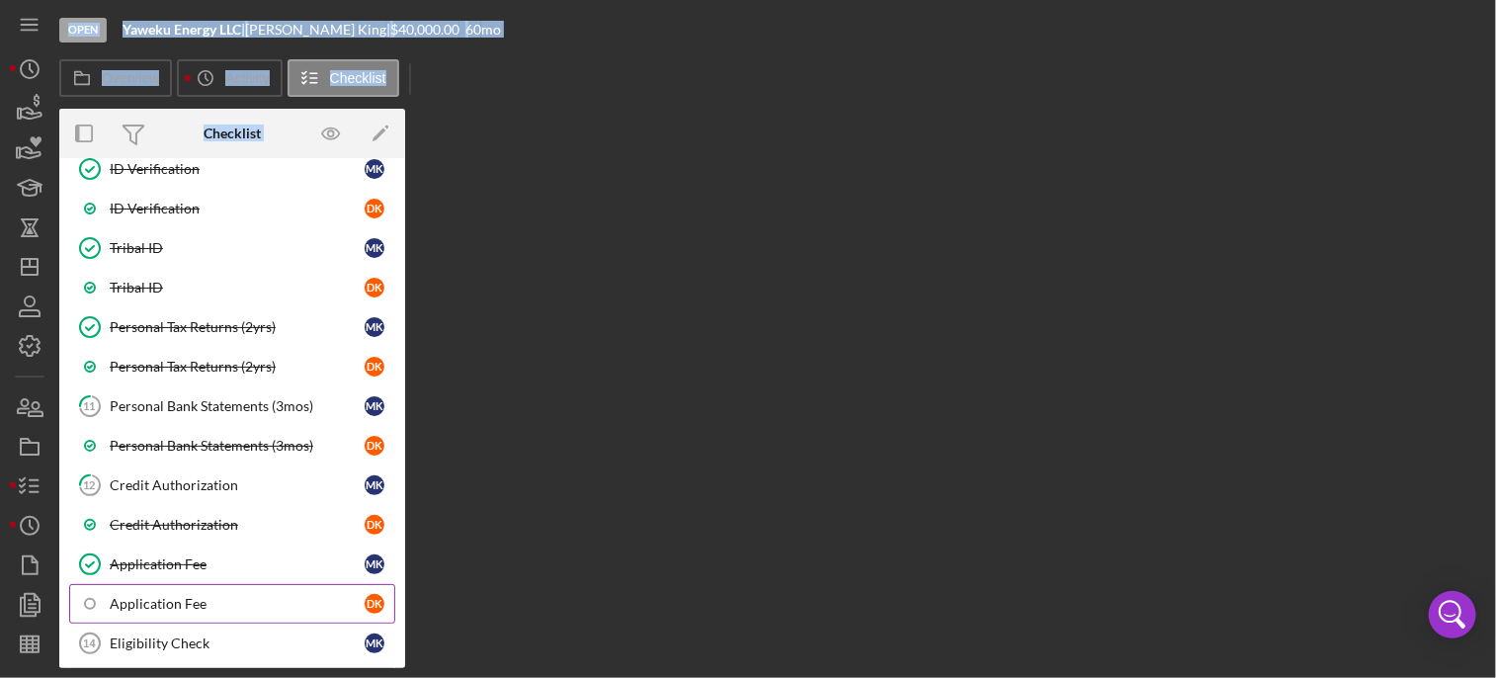
click at [162, 596] on div "Application Fee" at bounding box center [237, 604] width 255 height 16
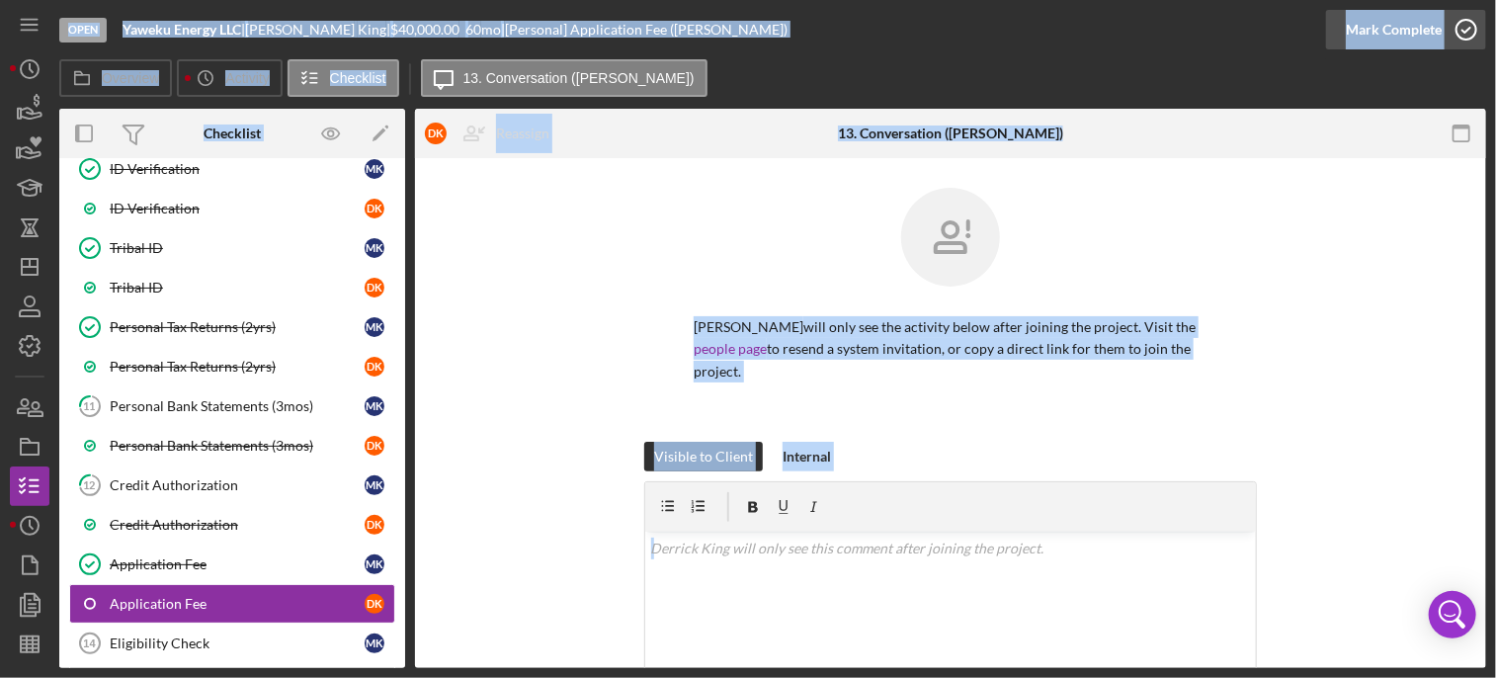
click at [1471, 27] on icon "button" at bounding box center [1466, 29] width 49 height 49
click at [183, 567] on link "Application Fee Application Fee M K" at bounding box center [232, 565] width 326 height 40
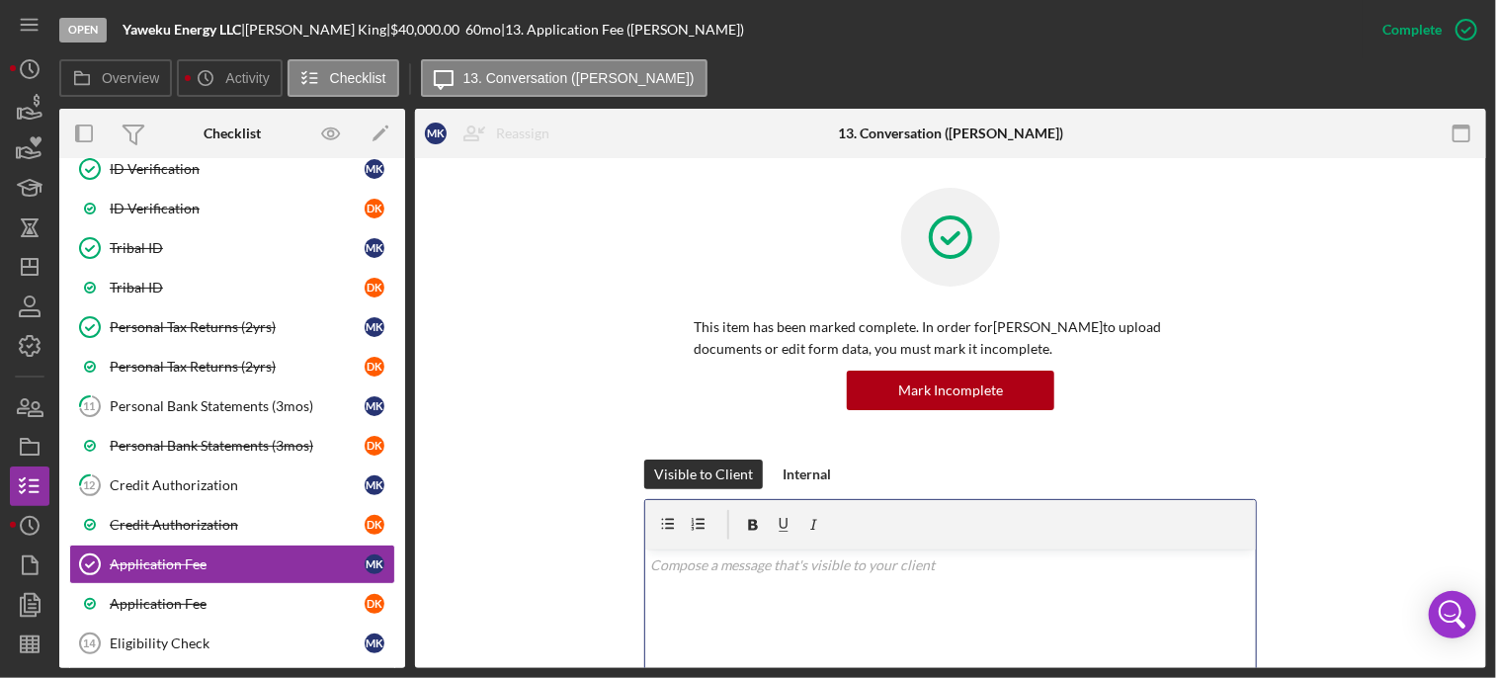
click at [702, 575] on p at bounding box center [951, 565] width 600 height 22
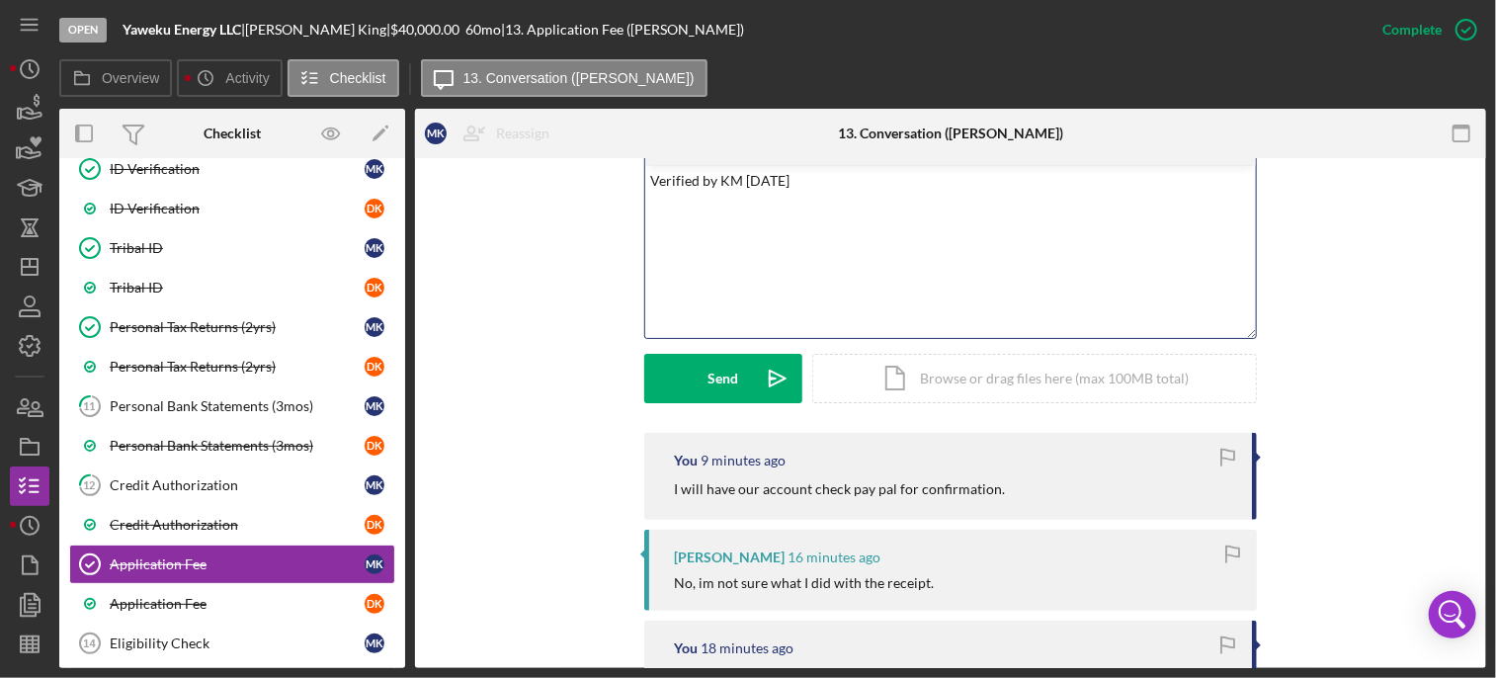
scroll to position [389, 0]
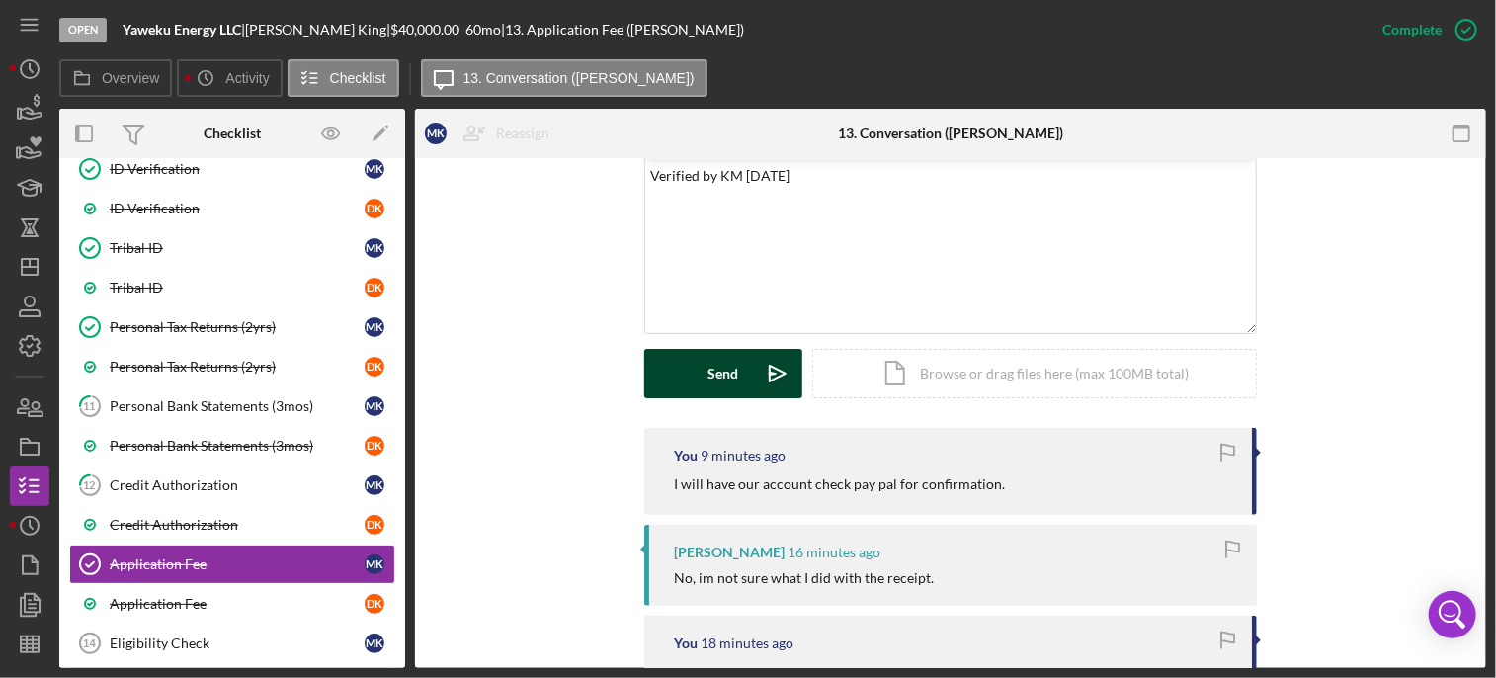
click at [728, 376] on div "Send" at bounding box center [724, 373] width 31 height 49
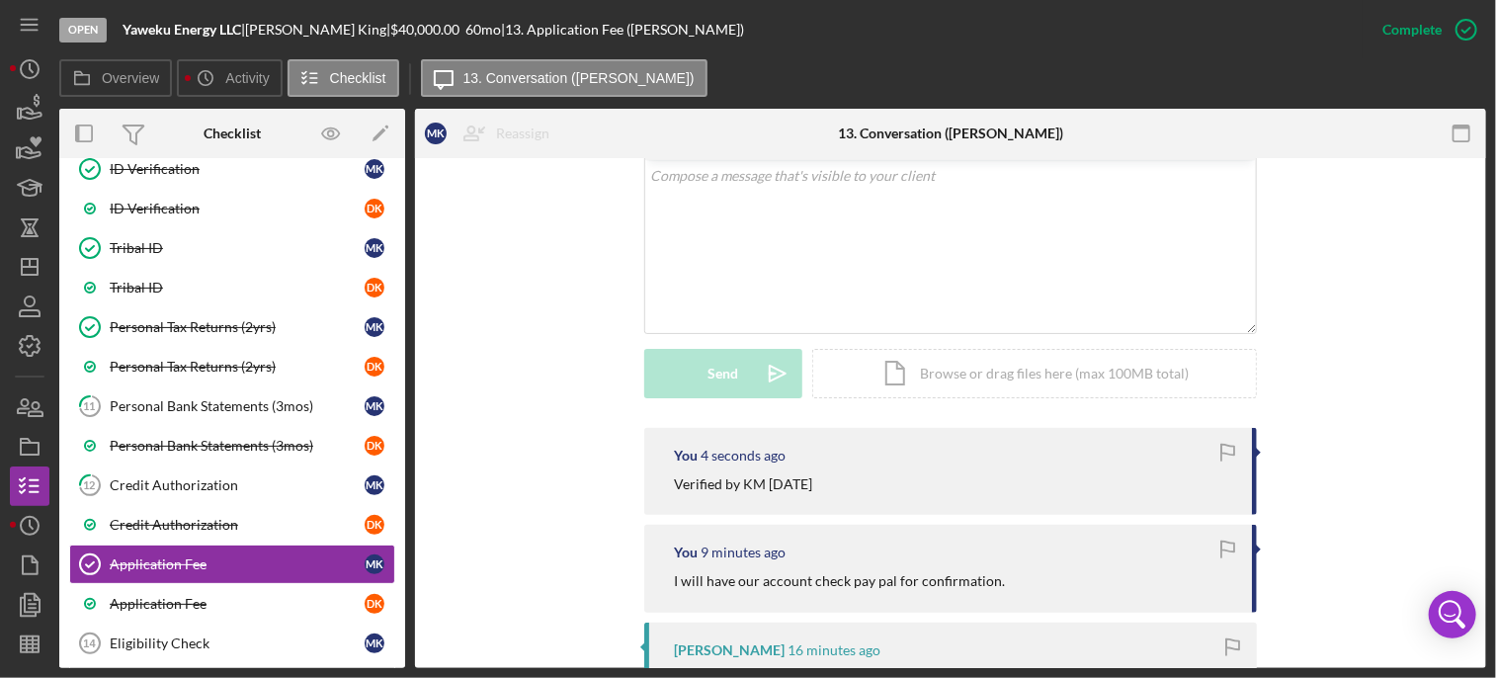
drag, startPoint x: 405, startPoint y: 387, endPoint x: 399, endPoint y: 329, distance: 58.6
click at [399, 329] on div "Overview Internal Workflow Stage Open Icon/Dropdown Arrow Archive (can unarchiv…" at bounding box center [772, 388] width 1427 height 559
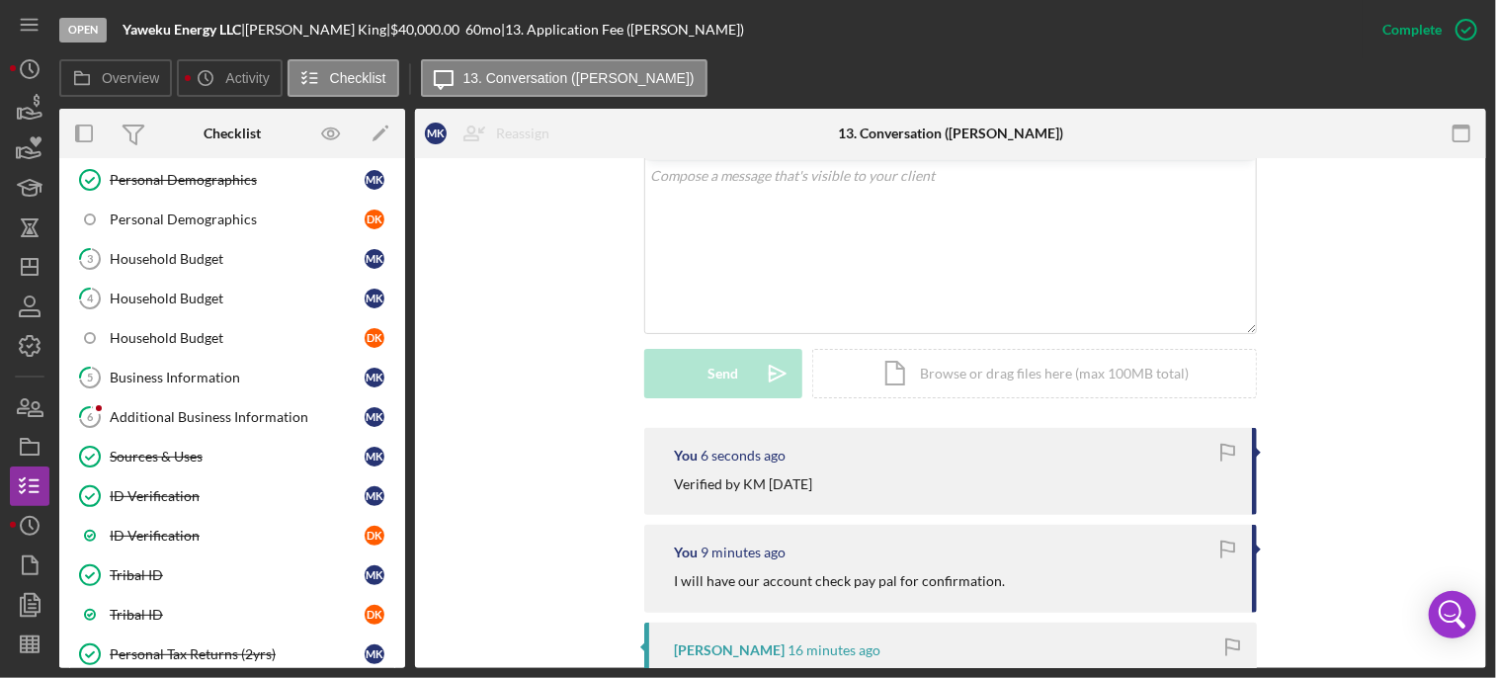
scroll to position [167, 0]
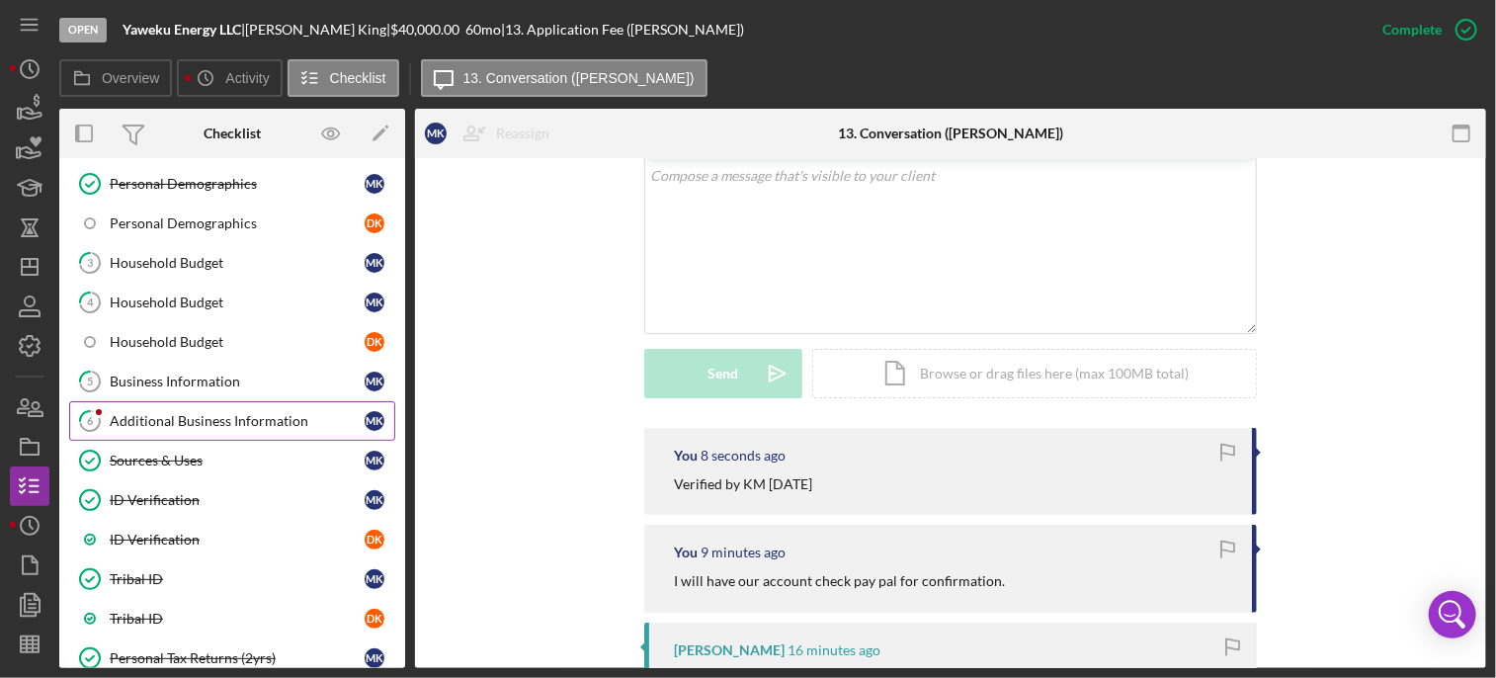
click at [166, 425] on link "6 Additional Business Information M K" at bounding box center [232, 421] width 326 height 40
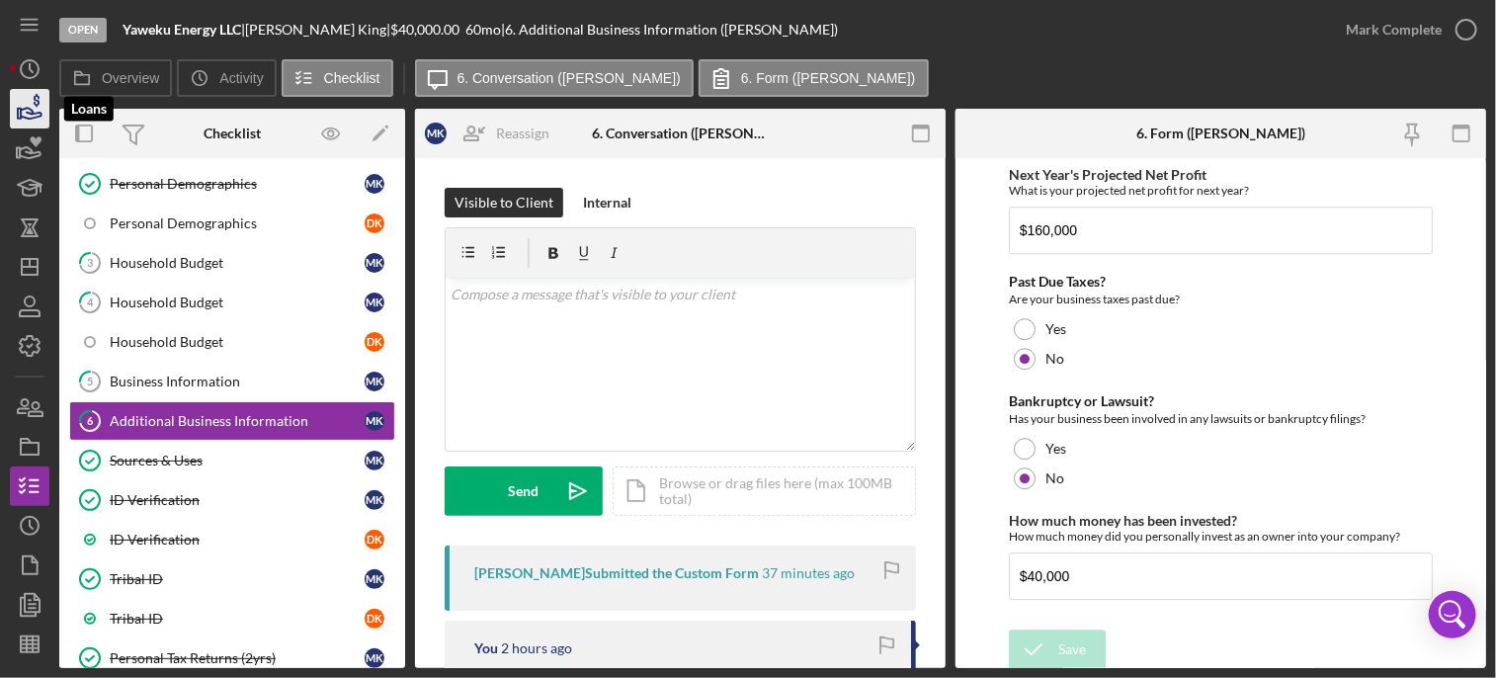
click at [32, 113] on icon "button" at bounding box center [31, 113] width 21 height 11
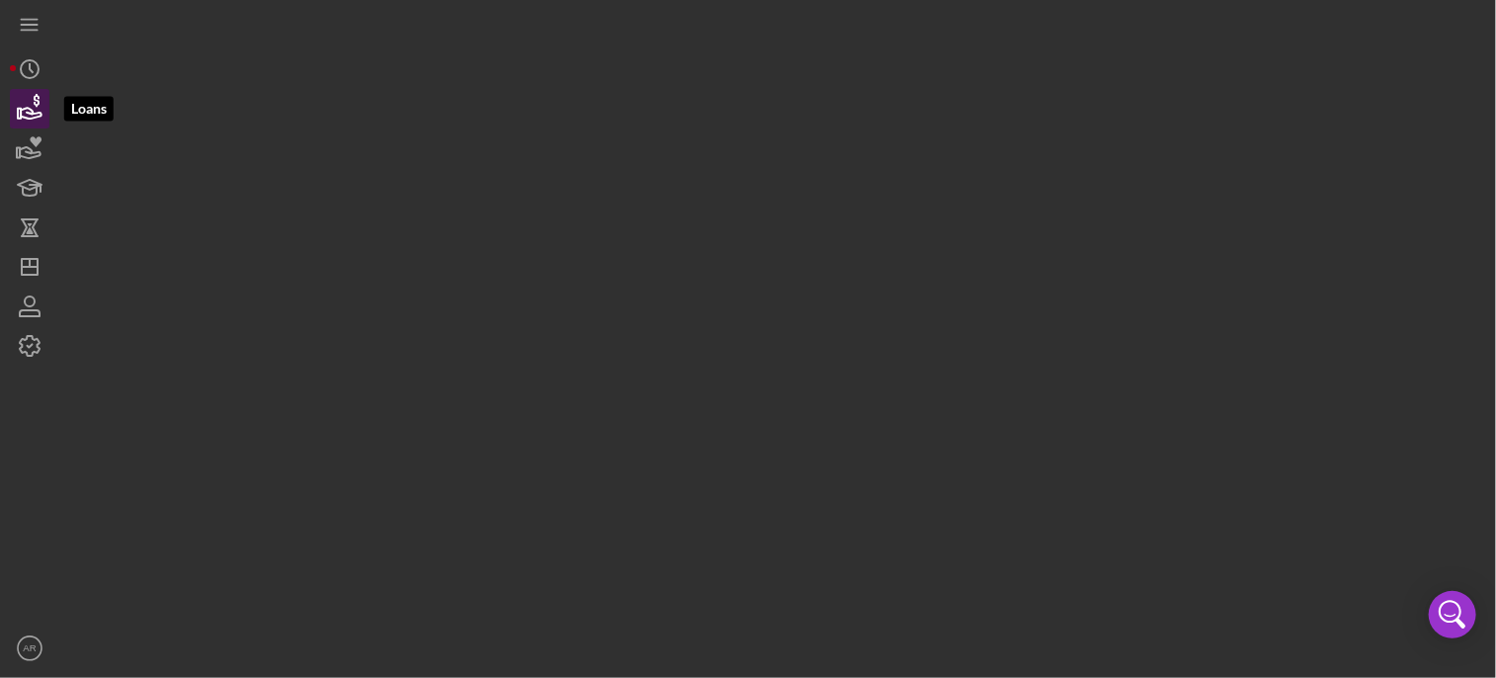
click at [26, 97] on icon "button" at bounding box center [29, 108] width 49 height 49
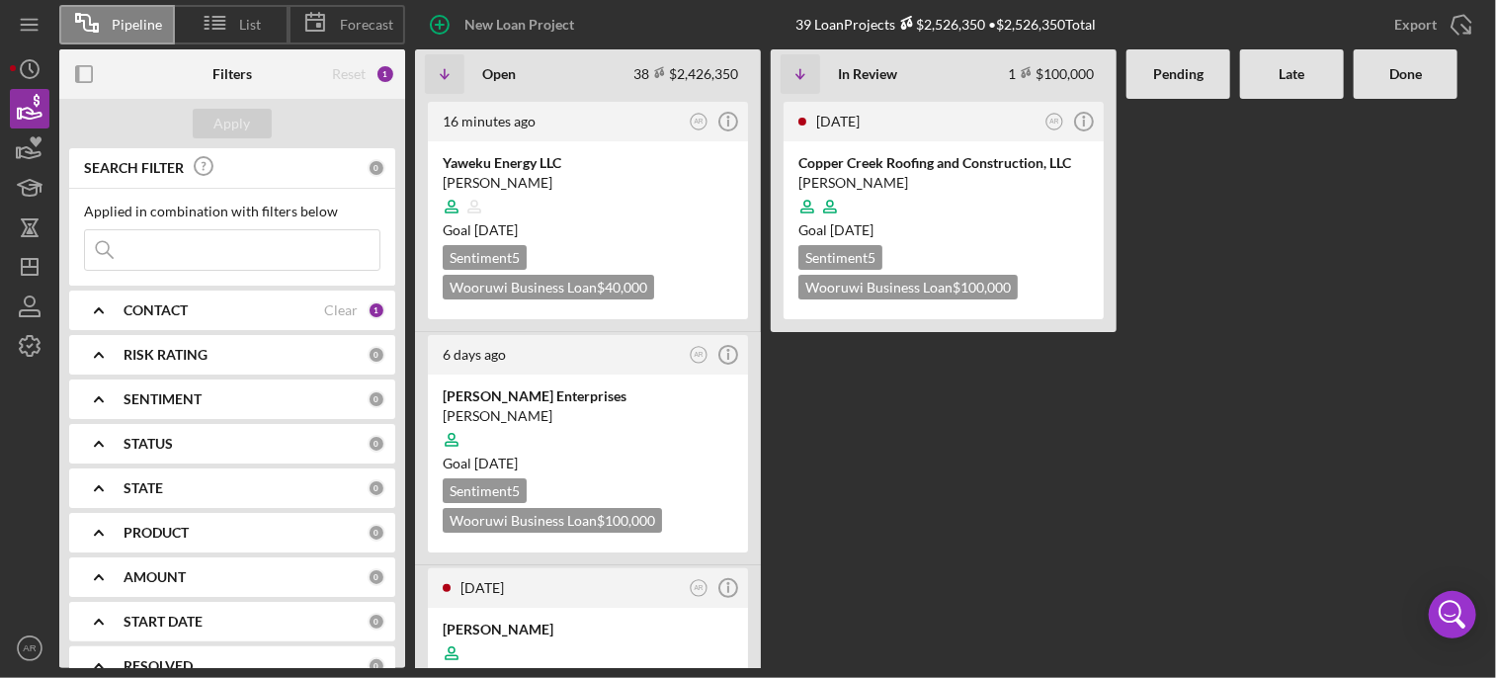
click at [965, 493] on Review "[DATE] AR Icon/Info Copper Creek Roofing and Construction, LLC [PERSON_NAME] Go…" at bounding box center [944, 383] width 346 height 569
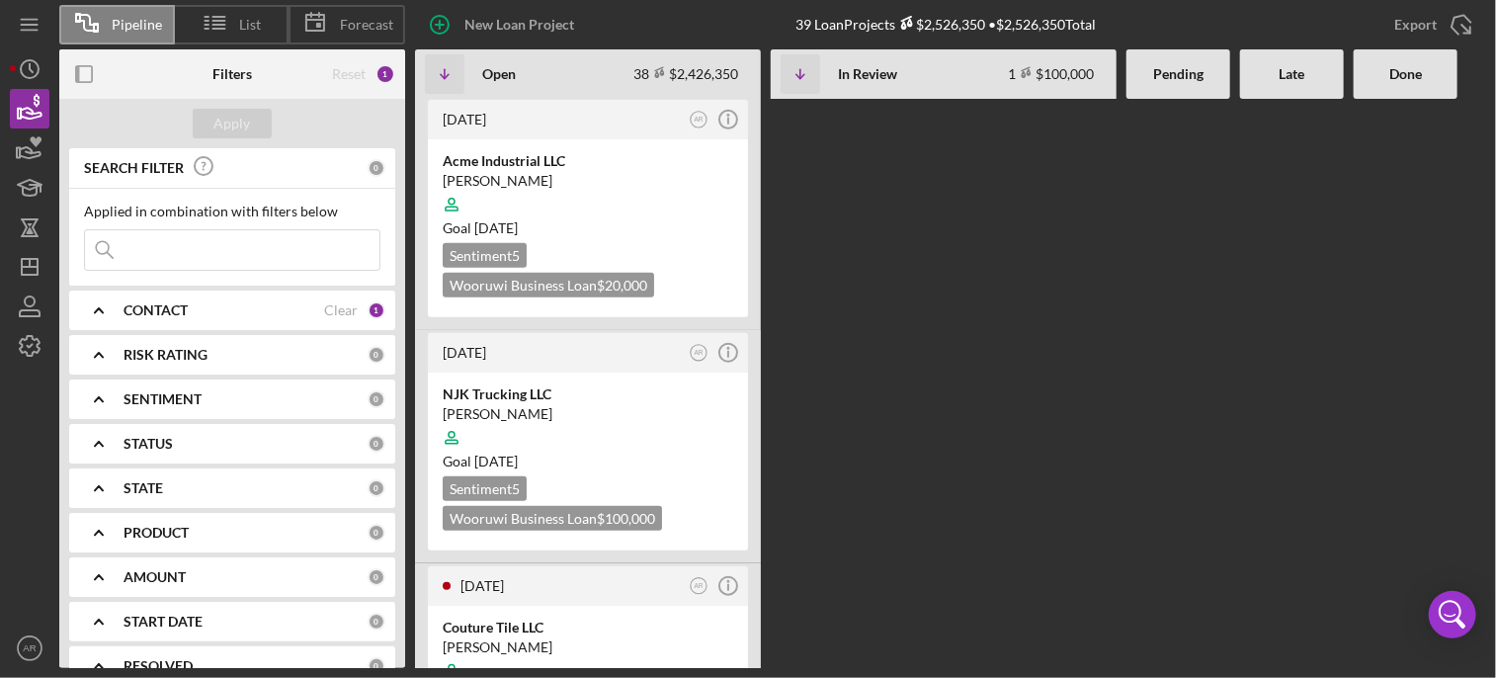
scroll to position [8100, 0]
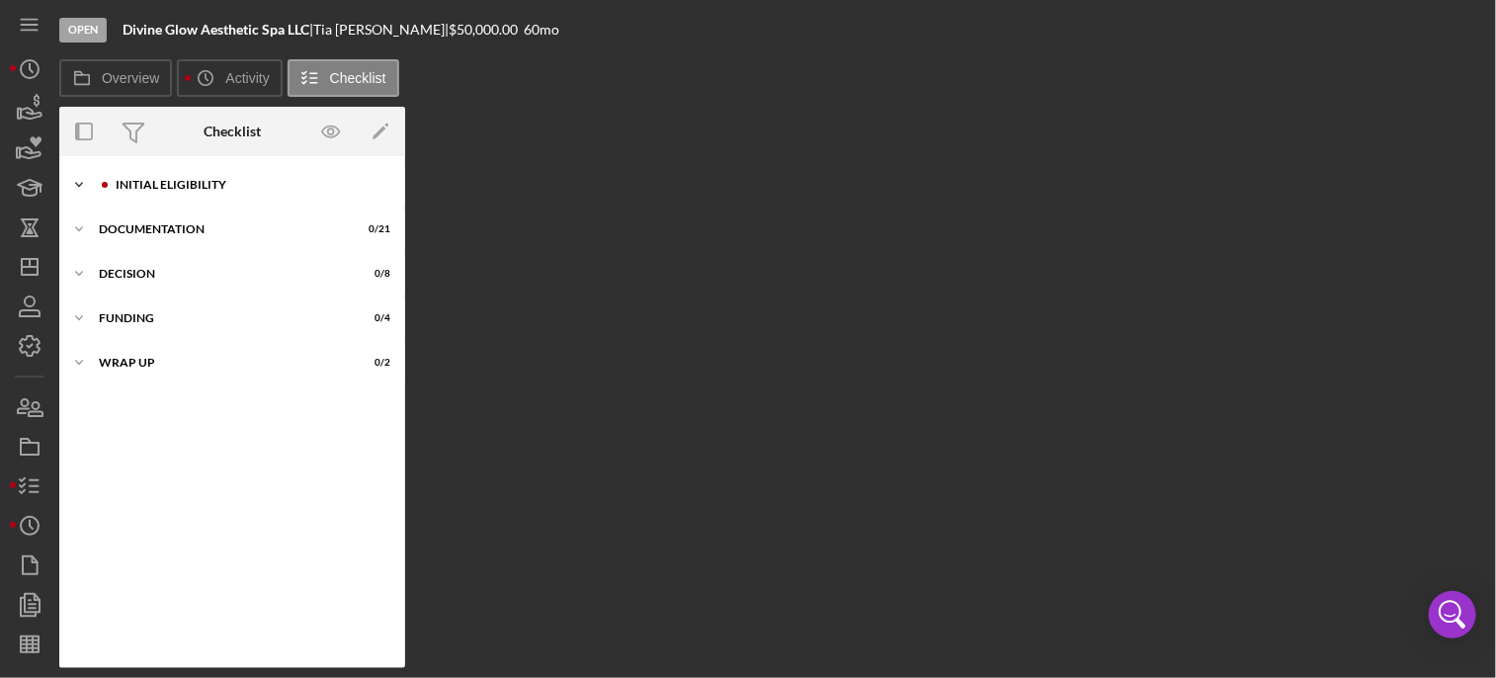
click at [168, 182] on div "Initial Eligibility" at bounding box center [248, 185] width 265 height 12
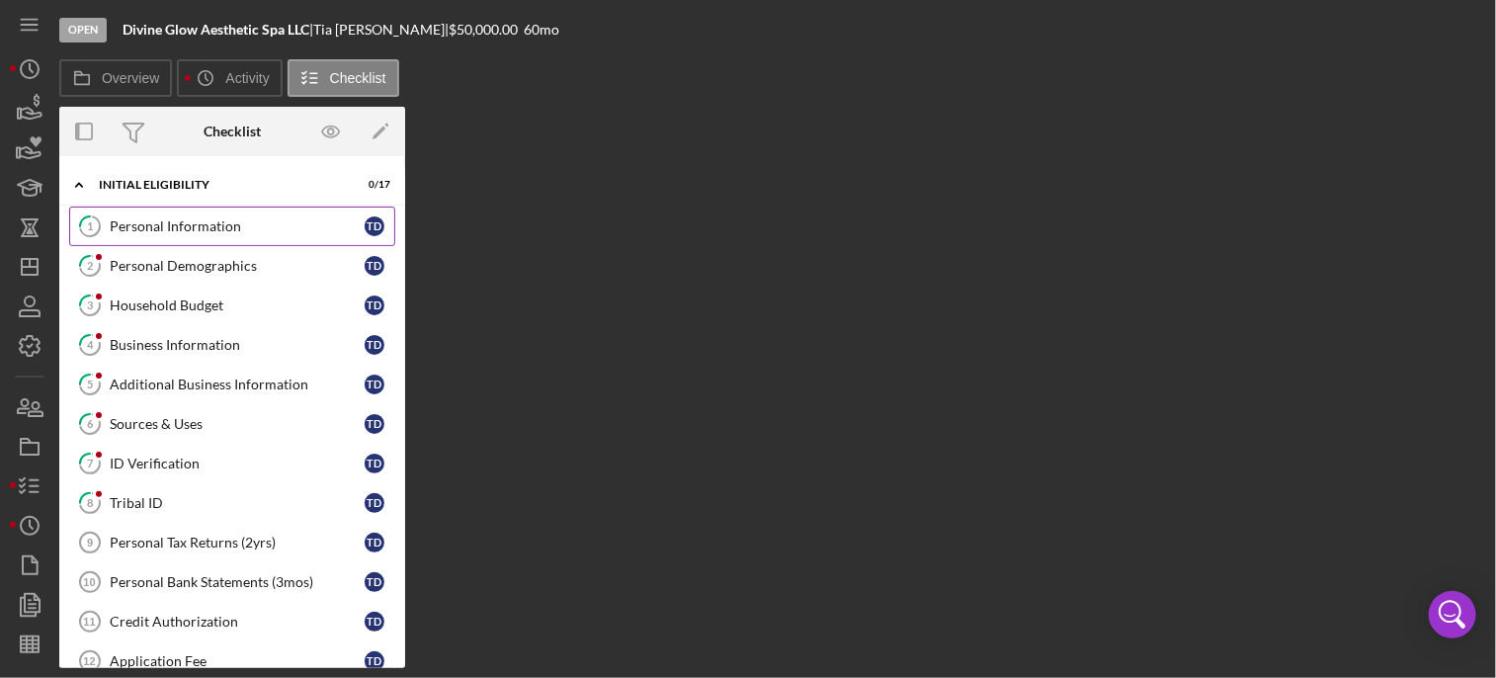
click at [214, 227] on div "Personal Information" at bounding box center [237, 226] width 255 height 16
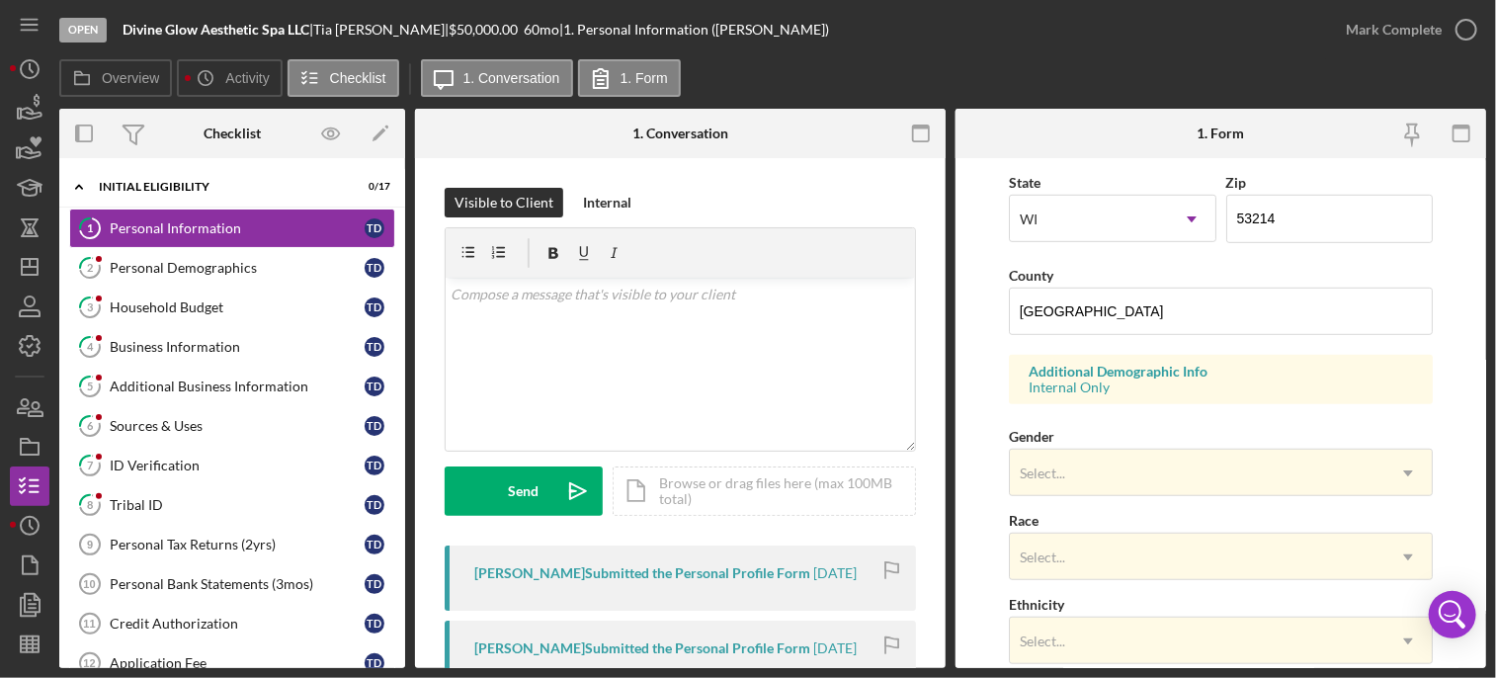
scroll to position [536, 0]
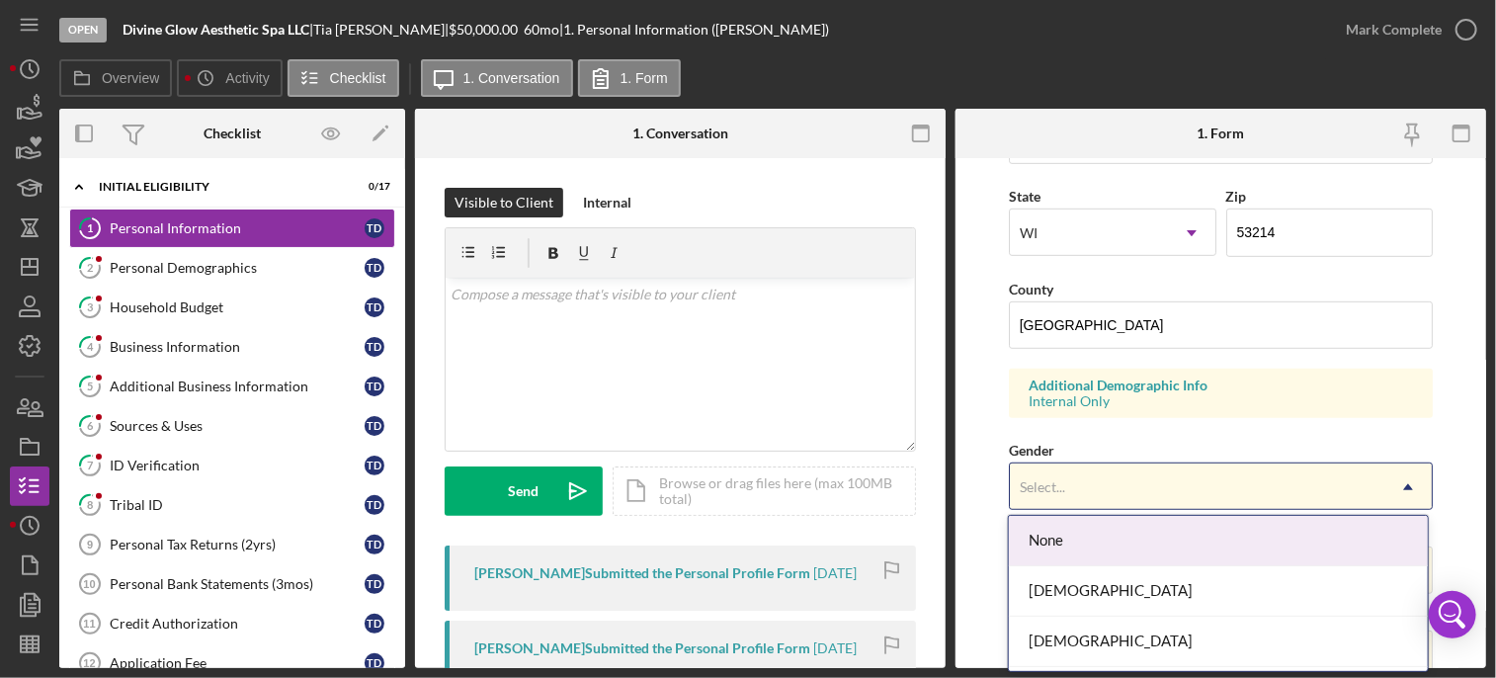
click at [1123, 474] on div "Select..." at bounding box center [1198, 486] width 376 height 45
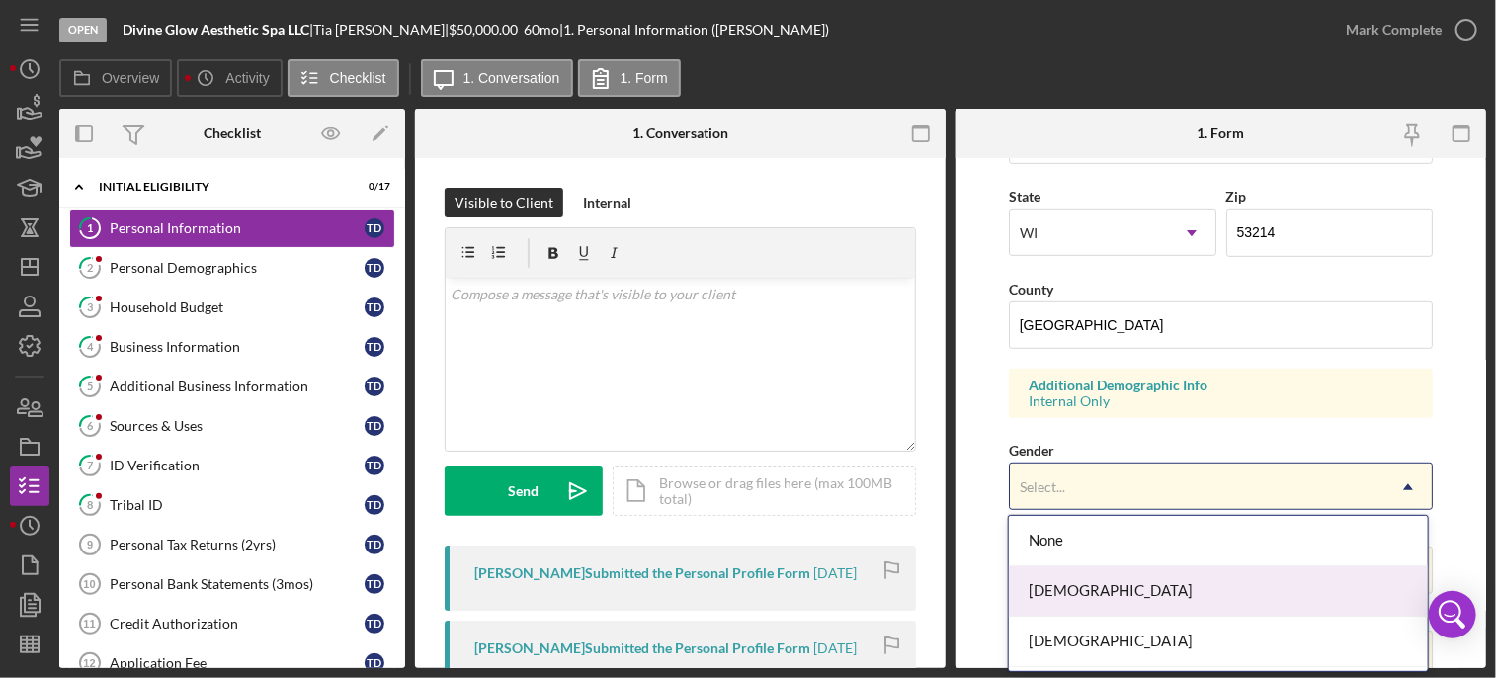
click at [1049, 594] on div "[DEMOGRAPHIC_DATA]" at bounding box center [1218, 591] width 418 height 50
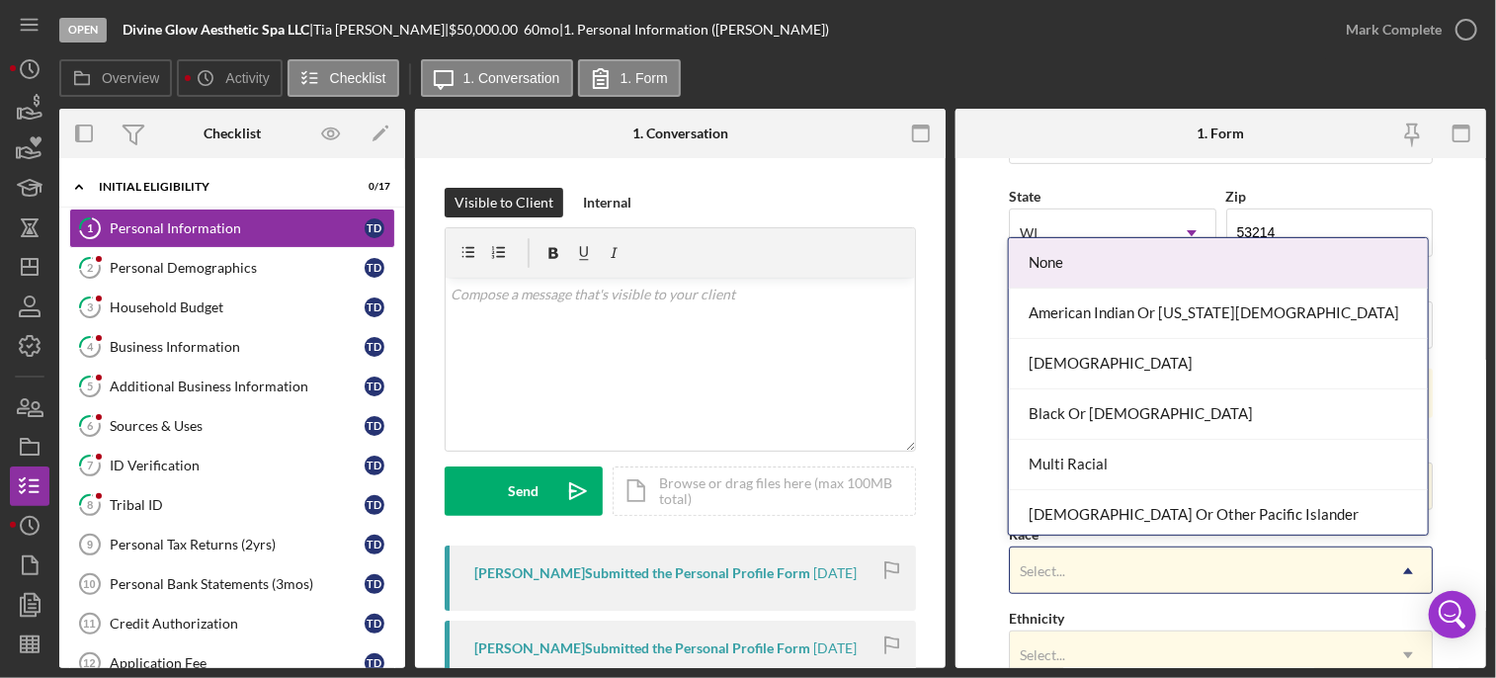
click at [1064, 563] on div "Select..." at bounding box center [1043, 571] width 50 height 16
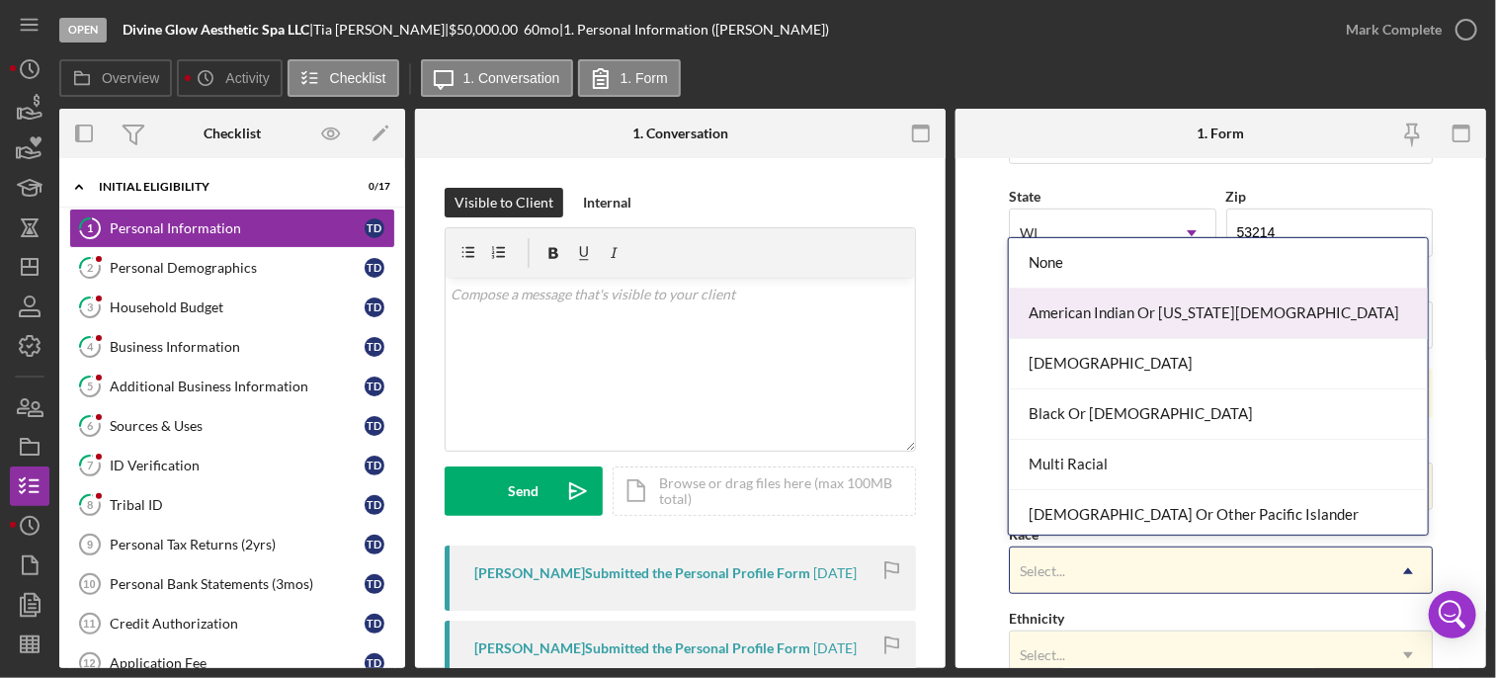
click at [1147, 301] on div "American Indian Or [US_STATE][DEMOGRAPHIC_DATA]" at bounding box center [1218, 314] width 418 height 50
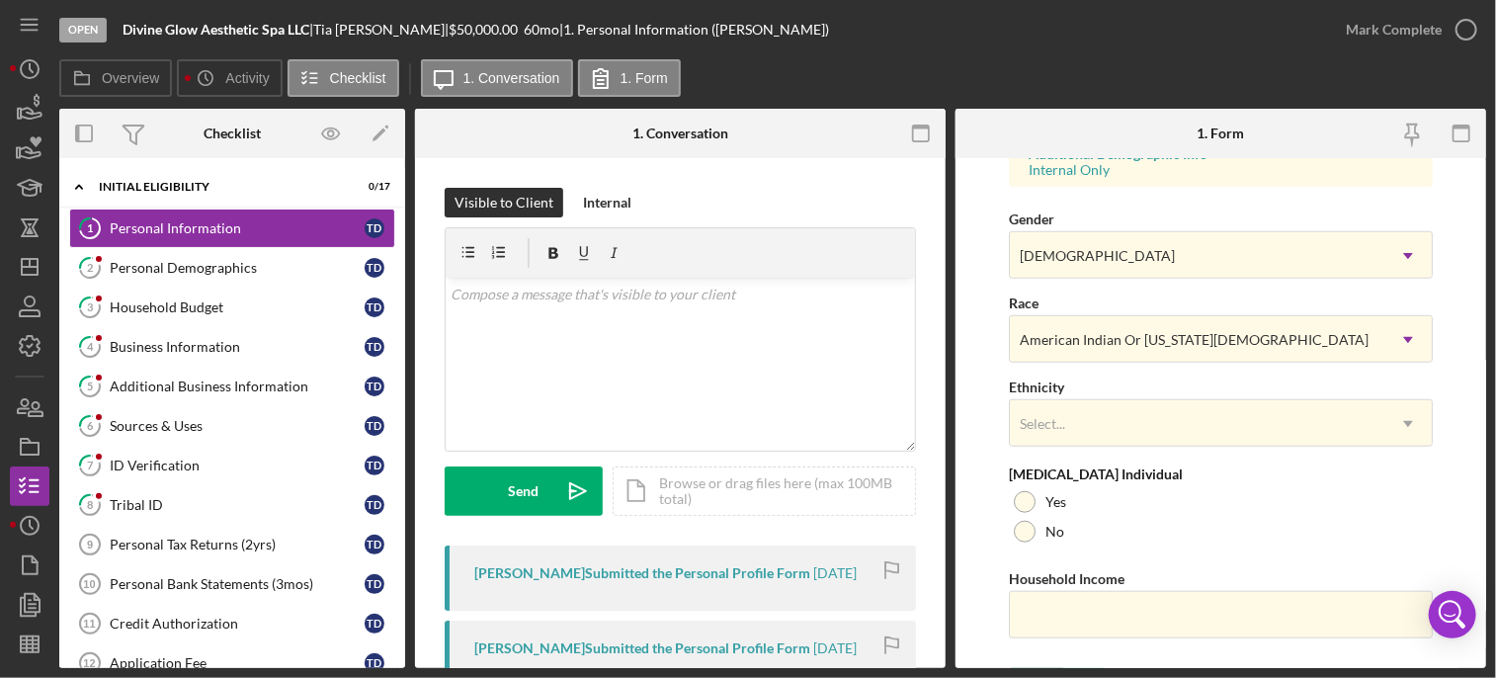
scroll to position [775, 0]
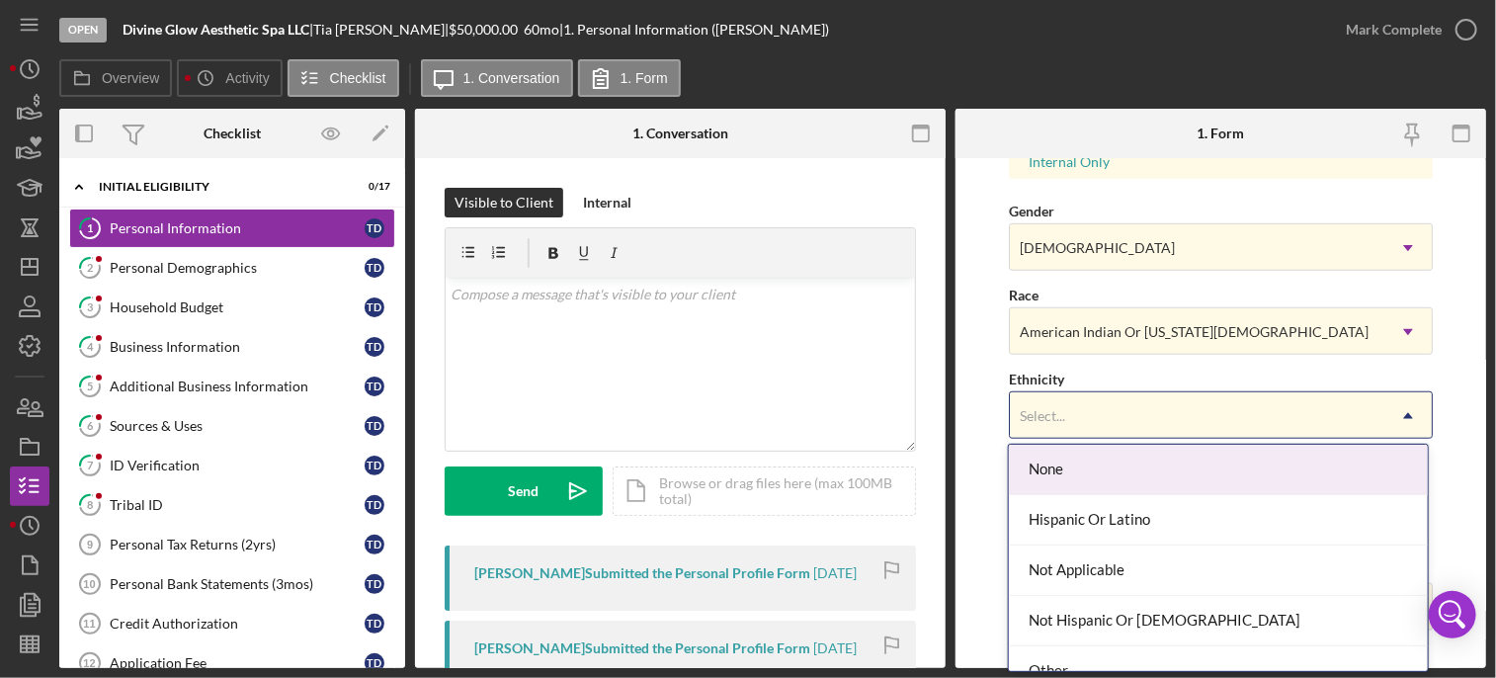
click at [1055, 411] on div "Select..." at bounding box center [1042, 416] width 45 height 16
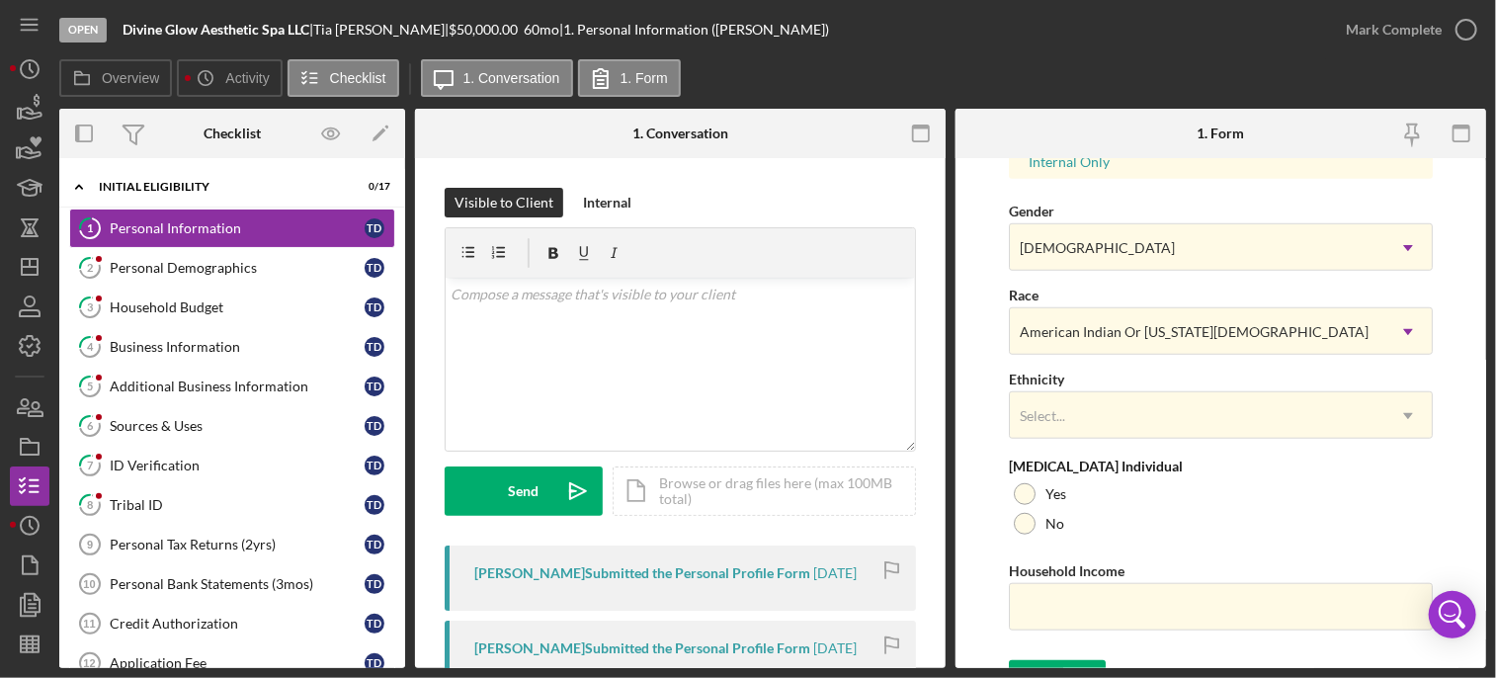
click at [980, 416] on form "First Name [PERSON_NAME] Middle Name Last Name [PERSON_NAME] Job Title Licensed…" at bounding box center [1221, 413] width 531 height 510
click at [1087, 664] on button "Save" at bounding box center [1057, 680] width 97 height 40
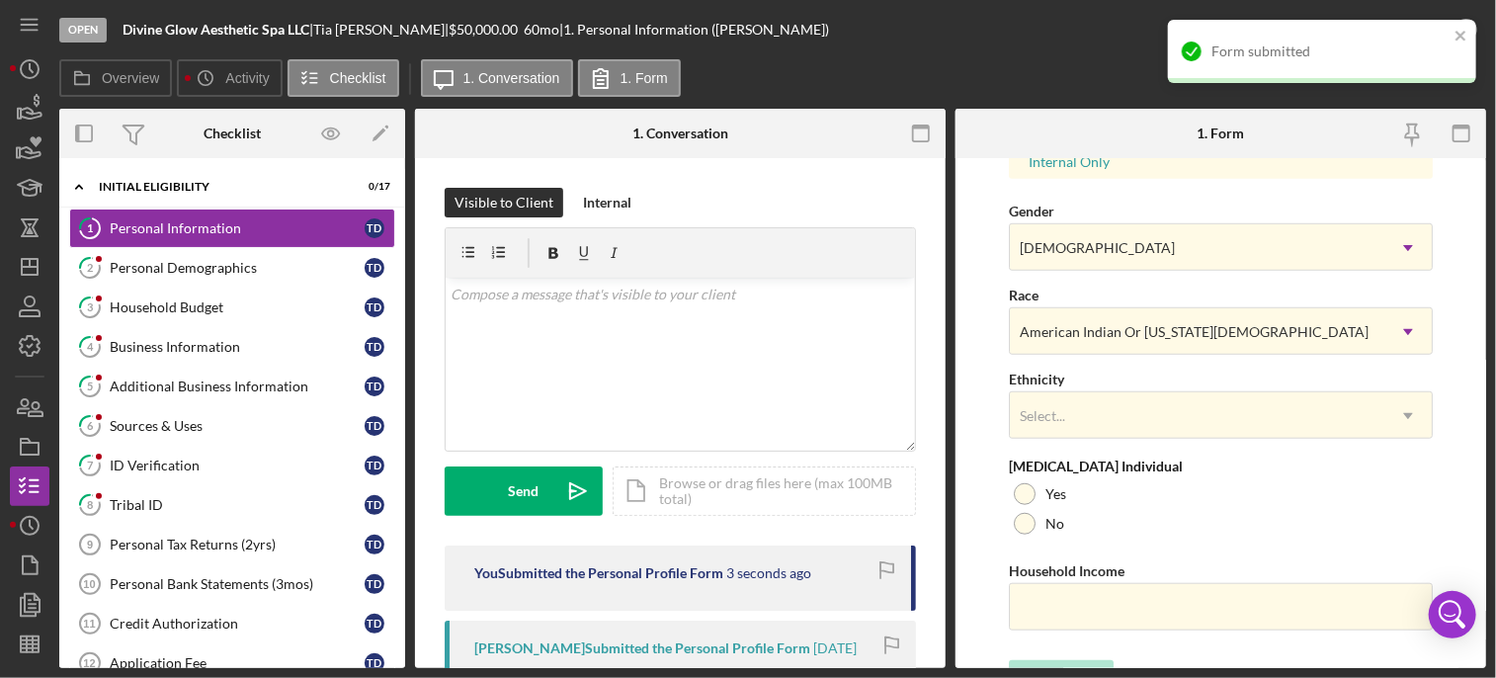
click at [1472, 30] on div "Form submitted" at bounding box center [1322, 51] width 308 height 63
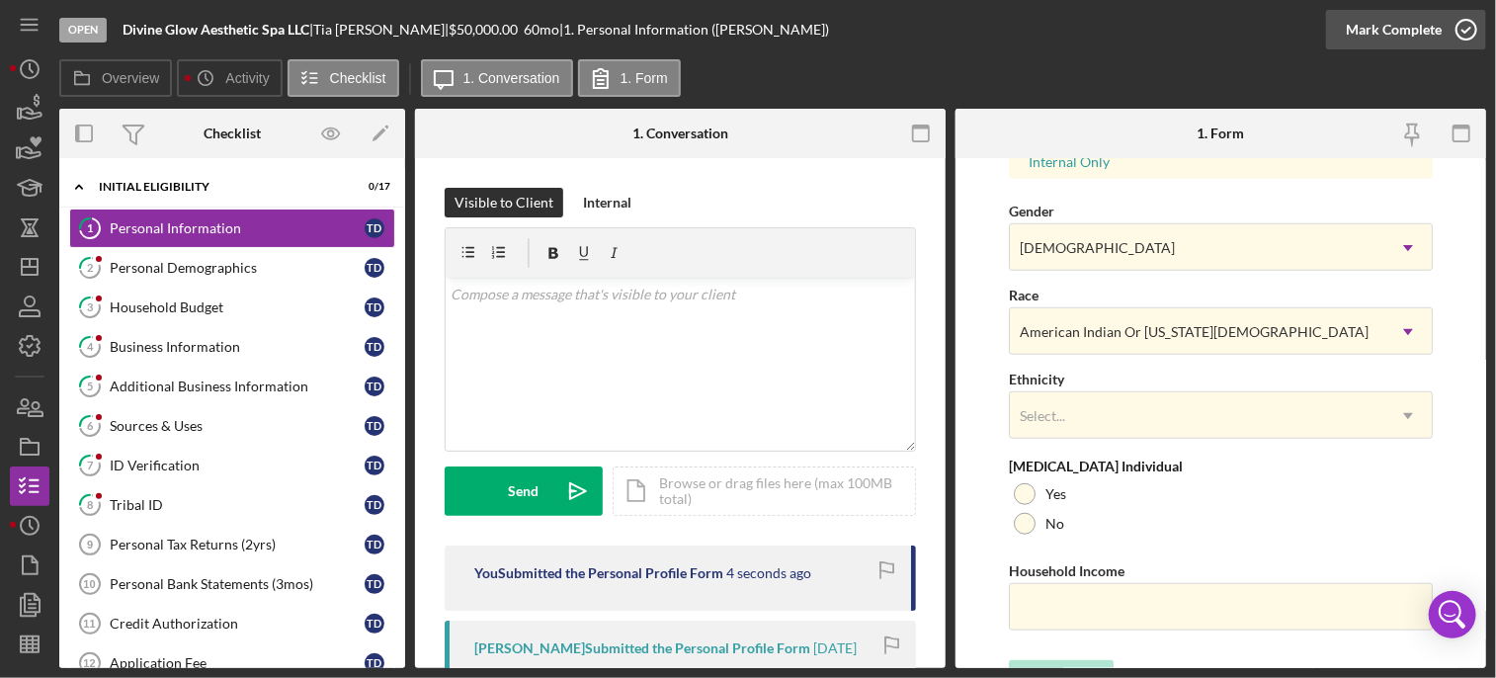
click at [1463, 30] on icon "button" at bounding box center [1466, 29] width 49 height 49
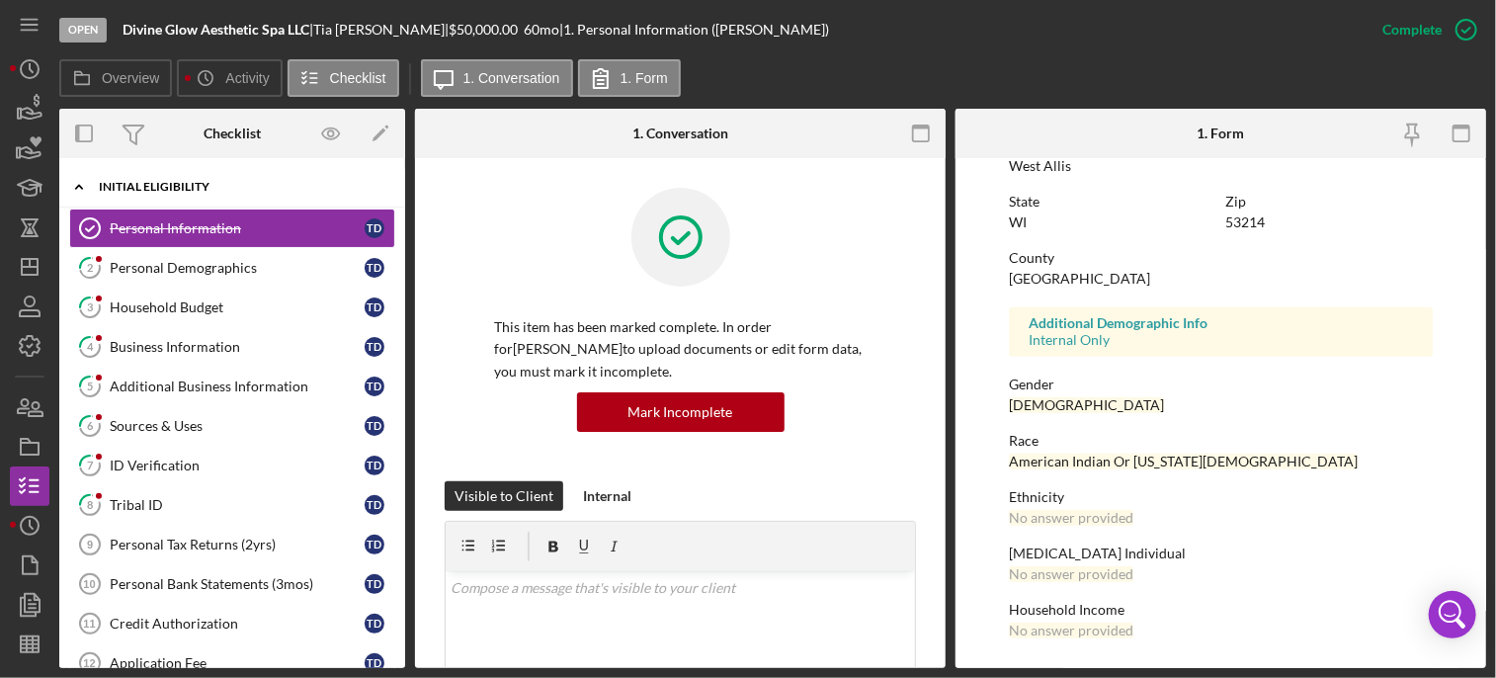
scroll to position [411, 0]
click at [195, 267] on div "Personal Demographics" at bounding box center [237, 268] width 255 height 16
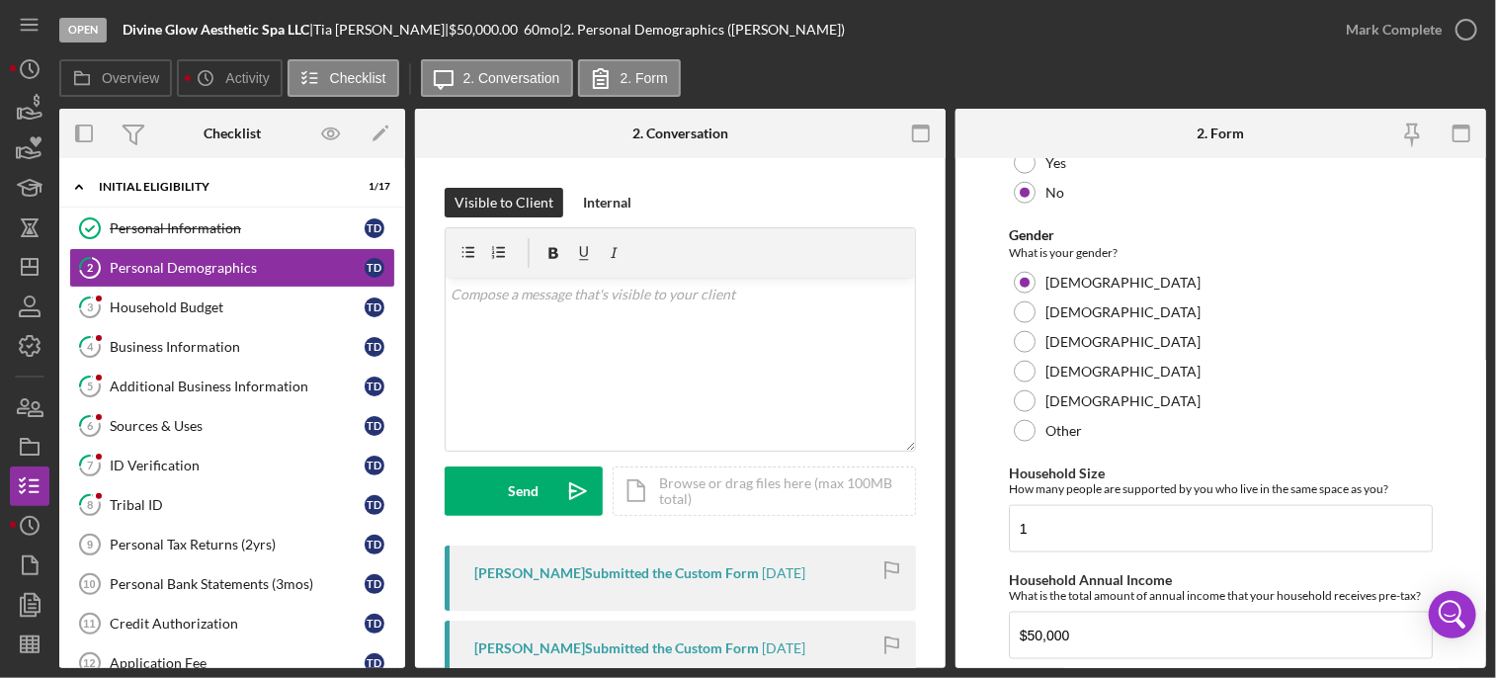
scroll to position [1313, 0]
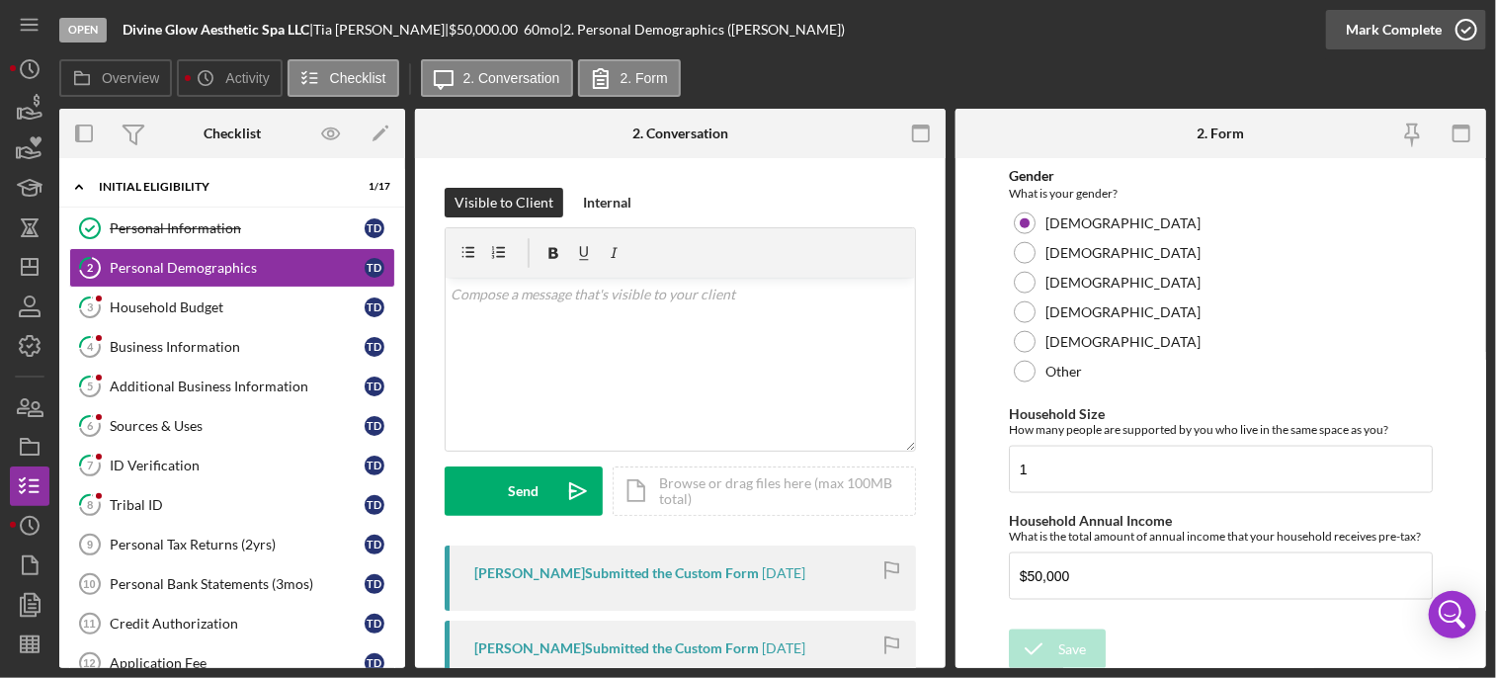
click at [1465, 26] on icon "button" at bounding box center [1466, 29] width 49 height 49
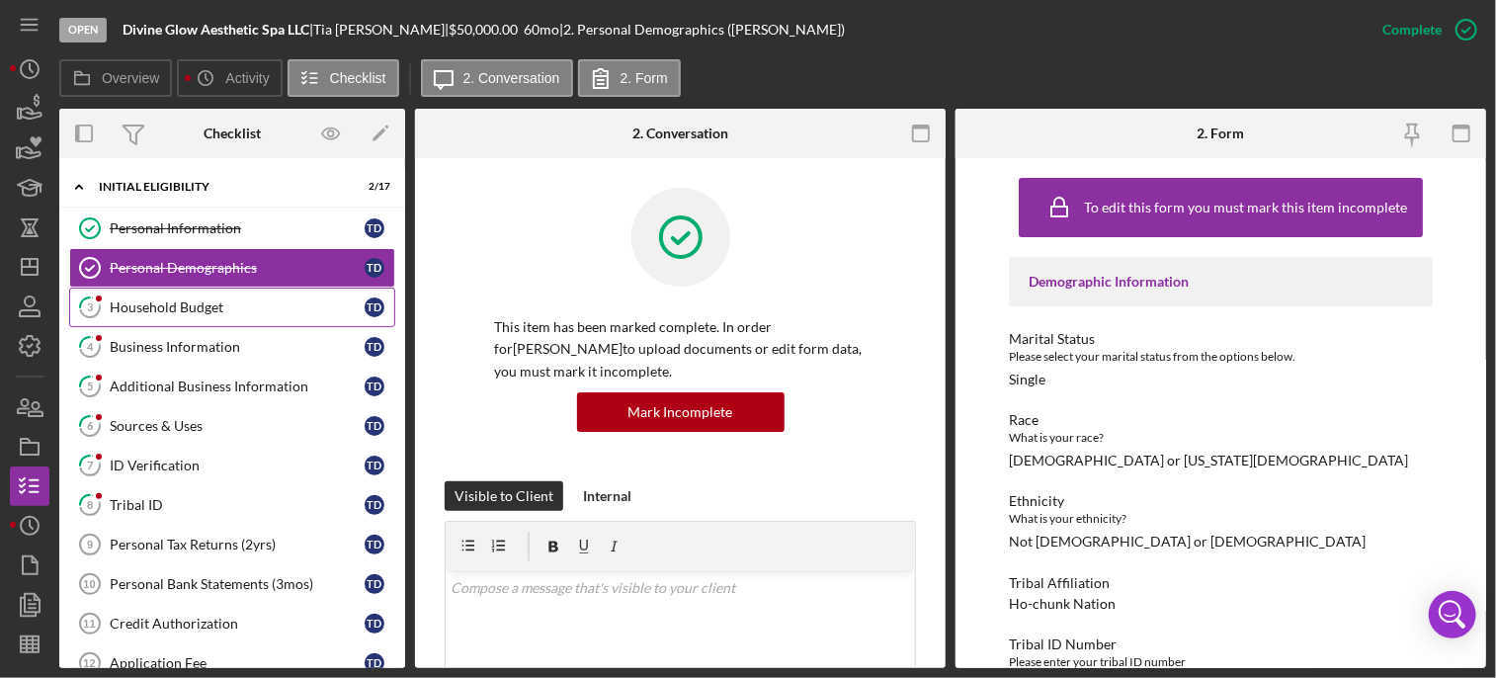
click at [170, 307] on div "Household Budget" at bounding box center [237, 307] width 255 height 16
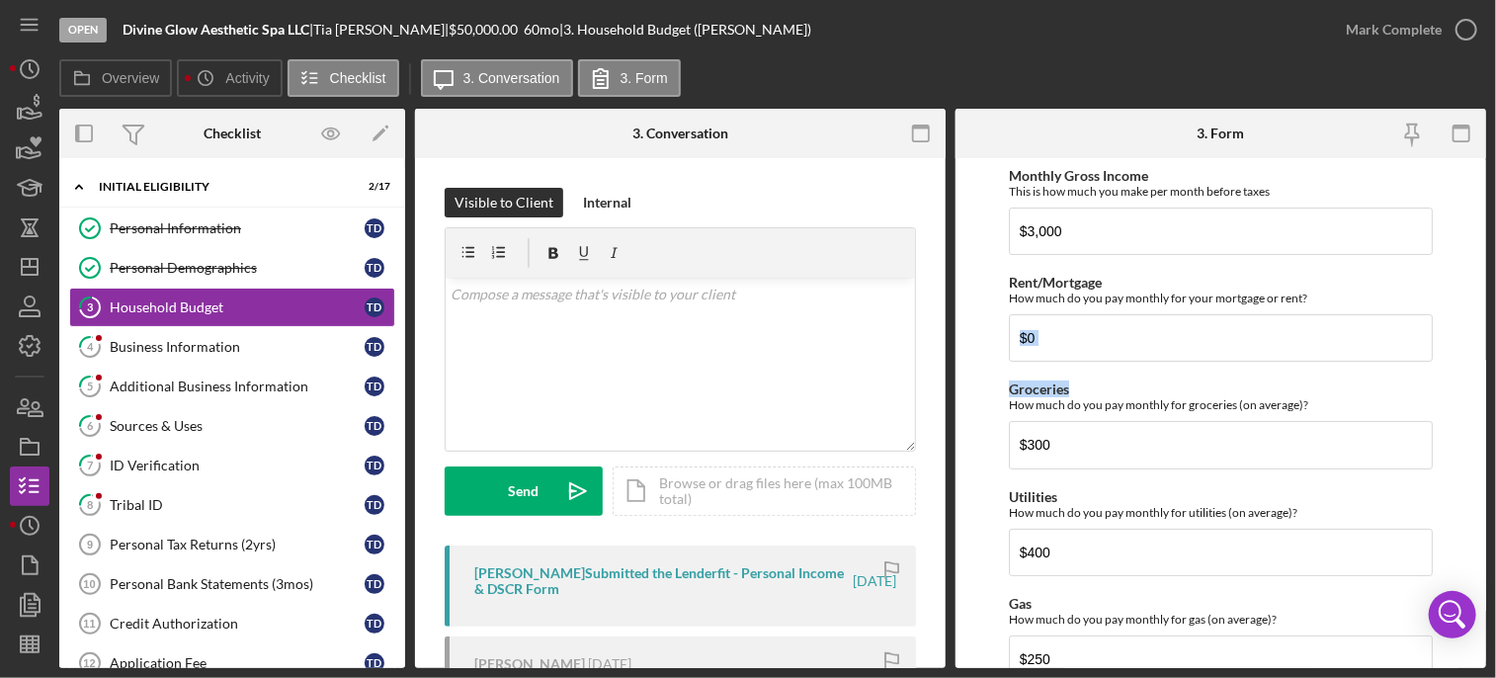
drag, startPoint x: 1488, startPoint y: 330, endPoint x: 1498, endPoint y: 378, distance: 48.5
click at [1495, 378] on html "Open Divine Glow Aesthetic Spa LLC | [PERSON_NAME] | $50,000.00 60 mo | 3. Hous…" at bounding box center [748, 339] width 1496 height 678
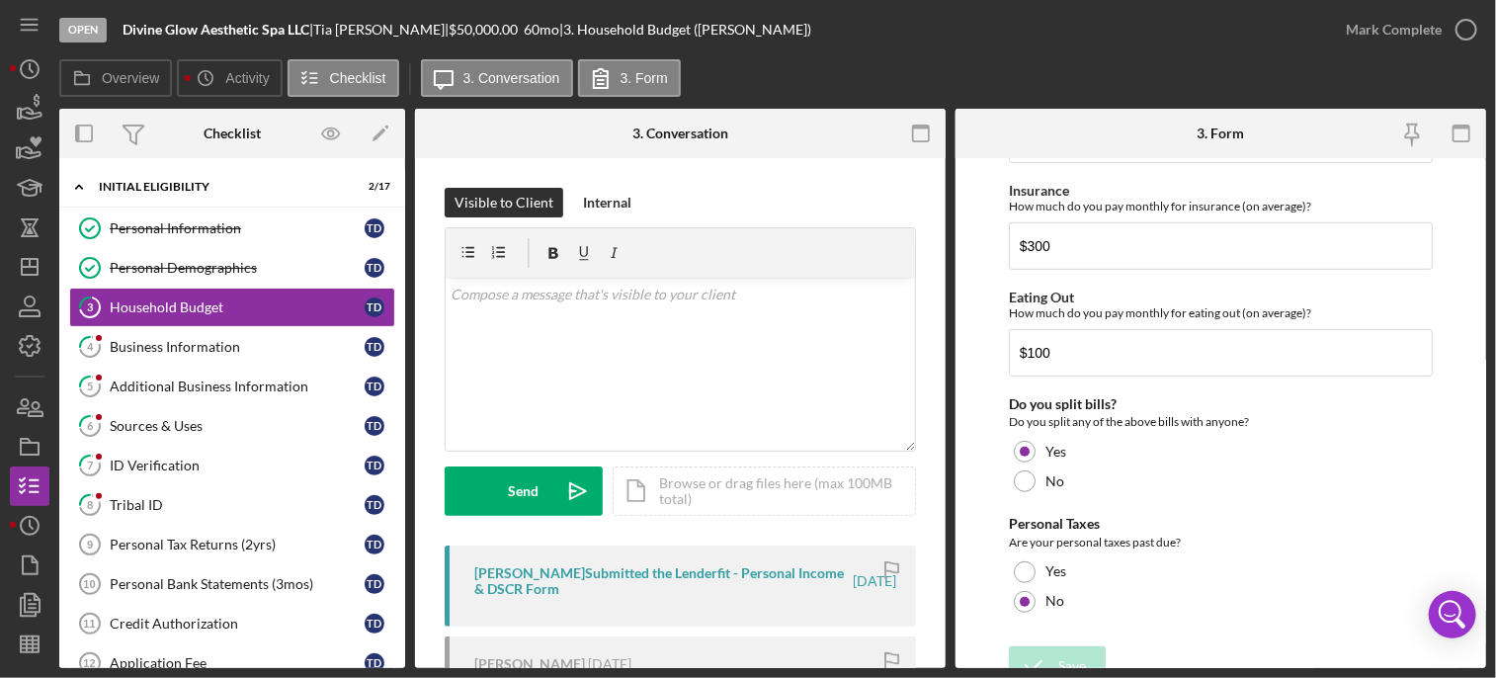
scroll to position [537, 0]
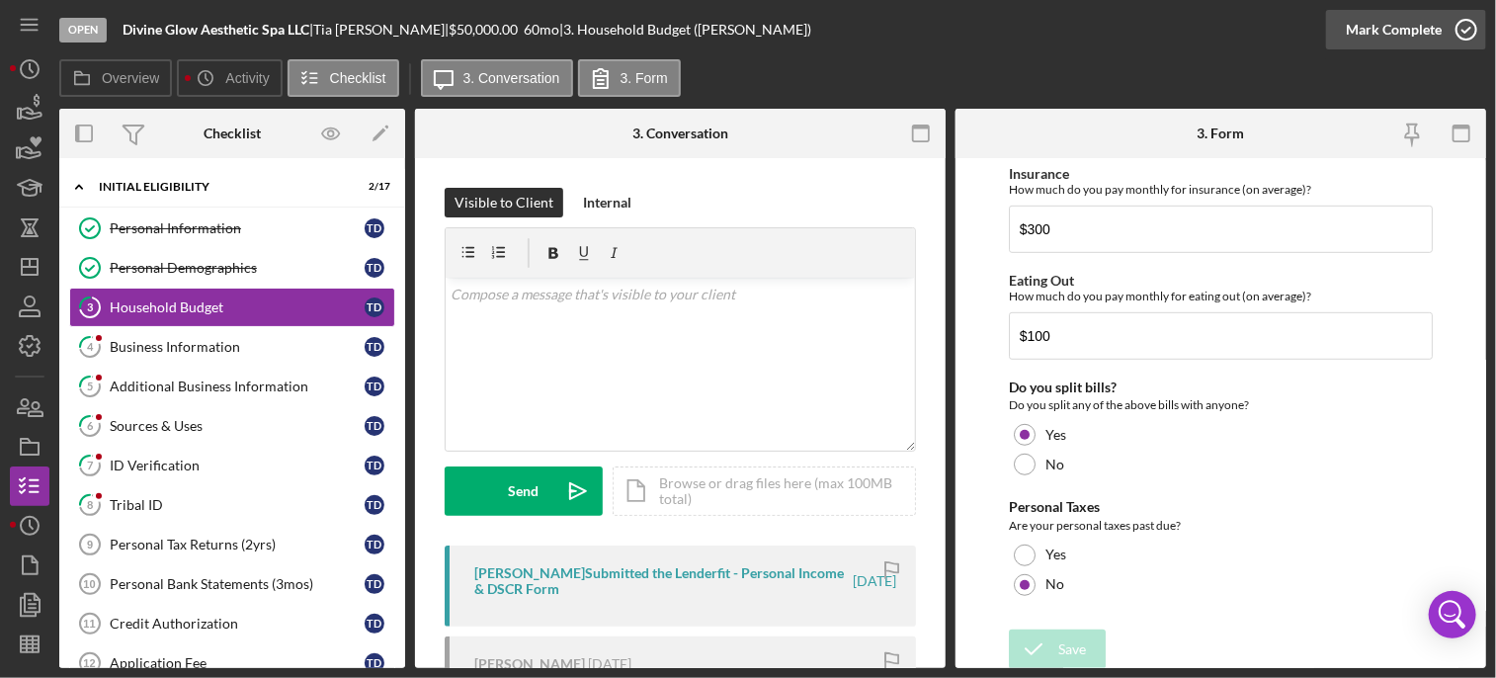
click at [1474, 26] on icon "button" at bounding box center [1466, 29] width 49 height 49
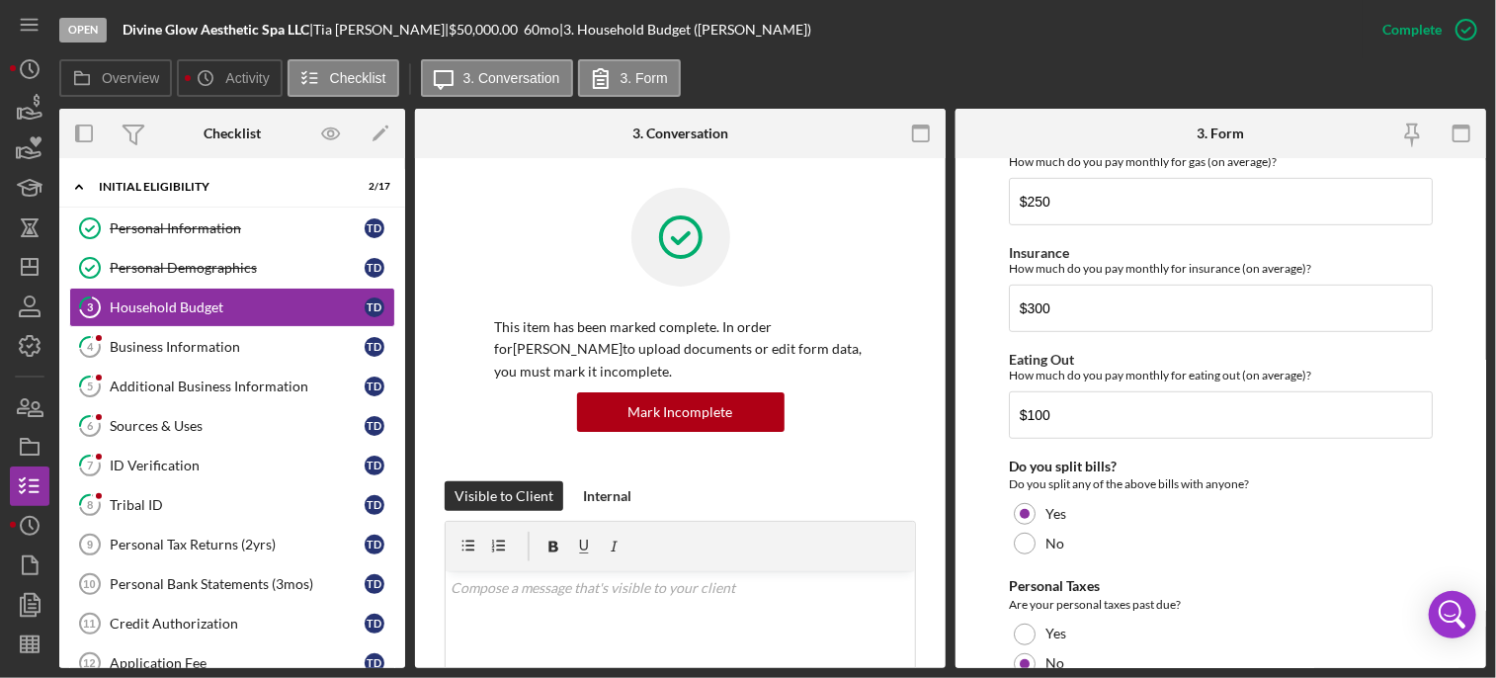
scroll to position [616, 0]
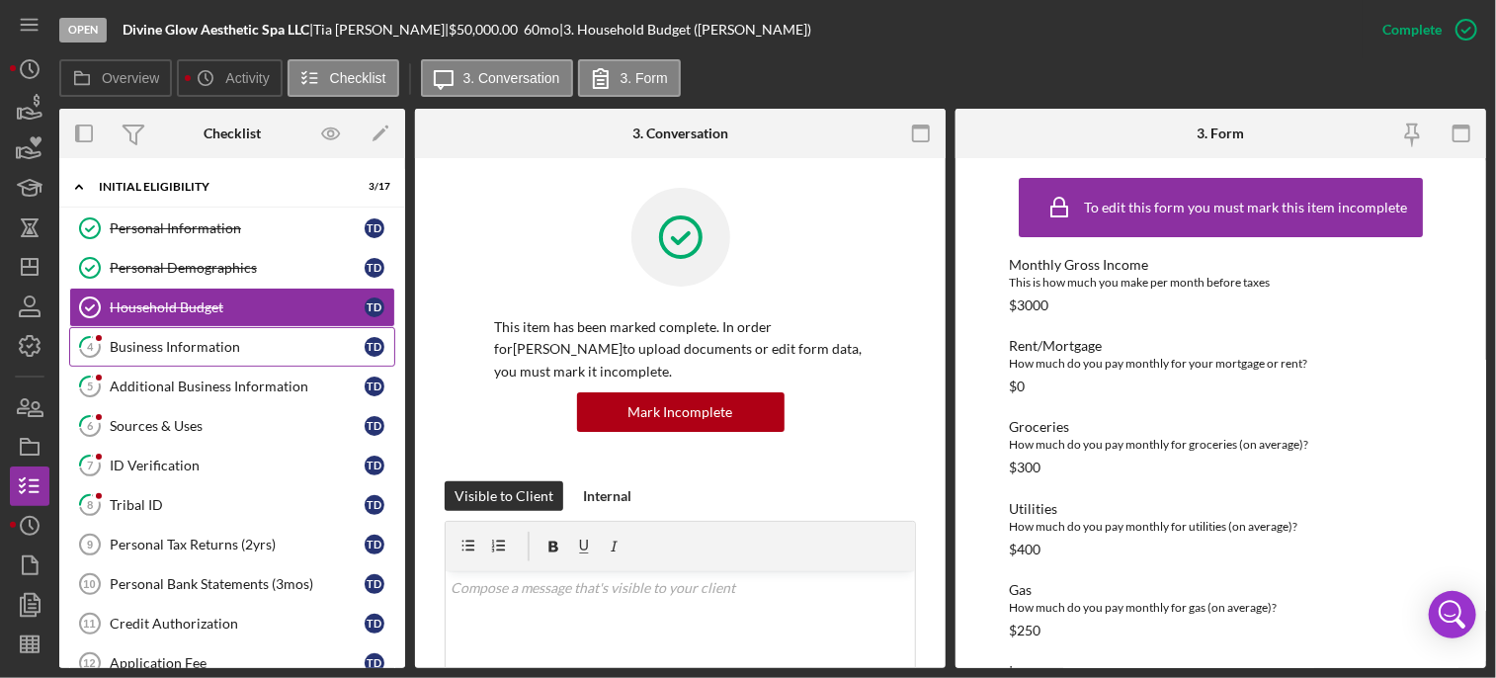
click at [150, 350] on div "Business Information" at bounding box center [237, 347] width 255 height 16
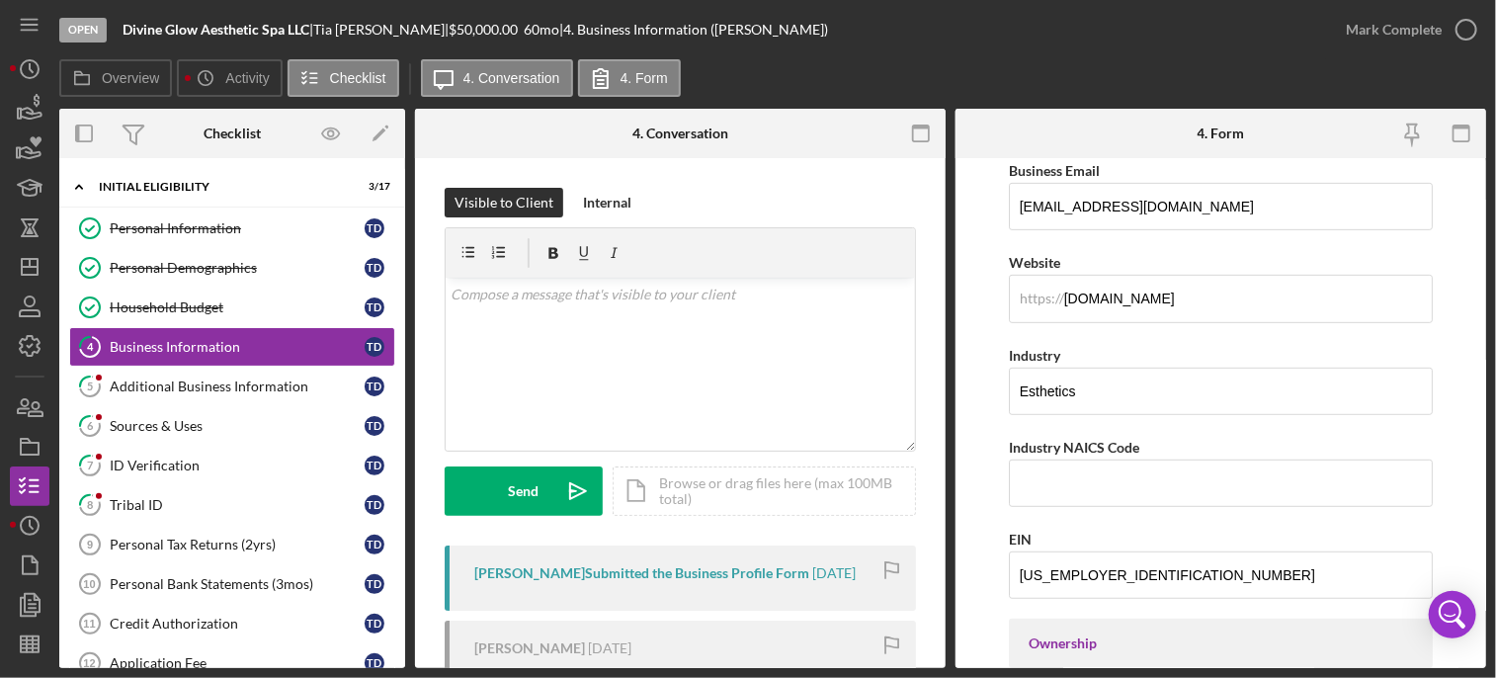
scroll to position [502, 0]
